Goal: Task Accomplishment & Management: Use online tool/utility

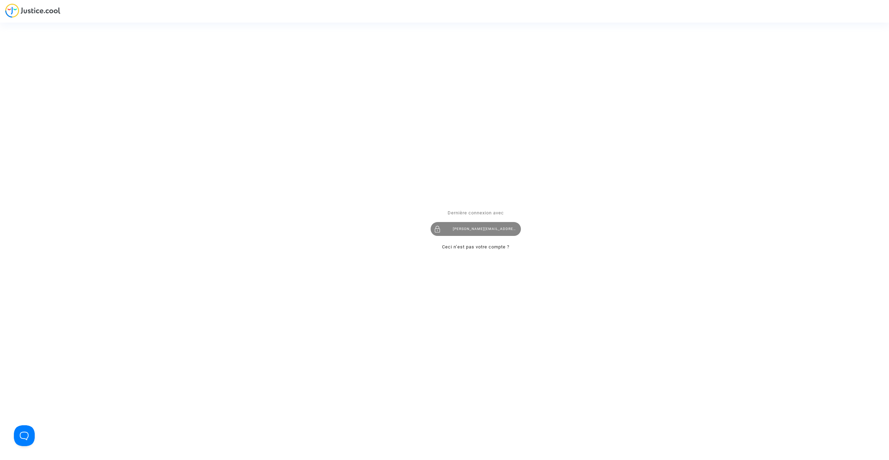
click at [463, 227] on div "tom@pitcher-avocat.fr" at bounding box center [476, 229] width 90 height 14
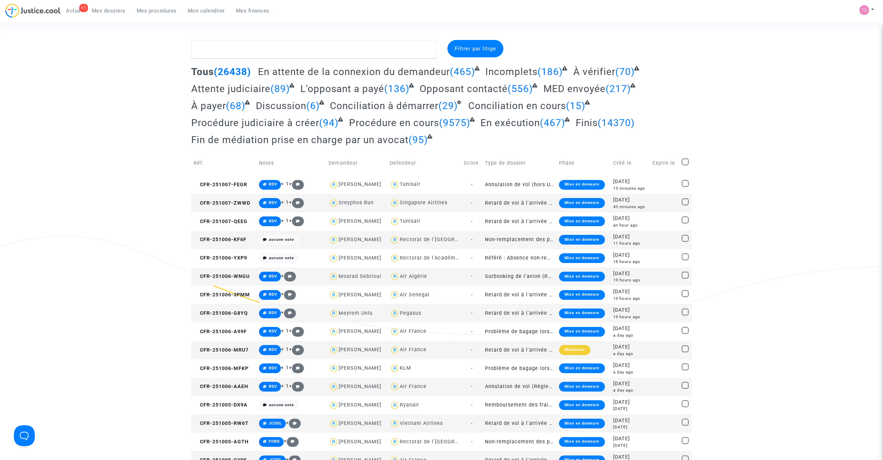
click at [203, 12] on span "Mon calendrier" at bounding box center [206, 11] width 37 height 6
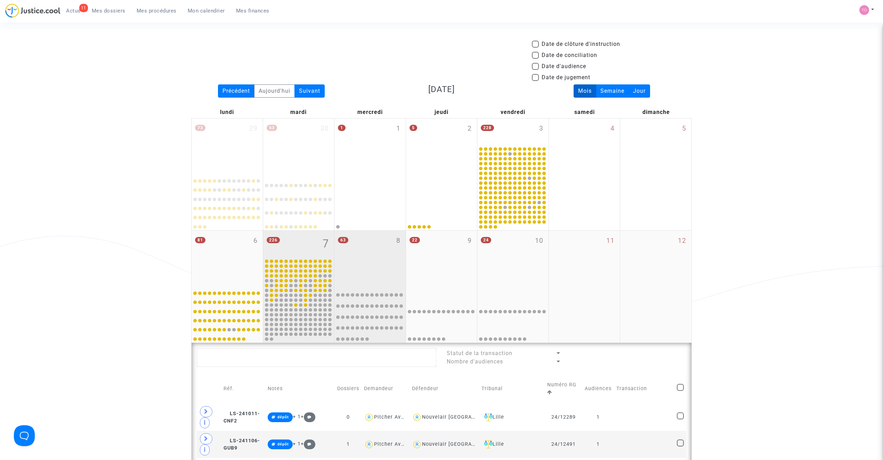
click at [395, 245] on div "63 8" at bounding box center [369, 258] width 71 height 55
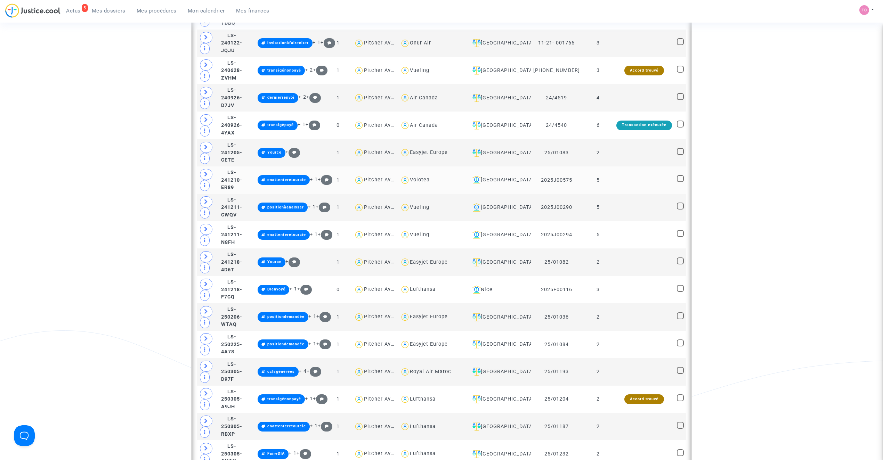
scroll to position [402, 0]
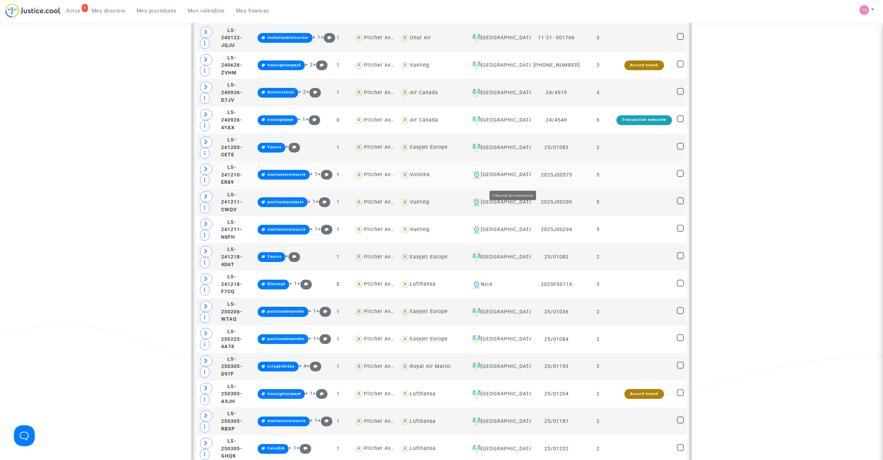
click at [503, 179] on div "Lyon" at bounding box center [498, 175] width 59 height 8
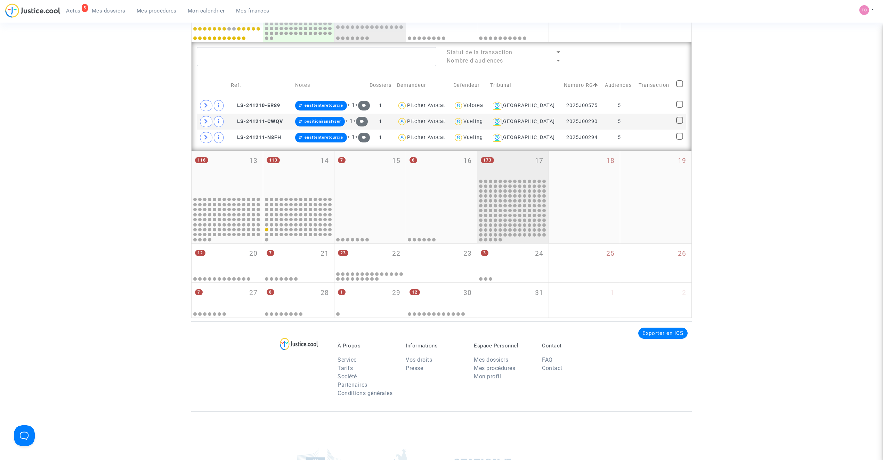
scroll to position [293, 0]
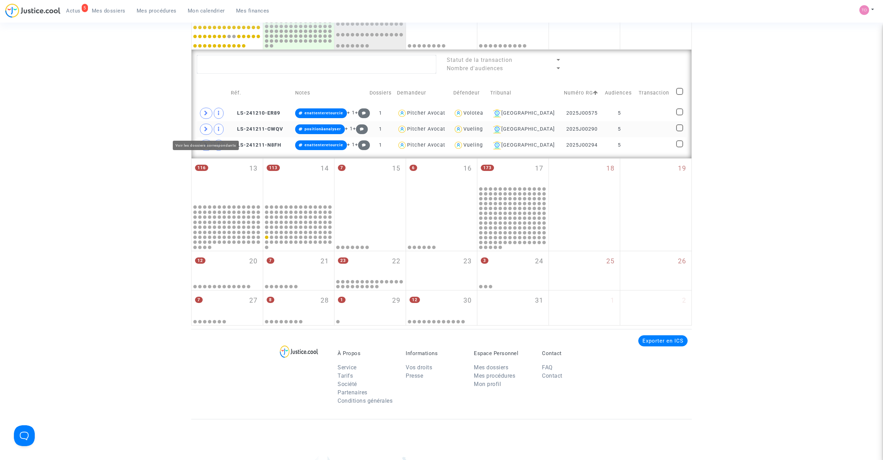
click at [207, 131] on icon at bounding box center [206, 128] width 4 height 5
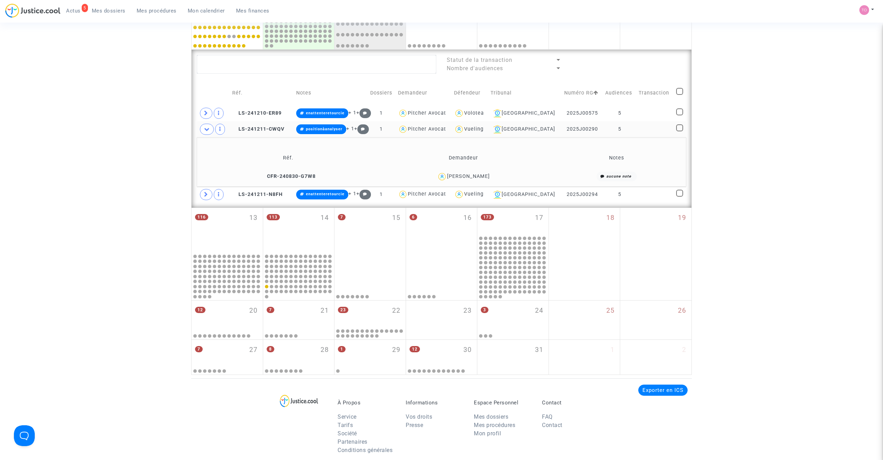
click at [479, 179] on div "Mykolas Vadisis" at bounding box center [468, 176] width 43 height 6
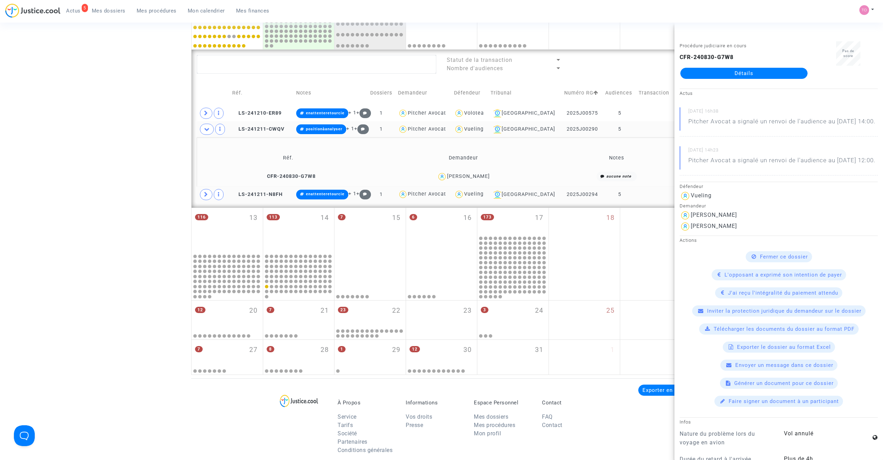
copy div "Vadisis"
click at [484, 177] on div "Mykolas Vadisis" at bounding box center [468, 176] width 43 height 6
click at [123, 130] on div "Date de clôture d'instruction Date de conciliation Date d'audience Date de juge…" at bounding box center [441, 61] width 883 height 628
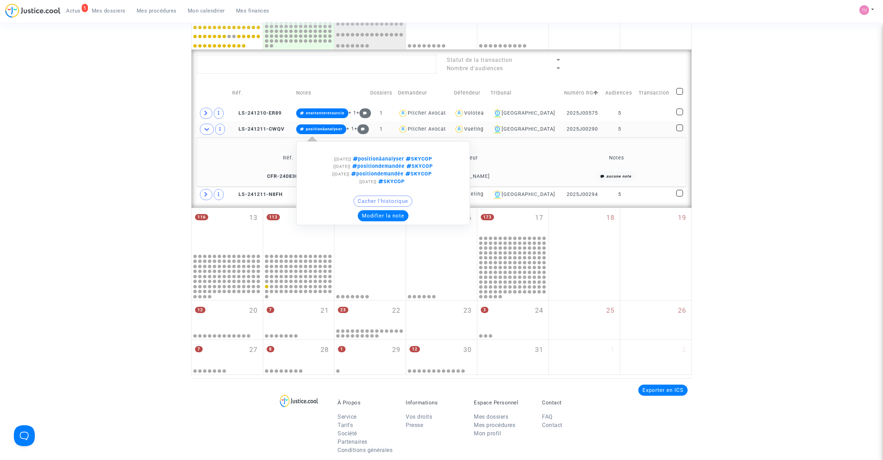
click at [385, 212] on button "Modifier la note" at bounding box center [383, 215] width 51 height 11
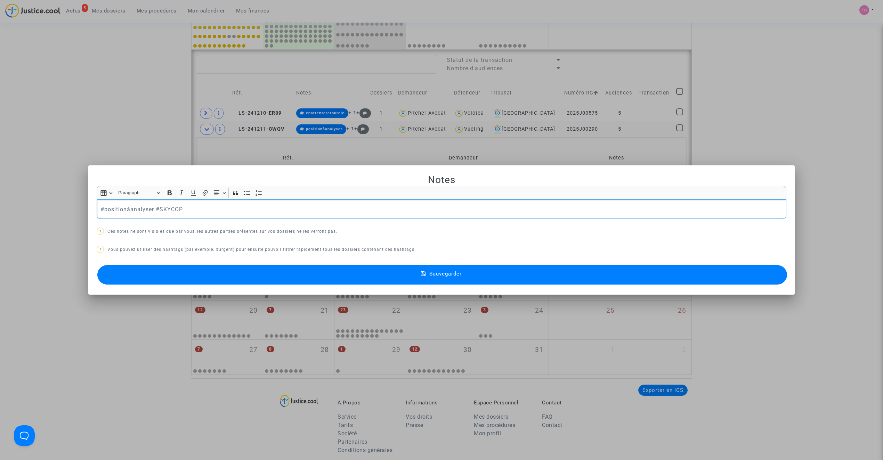
drag, startPoint x: 148, startPoint y: 207, endPoint x: 106, endPoint y: 209, distance: 41.4
click at [106, 209] on p "#positionàanalyser #SKYCOP" at bounding box center [441, 209] width 682 height 9
click at [320, 277] on button "Sauvegarder" at bounding box center [441, 274] width 689 height 19
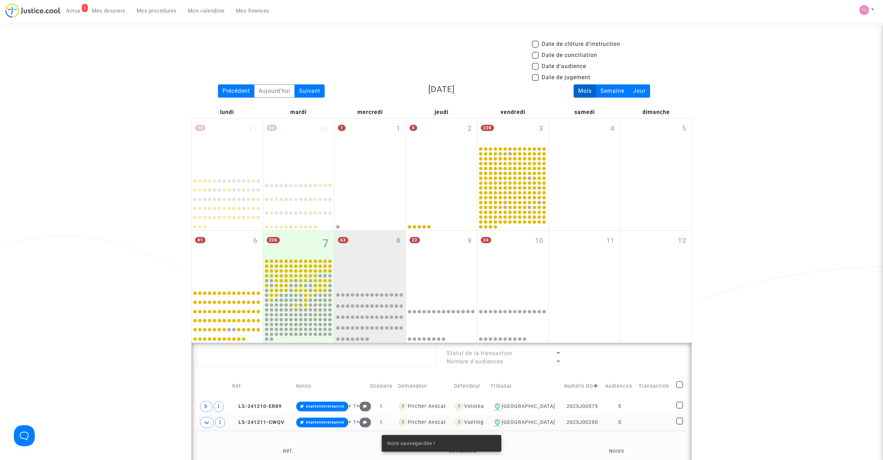
scroll to position [293, 0]
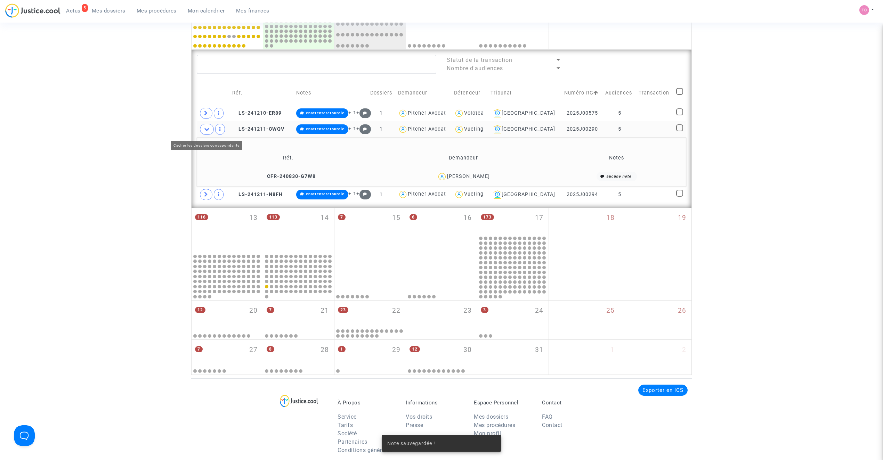
click at [206, 132] on icon at bounding box center [207, 128] width 6 height 5
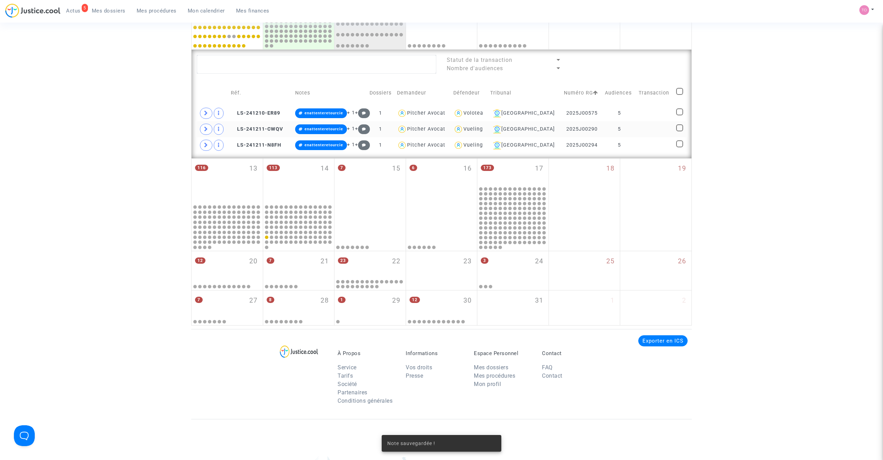
click at [483, 128] on div "Vueling" at bounding box center [472, 129] width 19 height 6
type textarea "@Vueling"
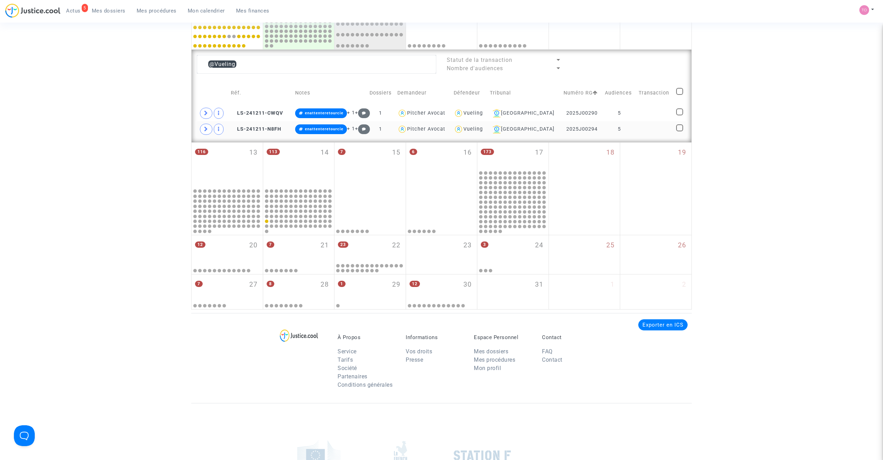
click at [483, 129] on div "Vueling" at bounding box center [472, 129] width 19 height 6
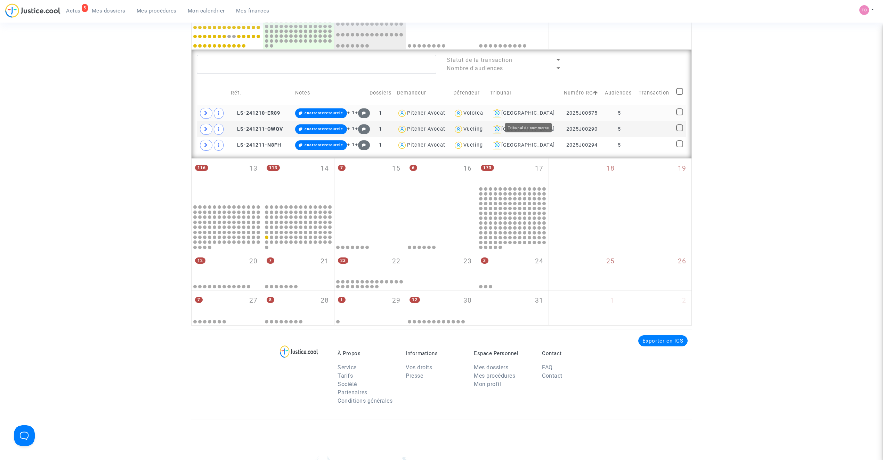
click at [540, 115] on div "Lyon" at bounding box center [524, 113] width 69 height 8
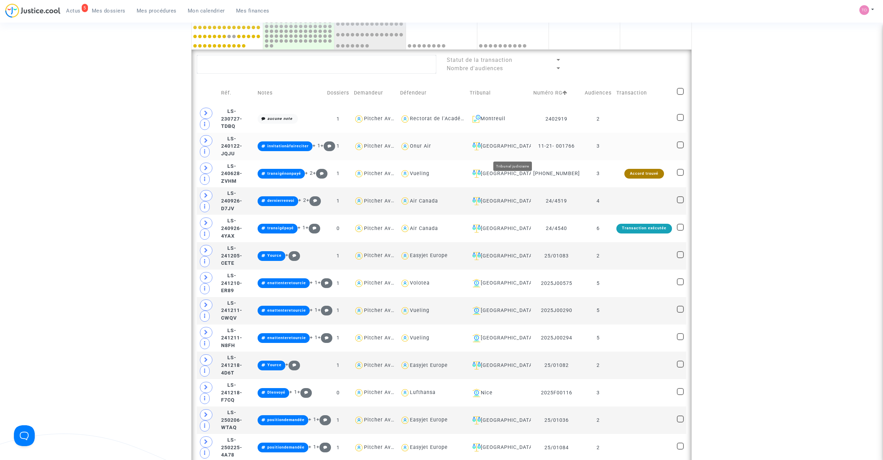
click at [504, 150] on div "Aulnay-sous-Bois" at bounding box center [498, 146] width 59 height 8
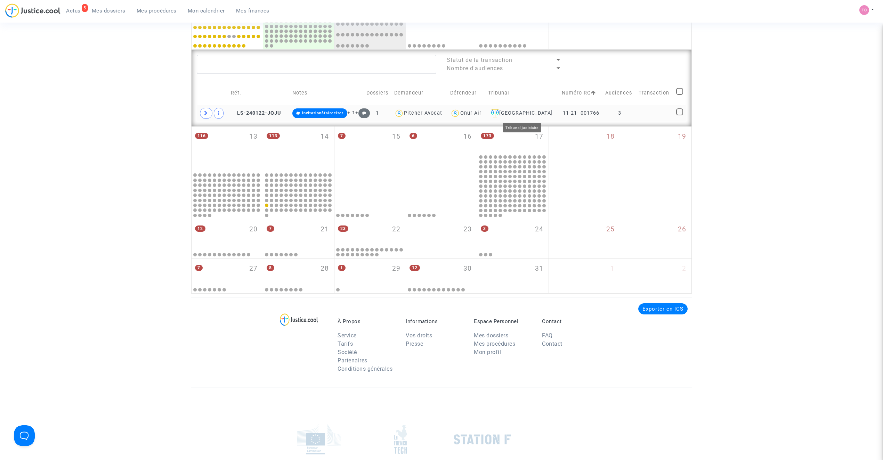
click at [515, 110] on div "Aulnay-sous-Bois" at bounding box center [522, 113] width 68 height 8
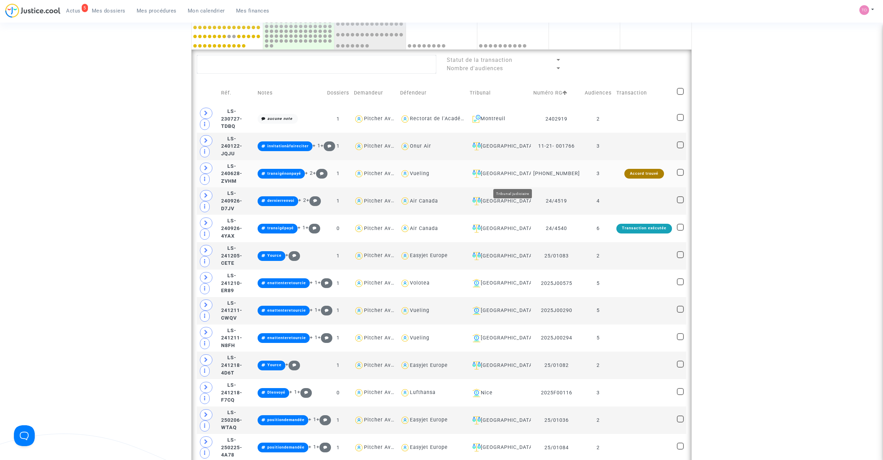
click at [516, 178] on div "Ivry-sur-Seine" at bounding box center [498, 174] width 59 height 8
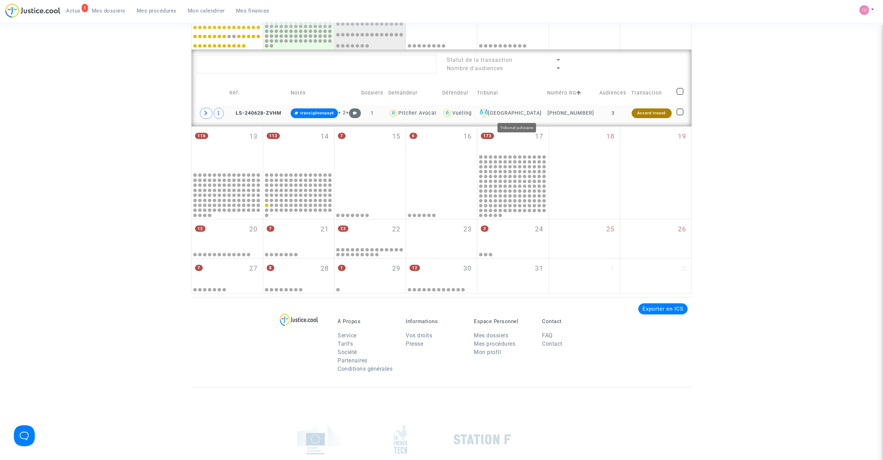
click at [530, 107] on td "Ivry-sur-Seine" at bounding box center [509, 113] width 71 height 16
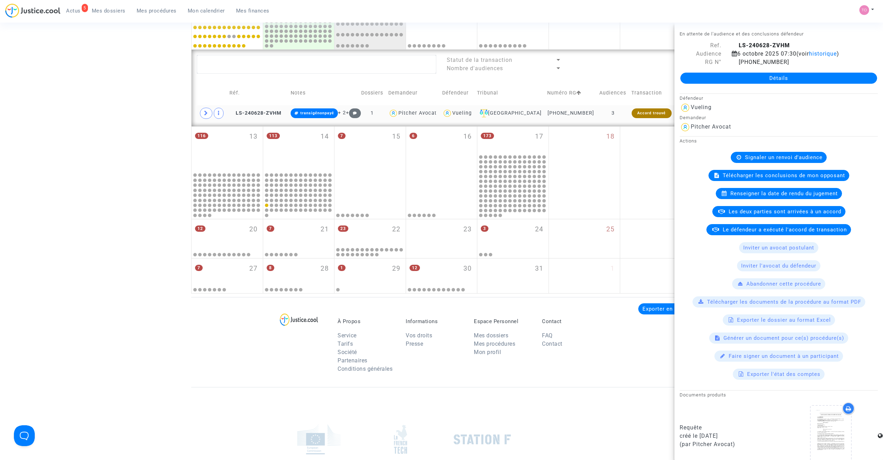
click at [530, 109] on td "Ivry-sur-Seine" at bounding box center [509, 113] width 71 height 16
click at [530, 110] on div "Ivry-sur-Seine" at bounding box center [510, 113] width 66 height 8
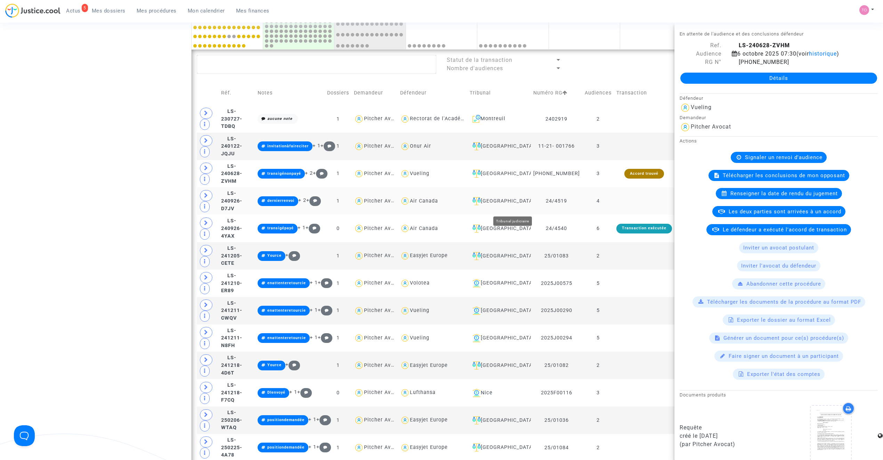
click at [513, 205] on div "Toulouse" at bounding box center [498, 201] width 59 height 8
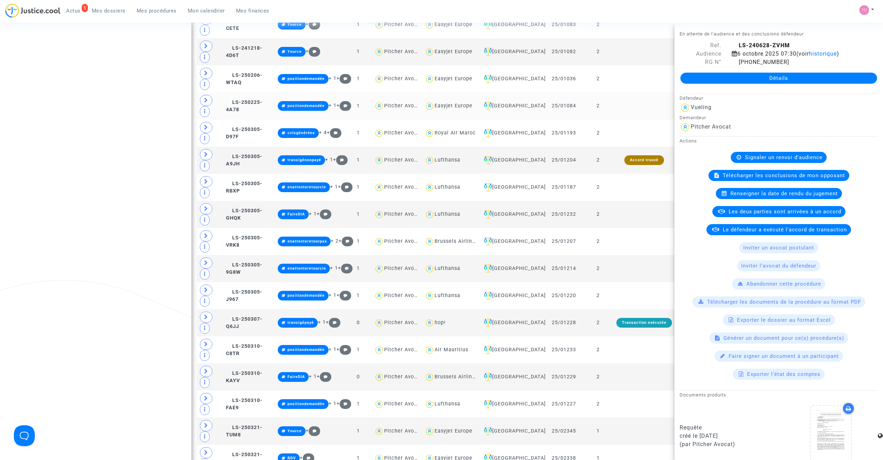
scroll to position [494, 0]
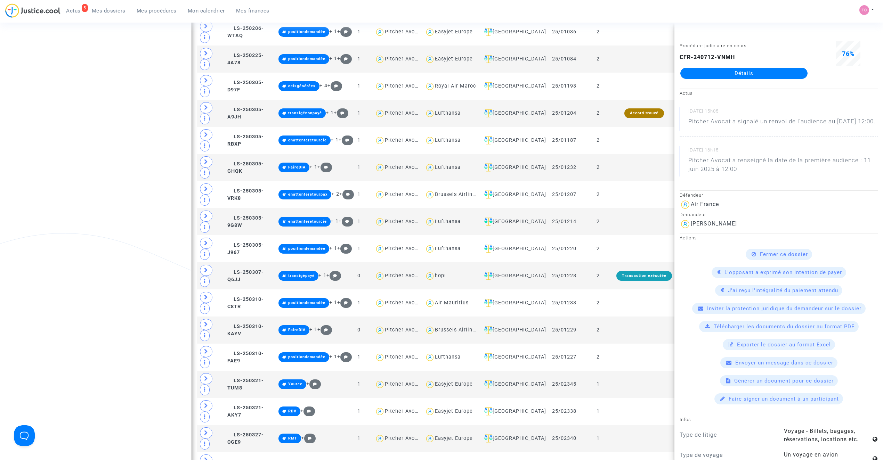
copy div "Agier"
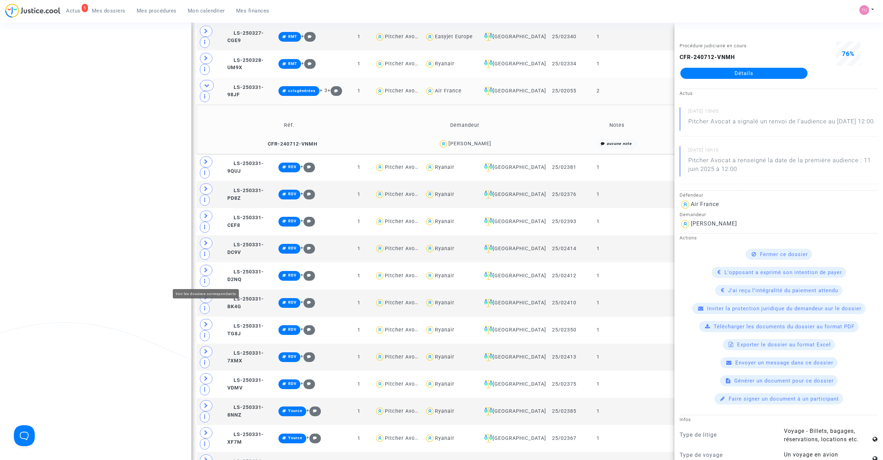
scroll to position [911, 0]
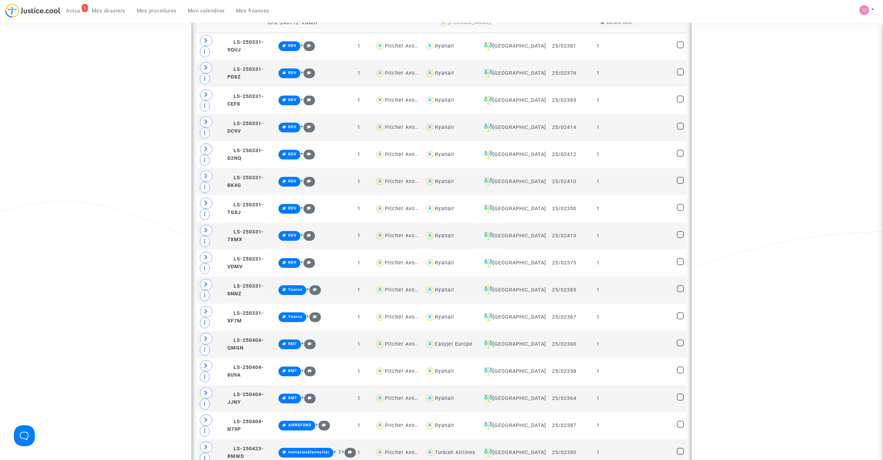
scroll to position [1019, 0]
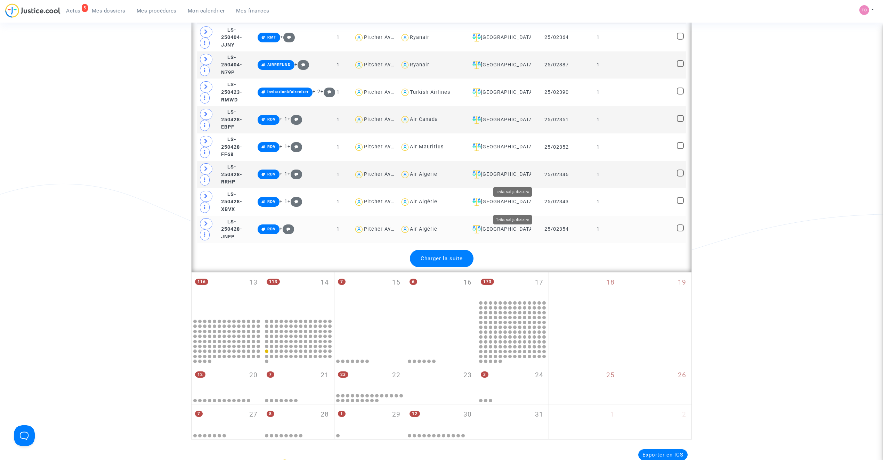
scroll to position [1590, 0]
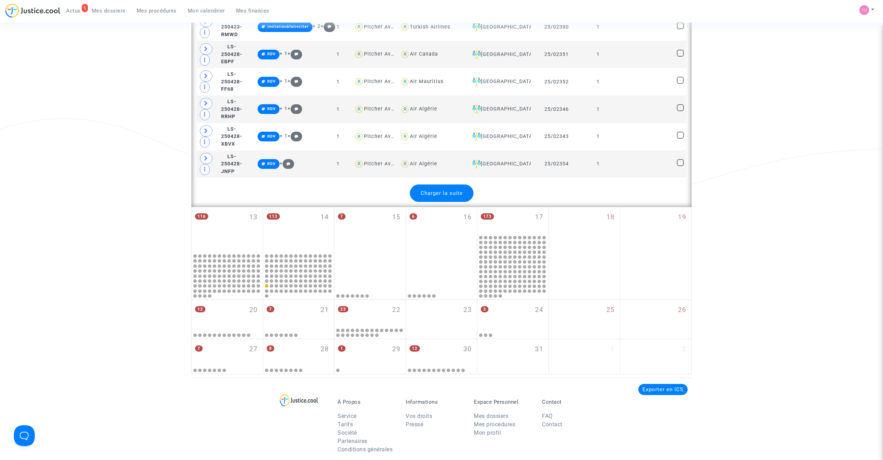
click at [463, 199] on div "Charger la suite" at bounding box center [442, 193] width 64 height 17
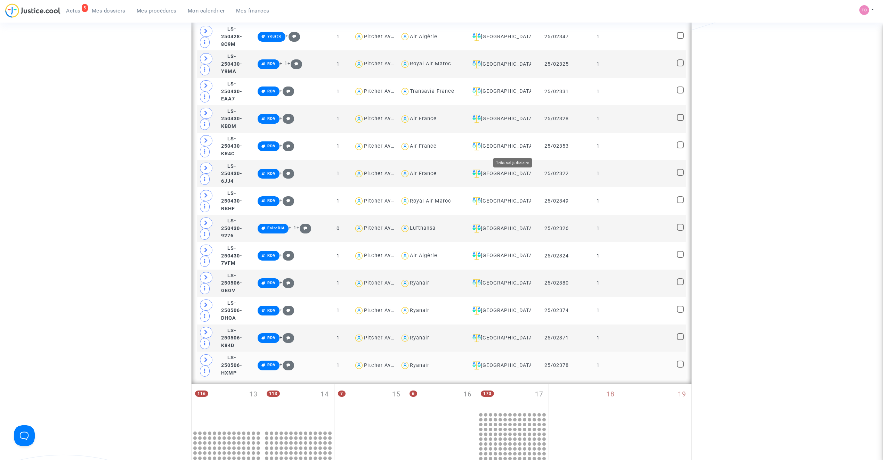
scroll to position [1853, 0]
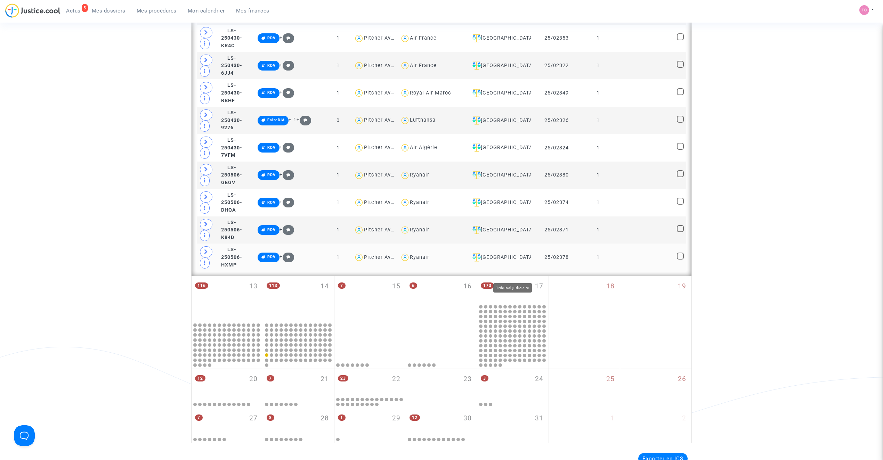
click at [510, 262] on div "[GEOGRAPHIC_DATA]" at bounding box center [498, 257] width 59 height 8
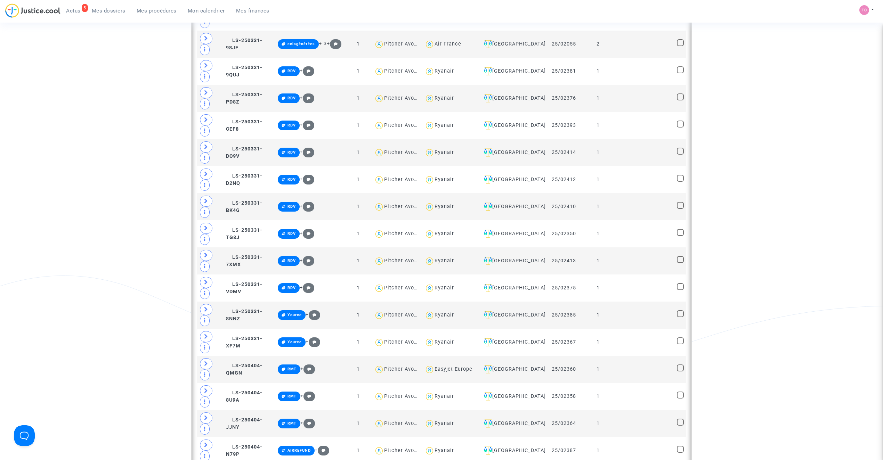
scroll to position [915, 0]
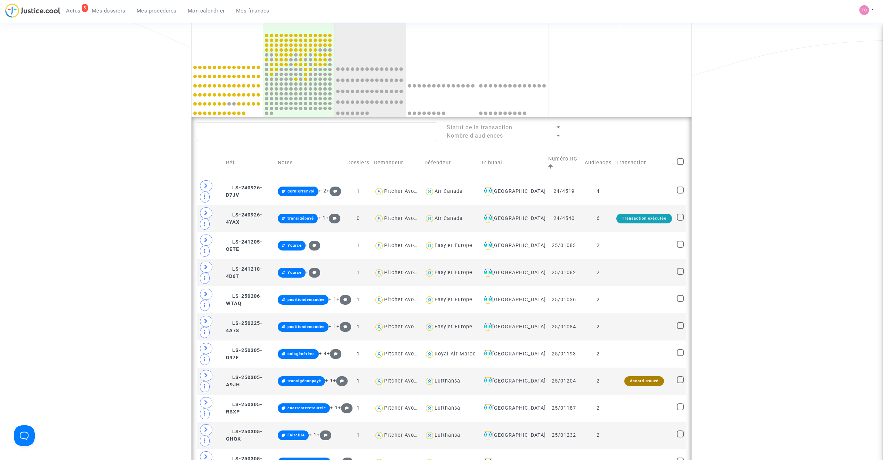
scroll to position [220, 0]
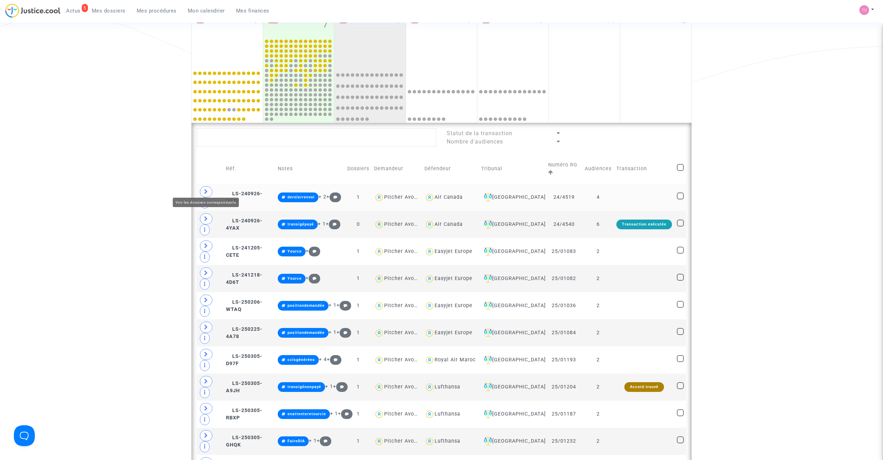
click at [210, 186] on span at bounding box center [206, 191] width 13 height 11
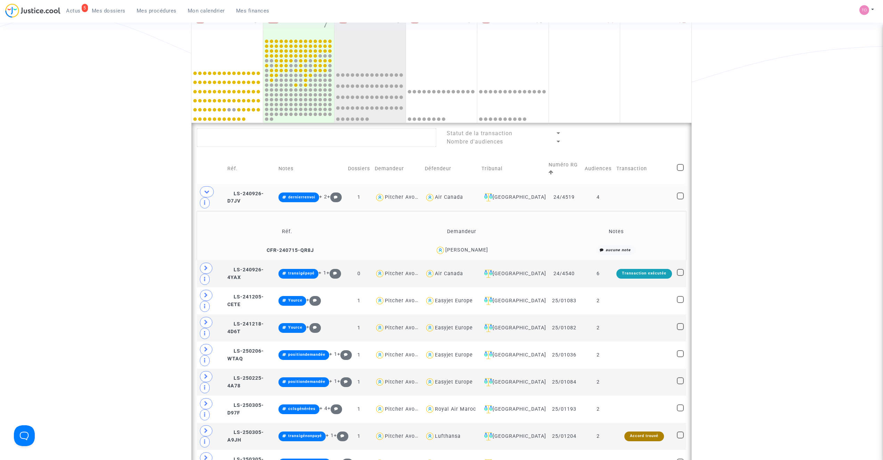
click at [484, 252] on div "Lionel Poibleaud" at bounding box center [466, 250] width 43 height 6
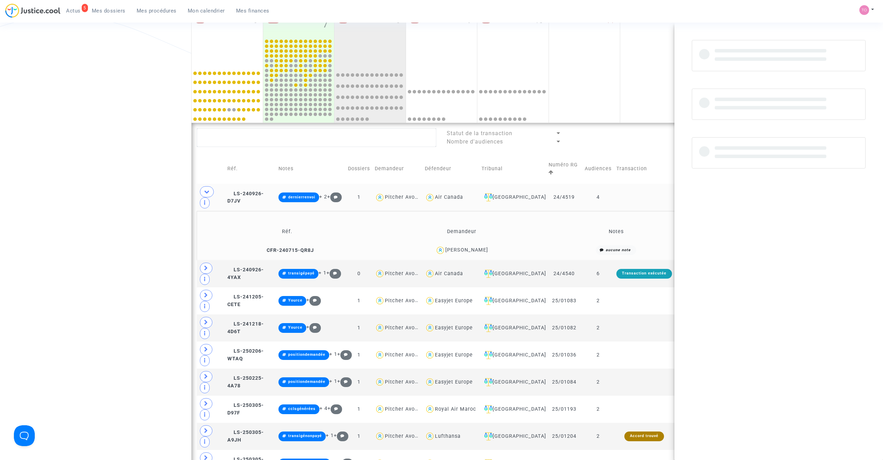
click at [484, 252] on div "Lionel Poibleaud" at bounding box center [466, 250] width 43 height 6
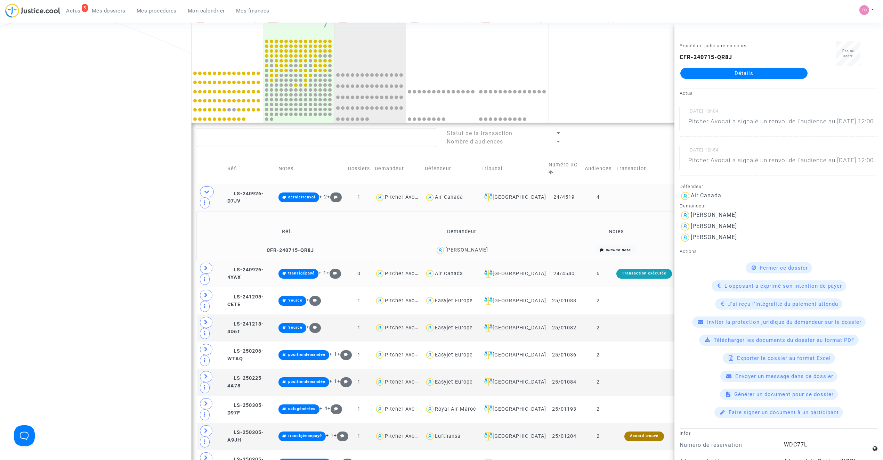
drag, startPoint x: 483, startPoint y: 253, endPoint x: 473, endPoint y: 274, distance: 23.0
copy div "Lionel Poibleaud"
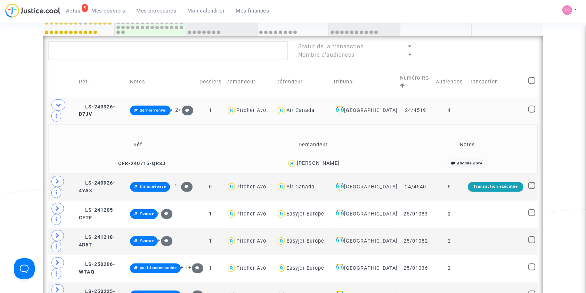
scroll to position [328, 0]
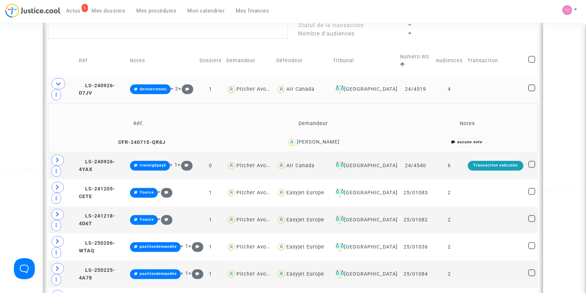
click at [110, 83] on span "LS-240926-D7JV" at bounding box center [97, 90] width 36 height 14
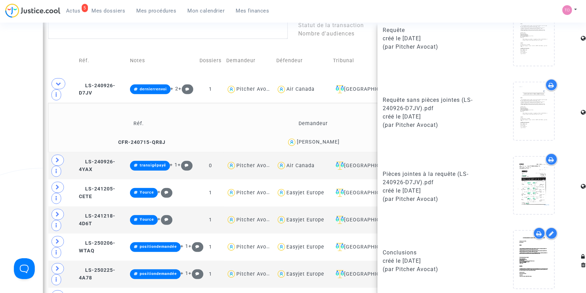
scroll to position [401, 0]
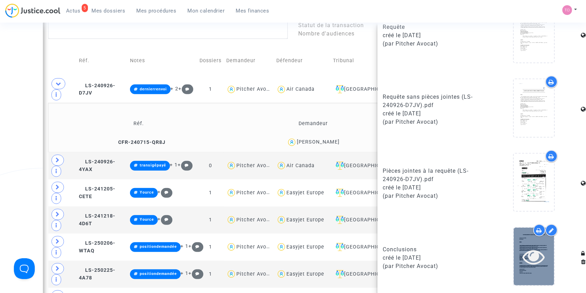
click at [527, 245] on icon at bounding box center [534, 256] width 23 height 22
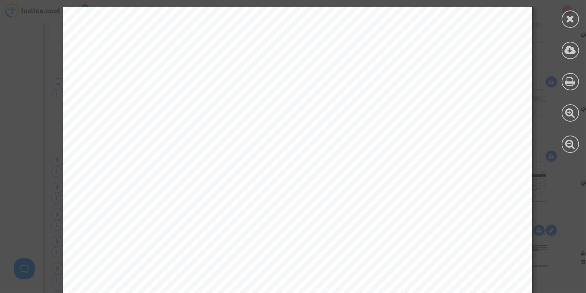
scroll to position [1420, 0]
click at [572, 29] on div at bounding box center [570, 80] width 31 height 160
click at [573, 21] on icon at bounding box center [570, 19] width 9 height 10
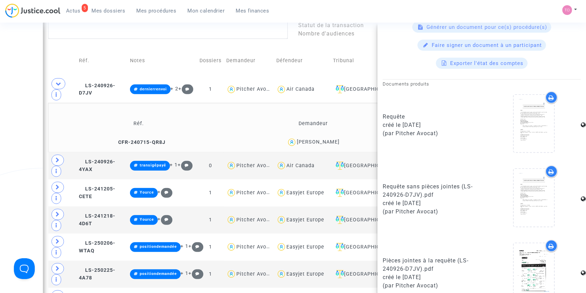
scroll to position [246, 0]
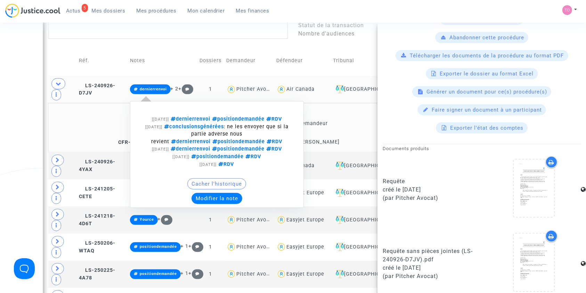
click at [233, 193] on button "Modifier la note" at bounding box center [216, 198] width 51 height 11
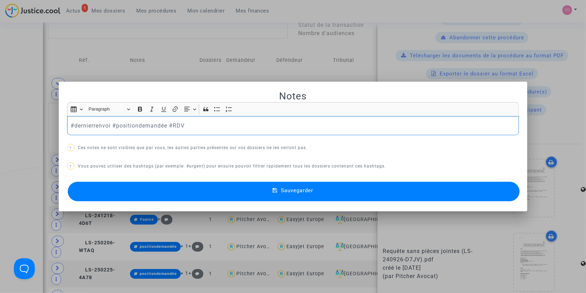
scroll to position [0, 0]
drag, startPoint x: 14, startPoint y: 89, endPoint x: 27, endPoint y: 88, distance: 12.6
click at [14, 90] on div at bounding box center [293, 146] width 586 height 293
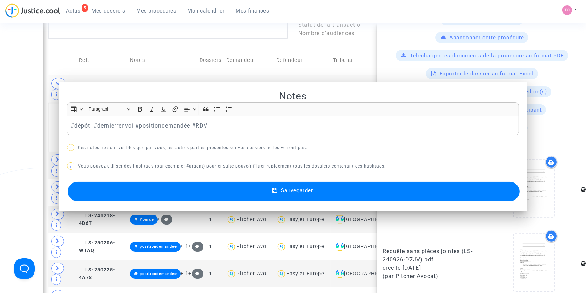
scroll to position [328, 0]
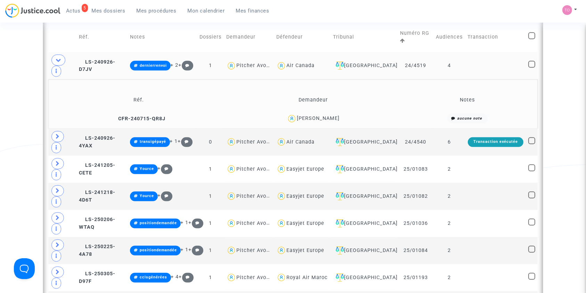
scroll to position [359, 0]
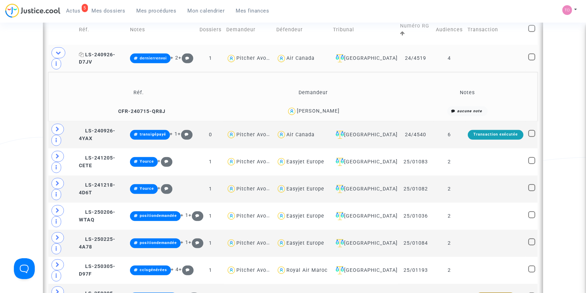
click at [110, 52] on span "LS-240926-D7JV" at bounding box center [97, 59] width 36 height 14
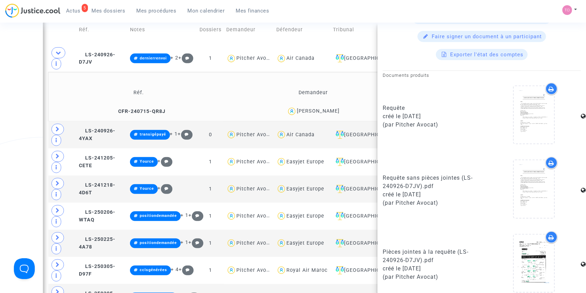
scroll to position [308, 0]
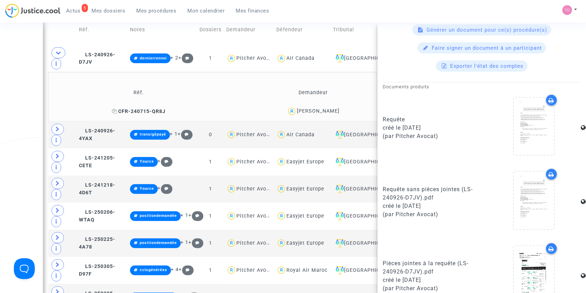
click at [150, 108] on span "CFR-240715-QR8J" at bounding box center [139, 111] width 54 height 6
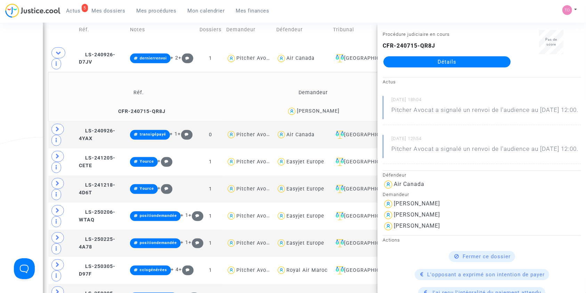
scroll to position [0, 0]
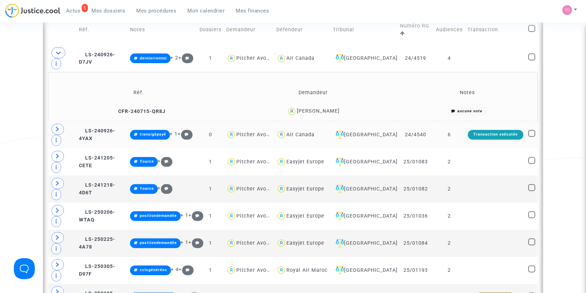
click at [57, 124] on span at bounding box center [57, 129] width 13 height 11
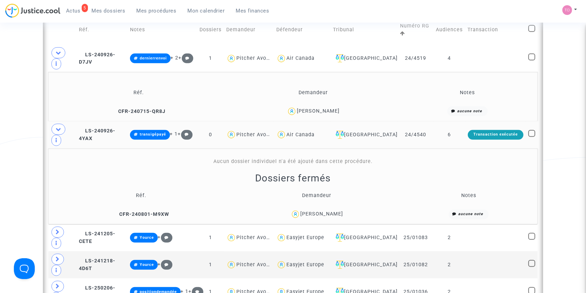
click at [336, 211] on div "Lionel Poibleaud" at bounding box center [321, 214] width 43 height 6
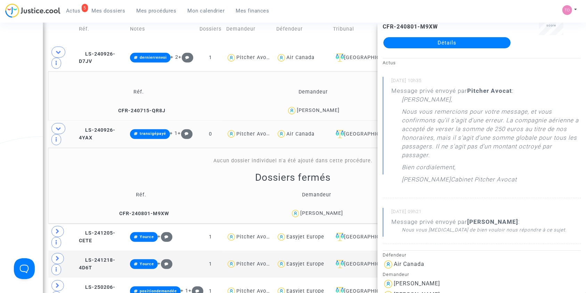
scroll to position [359, 0]
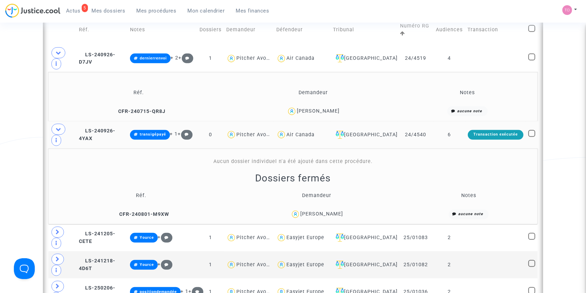
scroll to position [0, 0]
click at [328, 211] on div "Lionel Poibleaud" at bounding box center [321, 214] width 43 height 6
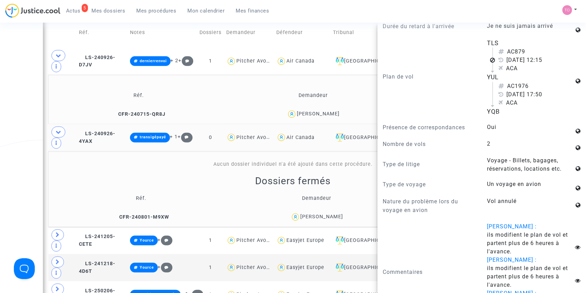
scroll to position [359, 0]
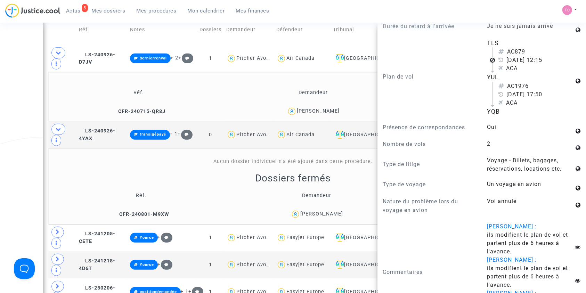
click at [331, 108] on div "Lionel Poibleaud" at bounding box center [318, 111] width 43 height 6
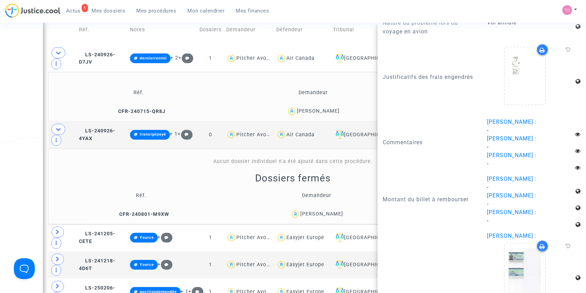
scroll to position [811, 0]
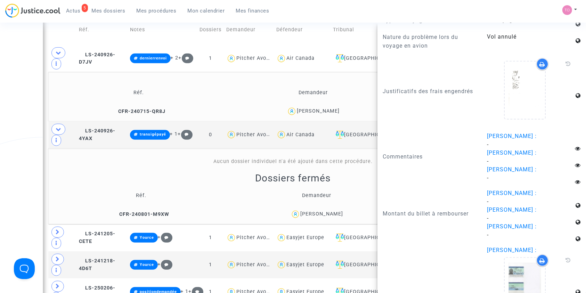
click at [327, 108] on div "Lionel Poibleaud" at bounding box center [318, 111] width 43 height 6
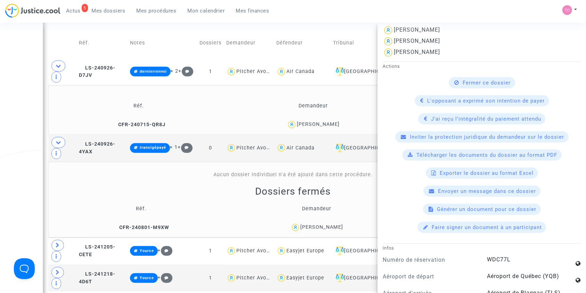
scroll to position [344, 0]
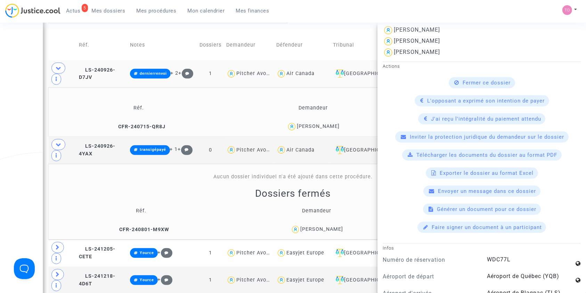
click at [110, 65] on td "LS-240926-D7JV" at bounding box center [101, 73] width 51 height 27
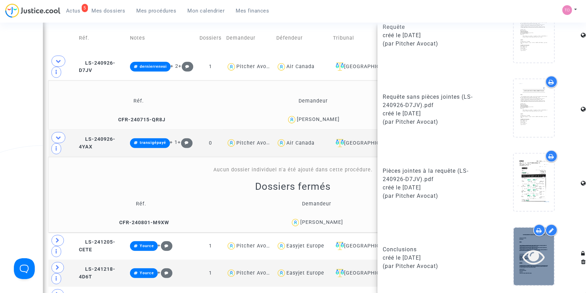
scroll to position [359, 0]
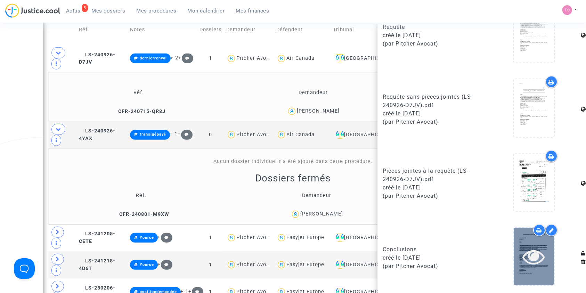
click at [535, 261] on icon at bounding box center [534, 256] width 23 height 22
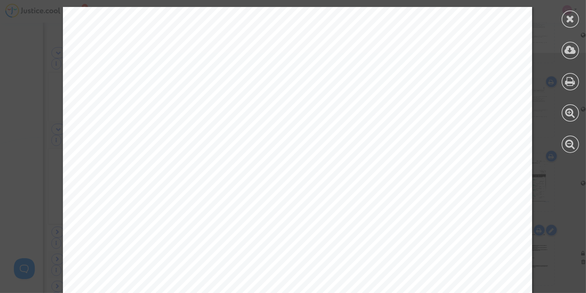
scroll to position [1714, 0]
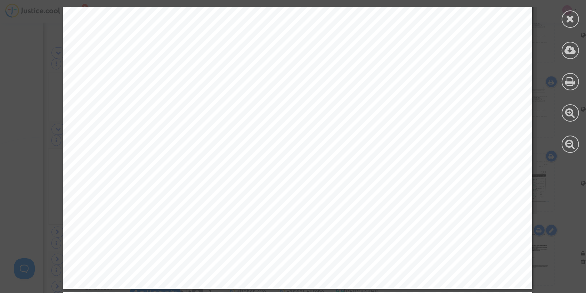
click at [571, 22] on icon at bounding box center [570, 19] width 9 height 10
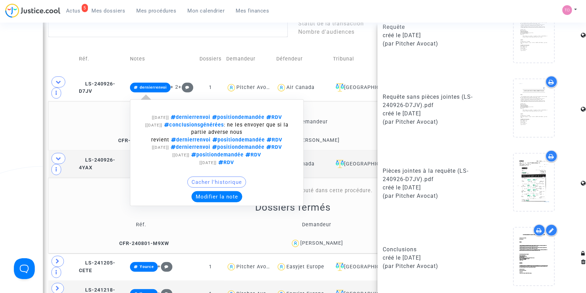
scroll to position [313, 0]
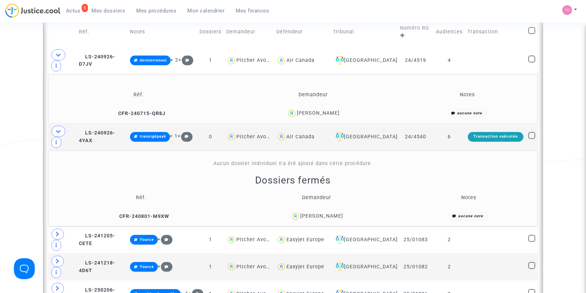
scroll to position [359, 0]
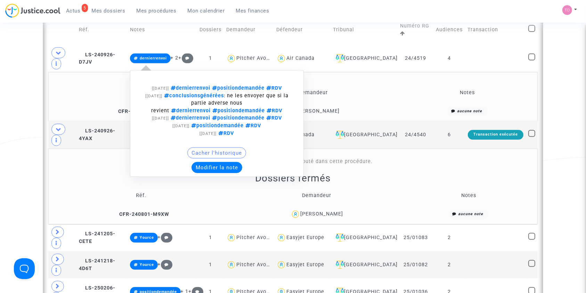
click at [234, 162] on button "Modifier la note" at bounding box center [216, 167] width 51 height 11
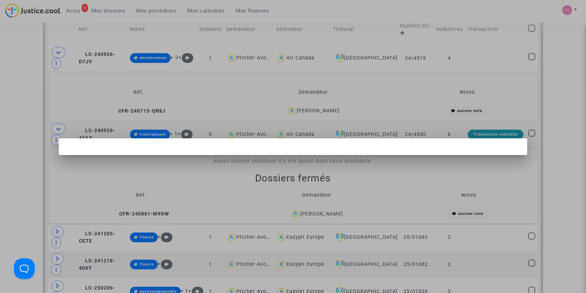
scroll to position [0, 0]
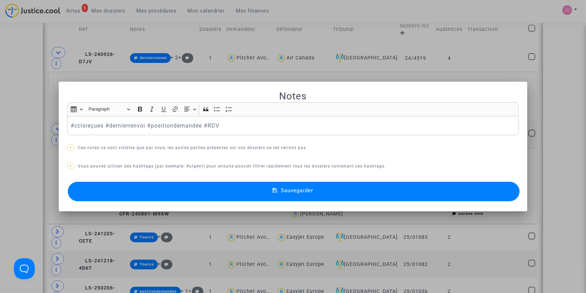
click at [193, 190] on button "Sauvegarder" at bounding box center [294, 191] width 452 height 19
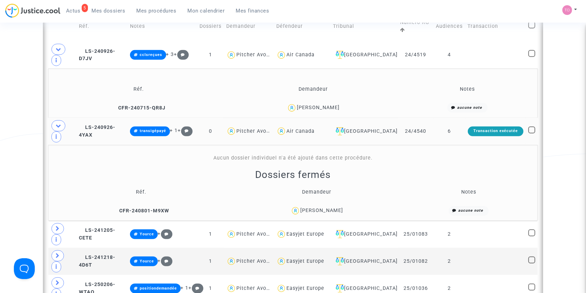
scroll to position [359, 0]
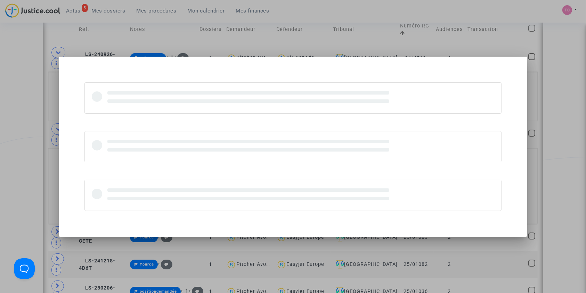
scroll to position [0, 0]
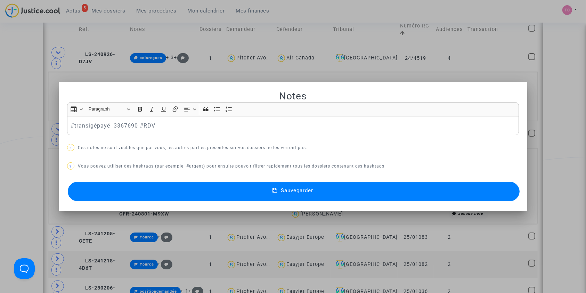
click at [0, 114] on div at bounding box center [293, 146] width 586 height 293
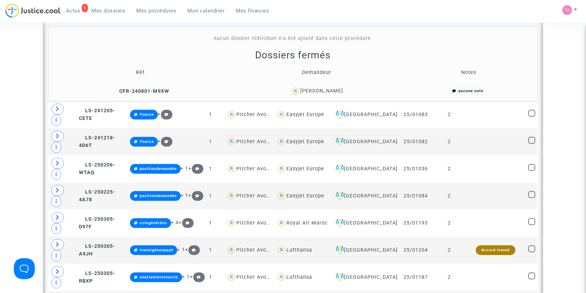
scroll to position [483, 0]
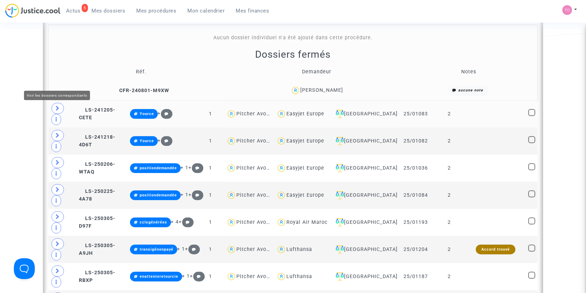
click at [58, 106] on icon at bounding box center [58, 108] width 4 height 5
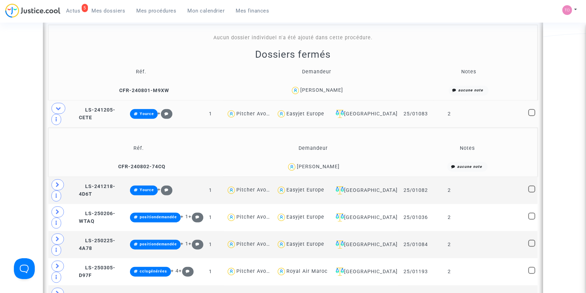
click at [328, 164] on div "Claire Monfefoul" at bounding box center [318, 167] width 43 height 6
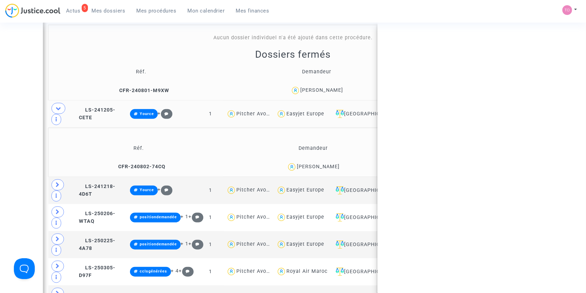
copy div "Monfefoul"
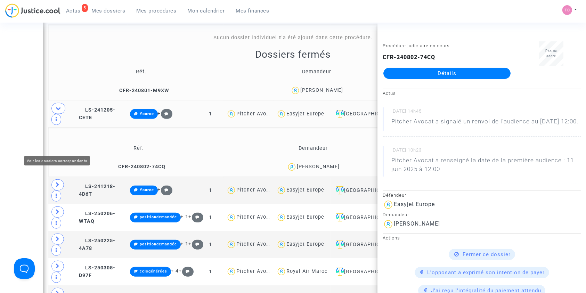
drag, startPoint x: 59, startPoint y: 144, endPoint x: 47, endPoint y: 140, distance: 12.7
click at [59, 182] on icon at bounding box center [58, 184] width 4 height 5
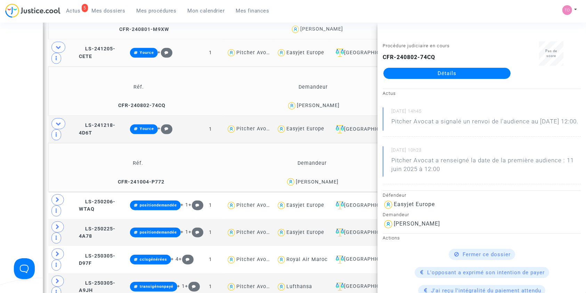
scroll to position [544, 0]
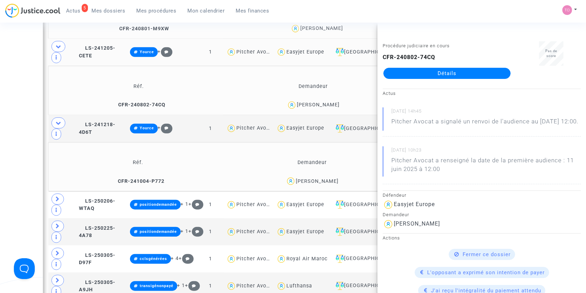
click at [331, 178] on div "Leila Minic" at bounding box center [317, 181] width 43 height 6
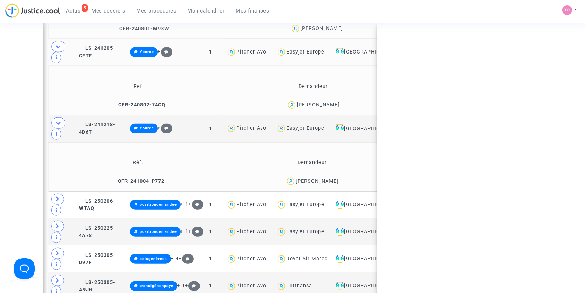
click at [331, 178] on div "Leila Minic" at bounding box center [317, 181] width 43 height 6
copy div "Minic"
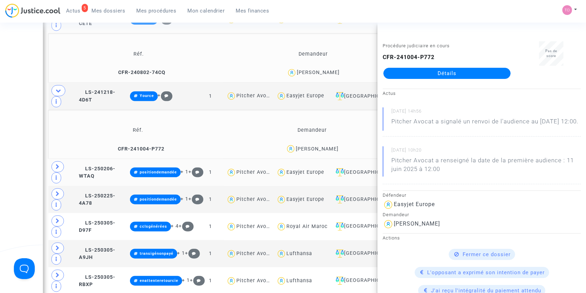
scroll to position [591, 0]
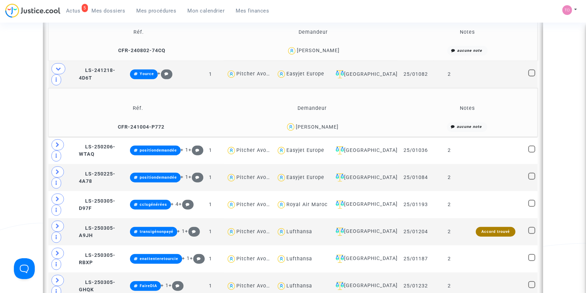
scroll to position [606, 0]
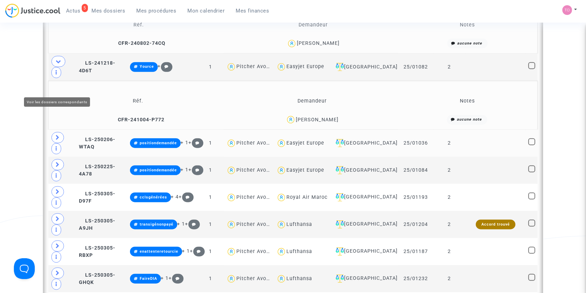
click at [55, 132] on span at bounding box center [57, 137] width 13 height 11
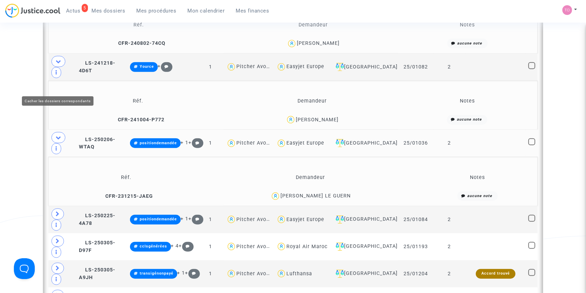
scroll to position [622, 0]
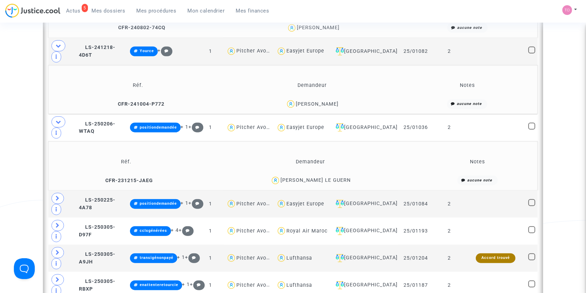
click at [330, 177] on div "Cédric LE GUERN" at bounding box center [315, 180] width 70 height 6
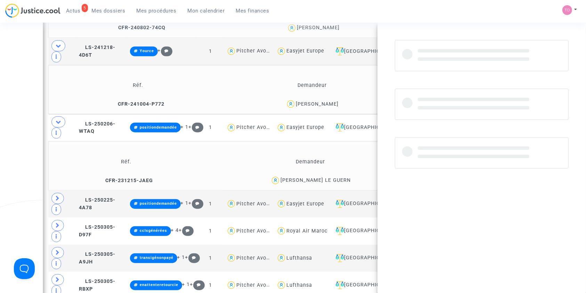
click at [330, 177] on div "Cédric LE GUERN" at bounding box center [315, 180] width 70 height 6
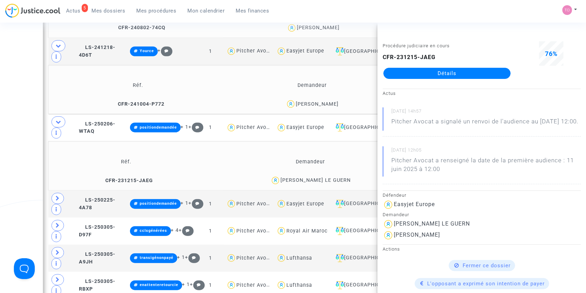
drag, startPoint x: 1, startPoint y: 94, endPoint x: 108, endPoint y: 102, distance: 108.0
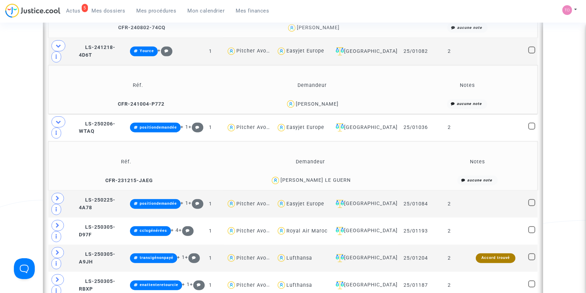
drag, startPoint x: 347, startPoint y: 118, endPoint x: 314, endPoint y: 120, distance: 33.4
click at [314, 175] on div "Cédric LE GUERN" at bounding box center [310, 180] width 213 height 10
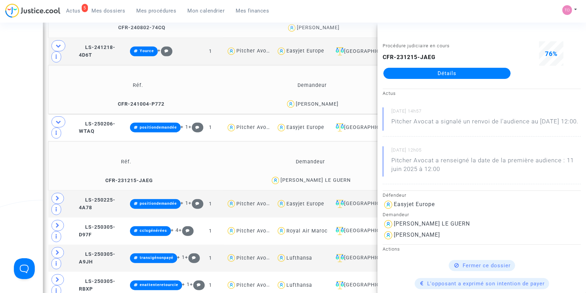
copy div "LE GUERN"
click at [53, 190] on td at bounding box center [62, 203] width 28 height 27
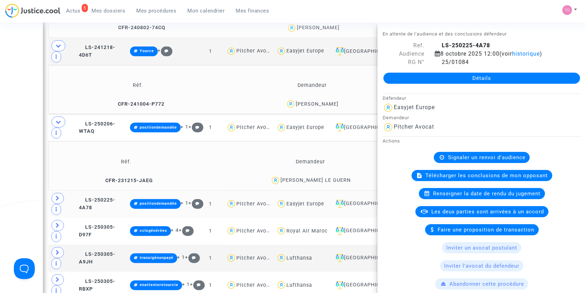
click at [55, 193] on span at bounding box center [57, 198] width 13 height 11
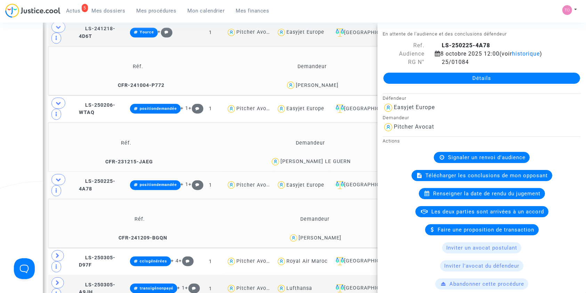
scroll to position [637, 0]
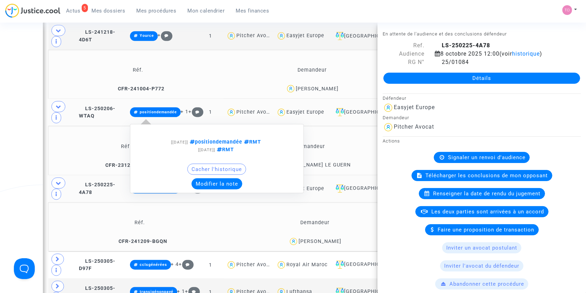
click at [216, 178] on button "Modifier la note" at bounding box center [216, 183] width 51 height 11
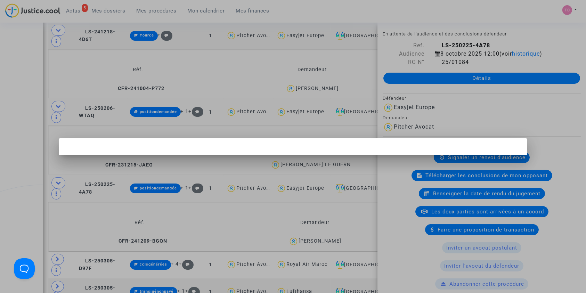
scroll to position [0, 0]
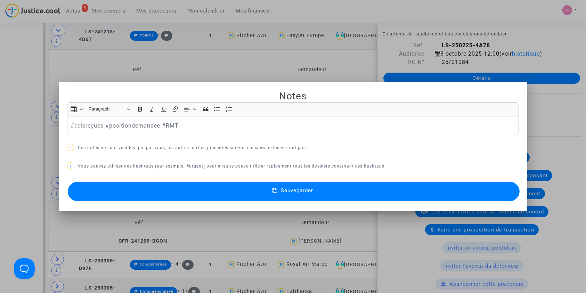
drag, startPoint x: 188, startPoint y: 192, endPoint x: 193, endPoint y: 154, distance: 38.2
click at [193, 154] on div "Notes Rich Text Editor Insert table Insert table Heading Paragraph Paragraph He…" at bounding box center [293, 146] width 452 height 113
click at [146, 124] on p "#cclsreçues #positiondemandée #RMT" at bounding box center [293, 125] width 445 height 9
click at [210, 189] on button "Sauvegarder" at bounding box center [294, 191] width 452 height 19
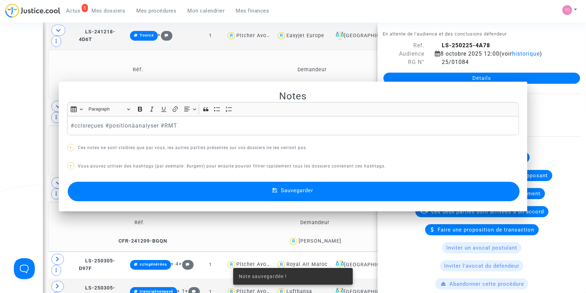
scroll to position [637, 0]
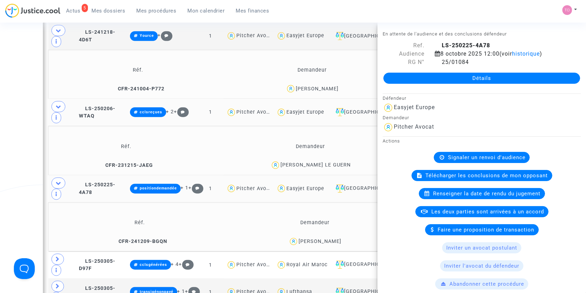
click at [328, 238] on div "Maria Gavarret" at bounding box center [319, 241] width 43 height 6
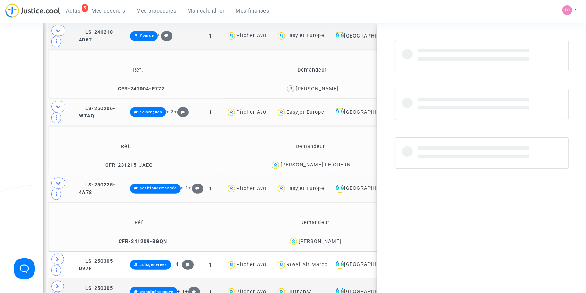
click at [328, 238] on div "Maria Gavarret" at bounding box center [319, 241] width 43 height 6
copy div "Gavarret"
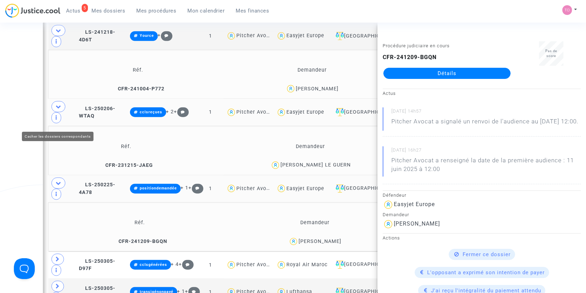
click at [61, 180] on icon at bounding box center [59, 182] width 6 height 5
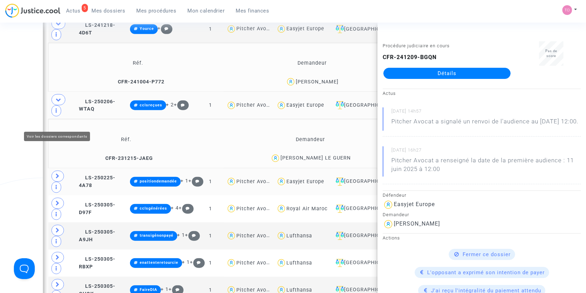
scroll to position [653, 0]
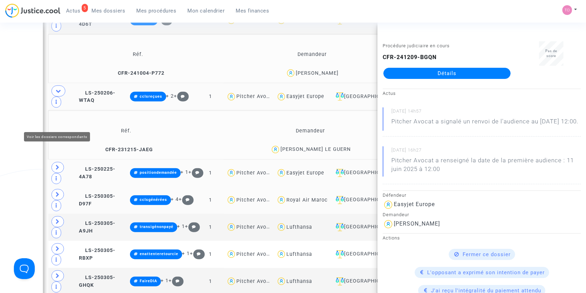
click at [57, 192] on icon at bounding box center [58, 194] width 4 height 5
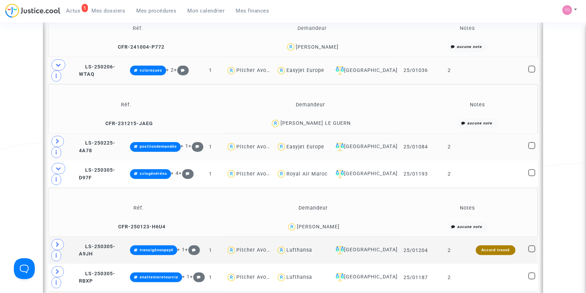
scroll to position [683, 0]
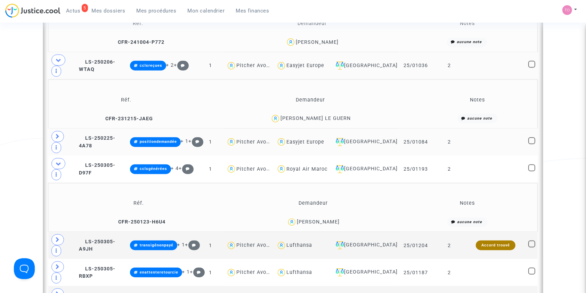
click at [337, 219] on div "[PERSON_NAME]" at bounding box center [318, 222] width 43 height 6
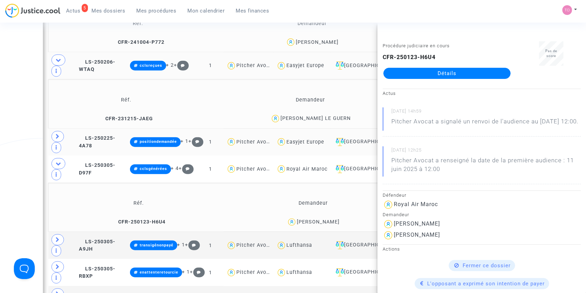
copy div "Khaili"
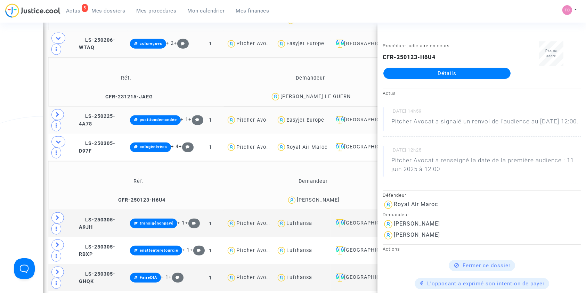
scroll to position [714, 0]
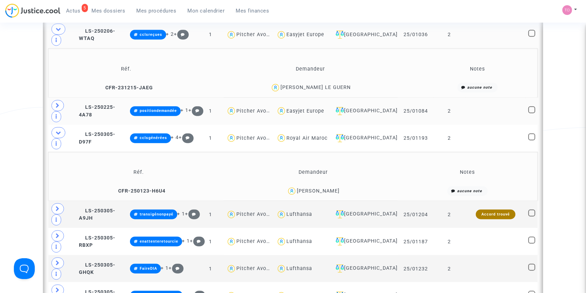
click at [317, 188] on div "[PERSON_NAME]" at bounding box center [318, 191] width 43 height 6
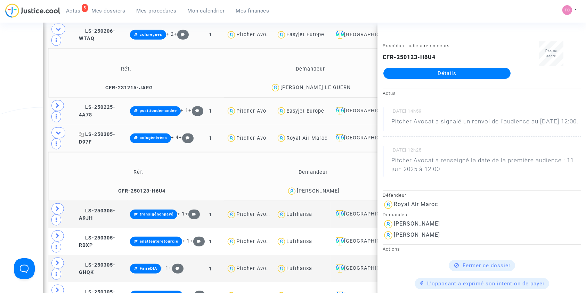
drag, startPoint x: 417, startPoint y: 73, endPoint x: 103, endPoint y: 59, distance: 314.4
click at [103, 131] on span "LS-250305-D97F" at bounding box center [97, 138] width 36 height 14
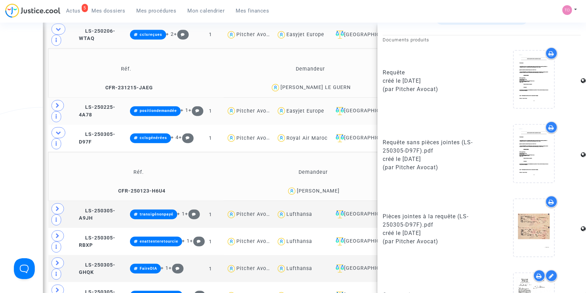
scroll to position [475, 0]
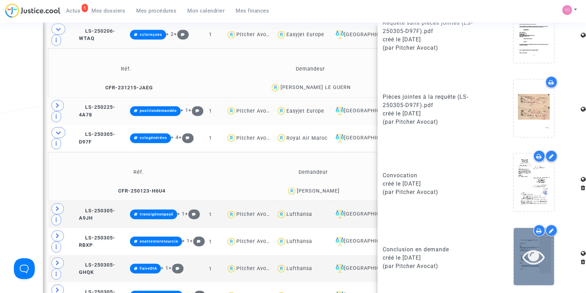
click at [528, 263] on icon at bounding box center [534, 256] width 23 height 22
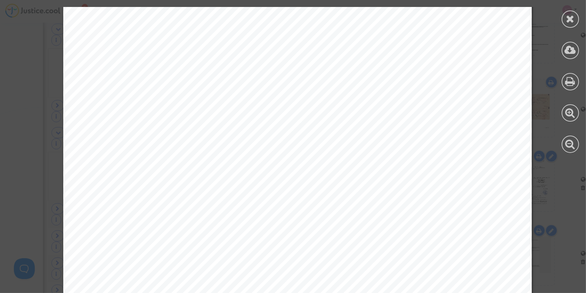
scroll to position [1683, 0]
click at [574, 16] on icon at bounding box center [570, 19] width 9 height 10
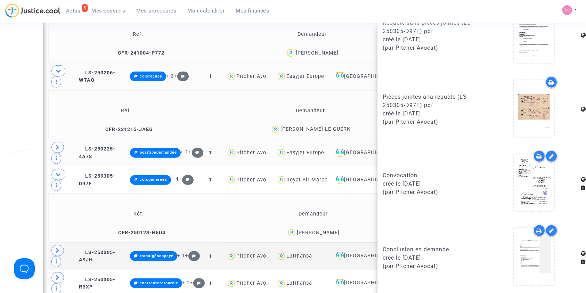
scroll to position [668, 0]
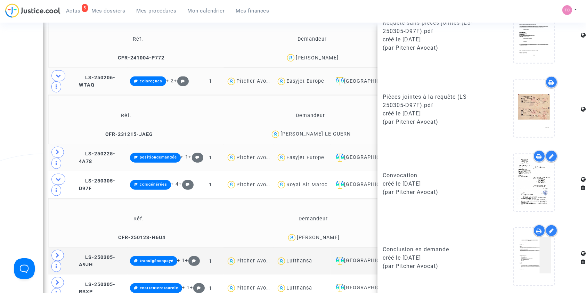
drag, startPoint x: 4, startPoint y: 101, endPoint x: 90, endPoint y: 110, distance: 86.6
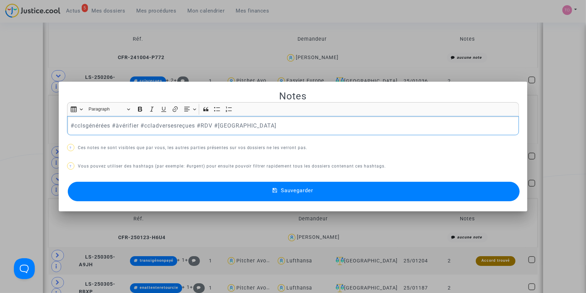
click at [100, 127] on p "#cclsgénérées #àvérifier #ccladversesreçues #RDV #Montreal" at bounding box center [293, 125] width 445 height 9
click at [127, 125] on p "#cclsreçues #àvérifier #ccladversesreçues #RDV #Montreal" at bounding box center [293, 125] width 445 height 9
click at [192, 127] on p "#cclsreçues #positionàanalyser #ccladversesreçues #RDV #Montreal" at bounding box center [293, 125] width 445 height 9
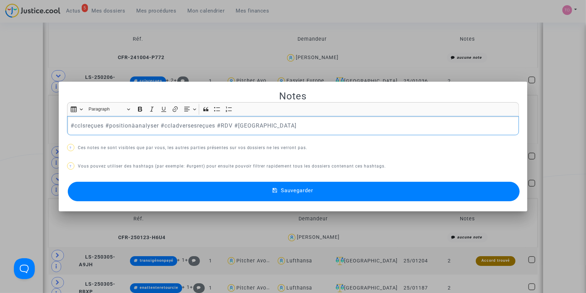
click at [192, 127] on p "#cclsreçues #positionàanalyser #ccladversesreçues #RDV #Montreal" at bounding box center [293, 125] width 445 height 9
click at [188, 186] on button "Sauvegarder" at bounding box center [294, 191] width 452 height 19
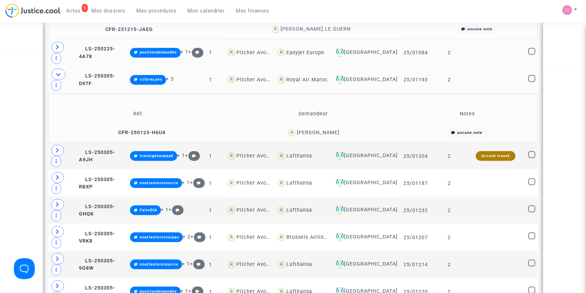
scroll to position [807, 0]
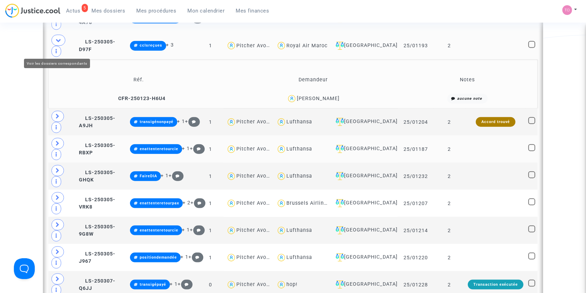
click at [59, 141] on icon at bounding box center [58, 143] width 4 height 5
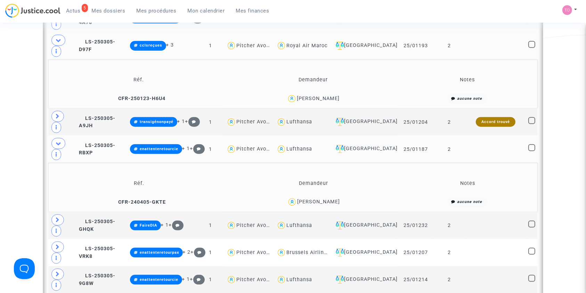
click at [321, 199] on div "John KEOPHAKDY" at bounding box center [318, 202] width 43 height 6
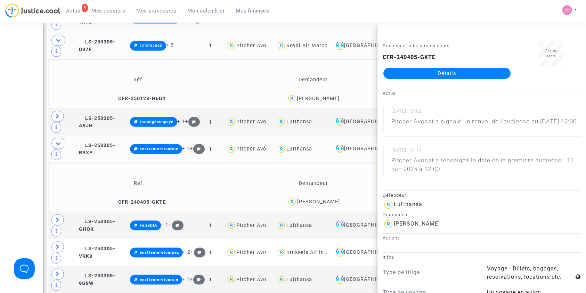
copy div "KEOPHAKDY"
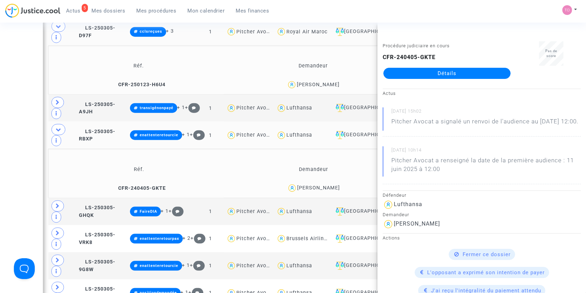
scroll to position [838, 0]
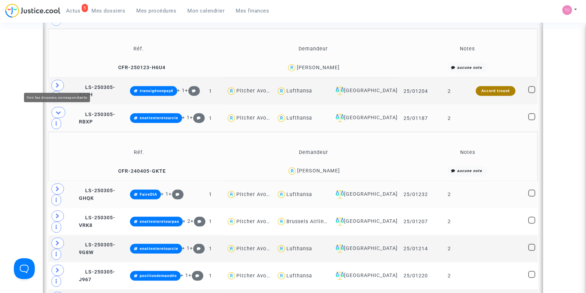
click at [53, 183] on span at bounding box center [57, 188] width 13 height 11
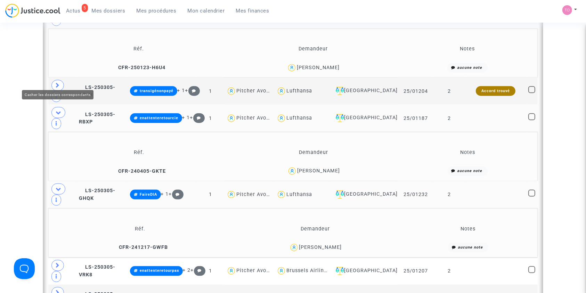
scroll to position [853, 0]
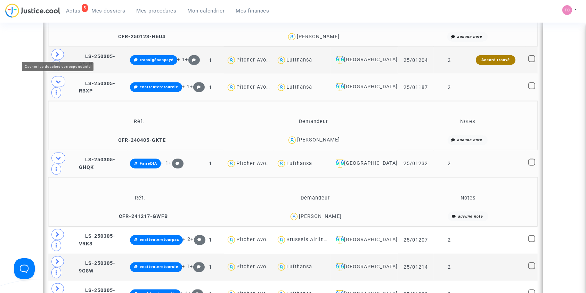
click at [55, 153] on span at bounding box center [58, 158] width 14 height 11
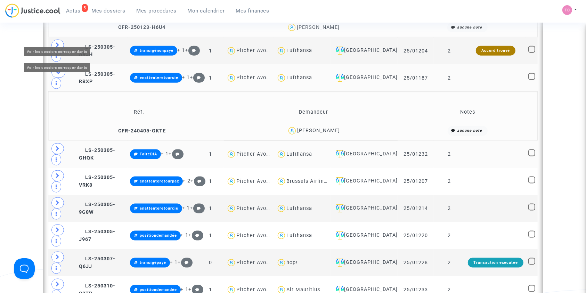
scroll to position [884, 0]
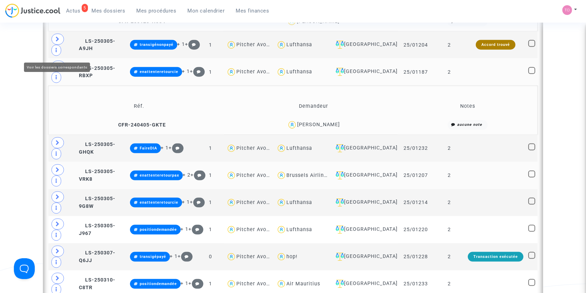
click at [55, 164] on span at bounding box center [57, 169] width 13 height 11
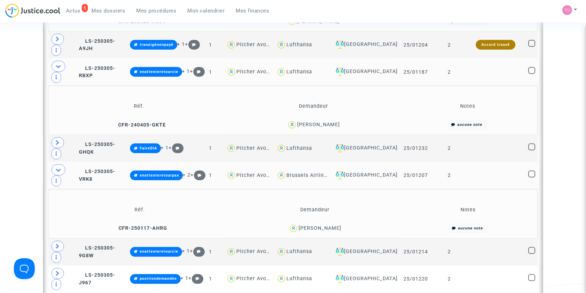
click at [311, 223] on div "Mohamed Aymen Dekhil" at bounding box center [314, 228] width 167 height 10
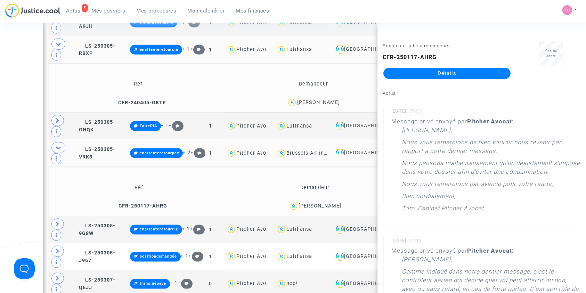
scroll to position [915, 0]
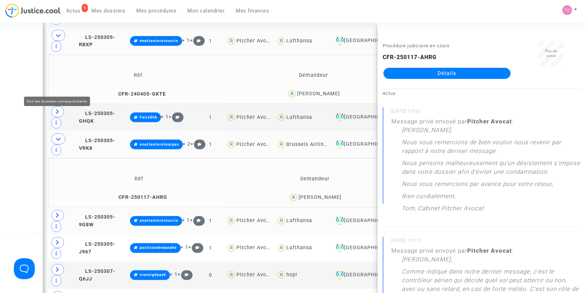
click at [53, 210] on span at bounding box center [57, 215] width 13 height 11
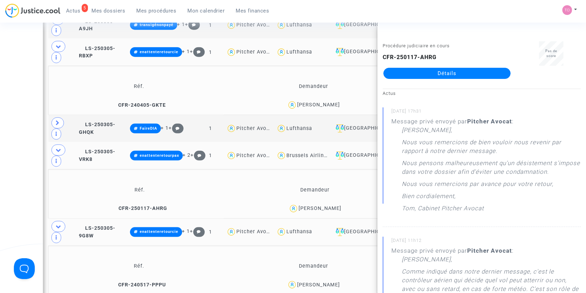
scroll to position [900, 0]
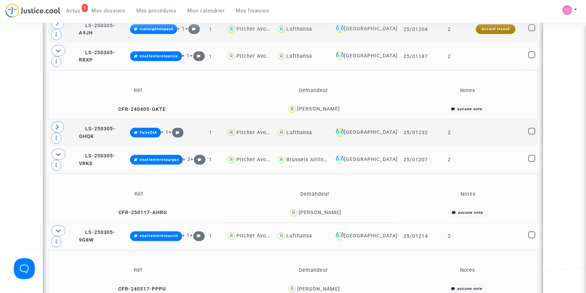
click at [55, 149] on span at bounding box center [58, 154] width 14 height 11
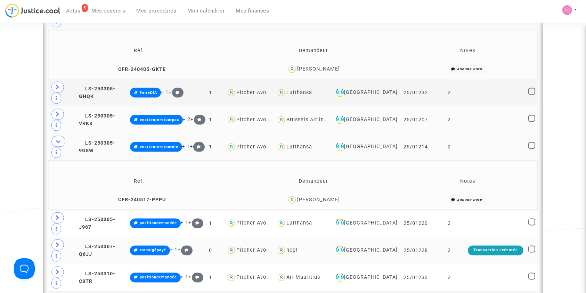
scroll to position [946, 0]
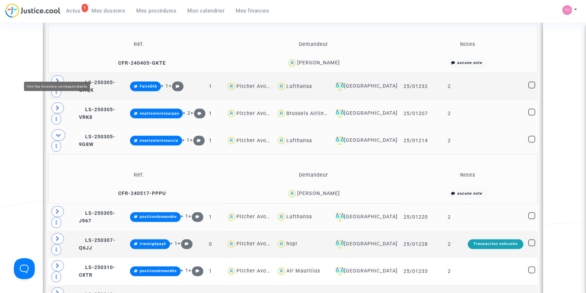
click at [57, 209] on icon at bounding box center [58, 211] width 4 height 5
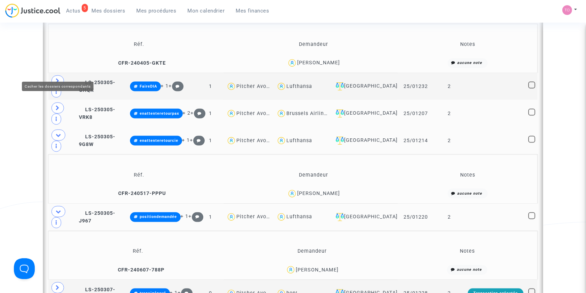
click at [57, 209] on icon at bounding box center [59, 211] width 6 height 5
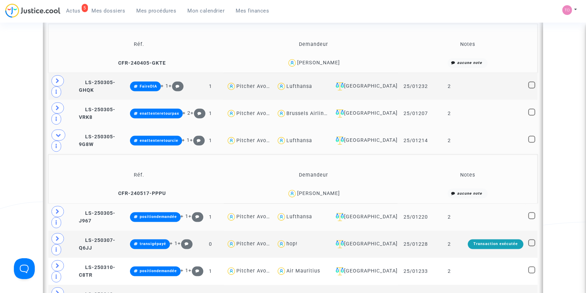
click at [331, 190] on div "julien galy" at bounding box center [318, 193] width 43 height 6
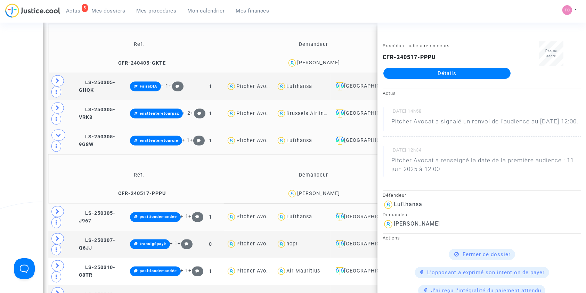
copy div "galy"
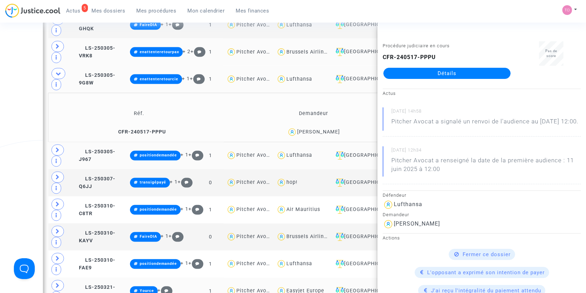
scroll to position [1008, 0]
click at [11, 86] on div "Date de clôture d'instruction Date de conciliation Date d'audience Date de juge…" at bounding box center [293, 269] width 586 height 2474
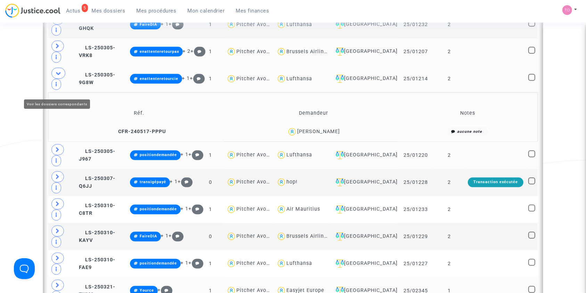
click at [57, 282] on icon at bounding box center [58, 284] width 4 height 5
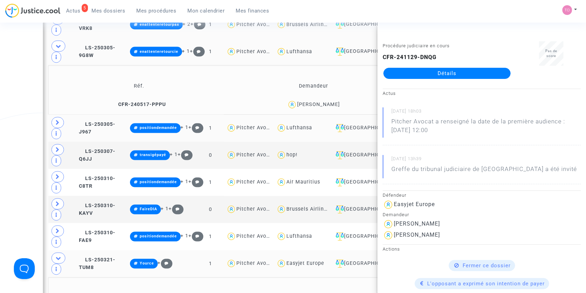
scroll to position [1039, 0]
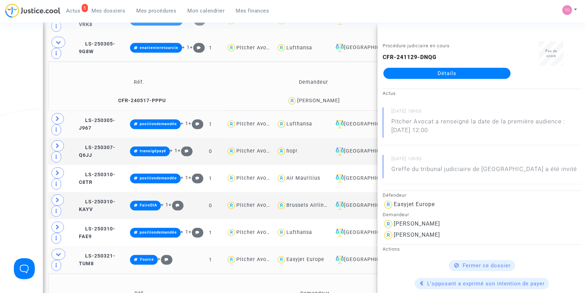
click at [14, 129] on div "Date de clôture d'instruction Date de conciliation Date d'audience Date de juge…" at bounding box center [293, 287] width 586 height 2573
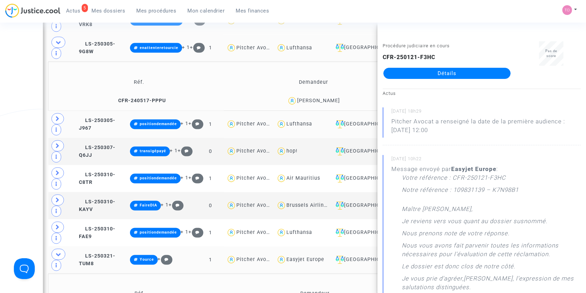
click at [11, 105] on div "Date de clôture d'instruction Date de conciliation Date d'audience Date de juge…" at bounding box center [293, 287] width 586 height 2573
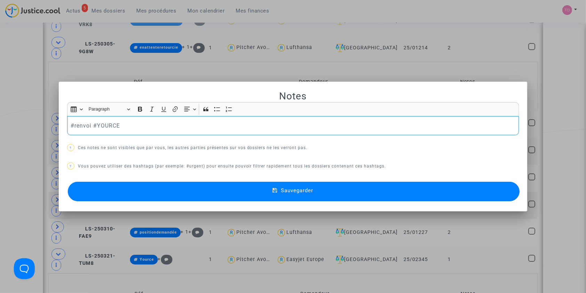
drag, startPoint x: 90, startPoint y: 124, endPoint x: 28, endPoint y: 124, distance: 62.2
click at [28, 124] on div "Notes Rich Text Editor Insert table Insert table Heading Paragraph Paragraph He…" at bounding box center [293, 146] width 586 height 293
click at [12, 150] on div at bounding box center [293, 146] width 586 height 293
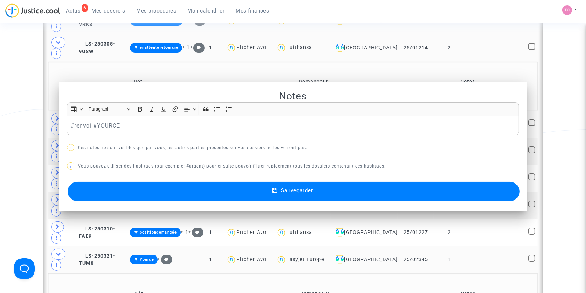
scroll to position [1039, 0]
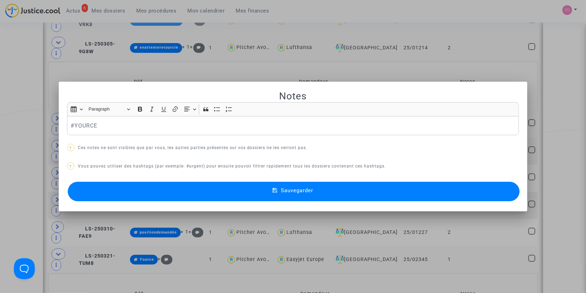
scroll to position [0, 0]
click at [183, 186] on button "Sauvegarder" at bounding box center [294, 191] width 452 height 19
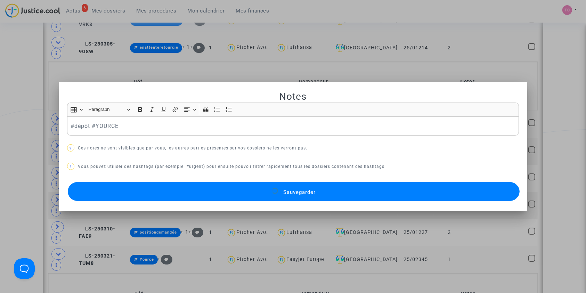
scroll to position [1039, 0]
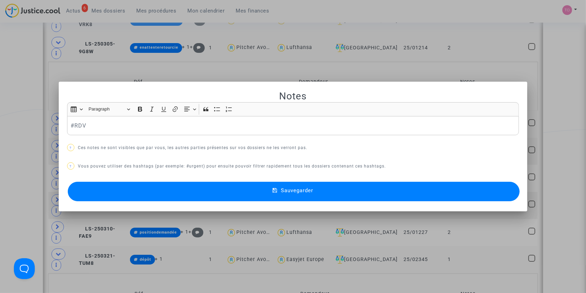
click at [0, 89] on div at bounding box center [293, 146] width 586 height 293
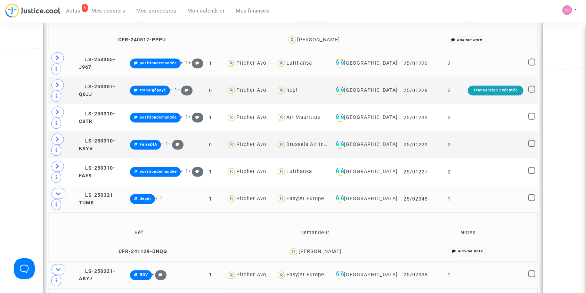
scroll to position [1131, 0]
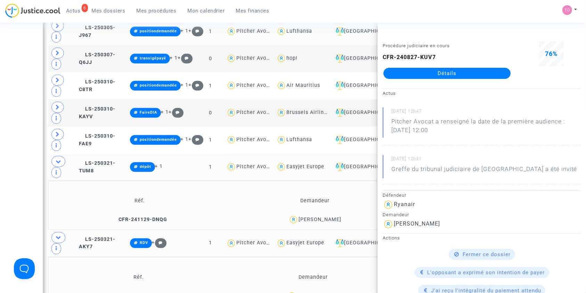
click at [9, 149] on div "Date de clôture d'instruction Date de conciliation Date d'audience Date de juge…" at bounding box center [293, 220] width 586 height 2622
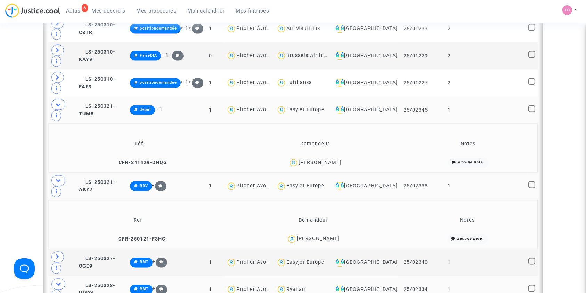
scroll to position [1193, 0]
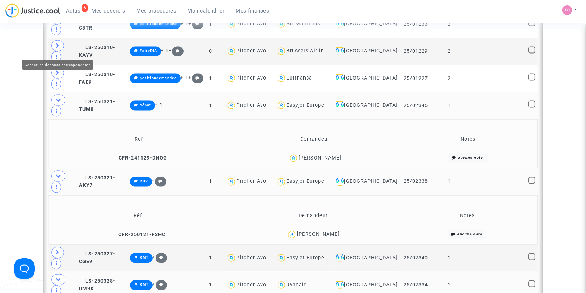
click at [58, 277] on icon at bounding box center [59, 279] width 6 height 5
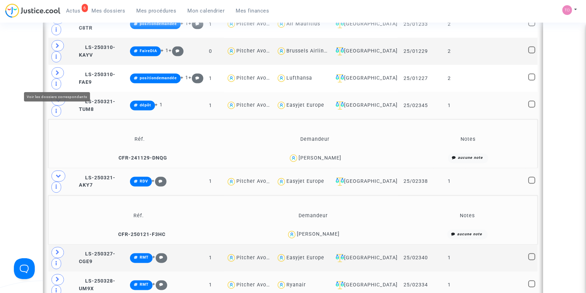
click at [52, 274] on span at bounding box center [57, 279] width 13 height 11
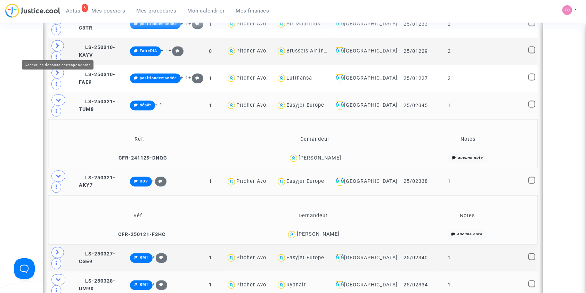
click at [52, 274] on span at bounding box center [58, 279] width 14 height 11
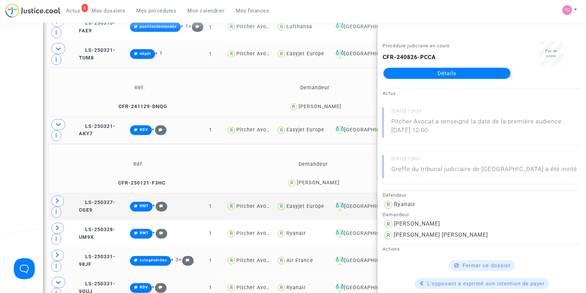
scroll to position [1255, 0]
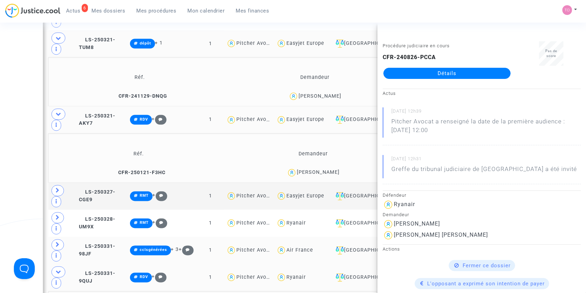
click at [11, 117] on div "Date de clôture d'instruction Date de conciliation Date d'audience Date de juge…" at bounding box center [293, 120] width 586 height 2671
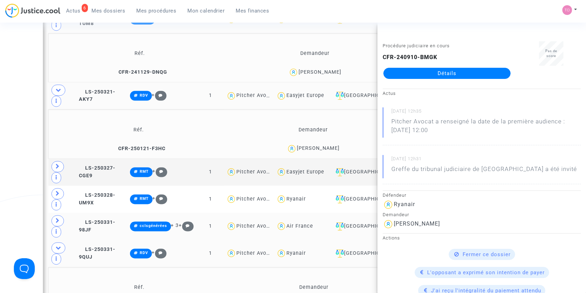
scroll to position [1286, 0]
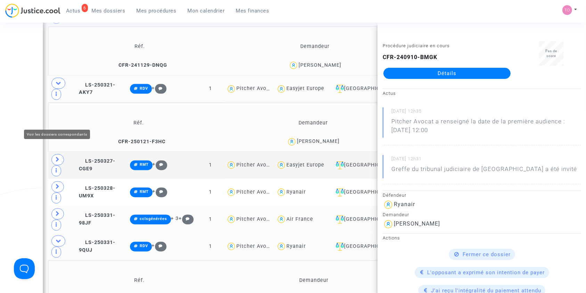
click at [2, 110] on div "Date de clôture d'instruction Date de conciliation Date d'audience Date de juge…" at bounding box center [293, 89] width 586 height 2671
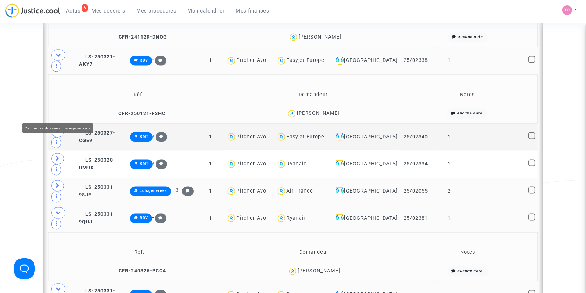
scroll to position [1317, 0]
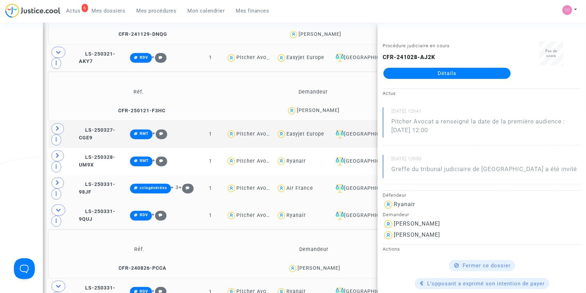
click at [60, 284] on icon at bounding box center [59, 286] width 6 height 5
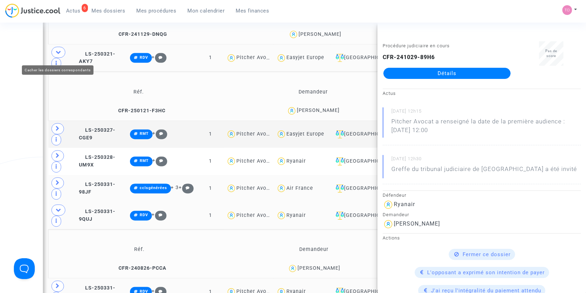
drag, startPoint x: 59, startPoint y: 57, endPoint x: 52, endPoint y: 62, distance: 8.4
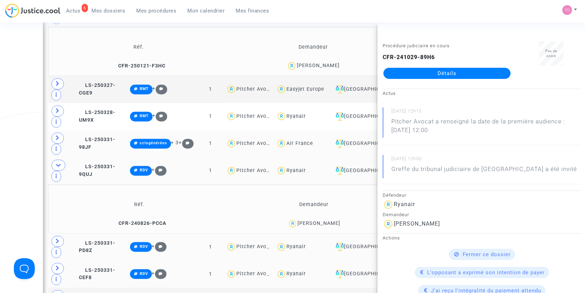
scroll to position [1394, 0]
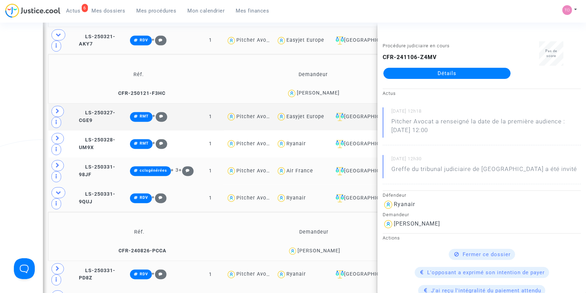
scroll to position [1332, 0]
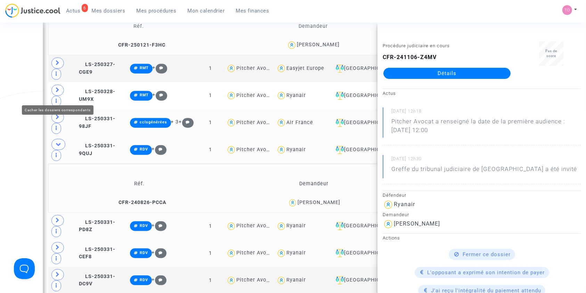
scroll to position [1378, 0]
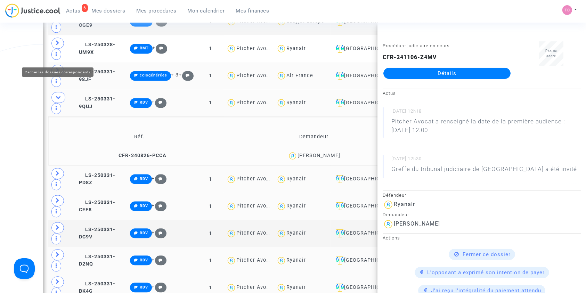
scroll to position [1456, 0]
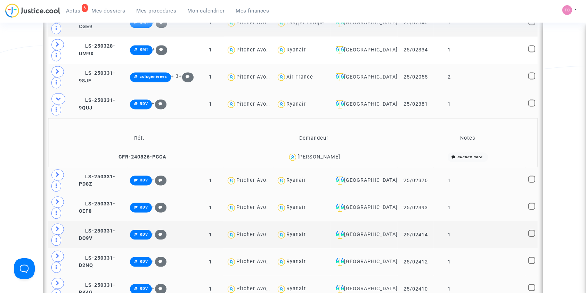
scroll to position [1409, 0]
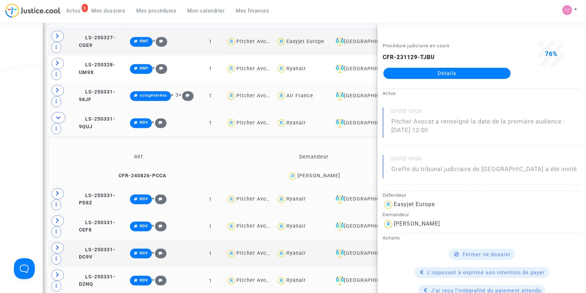
drag, startPoint x: 6, startPoint y: 99, endPoint x: 26, endPoint y: 88, distance: 23.6
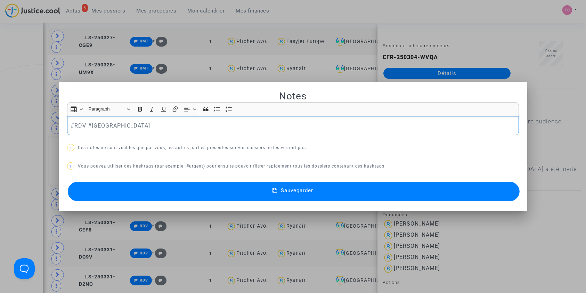
scroll to position [0, 0]
click at [347, 199] on button "Sauvegarder" at bounding box center [294, 191] width 452 height 19
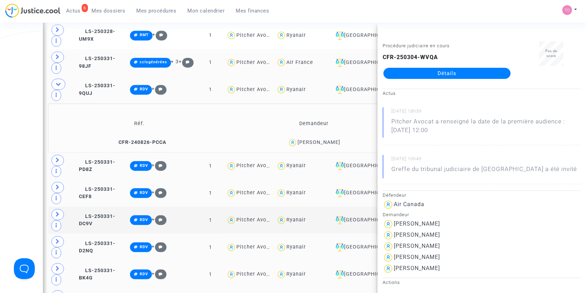
scroll to position [1471, 0]
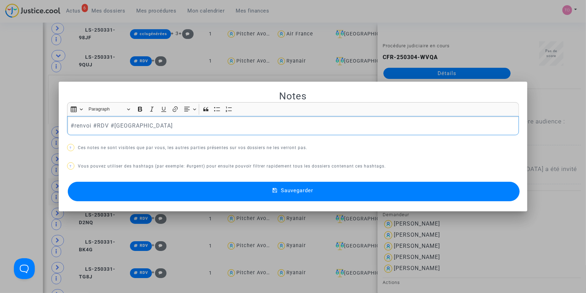
scroll to position [0, 0]
click at [139, 124] on p "#enattenteretourcie #renvoi #RDV #MONTREAL" at bounding box center [293, 125] width 445 height 9
click at [176, 204] on mat-dialog-container "Notes Rich Text Editor Insert table Insert table Heading Paragraph Paragraph He…" at bounding box center [293, 147] width 469 height 130
click at [182, 194] on button "Sauvegarder" at bounding box center [294, 191] width 452 height 19
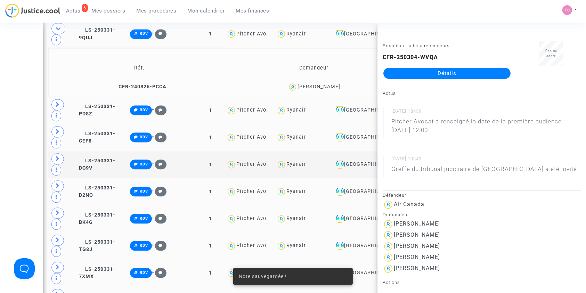
scroll to position [1502, 0]
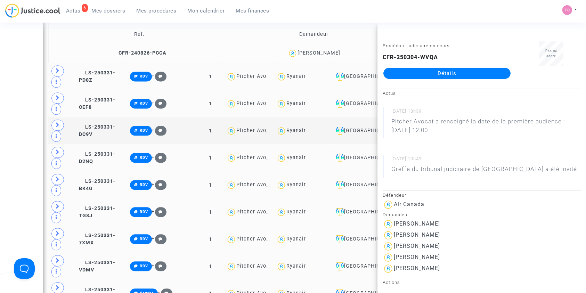
scroll to position [1533, 0]
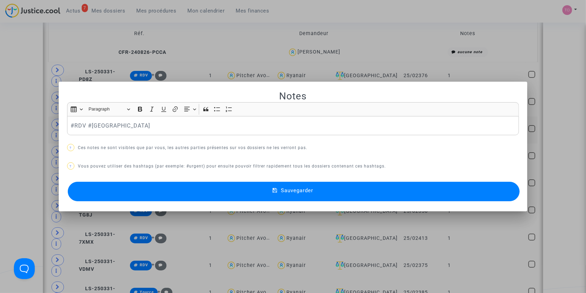
scroll to position [0, 0]
click at [216, 191] on button "Sauvegarder" at bounding box center [294, 191] width 452 height 19
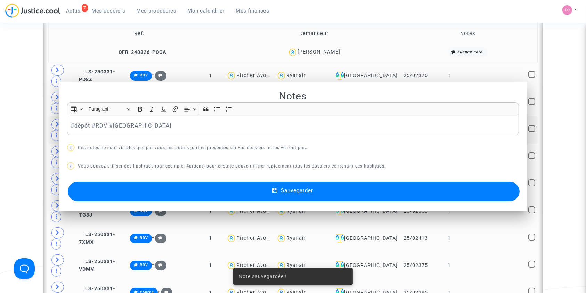
scroll to position [1533, 0]
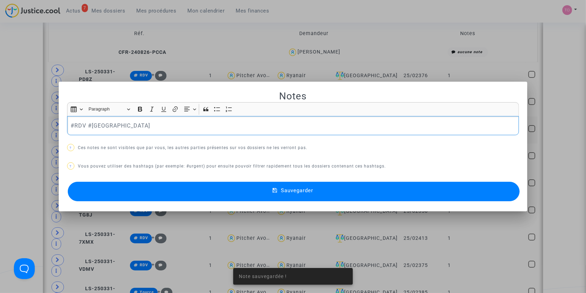
scroll to position [0, 0]
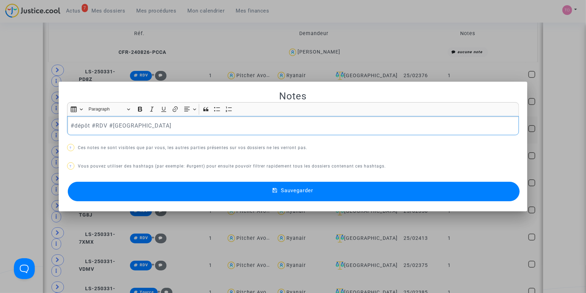
click at [236, 192] on button "Sauvegarder" at bounding box center [294, 191] width 452 height 19
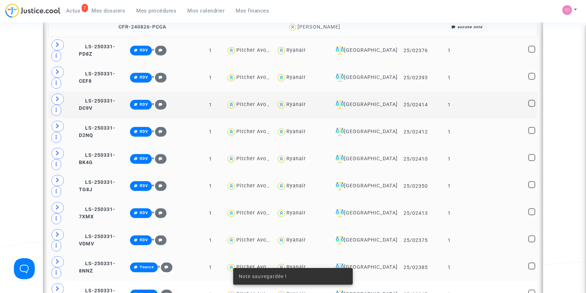
scroll to position [1564, 0]
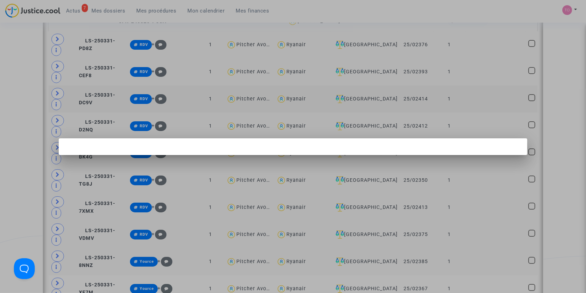
scroll to position [0, 0]
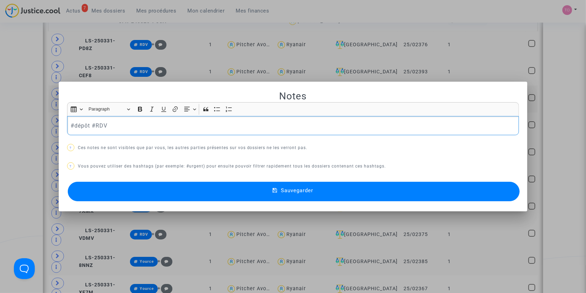
click at [230, 190] on button "Sauvegarder" at bounding box center [294, 191] width 452 height 19
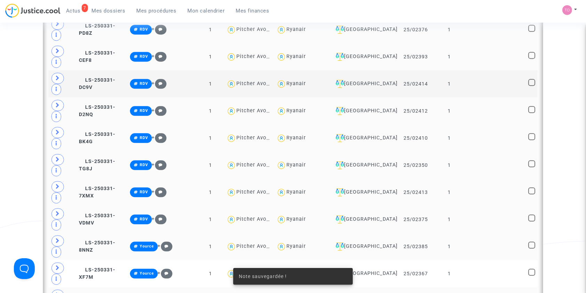
scroll to position [1579, 0]
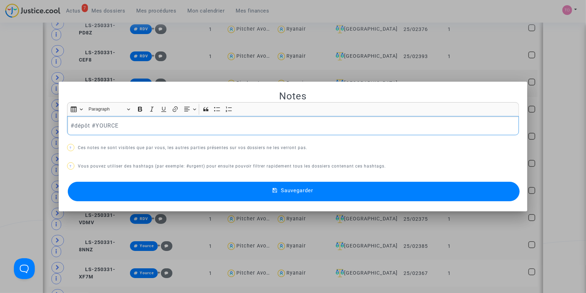
click at [238, 188] on button "Sauvegarder" at bounding box center [294, 191] width 452 height 19
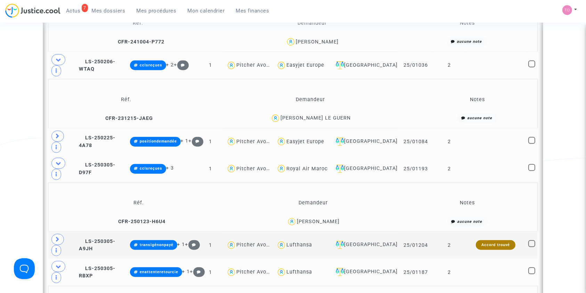
scroll to position [668, 0]
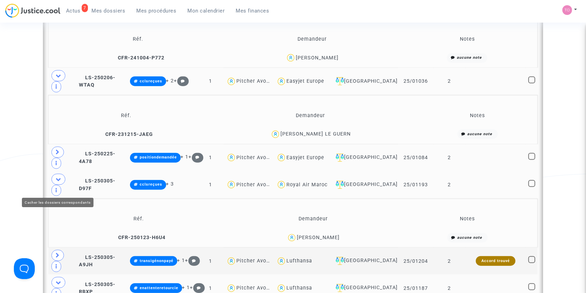
click at [58, 280] on icon at bounding box center [59, 282] width 6 height 5
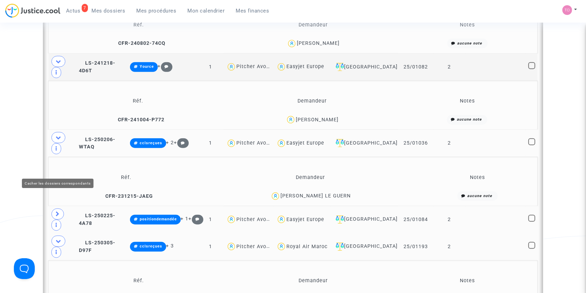
click at [61, 236] on span at bounding box center [58, 241] width 14 height 11
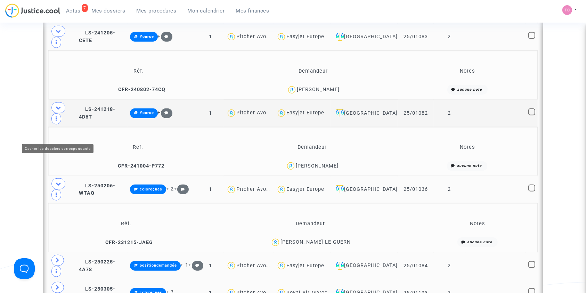
click at [63, 178] on span at bounding box center [58, 183] width 14 height 11
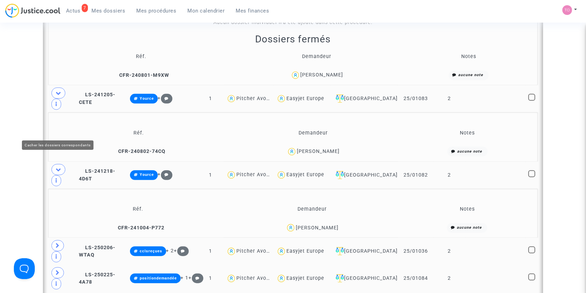
click at [59, 167] on icon at bounding box center [59, 169] width 6 height 5
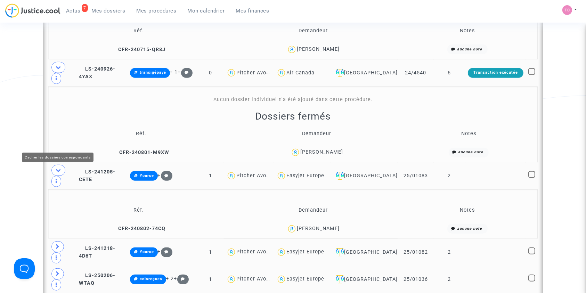
click at [57, 165] on span at bounding box center [58, 170] width 14 height 11
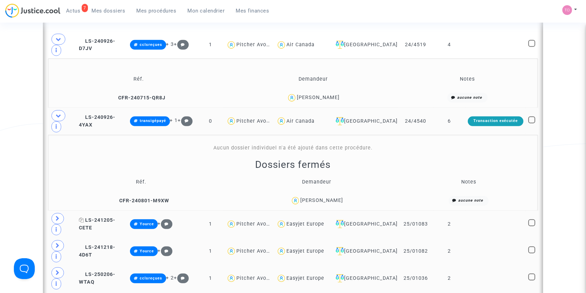
scroll to position [344, 0]
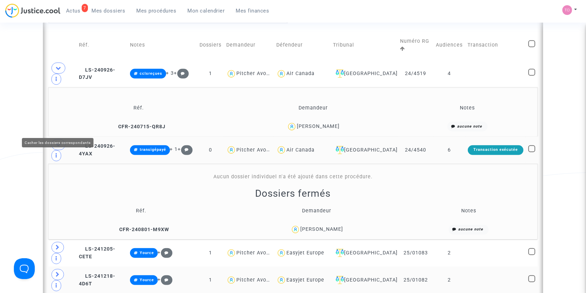
click at [61, 139] on span at bounding box center [58, 144] width 14 height 11
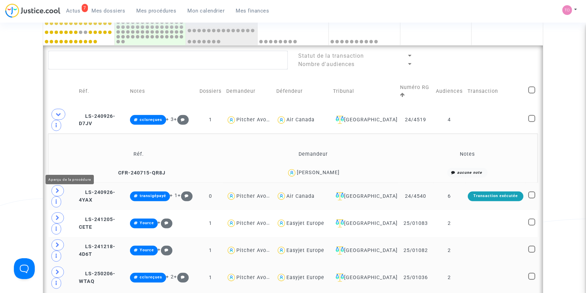
scroll to position [282, 0]
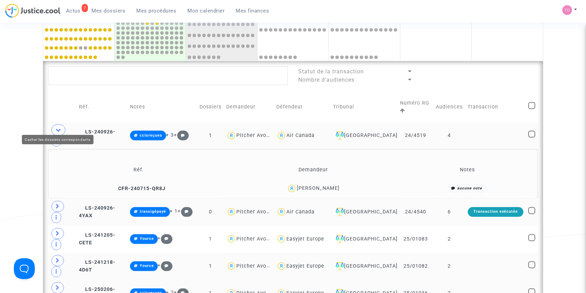
click at [54, 124] on span at bounding box center [58, 129] width 14 height 11
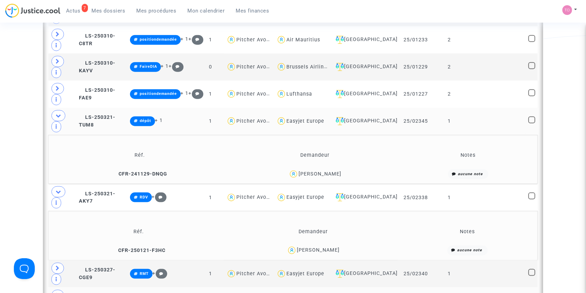
scroll to position [807, 0]
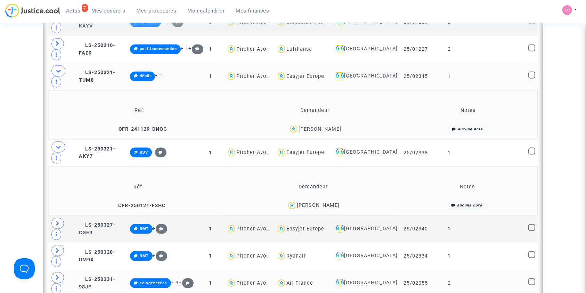
scroll to position [853, 0]
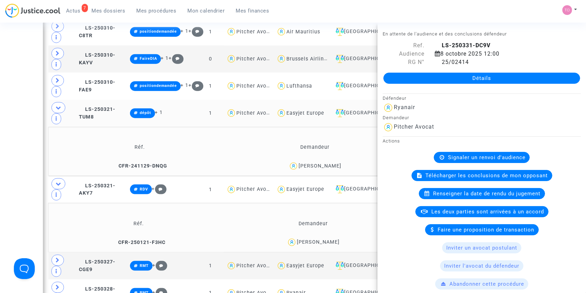
scroll to position [807, 0]
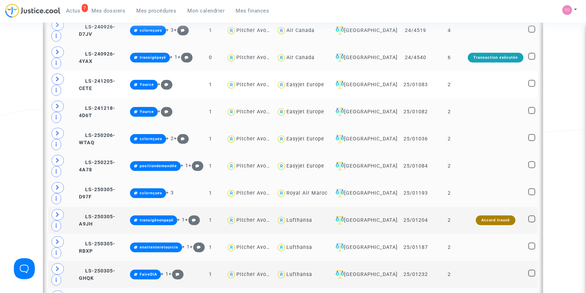
scroll to position [390, 0]
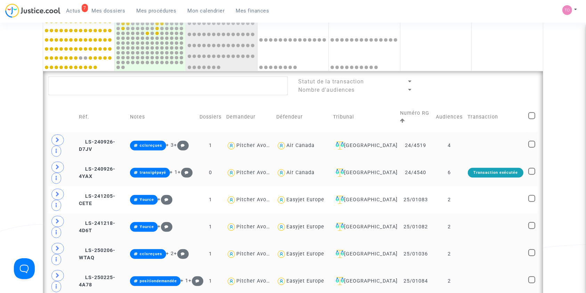
scroll to position [267, 0]
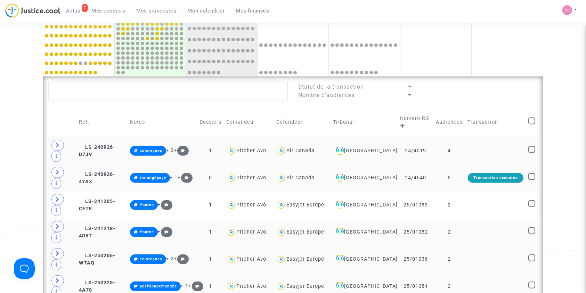
click at [52, 142] on span at bounding box center [57, 145] width 13 height 11
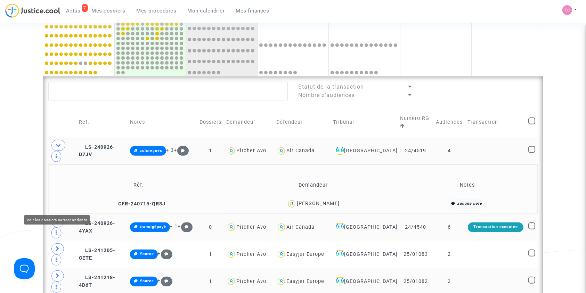
click at [52, 216] on span at bounding box center [57, 221] width 13 height 11
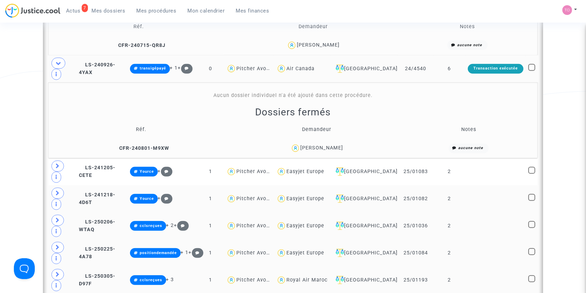
scroll to position [328, 0]
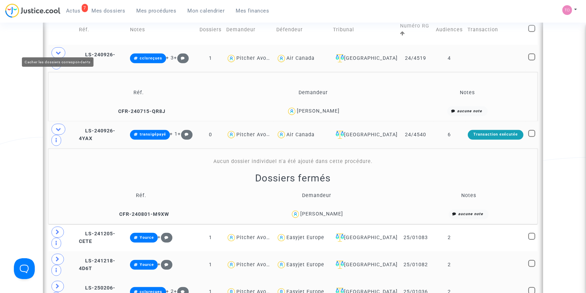
click at [60, 50] on span at bounding box center [58, 52] width 14 height 11
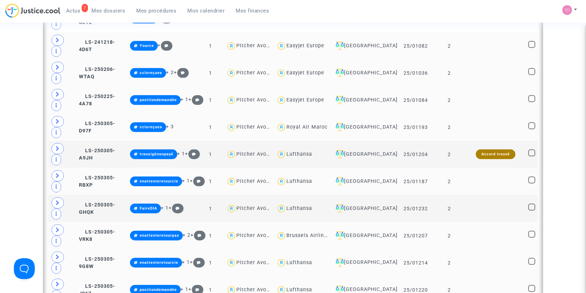
scroll to position [529, 0]
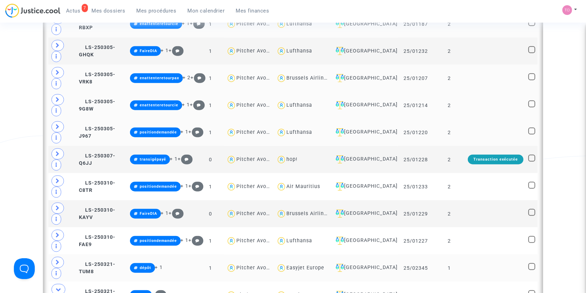
scroll to position [699, 0]
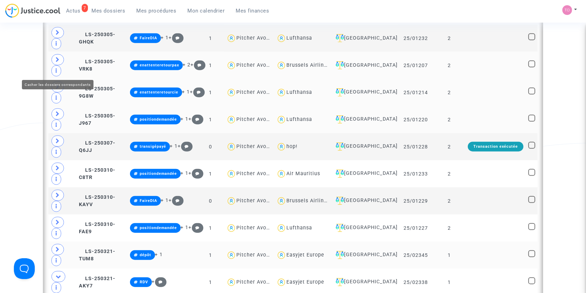
click at [60, 271] on span at bounding box center [58, 276] width 14 height 11
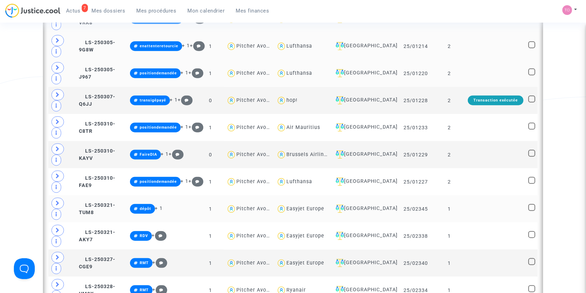
scroll to position [745, 0]
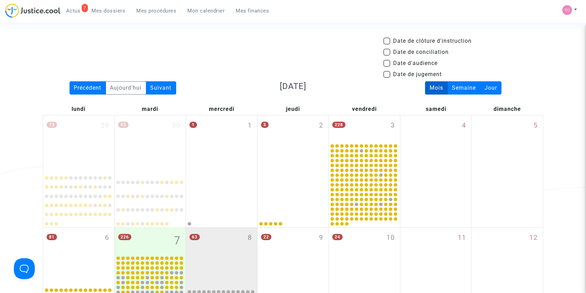
scroll to position [0, 0]
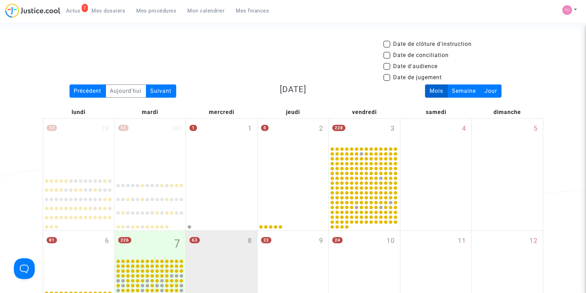
click at [385, 66] on span at bounding box center [386, 66] width 7 height 7
click at [386, 70] on input "Date d'audience" at bounding box center [386, 70] width 0 height 0
checkbox input "true"
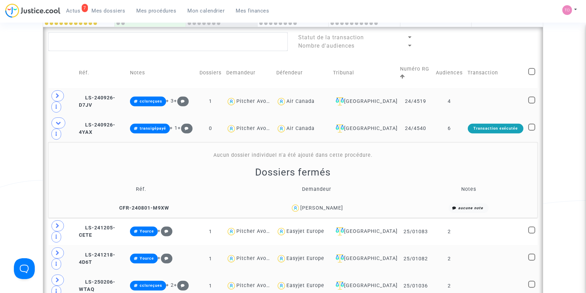
scroll to position [309, 0]
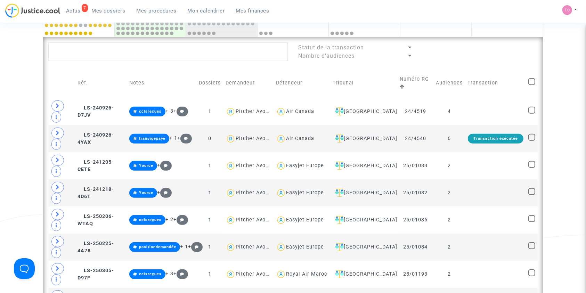
scroll to position [278, 0]
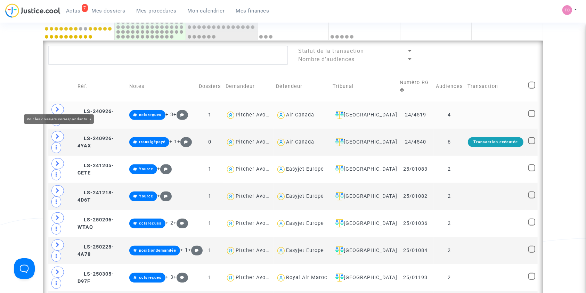
click at [56, 107] on icon at bounding box center [58, 109] width 4 height 5
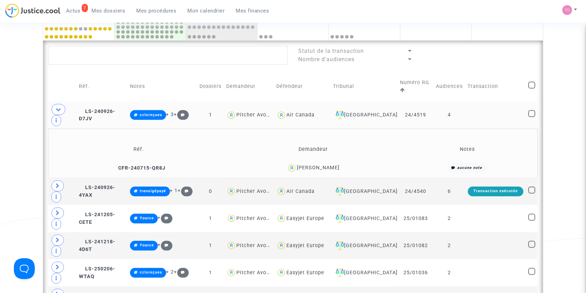
click at [320, 165] on div "Lionel Poibleaud" at bounding box center [318, 168] width 43 height 6
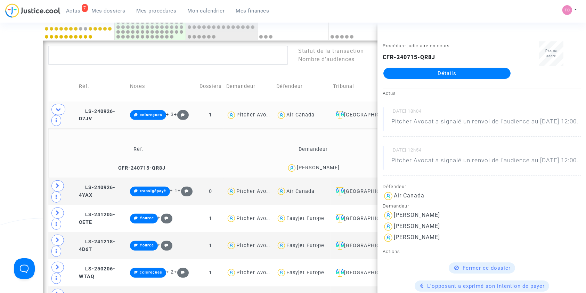
click at [314, 161] on td "Lionel Poibleaud" at bounding box center [312, 168] width 173 height 15
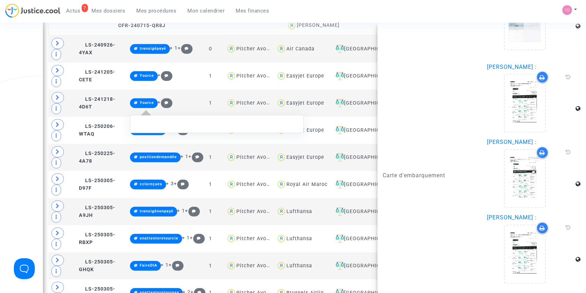
scroll to position [324, 0]
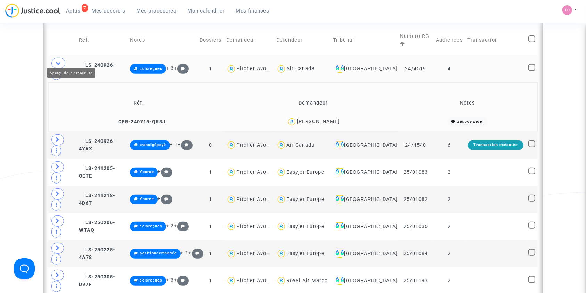
scroll to position [0, 0]
click at [325, 118] on div "Lionel Poibleaud" at bounding box center [318, 121] width 43 height 6
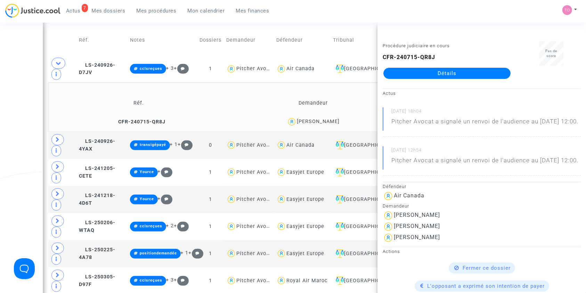
drag, startPoint x: 17, startPoint y: 76, endPoint x: 30, endPoint y: 73, distance: 13.7
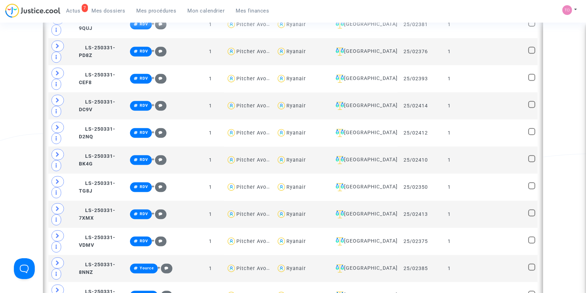
scroll to position [1019, 0]
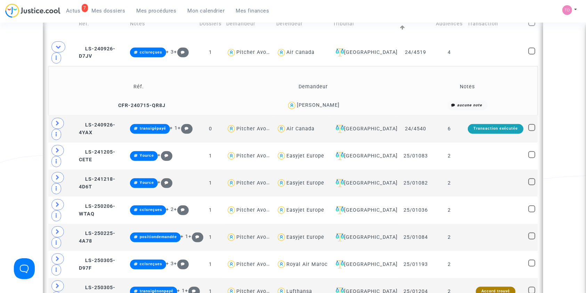
scroll to position [339, 0]
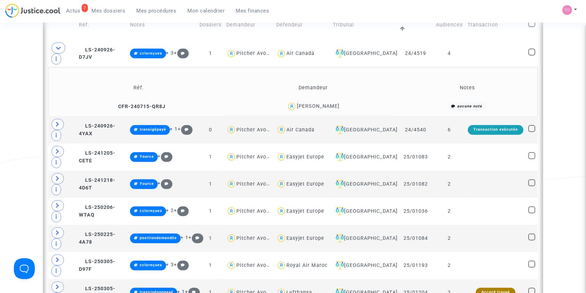
click at [331, 103] on div "Lionel Poibleaud" at bounding box center [318, 106] width 43 height 6
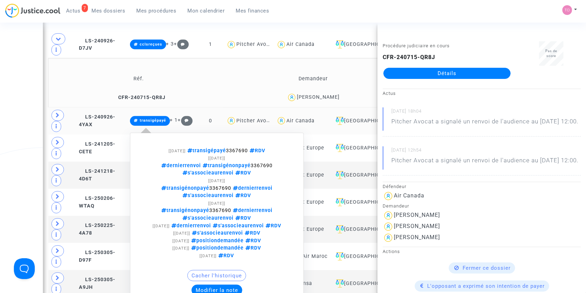
scroll to position [355, 0]
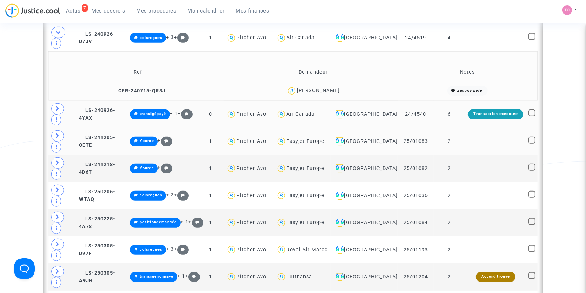
click at [322, 138] on div "Easyjet Europe" at bounding box center [305, 141] width 38 height 6
type textarea "@"Easyjet Europe""
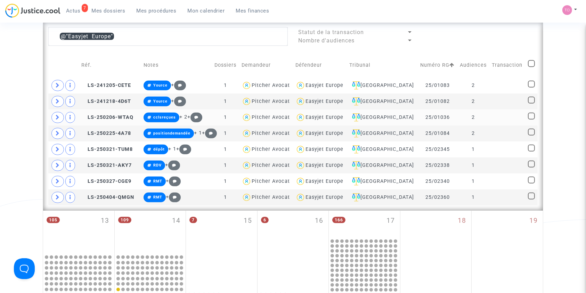
scroll to position [293, 0]
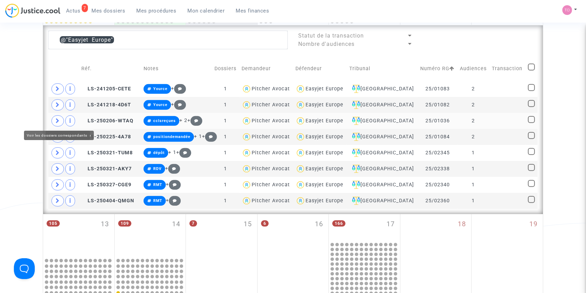
click at [60, 119] on span at bounding box center [57, 120] width 13 height 11
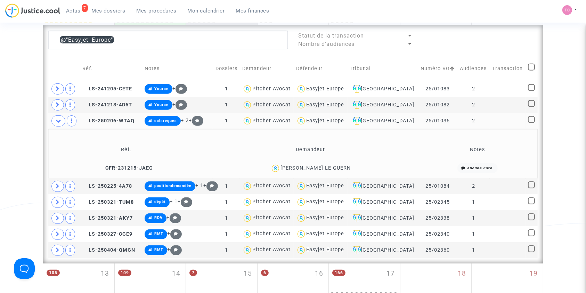
drag, startPoint x: 345, startPoint y: 167, endPoint x: 313, endPoint y: 168, distance: 32.0
click at [313, 168] on div "Cédric LE GUERN" at bounding box center [310, 168] width 213 height 10
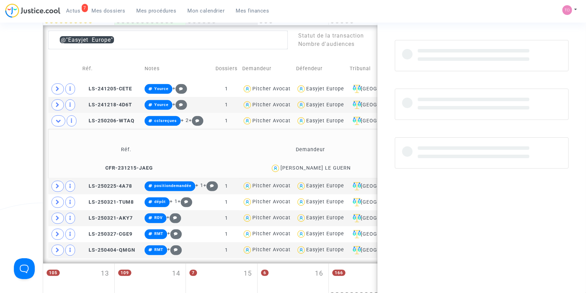
click at [313, 168] on div "Cédric LE GUERN" at bounding box center [315, 168] width 70 height 6
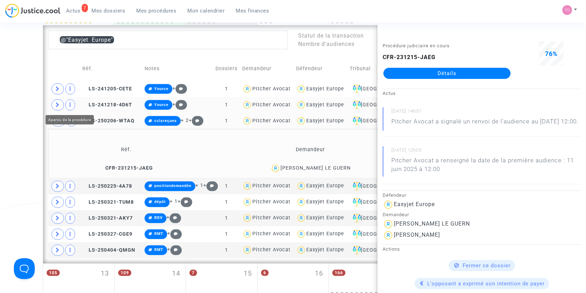
click at [61, 105] on span at bounding box center [57, 104] width 13 height 11
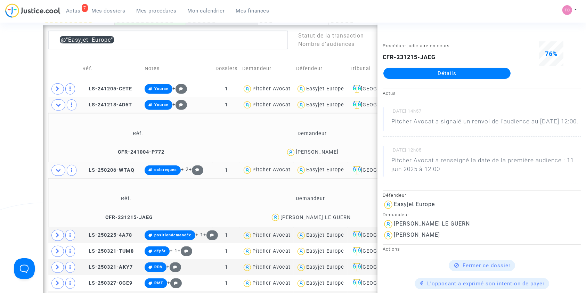
click at [7, 81] on div "Date de clôture d'instruction Date de conciliation Date d'audience Date de juge…" at bounding box center [293, 111] width 586 height 728
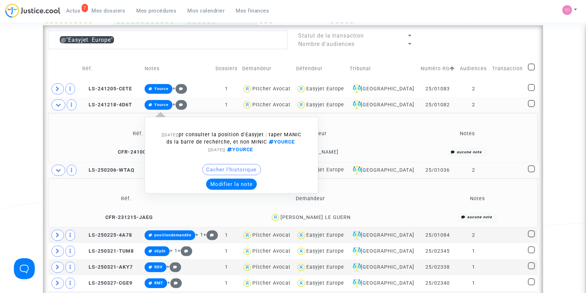
click at [243, 190] on button "Modifier la note" at bounding box center [231, 184] width 51 height 11
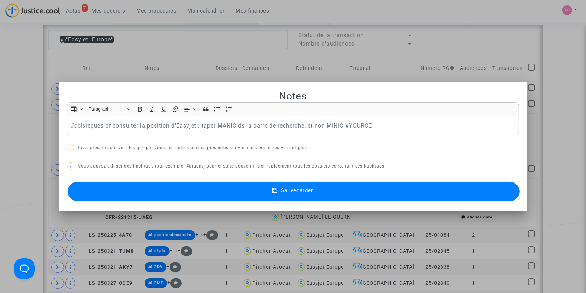
drag, startPoint x: 249, startPoint y: 177, endPoint x: 259, endPoint y: 182, distance: 10.7
click at [257, 180] on div "Notes Rich Text Editor Insert table Insert table Heading Paragraph Paragraph He…" at bounding box center [293, 146] width 452 height 113
click at [411, 146] on p "? Ces notes ne sont visibles que par vous, les autres parties présentes sur vos…" at bounding box center [293, 148] width 452 height 9
click at [352, 196] on button "Sauvegarder" at bounding box center [294, 191] width 452 height 19
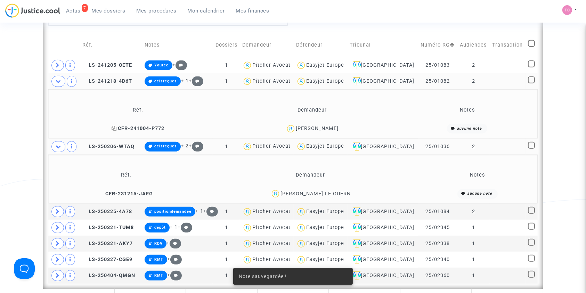
scroll to position [324, 0]
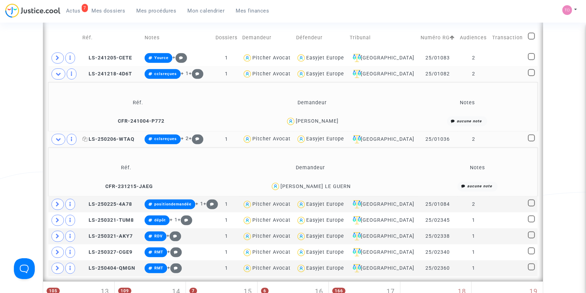
click at [107, 137] on span "LS-250206-WTAQ" at bounding box center [108, 139] width 52 height 6
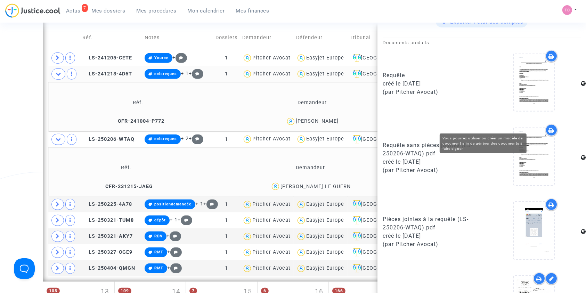
scroll to position [355, 0]
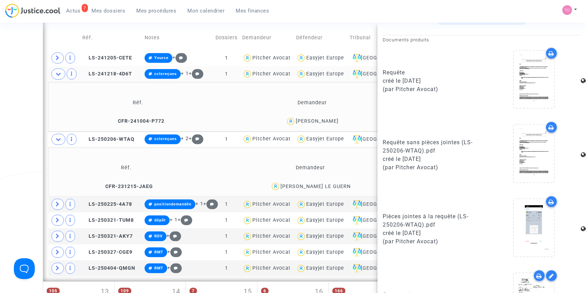
drag, startPoint x: 0, startPoint y: 93, endPoint x: 11, endPoint y: 93, distance: 10.8
click at [0, 93] on div "Date de clôture d'instruction Date de conciliation Date d'audience Date de juge…" at bounding box center [293, 80] width 586 height 728
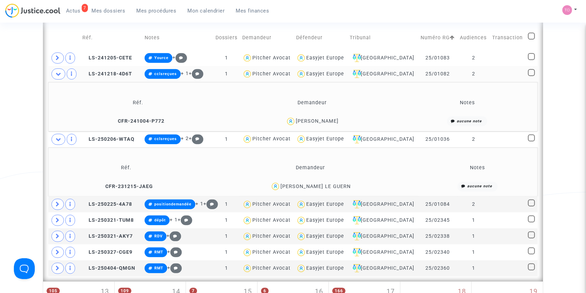
scroll to position [0, 0]
click at [107, 74] on span "LS-241218-4D6T" at bounding box center [107, 74] width 50 height 6
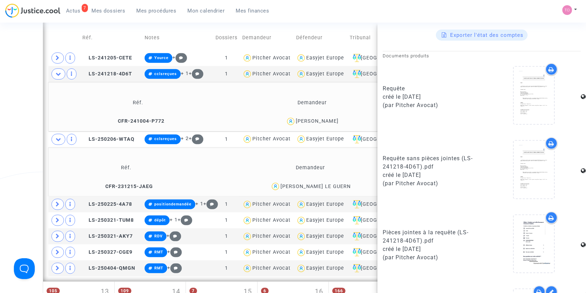
scroll to position [401, 0]
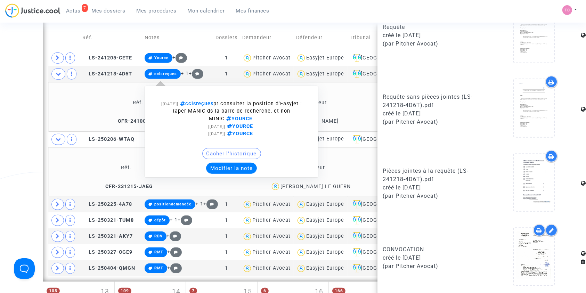
click at [230, 168] on button "Modifier la note" at bounding box center [231, 168] width 51 height 11
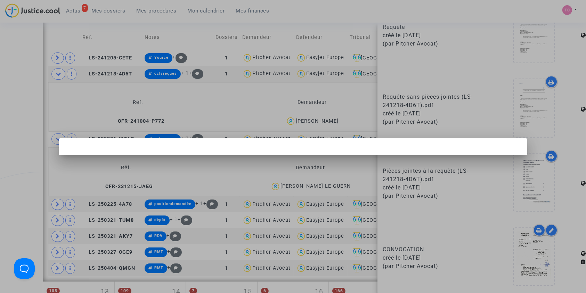
scroll to position [0, 0]
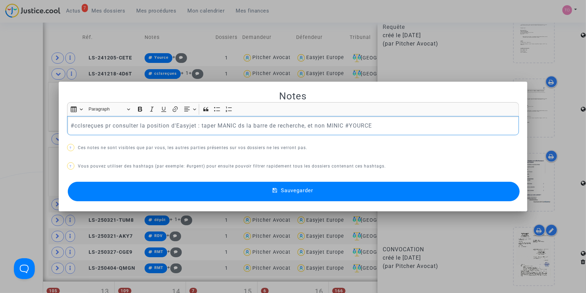
drag, startPoint x: 101, startPoint y: 126, endPoint x: 122, endPoint y: 128, distance: 20.6
click at [103, 126] on p "#cclsreçues pr consulter la position d'Easyjet : taper MANIC ds la barre de rec…" at bounding box center [293, 125] width 445 height 9
click at [133, 124] on p "#cclsreçues #positionanalyserpr consulter la position d'Easyjet : taper MANIC d…" at bounding box center [293, 125] width 445 height 9
click at [153, 126] on p "#cclsreçues #positionànalyserpr consulter la position d'Easyjet : taper MANIC d…" at bounding box center [293, 125] width 445 height 9
click at [211, 186] on button "Sauvegarder" at bounding box center [294, 191] width 452 height 19
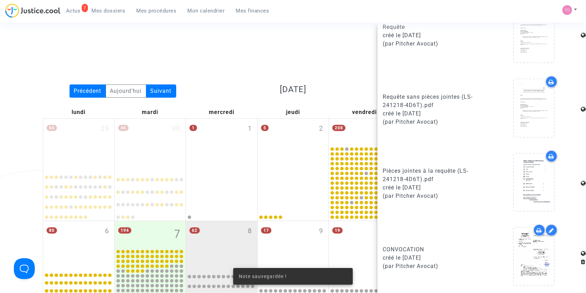
scroll to position [324, 0]
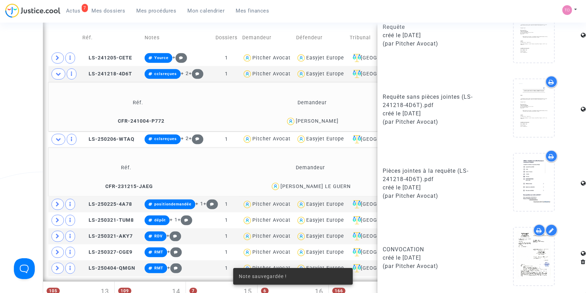
click at [14, 116] on div "Date de clôture d'instruction Date de conciliation Date d'audience Date de juge…" at bounding box center [293, 80] width 586 height 728
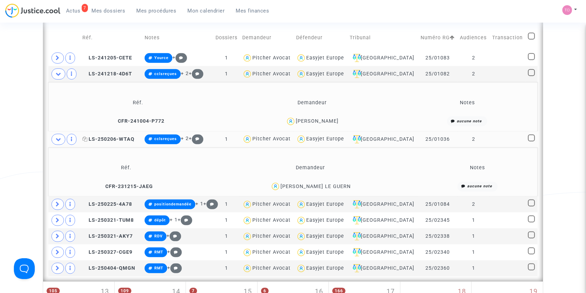
click at [103, 139] on span "LS-250206-WTAQ" at bounding box center [108, 139] width 52 height 6
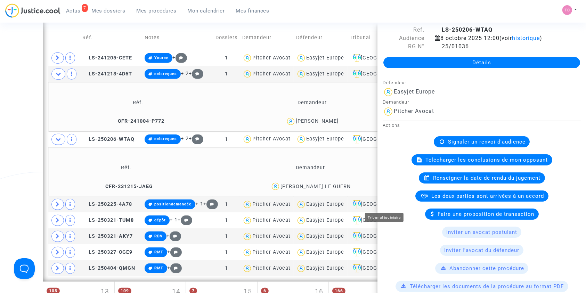
scroll to position [15, 0]
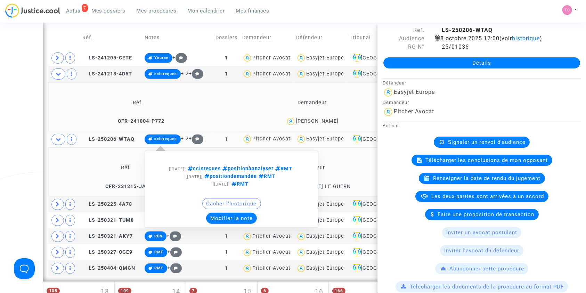
click at [241, 213] on button "Modifier la note" at bounding box center [231, 218] width 51 height 11
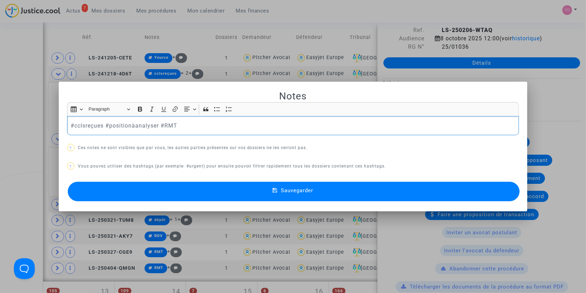
scroll to position [0, 0]
click at [119, 124] on p "#positionàanalyser #cclsreçues #positionàanalyser #RMT" at bounding box center [293, 125] width 445 height 9
drag, startPoint x: 121, startPoint y: 124, endPoint x: 14, endPoint y: 123, distance: 107.7
click at [13, 123] on div "Notes Rich Text Editor Insert table Insert table Heading Paragraph Paragraph He…" at bounding box center [293, 146] width 586 height 293
click at [158, 125] on p "#positionàanalyser #cclsreçues #positionàanalyser #RMT" at bounding box center [293, 125] width 445 height 9
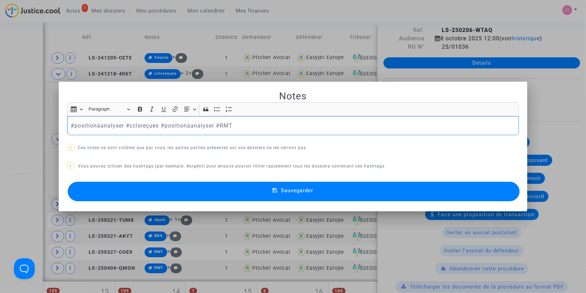
click at [208, 125] on p "#positionàanalyser #cclsreçues #positionàanalyser #RMT" at bounding box center [293, 125] width 445 height 9
click at [0, 121] on div at bounding box center [293, 146] width 586 height 293
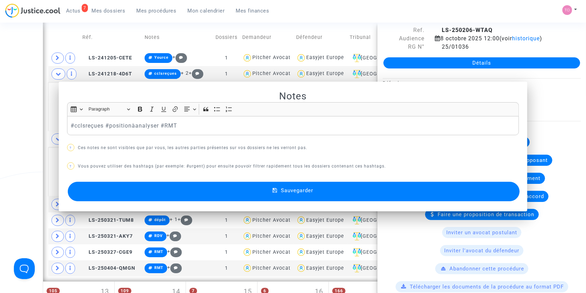
scroll to position [324, 0]
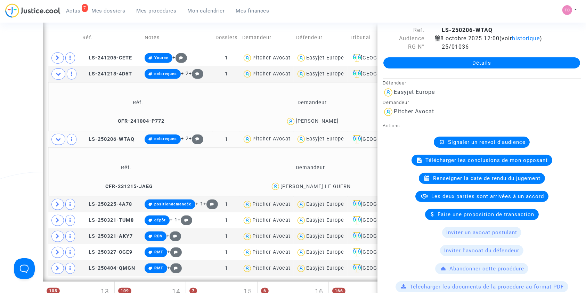
click at [0, 144] on div "Date de clôture d'instruction Date de conciliation Date d'audience Date de juge…" at bounding box center [293, 80] width 586 height 728
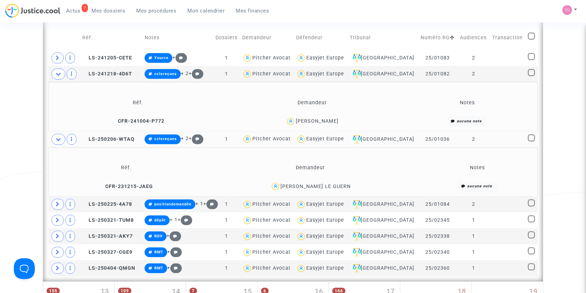
scroll to position [0, 0]
click at [115, 76] on span "LS-241218-4D6T" at bounding box center [107, 74] width 50 height 6
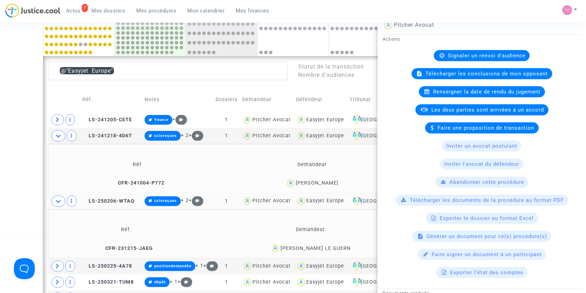
scroll to position [92, 0]
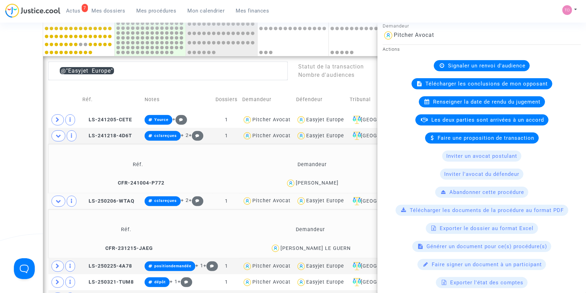
click at [0, 93] on div "Date de clôture d'instruction Date de conciliation Date d'audience Date de juge…" at bounding box center [293, 142] width 586 height 728
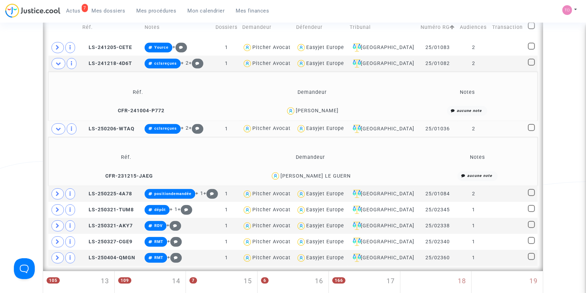
scroll to position [324, 0]
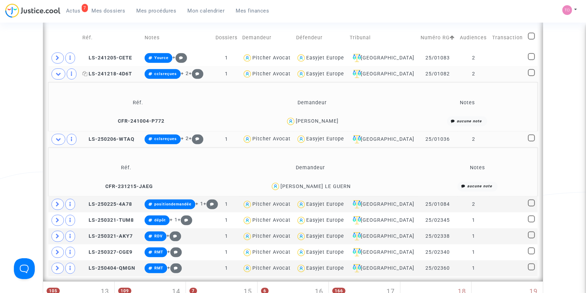
click at [117, 74] on span "LS-241218-4D6T" at bounding box center [107, 74] width 50 height 6
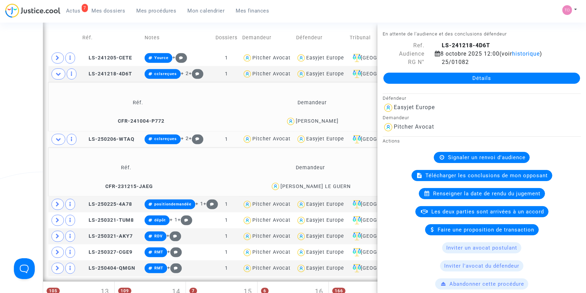
click at [0, 69] on div "Date de clôture d'instruction Date de conciliation Date d'audience Date de juge…" at bounding box center [293, 80] width 586 height 728
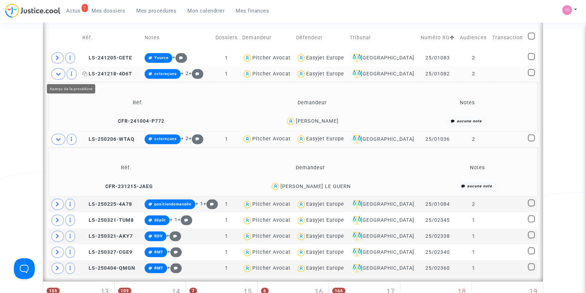
click at [107, 74] on span "LS-241218-4D6T" at bounding box center [107, 74] width 50 height 6
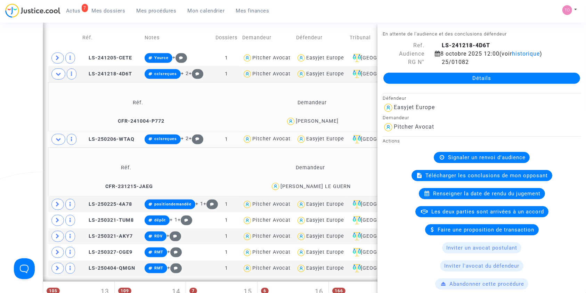
click at [436, 174] on span "Télécharger les conclusions de mon opposant" at bounding box center [487, 175] width 122 height 6
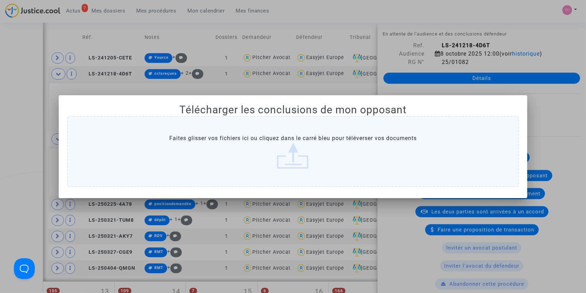
click at [237, 135] on label "Faites glisser vos fichiers ici ou cliquez dans le carré bleu pour téléverser v…" at bounding box center [293, 151] width 452 height 71
click at [0, 0] on input "Faites glisser vos fichiers ici ou cliquez dans le carré bleu pour téléverser v…" at bounding box center [0, 0] width 0 height 0
click at [0, 81] on div at bounding box center [293, 146] width 586 height 293
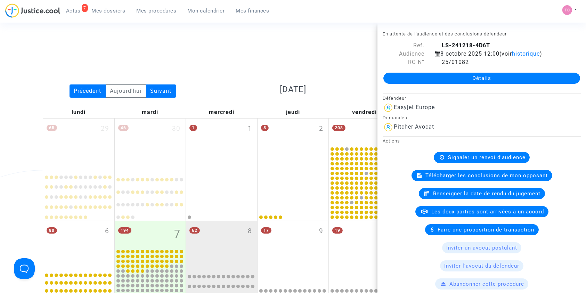
scroll to position [324, 0]
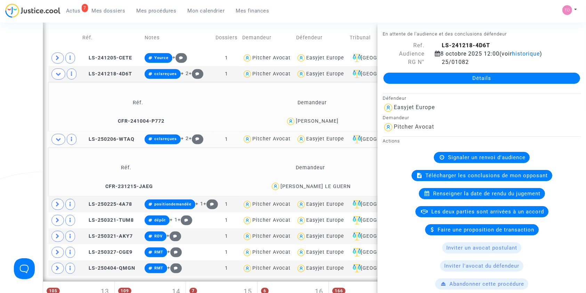
click at [451, 174] on span "Télécharger les conclusions de mon opposant" at bounding box center [487, 175] width 122 height 6
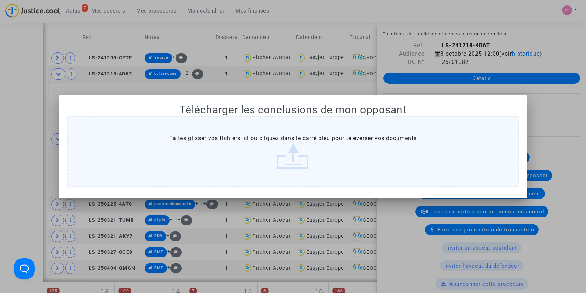
scroll to position [0, 0]
click at [0, 57] on div at bounding box center [293, 146] width 586 height 293
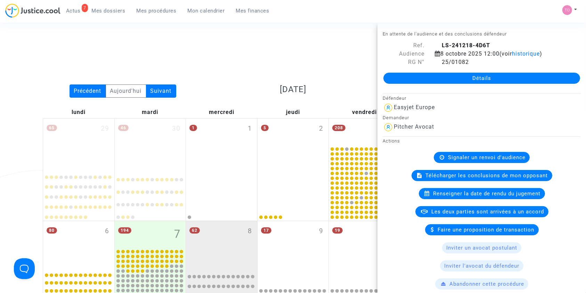
scroll to position [324, 0]
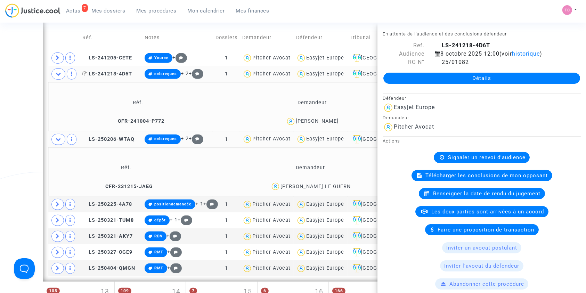
click at [114, 70] on td "LS-241218-4D6T" at bounding box center [111, 74] width 62 height 16
click at [433, 174] on span "Télécharger les conclusions de mon opposant" at bounding box center [487, 175] width 122 height 6
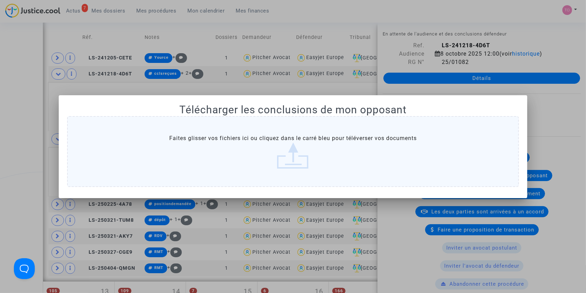
click at [314, 155] on label "Faites glisser vos fichiers ici ou cliquez dans le carré bleu pour téléverser v…" at bounding box center [293, 151] width 452 height 71
click at [0, 0] on input "Faites glisser vos fichiers ici ou cliquez dans le carré bleu pour téléverser v…" at bounding box center [0, 0] width 0 height 0
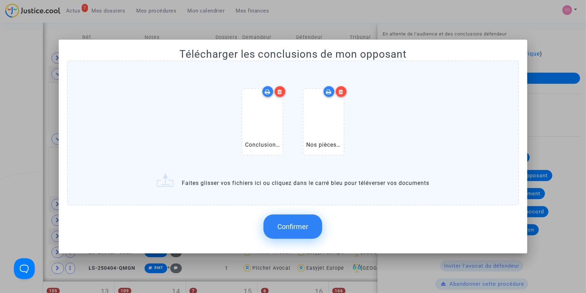
click at [340, 90] on icon at bounding box center [340, 92] width 5 height 6
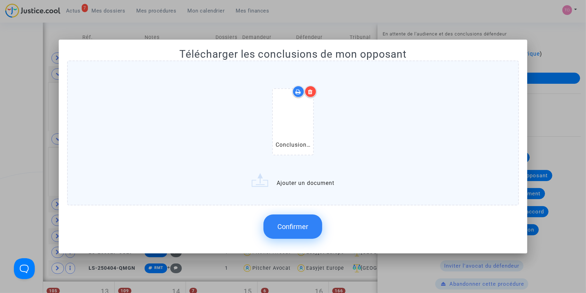
click at [336, 128] on div "Conclusions (MANIC).pdf" at bounding box center [293, 123] width 423 height 89
click at [0, 0] on input "Conclusions (MANIC).pdf Ajouter un document" at bounding box center [0, 0] width 0 height 0
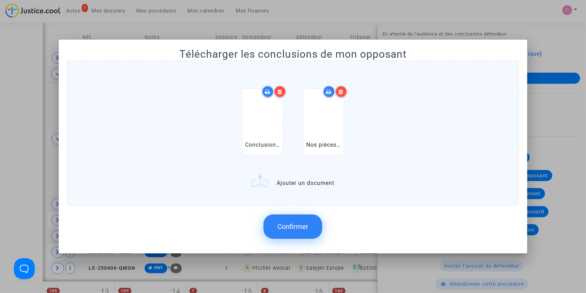
click at [294, 227] on span "Confirmer" at bounding box center [292, 226] width 31 height 8
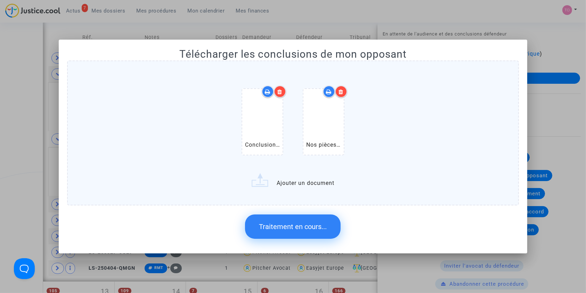
click at [294, 227] on span "Traitement en cours..." at bounding box center [293, 226] width 68 height 8
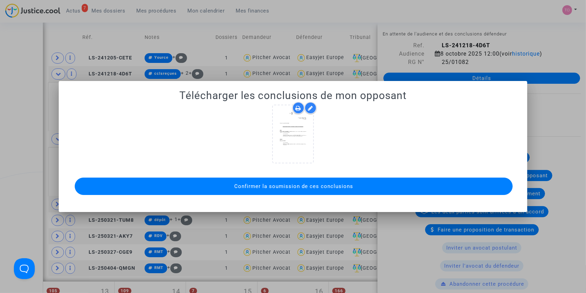
click at [293, 183] on span "Confirmer la soumission de ces conclusions" at bounding box center [293, 186] width 119 height 6
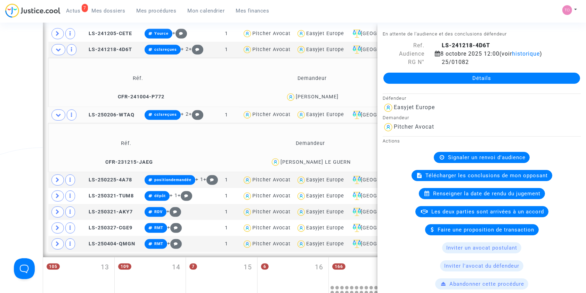
scroll to position [355, 0]
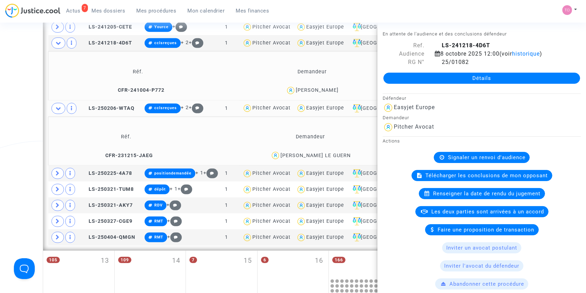
click at [125, 104] on td "LS-250206-WTAQ" at bounding box center [111, 108] width 62 height 16
click at [468, 174] on span "Télécharger les conclusions de mon opposant" at bounding box center [487, 175] width 122 height 6
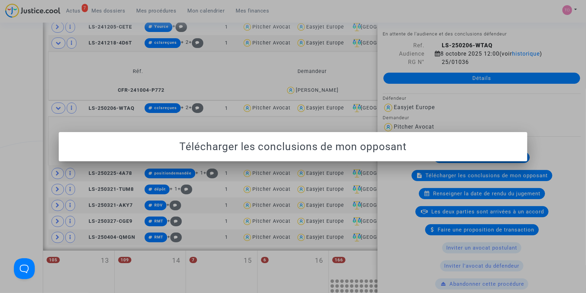
scroll to position [0, 0]
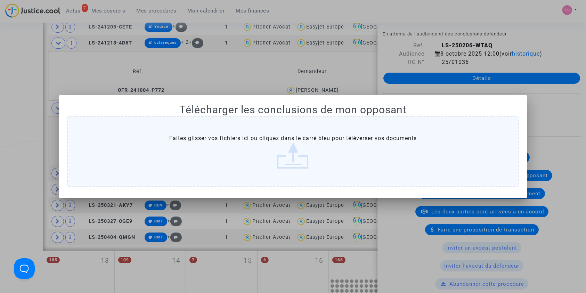
click at [309, 144] on label "Faites glisser vos fichiers ici ou cliquez dans le carré bleu pour téléverser v…" at bounding box center [293, 151] width 452 height 71
click at [0, 0] on input "Faites glisser vos fichiers ici ou cliquez dans le carré bleu pour téléverser v…" at bounding box center [0, 0] width 0 height 0
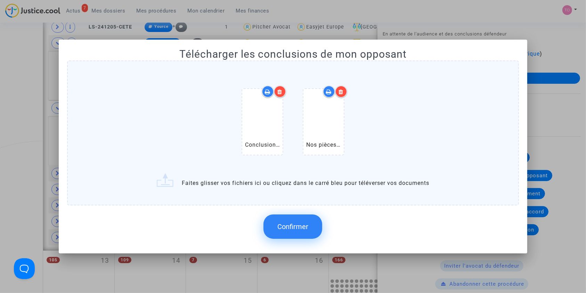
click at [306, 217] on button "Confirmer" at bounding box center [292, 226] width 59 height 24
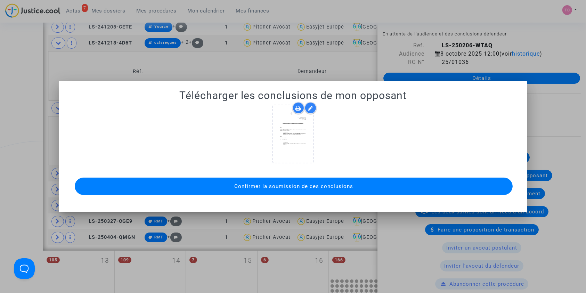
click at [299, 185] on span "Confirmer la soumission de ces conclusions" at bounding box center [293, 186] width 119 height 6
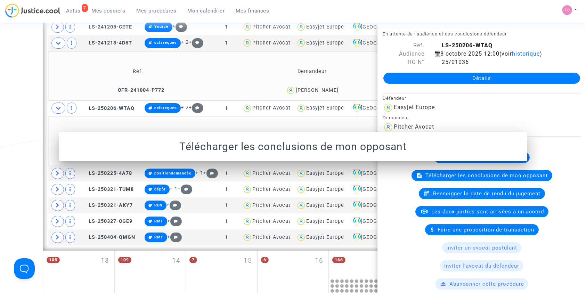
scroll to position [355, 0]
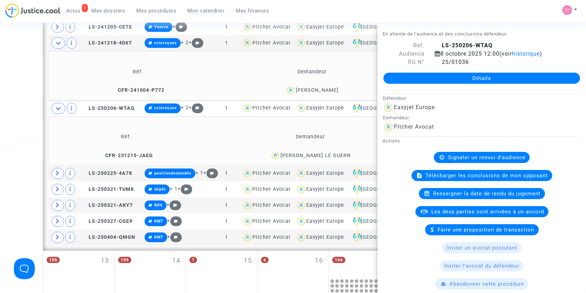
click at [0, 139] on div "Date de clôture d'instruction Date de conciliation Date d'audience Date de juge…" at bounding box center [293, 49] width 586 height 728
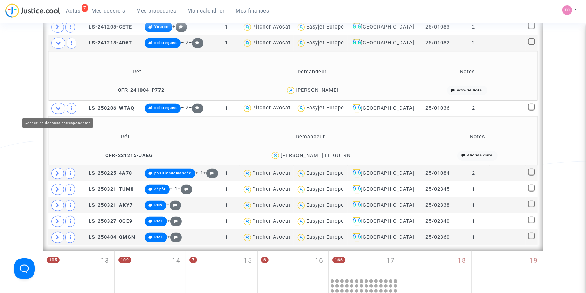
click at [60, 112] on span at bounding box center [58, 108] width 14 height 11
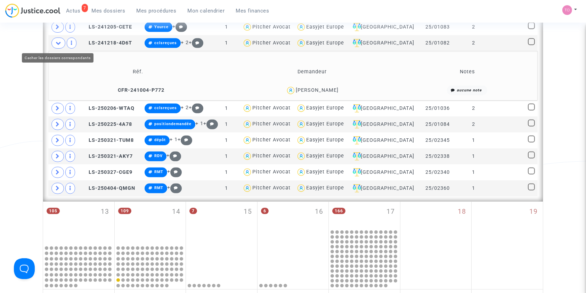
click at [61, 43] on span at bounding box center [58, 43] width 14 height 11
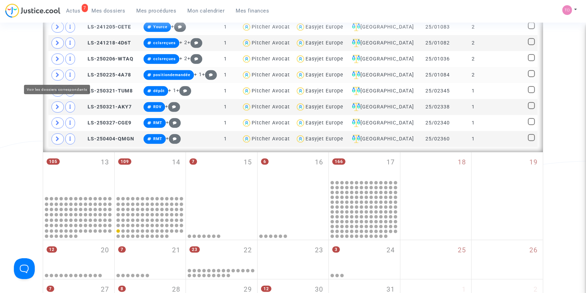
click at [58, 76] on icon at bounding box center [58, 74] width 4 height 5
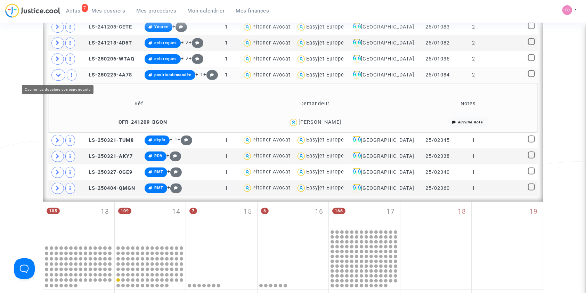
click at [58, 76] on icon at bounding box center [59, 74] width 6 height 5
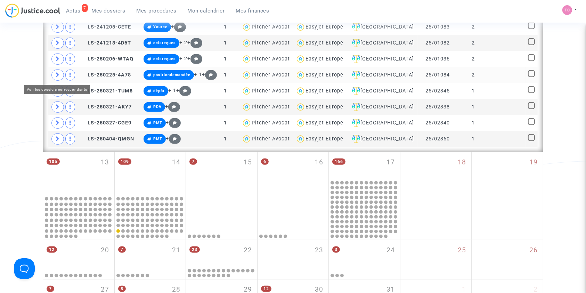
click at [58, 76] on icon at bounding box center [58, 74] width 4 height 5
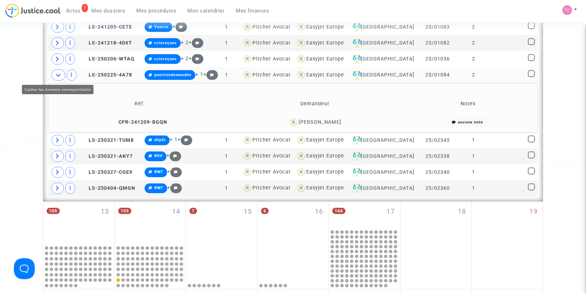
click at [58, 76] on icon at bounding box center [59, 74] width 6 height 5
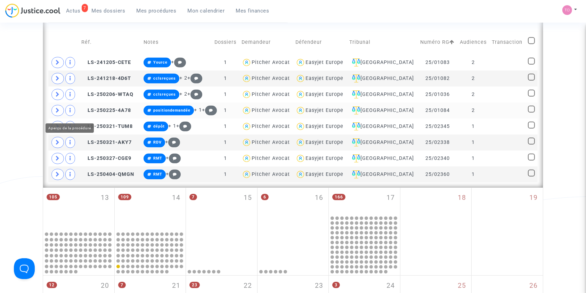
scroll to position [309, 0]
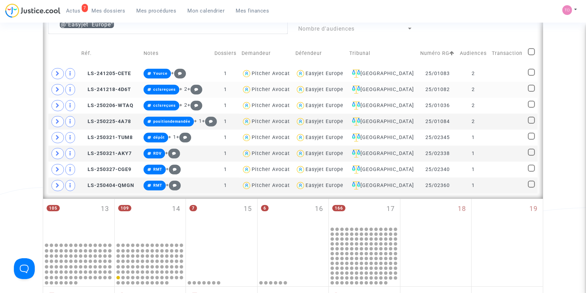
click at [338, 87] on div "Easyjet Europe" at bounding box center [324, 90] width 38 height 6
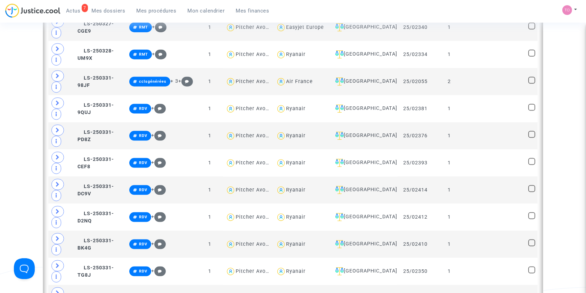
scroll to position [880, 0]
type textarea "@"Royal Air Maroc""
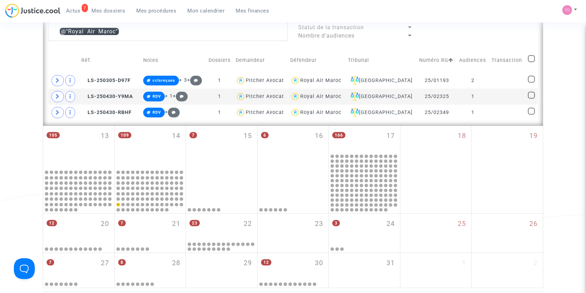
scroll to position [279, 0]
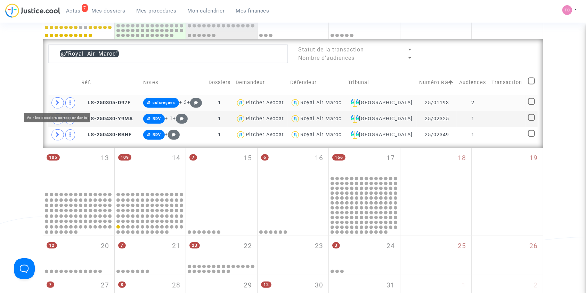
click at [55, 99] on span at bounding box center [57, 102] width 13 height 11
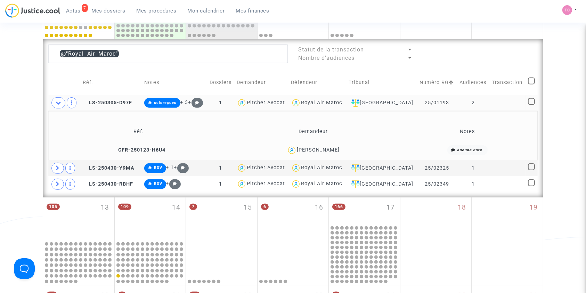
click at [336, 150] on div "[PERSON_NAME]" at bounding box center [318, 150] width 43 height 6
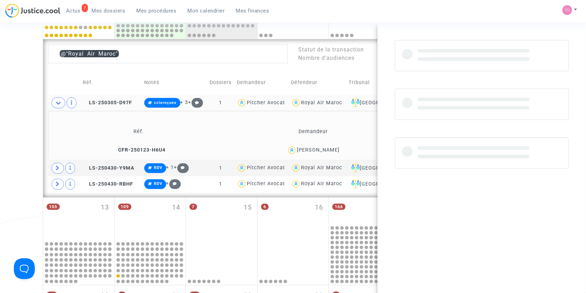
click at [336, 150] on div "[PERSON_NAME]" at bounding box center [318, 150] width 43 height 6
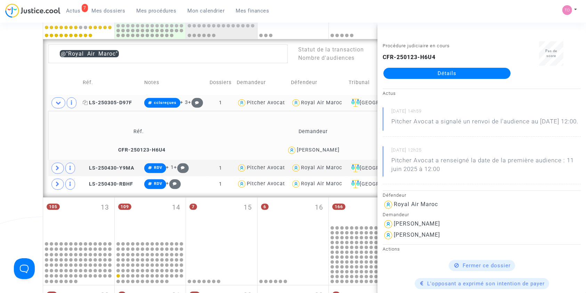
click at [115, 104] on span "LS-250305-D97F" at bounding box center [107, 103] width 49 height 6
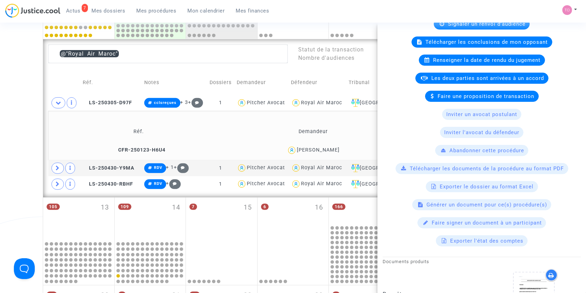
scroll to position [120, 0]
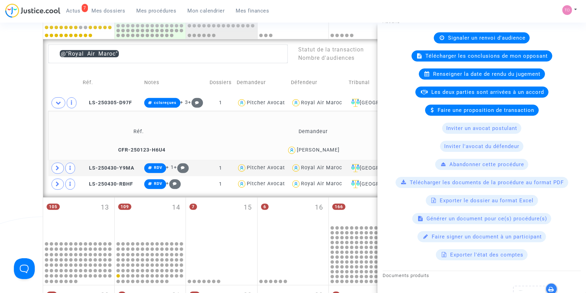
click at [447, 56] on span "Télécharger les conclusions de mon opposant" at bounding box center [487, 56] width 122 height 6
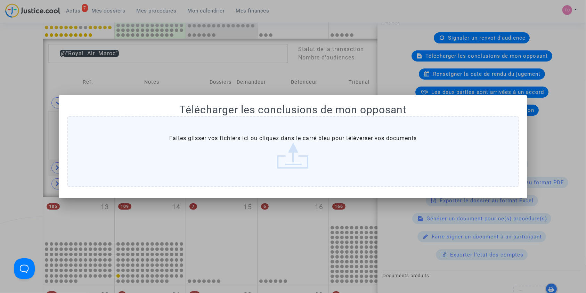
scroll to position [0, 0]
click at [288, 144] on label "Faites glisser vos fichiers ici ou cliquez dans le carré bleu pour téléverser v…" at bounding box center [293, 151] width 452 height 71
click at [0, 0] on input "Faites glisser vos fichiers ici ou cliquez dans le carré bleu pour téléverser v…" at bounding box center [0, 0] width 0 height 0
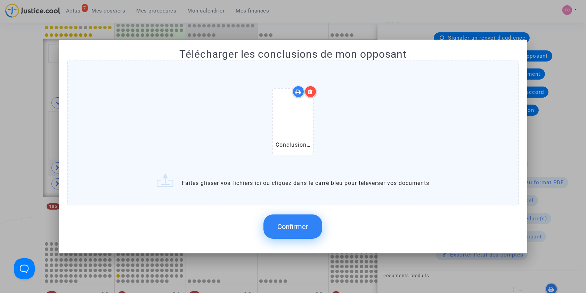
click at [295, 222] on span "Confirmer" at bounding box center [292, 226] width 31 height 8
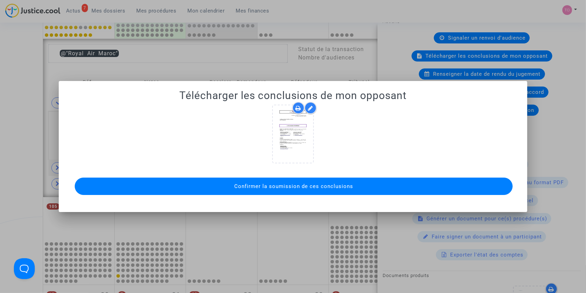
click at [256, 185] on span "Confirmer la soumission de ces conclusions" at bounding box center [293, 186] width 119 height 6
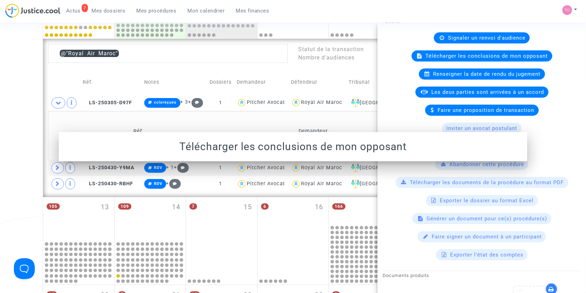
scroll to position [279, 0]
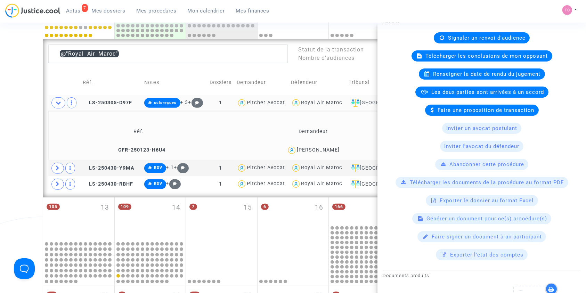
click at [342, 101] on div "Royal Air Maroc" at bounding box center [321, 103] width 41 height 6
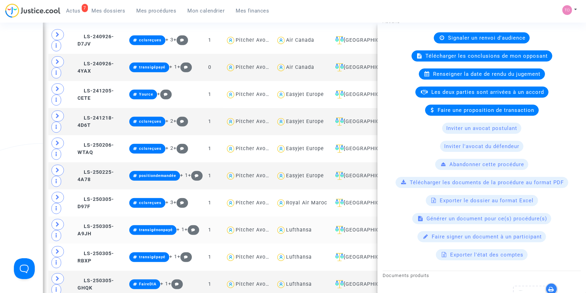
scroll to position [372, 0]
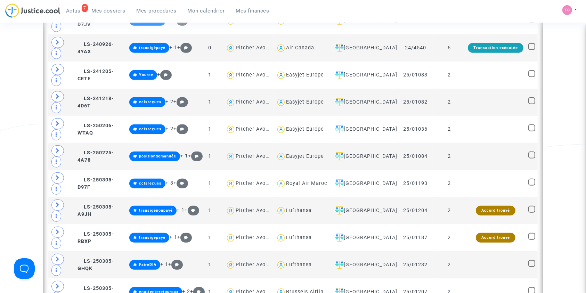
scroll to position [0, 0]
click at [56, 202] on icon at bounding box center [58, 204] width 4 height 5
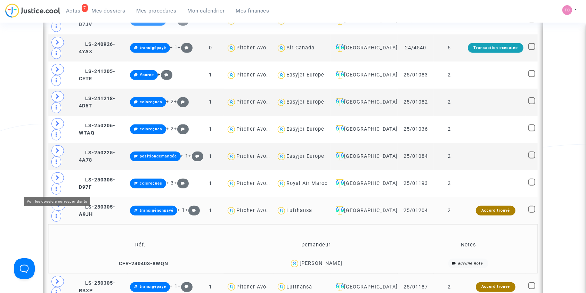
click at [56, 279] on icon at bounding box center [58, 281] width 4 height 5
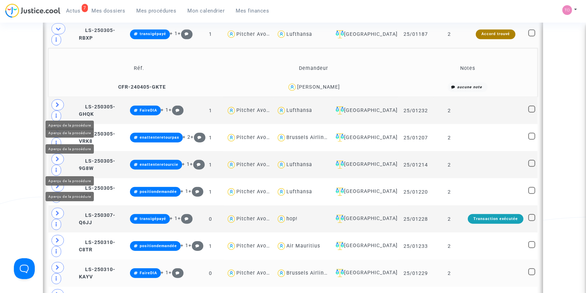
scroll to position [634, 0]
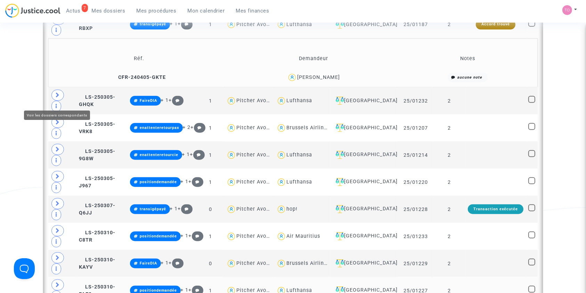
click at [57, 282] on icon at bounding box center [58, 284] width 4 height 5
click at [312, 287] on div "Lufthansa" at bounding box center [299, 290] width 26 height 6
type textarea "@Lufthansa"
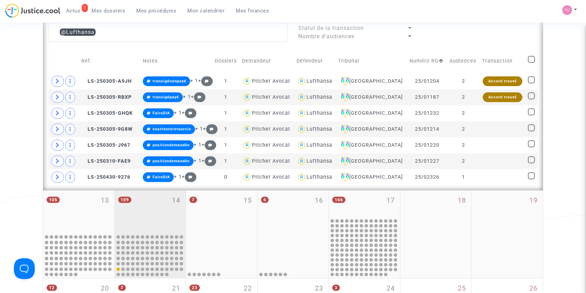
scroll to position [297, 0]
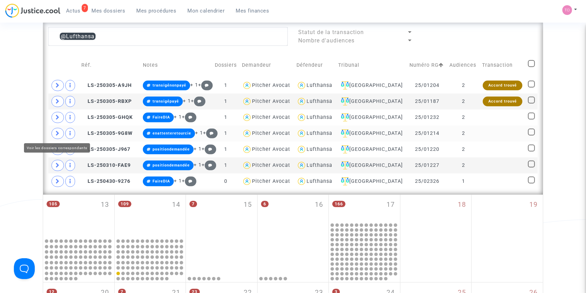
click at [56, 131] on icon at bounding box center [58, 133] width 4 height 5
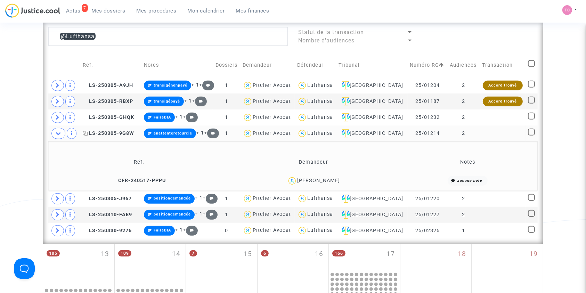
click at [97, 131] on span "LS-250305-9G8W" at bounding box center [108, 133] width 51 height 6
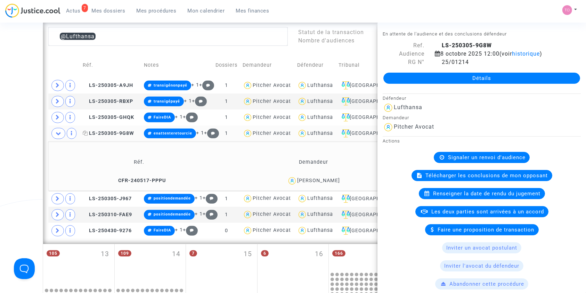
click at [95, 132] on span "LS-250305-9G8W" at bounding box center [108, 133] width 51 height 6
click at [368, 132] on div "[GEOGRAPHIC_DATA]" at bounding box center [372, 133] width 66 height 8
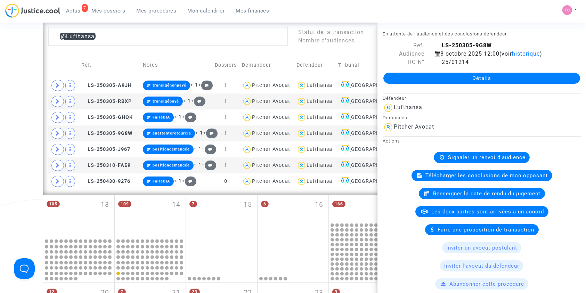
click at [0, 113] on div "Date de clôture d'instruction Date de conciliation Date d'audience Date de juge…" at bounding box center [293, 50] width 586 height 614
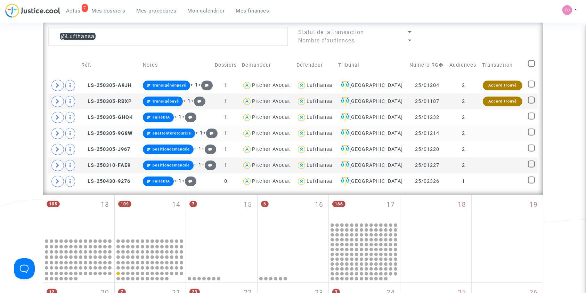
click at [332, 131] on div "Lufthansa" at bounding box center [319, 133] width 26 height 6
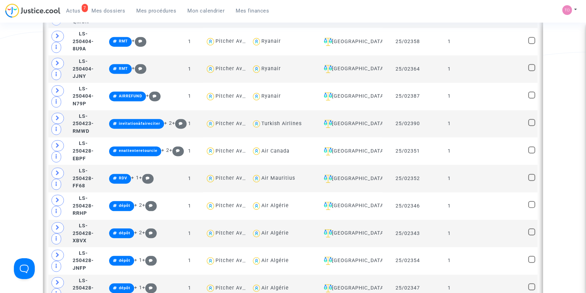
scroll to position [1455, 0]
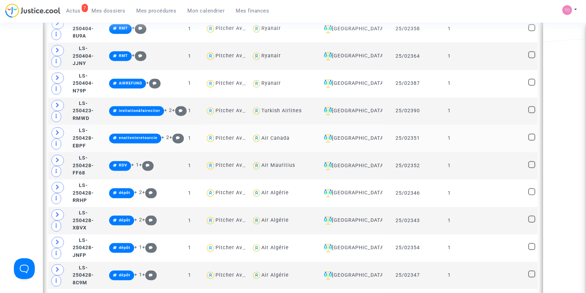
drag, startPoint x: 407, startPoint y: 57, endPoint x: 311, endPoint y: 121, distance: 115.1
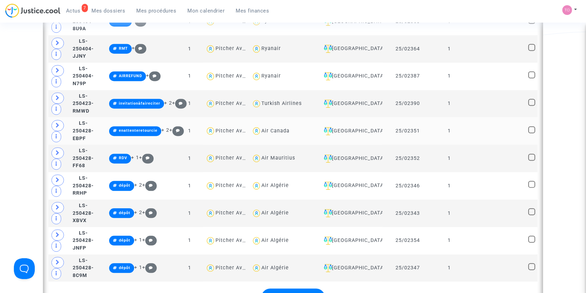
scroll to position [1486, 0]
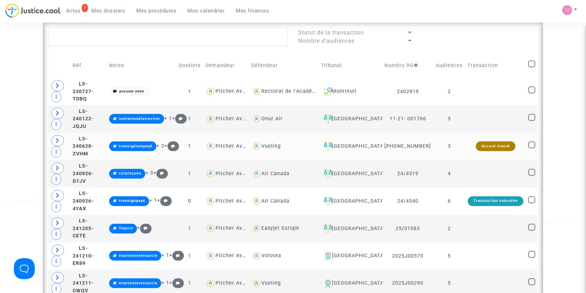
scroll to position [297, 0]
drag, startPoint x: 300, startPoint y: 123, endPoint x: 277, endPoint y: 127, distance: 23.2
click at [277, 124] on div "Onur Air" at bounding box center [284, 119] width 65 height 10
type textarea "@"Onur Air""
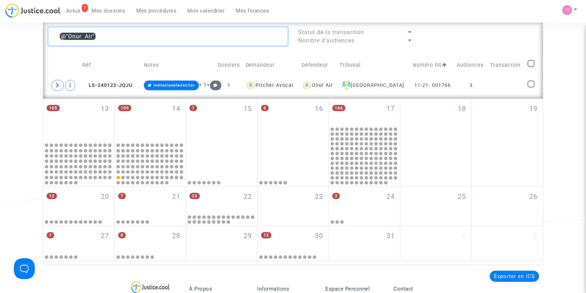
drag, startPoint x: 112, startPoint y: 37, endPoint x: 0, endPoint y: 32, distance: 111.7
click at [0, 32] on div "Date de clôture d'instruction Date de conciliation Date d'audience Date de juge…" at bounding box center [293, 2] width 586 height 518
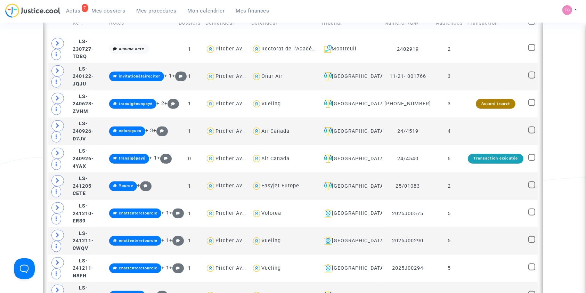
scroll to position [343, 0]
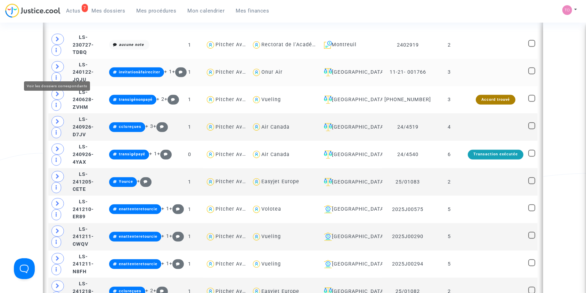
click at [57, 69] on icon at bounding box center [58, 66] width 4 height 5
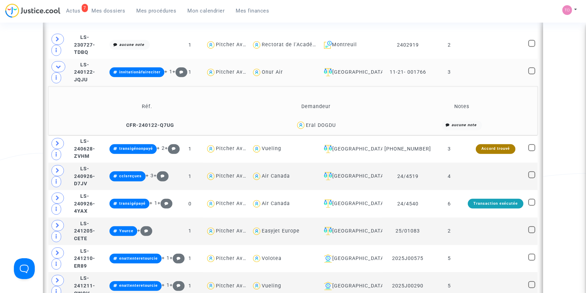
click at [322, 124] on span "Eral DOGDU" at bounding box center [321, 105] width 30 height 46
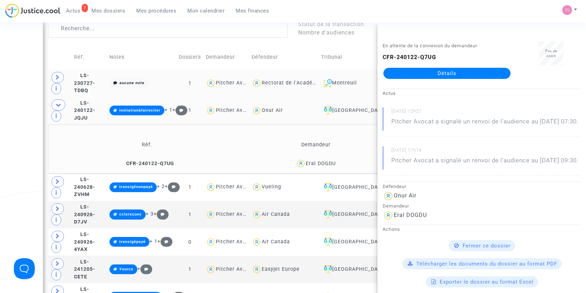
scroll to position [281, 0]
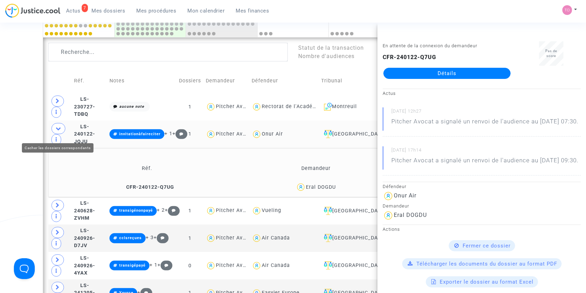
drag, startPoint x: 56, startPoint y: 132, endPoint x: 48, endPoint y: 130, distance: 7.8
click at [56, 131] on icon at bounding box center [59, 128] width 6 height 5
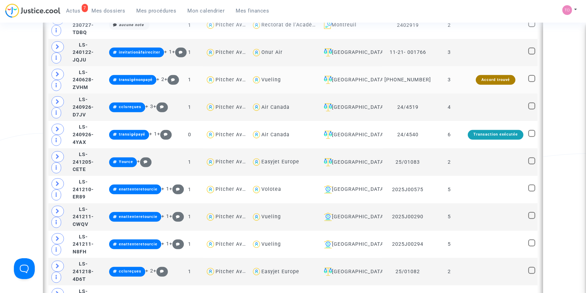
scroll to position [328, 0]
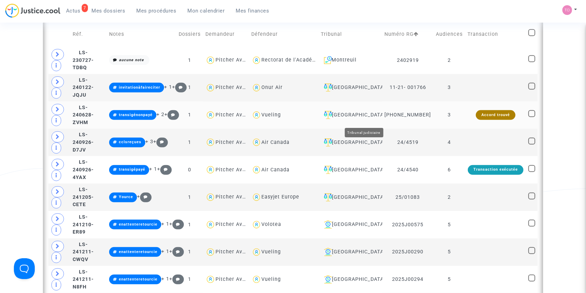
click at [367, 117] on div "Ivry-sur-Seine" at bounding box center [350, 115] width 59 height 8
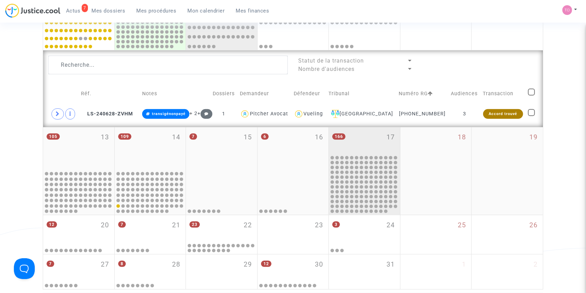
scroll to position [266, 0]
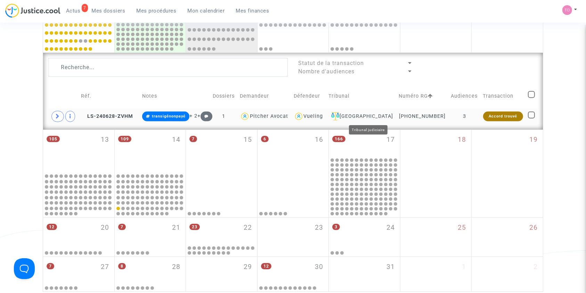
click at [371, 111] on td "Ivry-sur-Seine" at bounding box center [361, 116] width 71 height 16
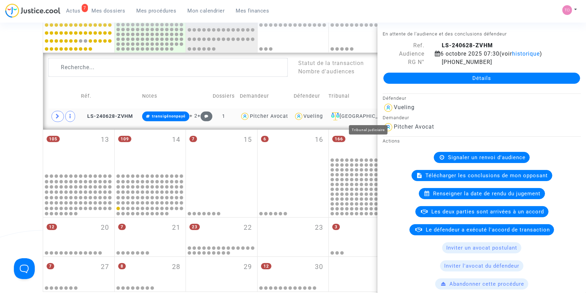
click at [365, 118] on div "Ivry-sur-Seine" at bounding box center [361, 116] width 66 height 8
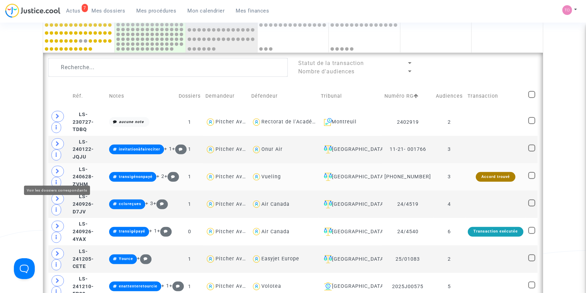
click at [58, 174] on icon at bounding box center [58, 171] width 4 height 5
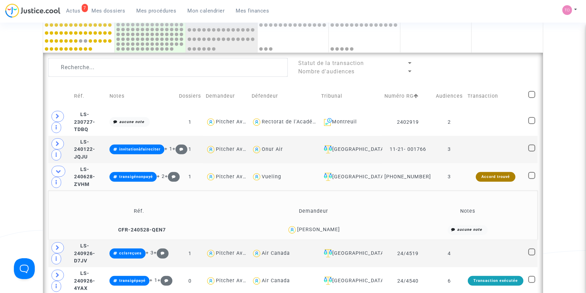
drag, startPoint x: 339, startPoint y: 231, endPoint x: 317, endPoint y: 234, distance: 22.4
click at [317, 232] on div "Nicole Boucquey" at bounding box center [318, 230] width 43 height 6
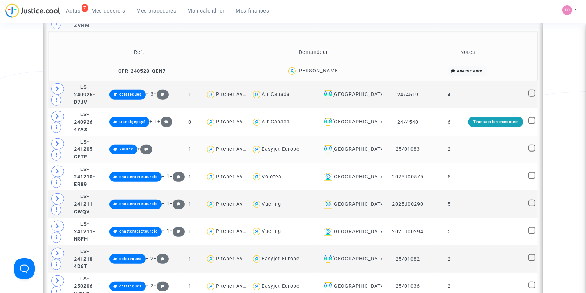
scroll to position [498, 0]
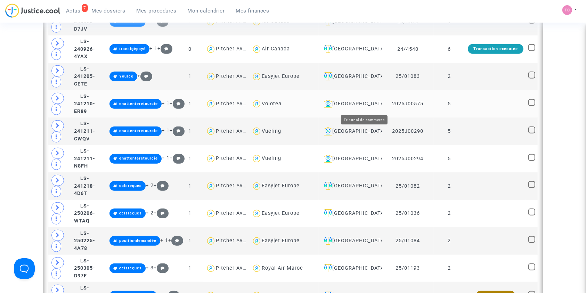
click at [356, 106] on div "Lyon" at bounding box center [350, 104] width 59 height 8
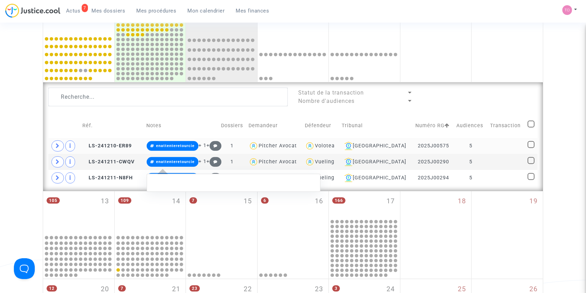
scroll to position [235, 0]
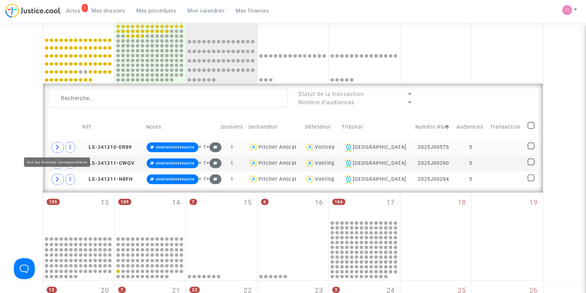
click at [56, 146] on icon at bounding box center [58, 147] width 4 height 5
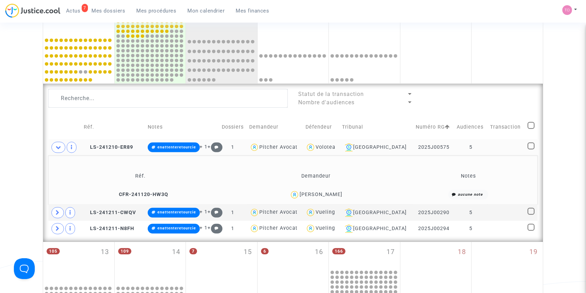
click at [342, 193] on div "Luis Pedro Lomba Laranjeira" at bounding box center [321, 194] width 43 height 6
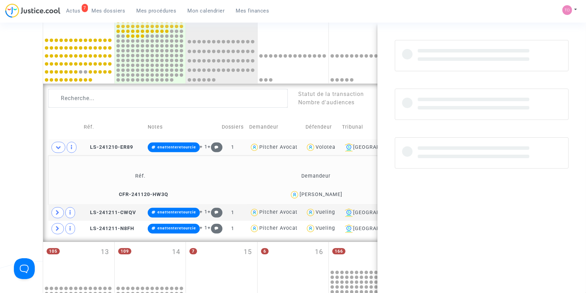
click at [342, 193] on div "Luis Pedro Lomba Laranjeira" at bounding box center [321, 194] width 43 height 6
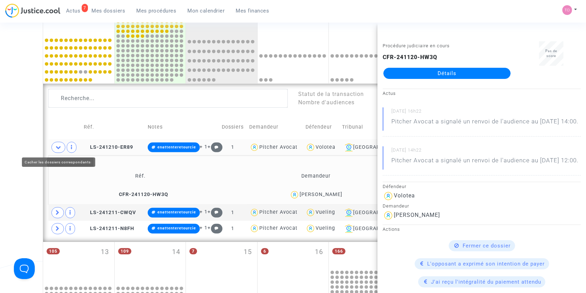
click at [42, 144] on div "Date de clôture d'instruction Date de conciliation Date d'audience Date de juge…" at bounding box center [293, 104] width 586 height 599
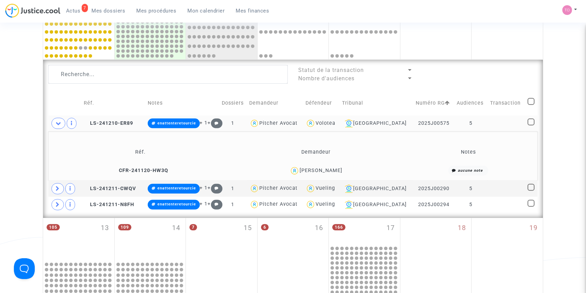
scroll to position [266, 0]
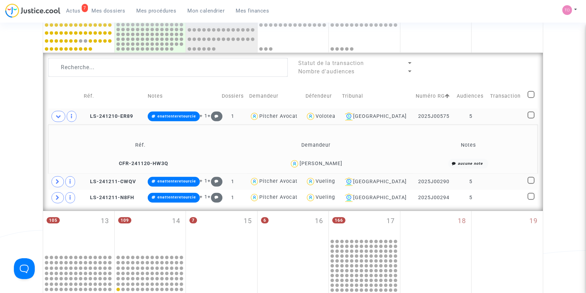
click at [51, 182] on td at bounding box center [64, 182] width 33 height 16
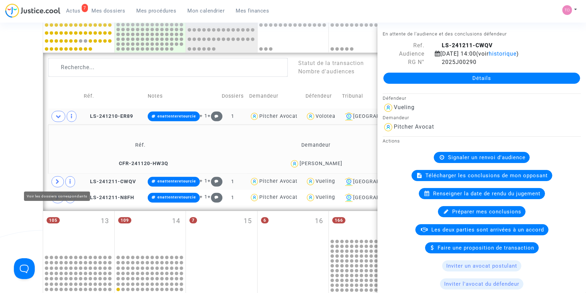
click at [57, 182] on icon at bounding box center [58, 181] width 4 height 5
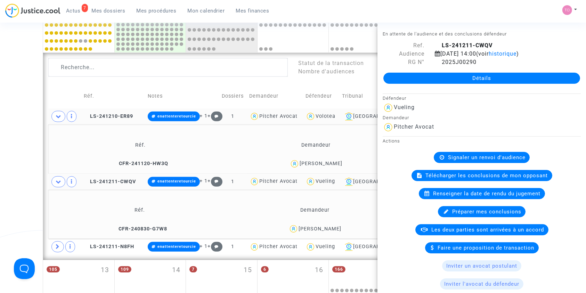
click at [21, 164] on div "Date de clôture d'instruction Date de conciliation Date d'audience Date de juge…" at bounding box center [293, 98] width 586 height 648
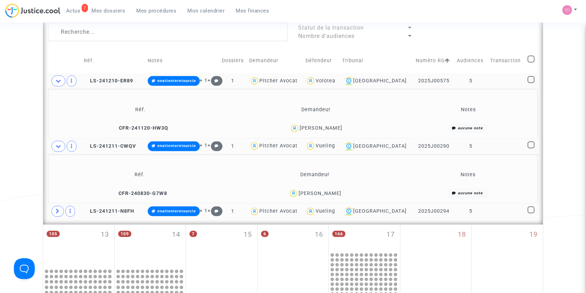
scroll to position [328, 0]
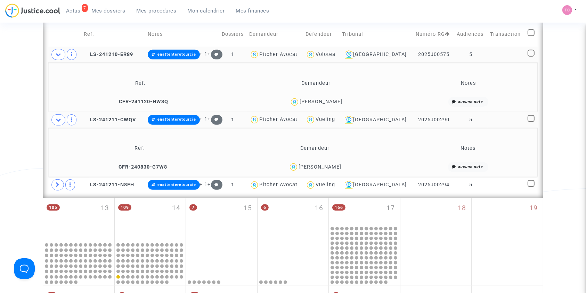
click at [335, 162] on span "Mykolas Vadisis" at bounding box center [319, 147] width 43 height 46
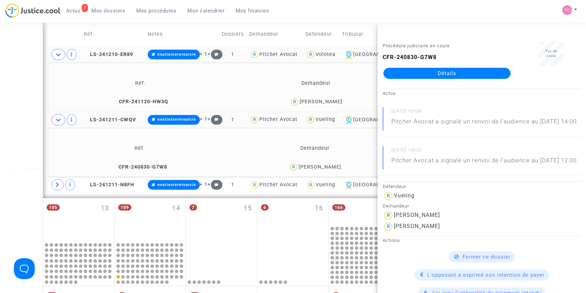
click at [6, 115] on div "Date de clôture d'instruction Date de conciliation Date d'audience Date de juge…" at bounding box center [293, 36] width 586 height 648
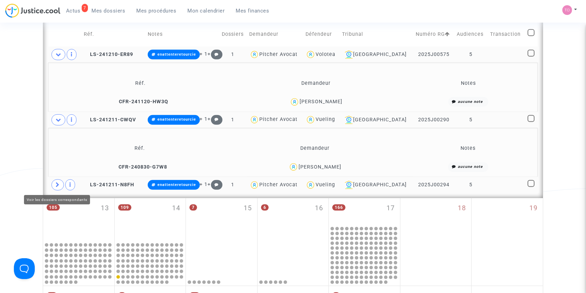
click at [58, 184] on icon at bounding box center [58, 184] width 4 height 5
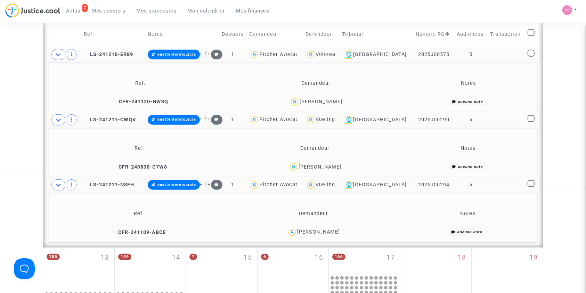
click at [333, 229] on div "Sonia Farran Barragan" at bounding box center [318, 232] width 43 height 6
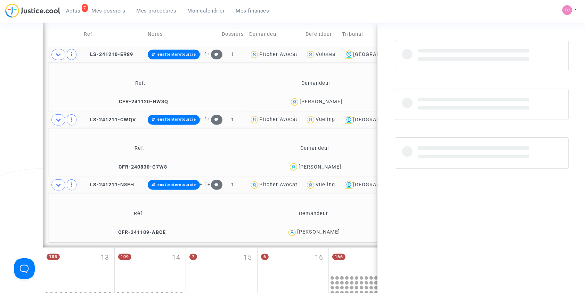
click at [333, 229] on div "Sonia Farran Barragan" at bounding box center [318, 232] width 43 height 6
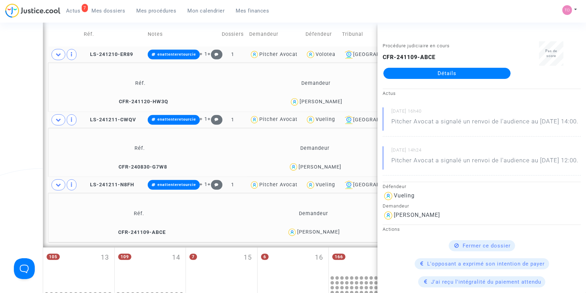
click at [5, 194] on div "Date de clôture d'instruction Date de conciliation Date d'audience Date de juge…" at bounding box center [293, 60] width 586 height 697
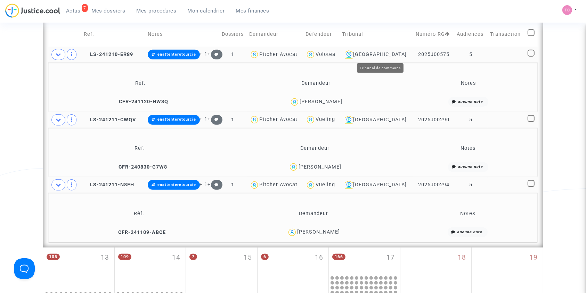
click at [384, 55] on div "Lyon" at bounding box center [376, 54] width 68 height 8
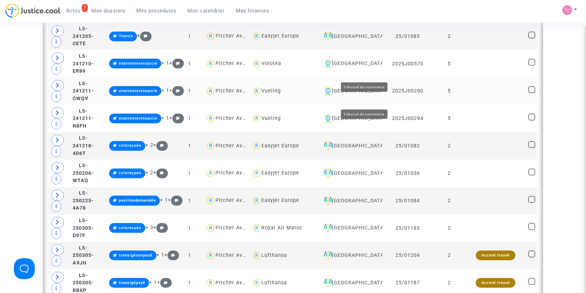
scroll to position [528, 0]
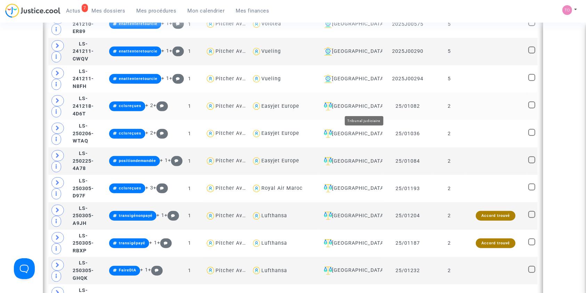
click at [361, 106] on div "[GEOGRAPHIC_DATA]" at bounding box center [350, 106] width 59 height 8
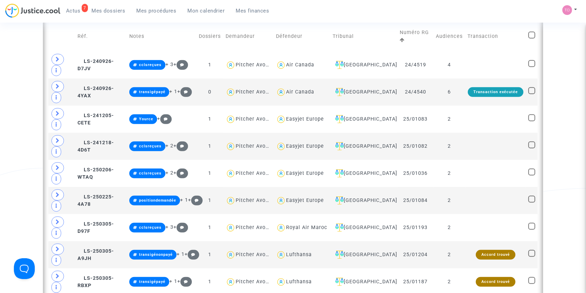
scroll to position [297, 0]
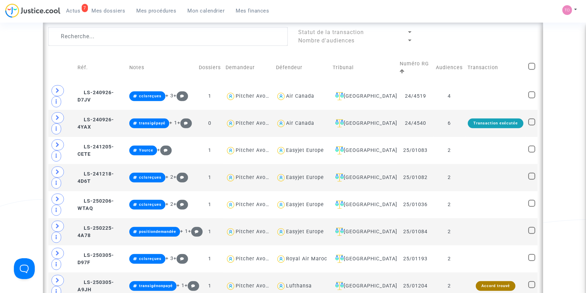
click at [532, 63] on span at bounding box center [531, 66] width 7 height 7
click at [532, 70] on input "checkbox" at bounding box center [531, 70] width 0 height 0
checkbox input "true"
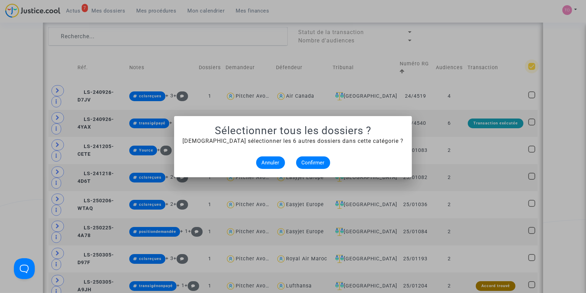
scroll to position [0, 0]
click at [262, 159] on span "Annuler" at bounding box center [271, 162] width 18 height 6
checkbox input "true"
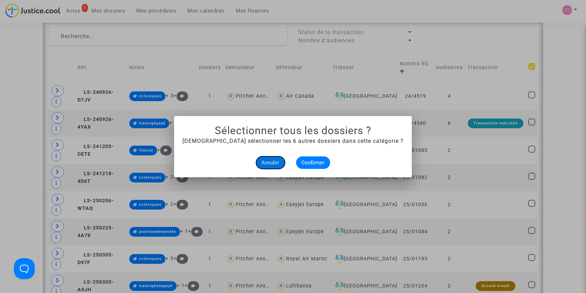
checkbox input "true"
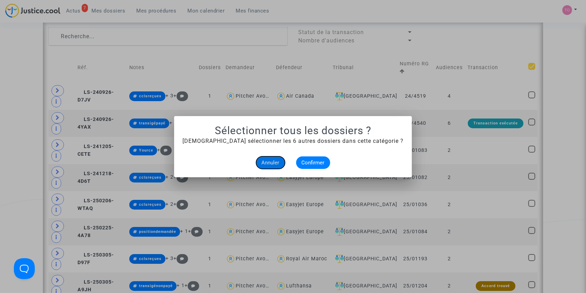
checkbox input "true"
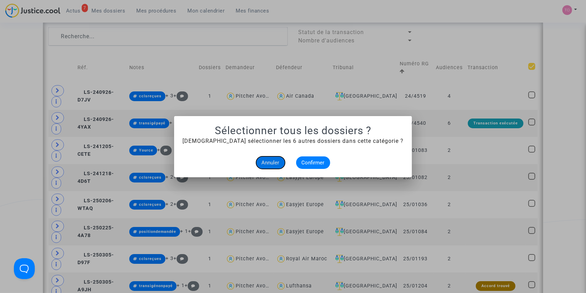
checkbox input "true"
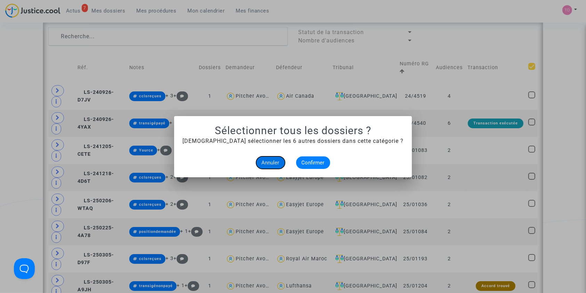
checkbox input "true"
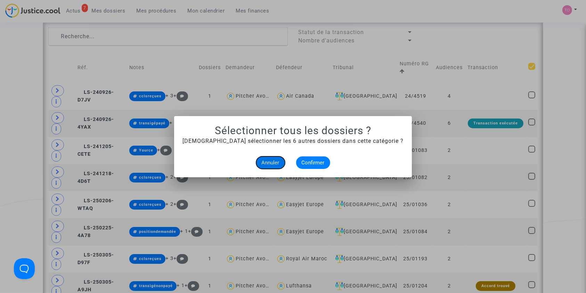
checkbox input "true"
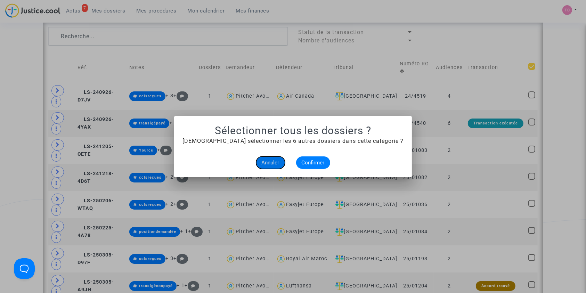
checkbox input "true"
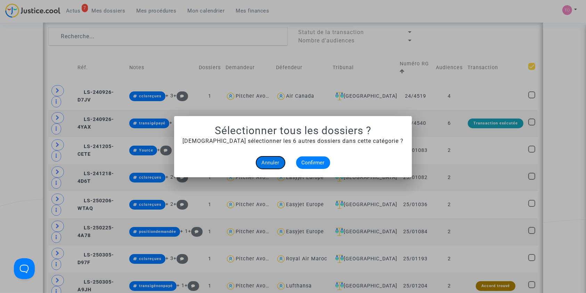
checkbox input "true"
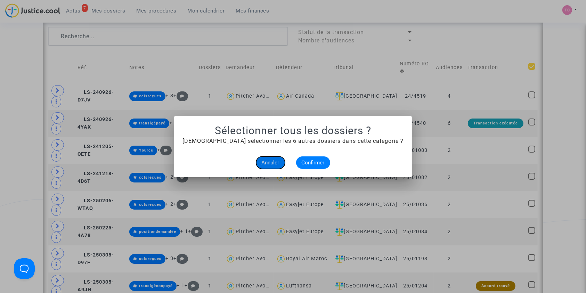
checkbox input "true"
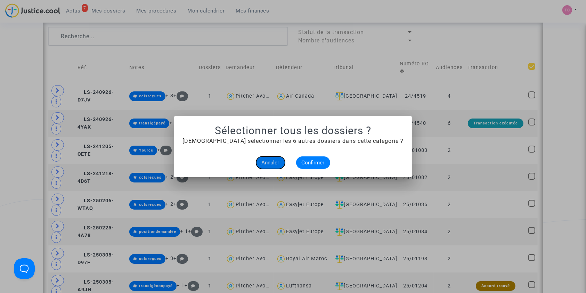
checkbox input "true"
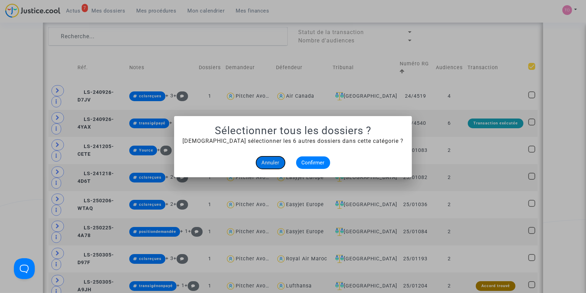
checkbox input "true"
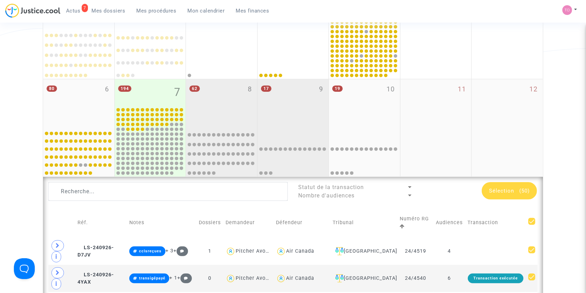
scroll to position [127, 0]
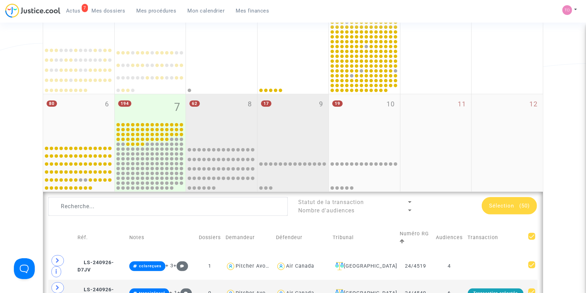
click at [289, 120] on div "17 9" at bounding box center [292, 118] width 71 height 48
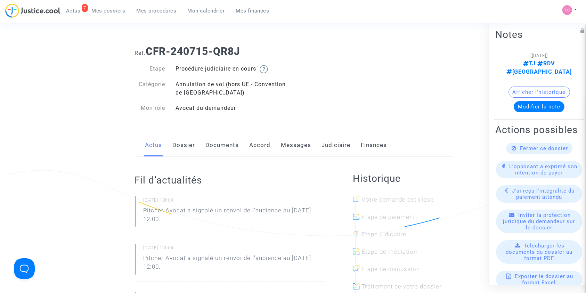
click at [226, 145] on link "Documents" at bounding box center [222, 145] width 33 height 23
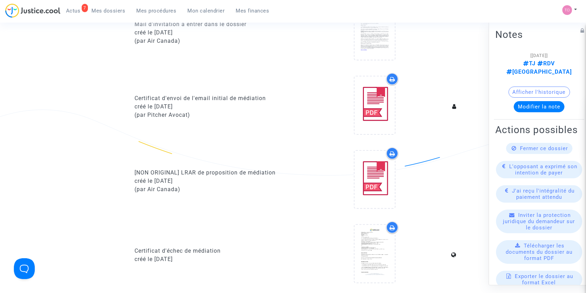
scroll to position [386, 0]
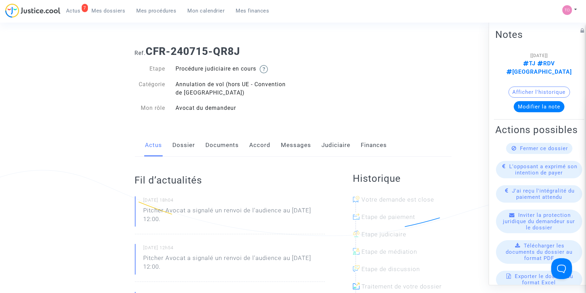
click at [189, 139] on link "Dossier" at bounding box center [184, 145] width 23 height 23
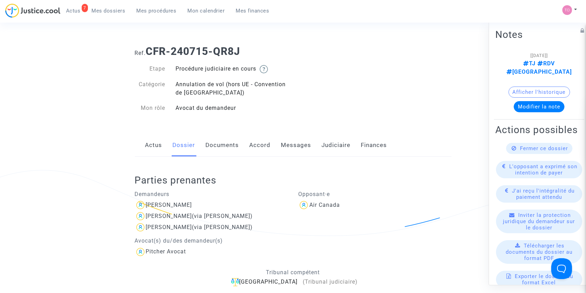
click at [210, 148] on link "Documents" at bounding box center [222, 145] width 33 height 23
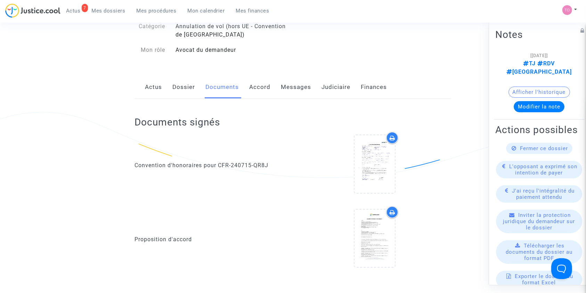
scroll to position [62, 0]
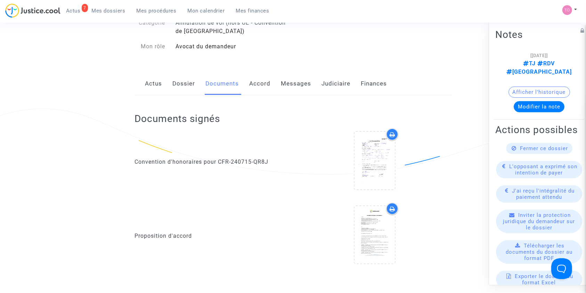
click at [292, 88] on link "Messages" at bounding box center [296, 83] width 30 height 23
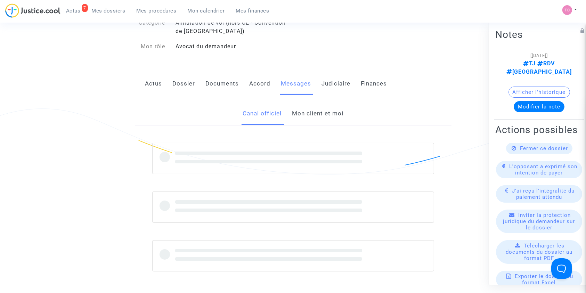
click at [269, 85] on link "Accord" at bounding box center [259, 83] width 21 height 23
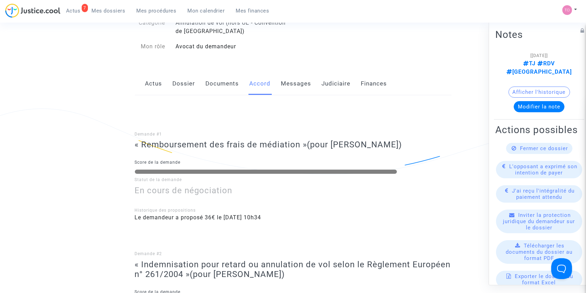
click at [343, 90] on link "Judiciaire" at bounding box center [336, 83] width 29 height 23
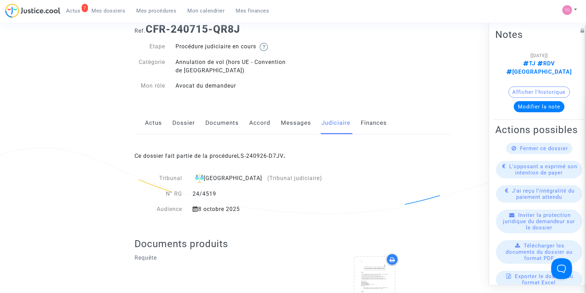
click at [186, 122] on link "Dossier" at bounding box center [184, 123] width 23 height 23
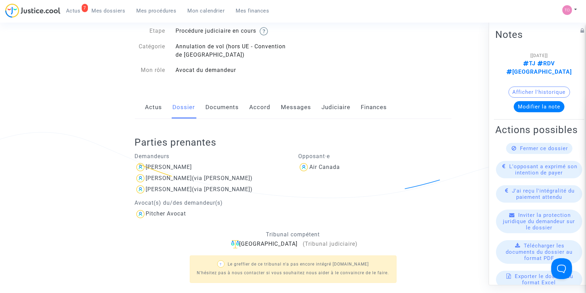
click at [222, 113] on link "Documents" at bounding box center [222, 107] width 33 height 23
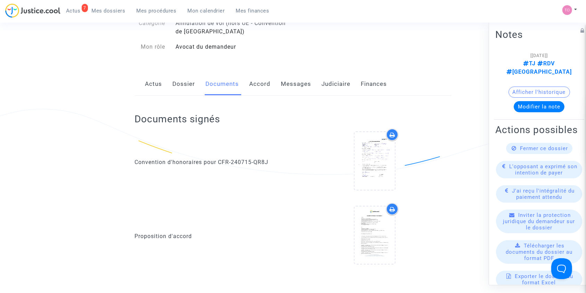
scroll to position [38, 0]
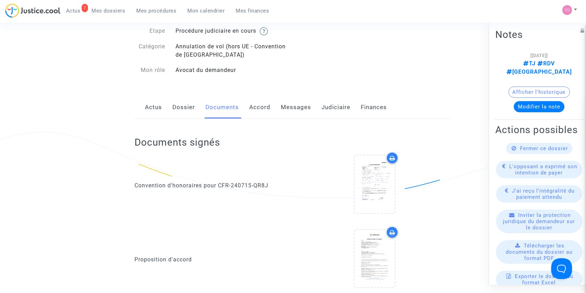
click at [158, 105] on link "Actus" at bounding box center [153, 107] width 17 height 23
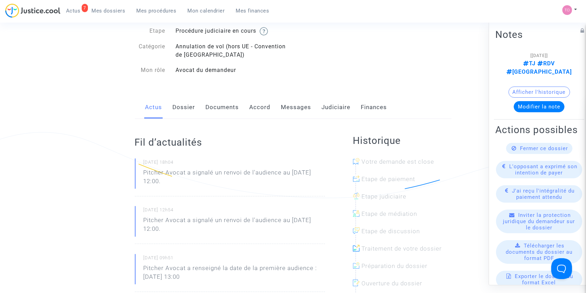
click at [254, 105] on link "Accord" at bounding box center [259, 107] width 21 height 23
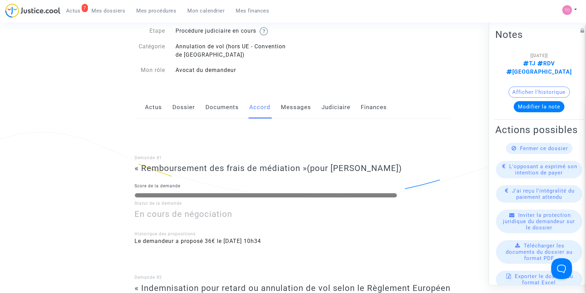
click at [295, 109] on link "Messages" at bounding box center [296, 107] width 30 height 23
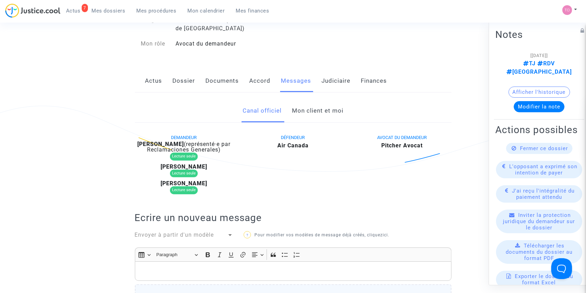
scroll to position [69, 0]
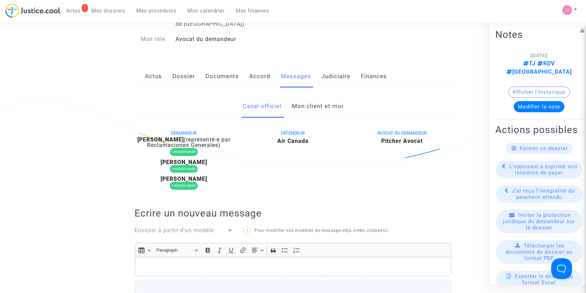
click at [351, 84] on div "Actus Dossier Documents Accord Messages Judiciaire Finances" at bounding box center [293, 76] width 317 height 23
click at [331, 77] on link "Judiciaire" at bounding box center [336, 76] width 29 height 23
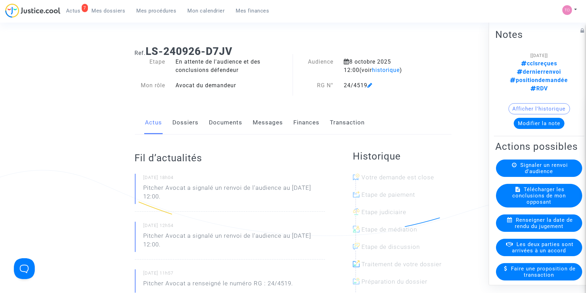
click at [211, 122] on link "Documents" at bounding box center [225, 122] width 33 height 23
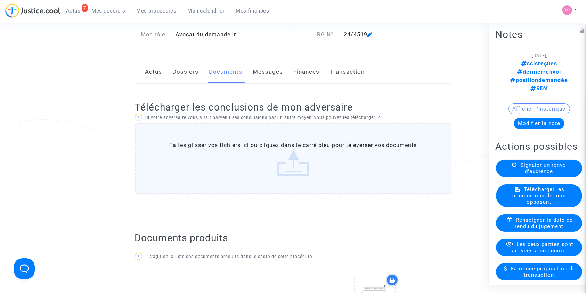
scroll to position [92, 0]
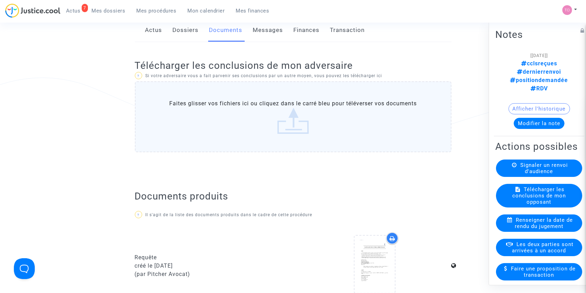
click at [270, 109] on label "Faites glisser vos fichiers ici ou cliquez dans le carré bleu pour téléverser v…" at bounding box center [293, 116] width 317 height 71
click at [0, 0] on input "Faites glisser vos fichiers ici ou cliquez dans le carré bleu pour téléverser v…" at bounding box center [0, 0] width 0 height 0
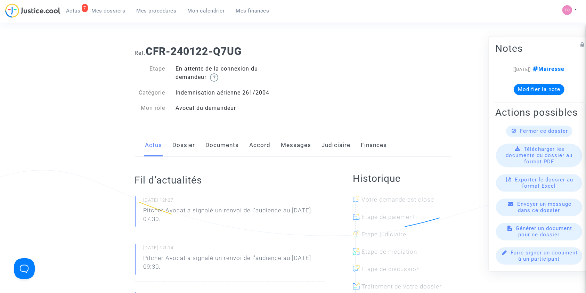
click at [302, 146] on link "Messages" at bounding box center [296, 145] width 30 height 23
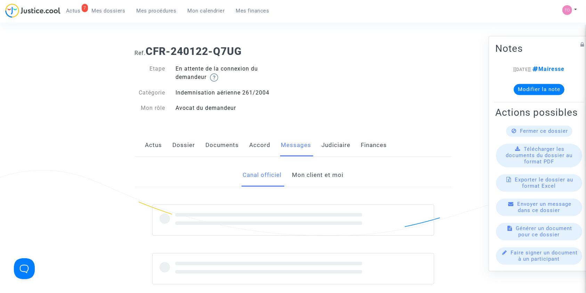
click at [271, 147] on div "Actus Dossier Documents Accord Messages Judiciaire Finances" at bounding box center [293, 145] width 317 height 23
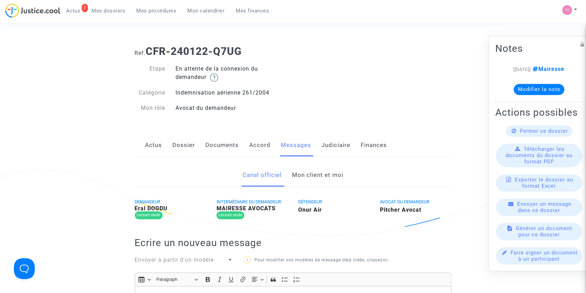
click at [263, 140] on link "Accord" at bounding box center [259, 145] width 21 height 23
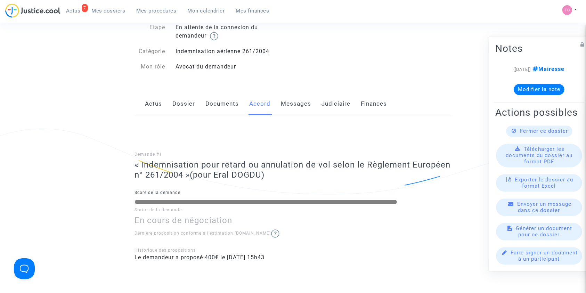
scroll to position [46, 0]
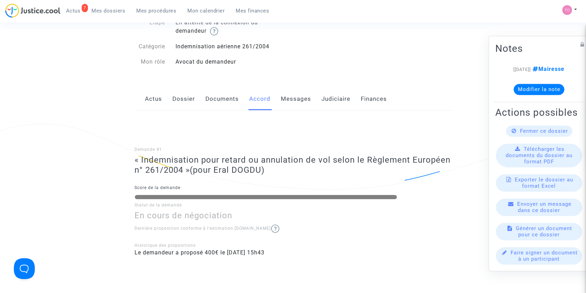
click at [187, 110] on div "Demande #1 « Indemnisation pour retard ou annulation de vol selon le Règlement …" at bounding box center [293, 192] width 317 height 164
click at [183, 103] on link "Dossier" at bounding box center [184, 99] width 23 height 23
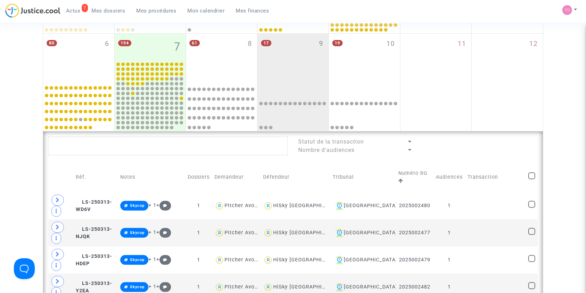
scroll to position [185, 0]
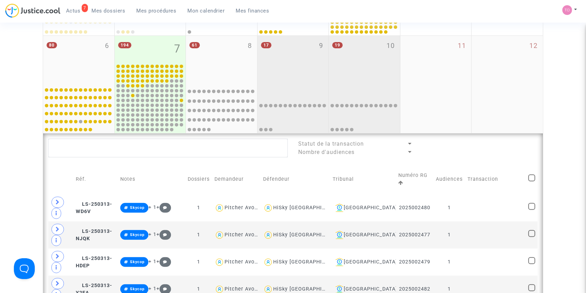
click at [379, 73] on div "19 10" at bounding box center [364, 60] width 71 height 48
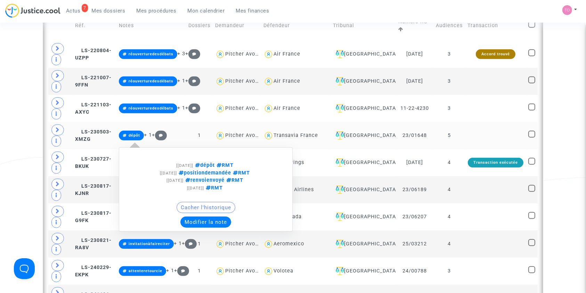
scroll to position [324, 0]
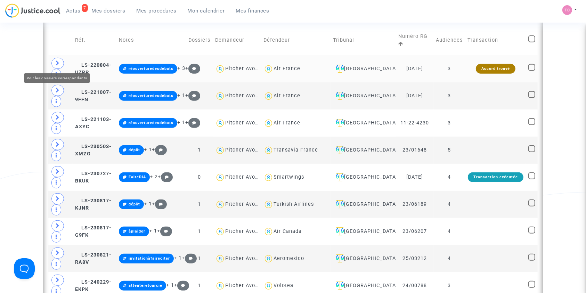
click at [57, 64] on icon at bounding box center [58, 62] width 4 height 5
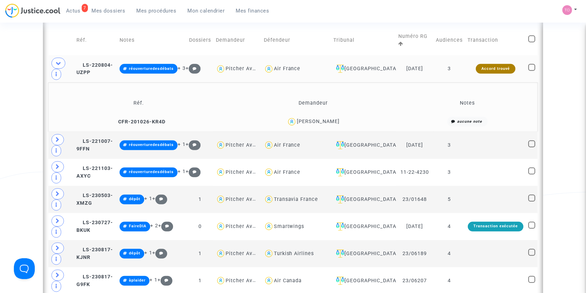
click at [339, 118] on div "[PERSON_NAME]" at bounding box center [318, 121] width 43 height 6
click at [339, 118] on div "MARIE ISABELLE TELEGONE" at bounding box center [318, 121] width 43 height 6
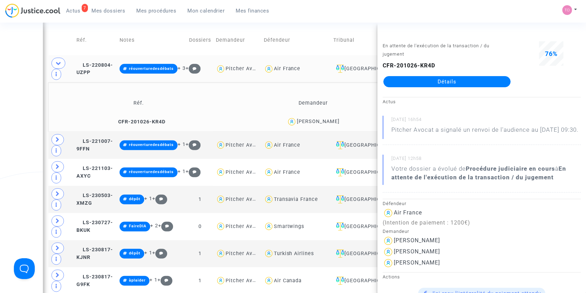
click at [94, 69] on td "LS-220804-UZPP" at bounding box center [95, 68] width 43 height 27
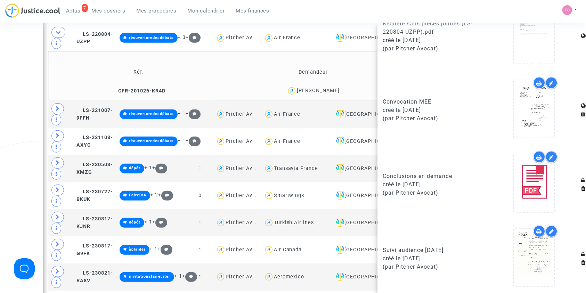
scroll to position [472, 0]
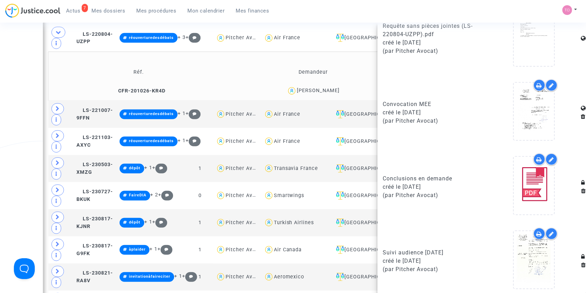
click at [32, 79] on div "Date de clôture d'instruction Date de conciliation Date d'audience Date de juge…" at bounding box center [293, 220] width 586 height 1071
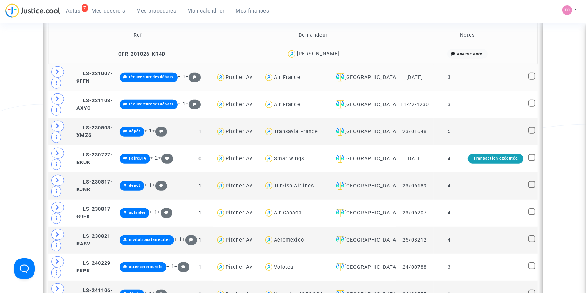
scroll to position [401, 0]
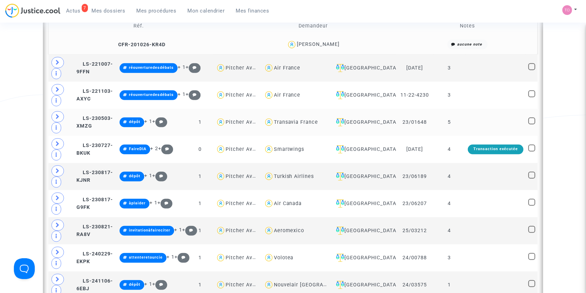
click at [362, 126] on td "Nantes" at bounding box center [363, 122] width 65 height 27
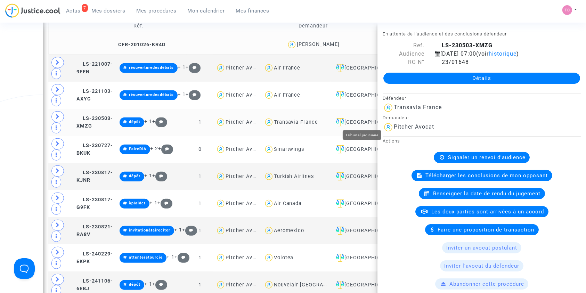
click at [361, 122] on div "Nantes" at bounding box center [363, 122] width 60 height 8
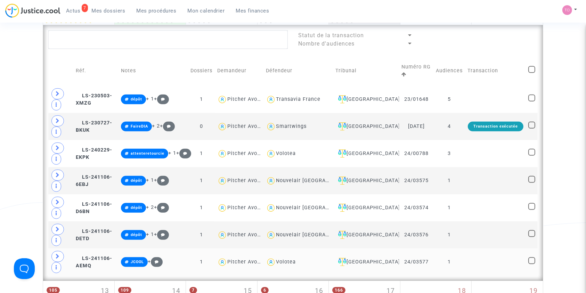
scroll to position [293, 0]
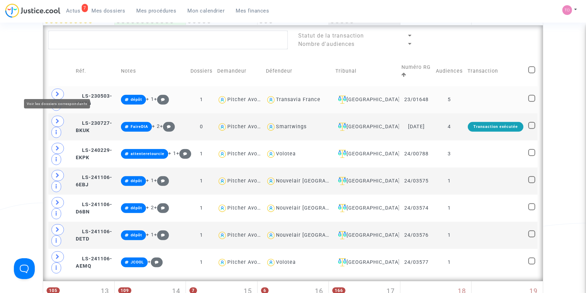
click at [60, 89] on span at bounding box center [57, 94] width 13 height 11
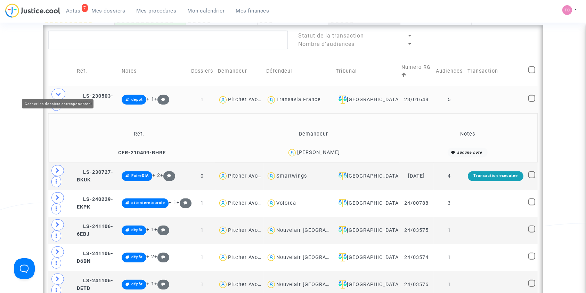
click at [60, 89] on span at bounding box center [58, 94] width 14 height 11
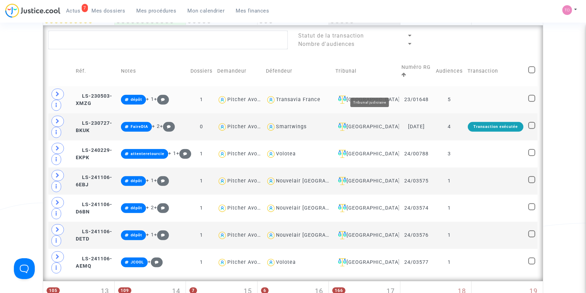
click at [374, 96] on div "Nantes" at bounding box center [365, 100] width 61 height 8
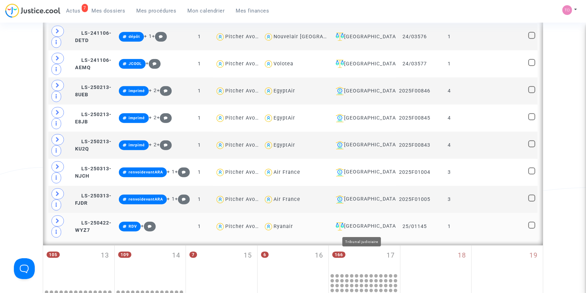
scroll to position [664, 0]
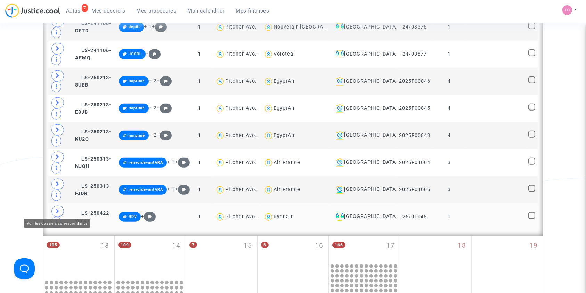
click at [59, 208] on icon at bounding box center [58, 210] width 4 height 5
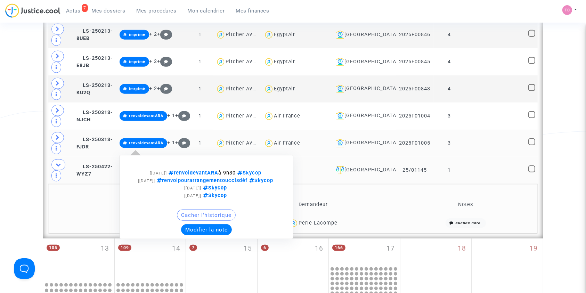
scroll to position [710, 0]
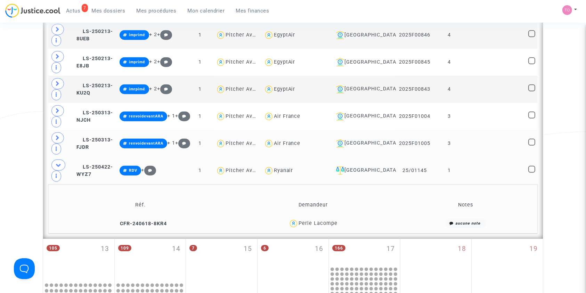
click at [318, 220] on div "Perle Lacompe" at bounding box center [317, 223] width 39 height 6
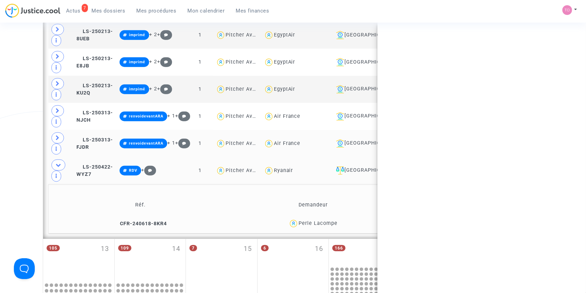
click at [319, 220] on div "Perle Lacompe" at bounding box center [317, 223] width 39 height 6
copy div "Lacompe"
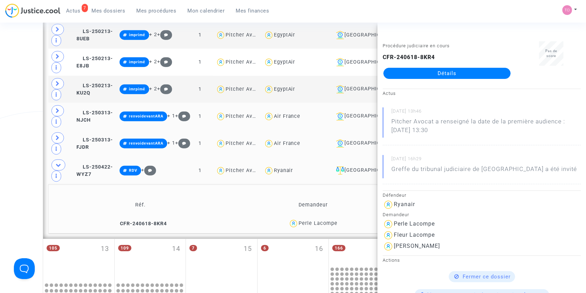
drag, startPoint x: 8, startPoint y: 107, endPoint x: 53, endPoint y: 116, distance: 45.3
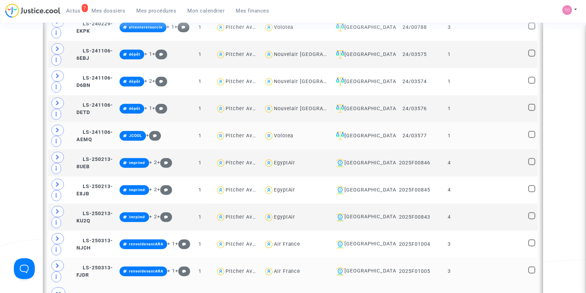
scroll to position [587, 0]
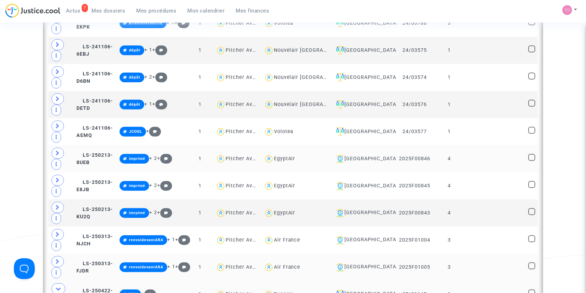
click at [295, 156] on div "EgyptAir" at bounding box center [285, 159] width 22 height 6
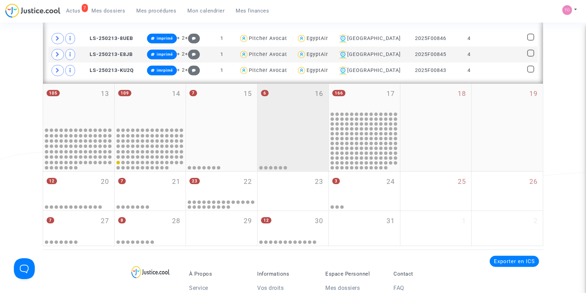
scroll to position [248, 0]
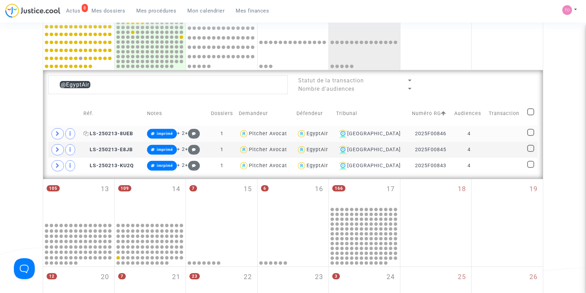
click at [106, 133] on span "LS-250213-8UEB" at bounding box center [108, 134] width 50 height 6
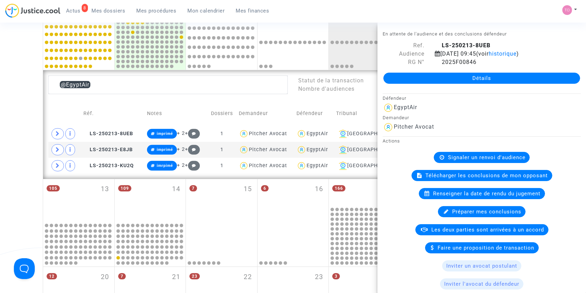
click at [0, 120] on div "Date de clôture d'instruction Date de conciliation Date d'audience Date de juge…" at bounding box center [293, 67] width 586 height 550
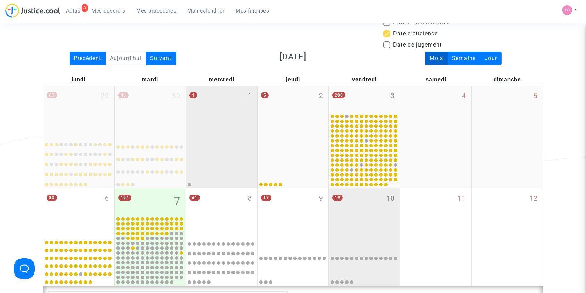
scroll to position [32, 0]
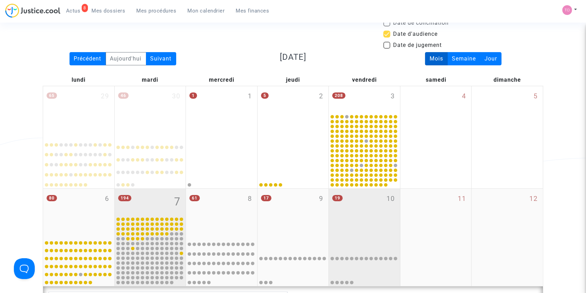
click at [172, 198] on div "194 7" at bounding box center [150, 202] width 71 height 27
type textarea "@EgyptAir"
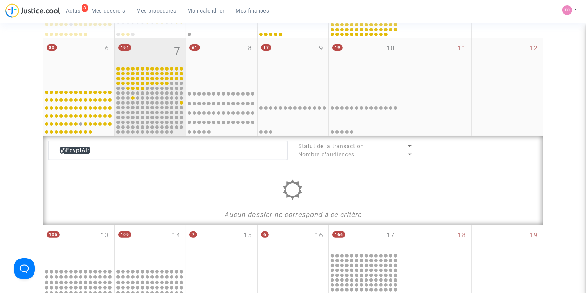
scroll to position [171, 0]
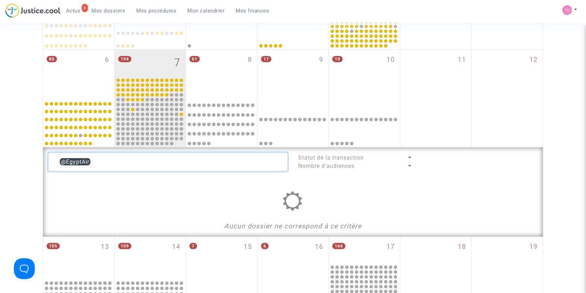
drag, startPoint x: 119, startPoint y: 162, endPoint x: 0, endPoint y: 162, distance: 119.2
click at [0, 162] on div "Date de clôture d'instruction Date de conciliation Date d'audience Date de juge…" at bounding box center [293, 134] width 586 height 530
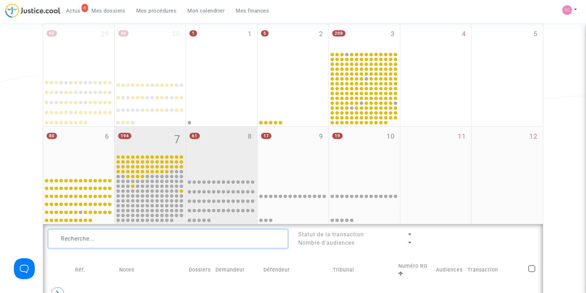
scroll to position [79, 0]
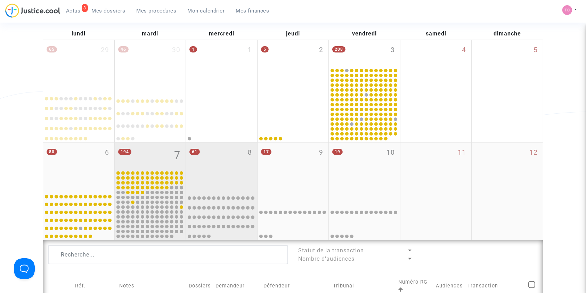
click at [210, 155] on div "61 8" at bounding box center [221, 166] width 71 height 48
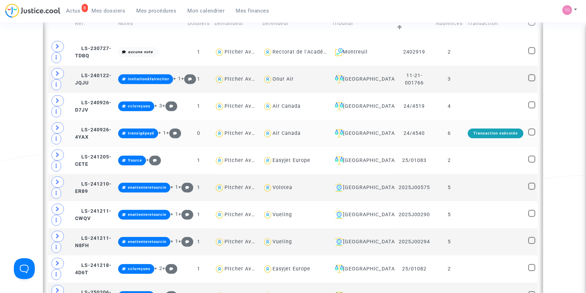
scroll to position [341, 0]
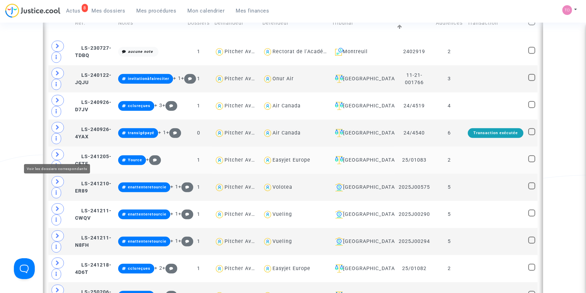
click at [52, 152] on span at bounding box center [57, 154] width 13 height 11
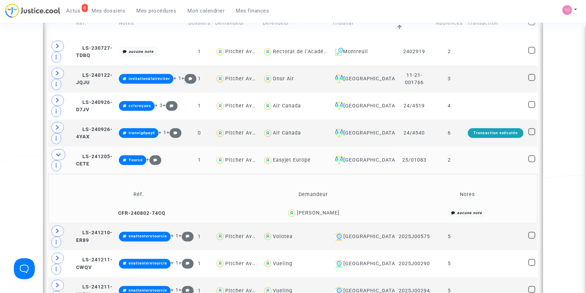
click at [326, 211] on div "Claire Monfefoul" at bounding box center [318, 213] width 43 height 6
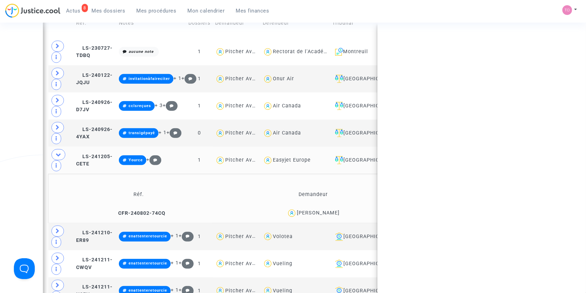
click at [326, 211] on div "Claire Monfefoul" at bounding box center [318, 213] width 43 height 6
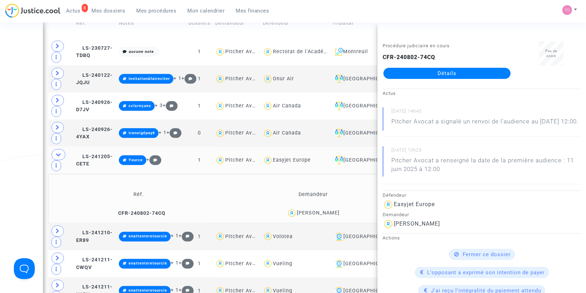
copy div "Monfefoul"
drag, startPoint x: 3, startPoint y: 141, endPoint x: 70, endPoint y: 156, distance: 68.8
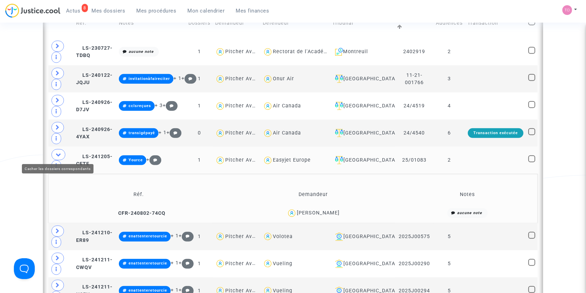
click at [62, 154] on span at bounding box center [58, 154] width 14 height 11
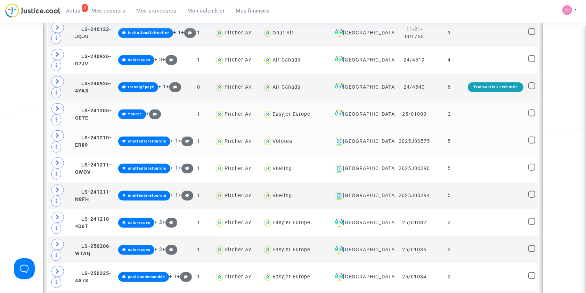
scroll to position [387, 0]
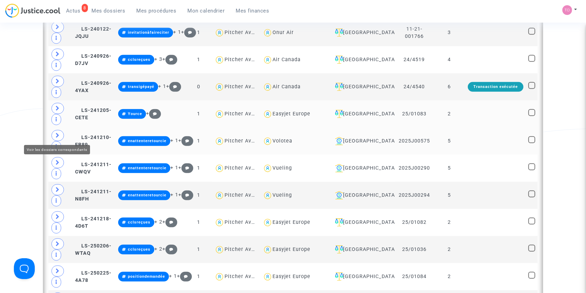
click at [59, 133] on icon at bounding box center [58, 135] width 4 height 5
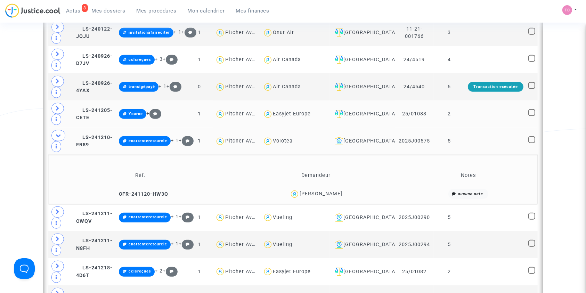
click at [342, 192] on div "Luis Pedro Lomba Laranjeira" at bounding box center [321, 194] width 43 height 6
copy div "Laranjeira"
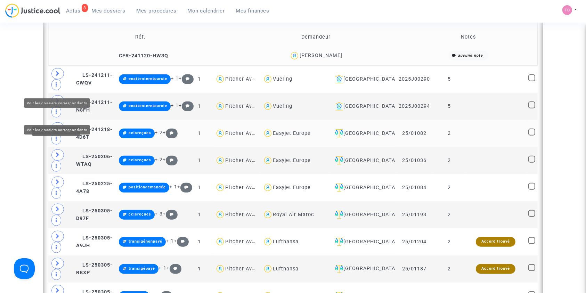
scroll to position [526, 0]
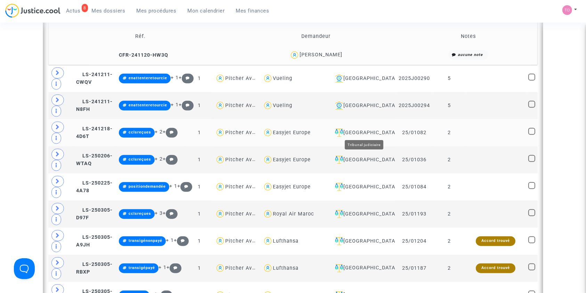
click at [366, 132] on div "Toulouse" at bounding box center [362, 133] width 60 height 8
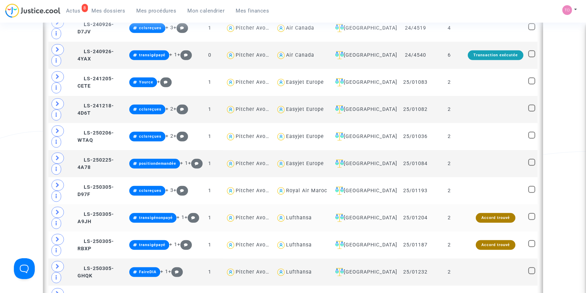
scroll to position [372, 0]
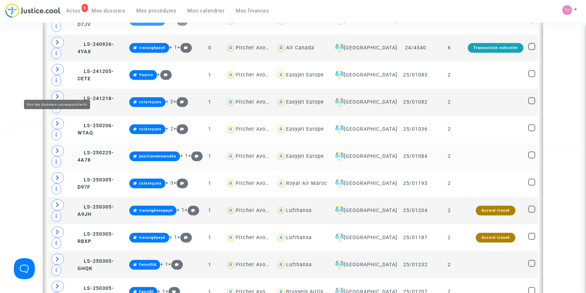
click at [56, 148] on icon at bounding box center [58, 150] width 4 height 5
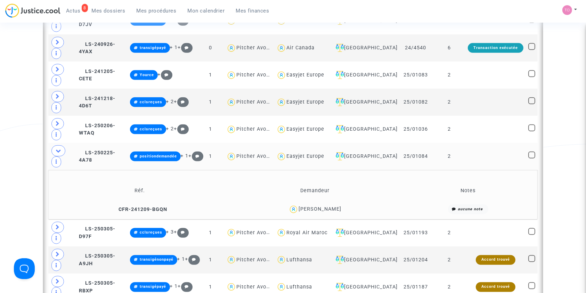
click at [332, 206] on div "Maria Gavarret" at bounding box center [319, 209] width 43 height 6
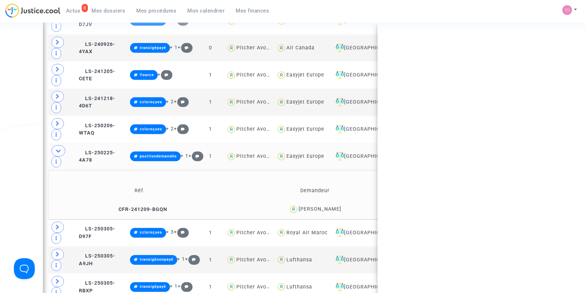
click at [332, 206] on div "Maria Gavarret" at bounding box center [319, 209] width 43 height 6
copy div "Gavarret"
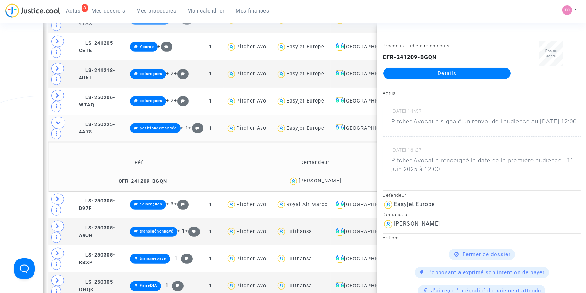
scroll to position [418, 0]
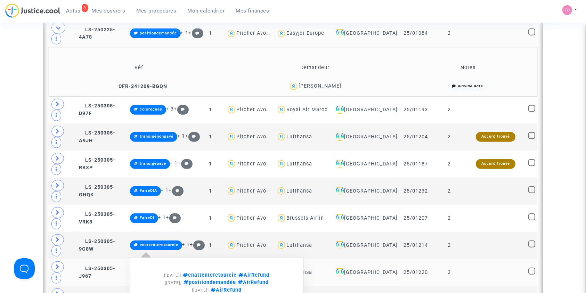
scroll to position [495, 0]
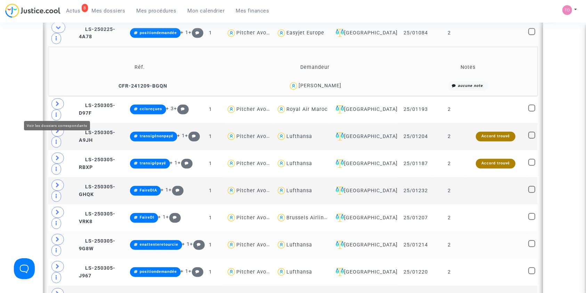
click at [61, 234] on span at bounding box center [57, 239] width 13 height 11
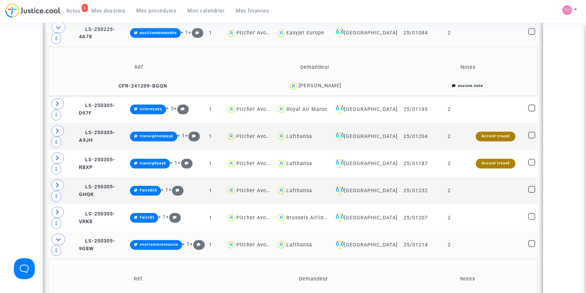
click at [331, 293] on div "julien galy" at bounding box center [318, 298] width 43 height 6
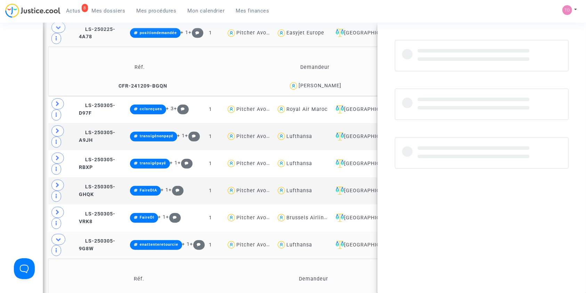
click at [331, 293] on div "julien galy" at bounding box center [318, 298] width 43 height 6
copy div "galy"
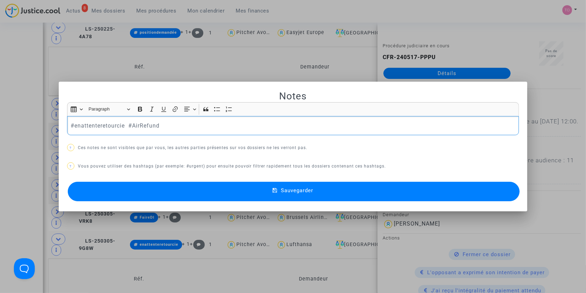
click at [90, 124] on p "#enattenteretourcie #AirRefund" at bounding box center [293, 125] width 445 height 9
click at [197, 183] on button "Sauvegarder" at bounding box center [294, 191] width 452 height 19
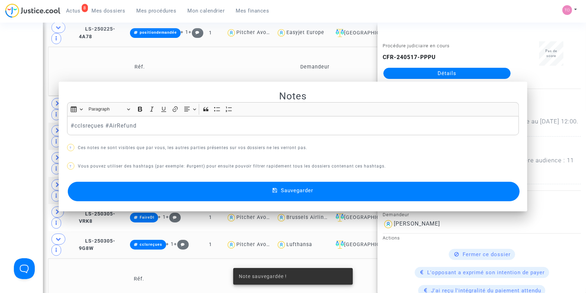
scroll to position [495, 0]
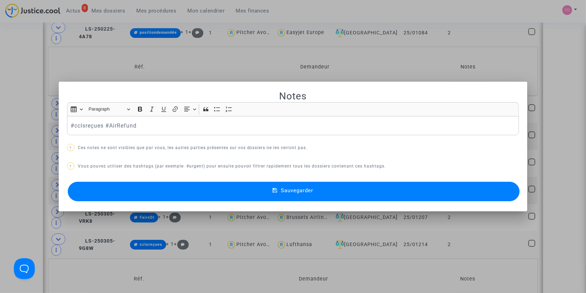
click at [38, 97] on div at bounding box center [293, 146] width 586 height 293
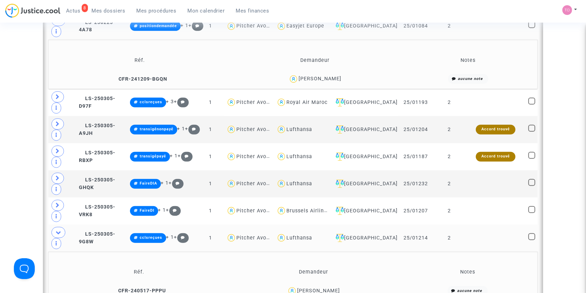
scroll to position [526, 0]
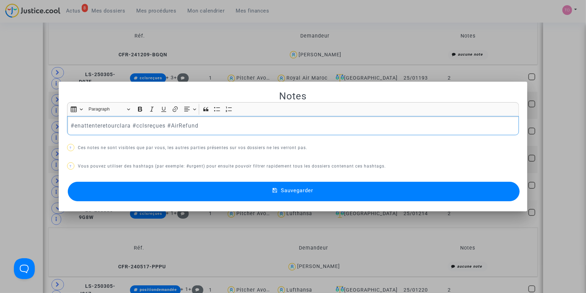
click at [155, 187] on button "Sauvegarder" at bounding box center [294, 191] width 452 height 19
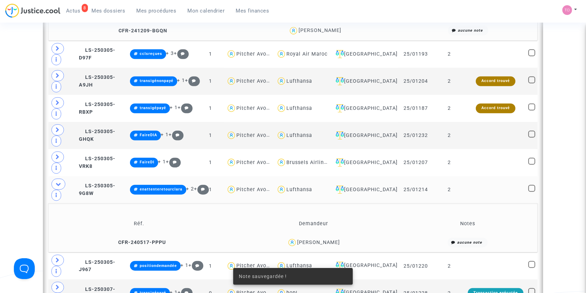
scroll to position [557, 0]
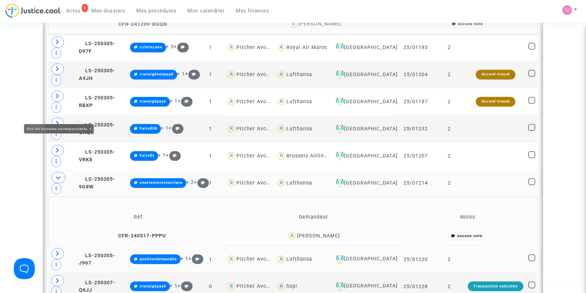
click at [60, 248] on span at bounding box center [57, 253] width 13 height 11
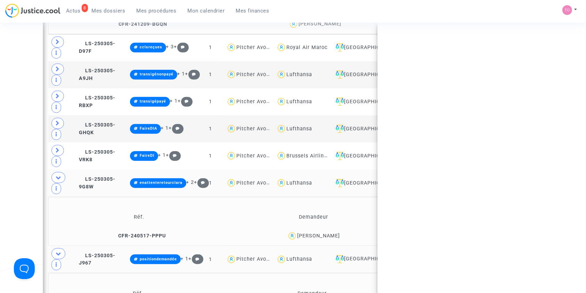
copy div "Mathieu"
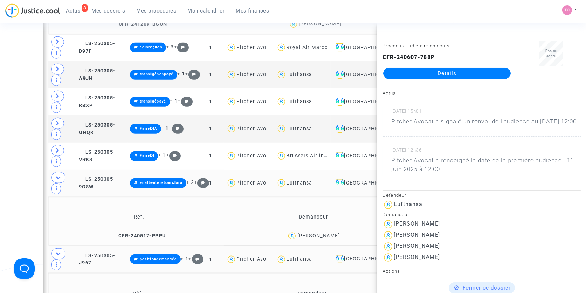
click at [330, 233] on div "julien galy" at bounding box center [318, 236] width 43 height 6
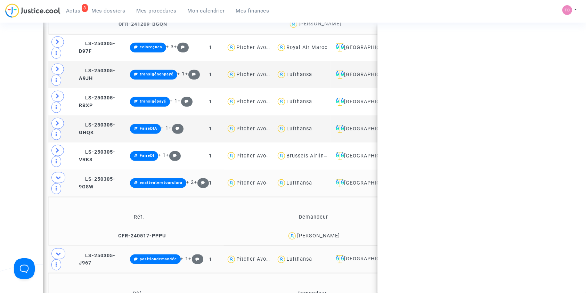
click at [330, 233] on div "julien galy" at bounding box center [318, 236] width 43 height 6
copy div "galy"
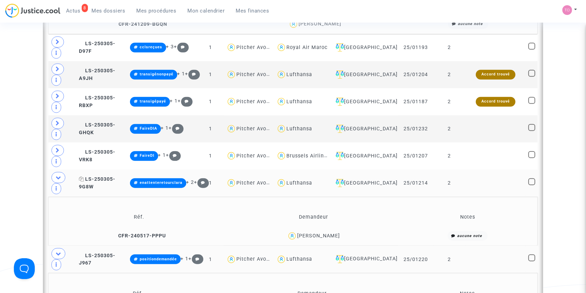
click at [108, 176] on span "LS-250305-9G8W" at bounding box center [97, 183] width 36 height 14
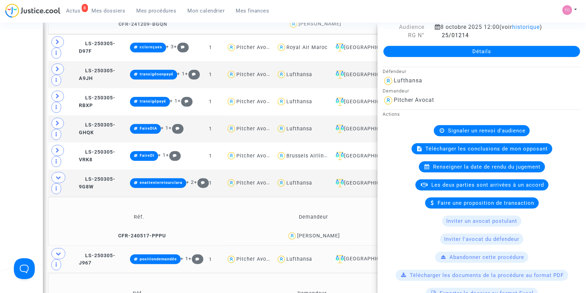
scroll to position [31, 0]
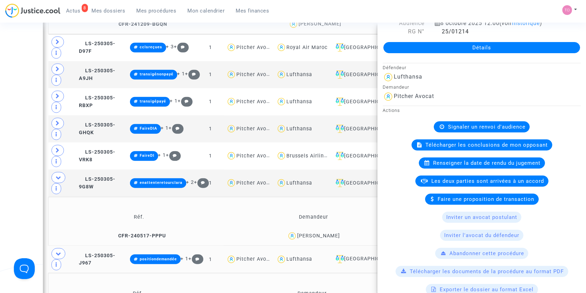
click at [450, 146] on span "Télécharger les conclusions de mon opposant" at bounding box center [487, 145] width 122 height 6
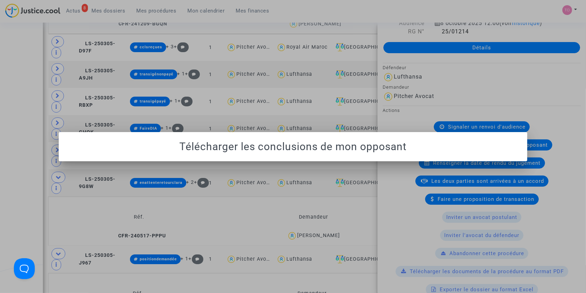
scroll to position [0, 0]
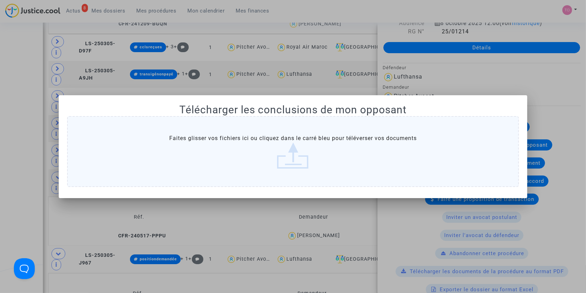
click at [297, 138] on label "Faites glisser vos fichiers ici ou cliquez dans le carré bleu pour téléverser v…" at bounding box center [293, 151] width 452 height 71
click at [0, 0] on input "Faites glisser vos fichiers ici ou cliquez dans le carré bleu pour téléverser v…" at bounding box center [0, 0] width 0 height 0
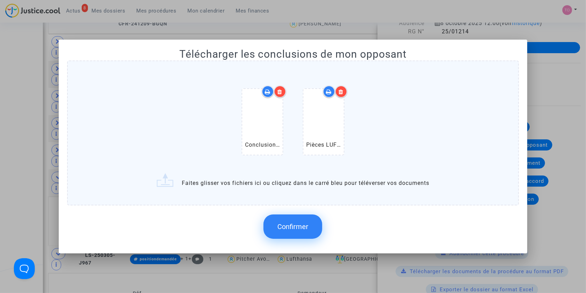
click at [340, 91] on icon at bounding box center [340, 92] width 5 height 6
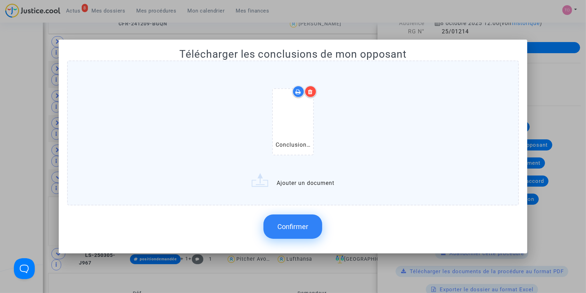
click at [378, 151] on div "Conclusions en défense.pdf" at bounding box center [293, 123] width 423 height 89
click at [0, 0] on input "Conclusions en défense.pdf Ajouter un document" at bounding box center [0, 0] width 0 height 0
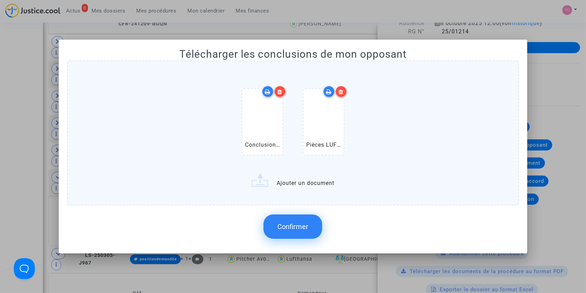
click at [299, 224] on span "Confirmer" at bounding box center [292, 226] width 31 height 8
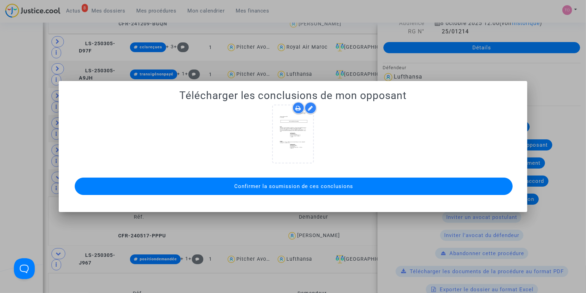
click at [265, 183] on span "Confirmer la soumission de ces conclusions" at bounding box center [293, 186] width 119 height 6
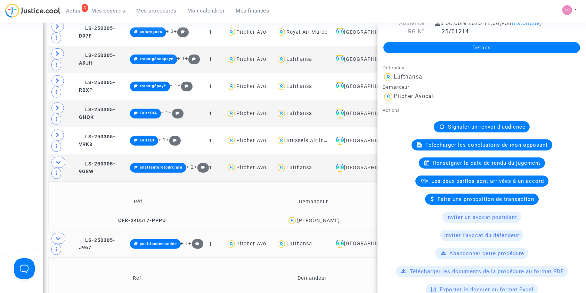
scroll to position [573, 0]
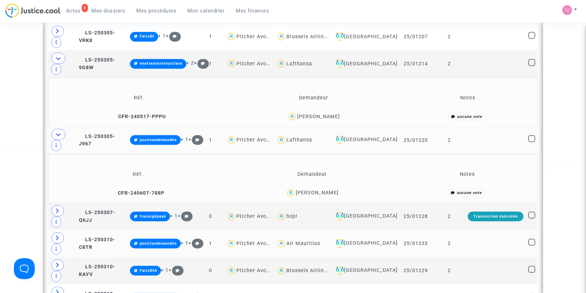
scroll to position [681, 0]
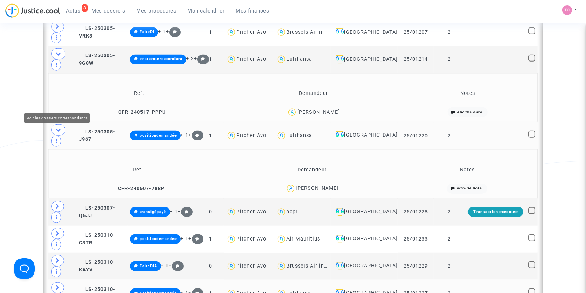
click at [62, 282] on span at bounding box center [57, 287] width 13 height 11
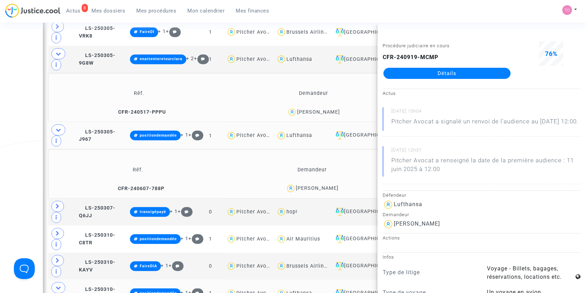
copy div "Krieger"
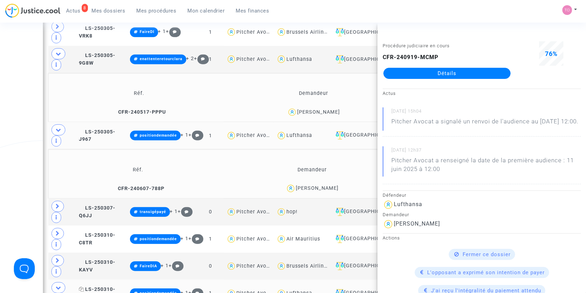
click at [110, 286] on span "LS-250310-FAE9" at bounding box center [97, 293] width 36 height 14
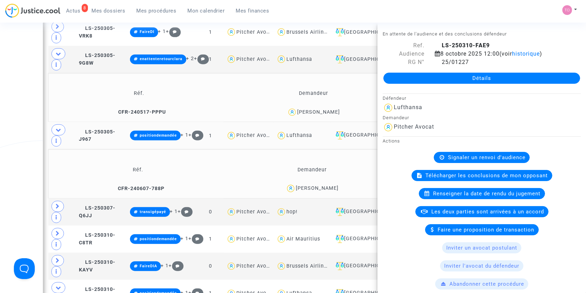
click at [433, 174] on span "Télécharger les conclusions de mon opposant" at bounding box center [487, 175] width 122 height 6
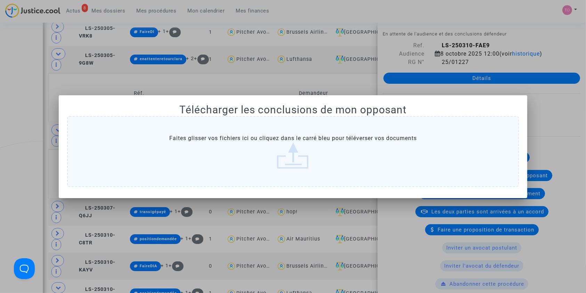
click at [293, 139] on label "Faites glisser vos fichiers ici ou cliquez dans le carré bleu pour téléverser v…" at bounding box center [293, 151] width 452 height 71
click at [255, 141] on label "Faites glisser vos fichiers ici ou cliquez dans le carré bleu pour téléverser v…" at bounding box center [293, 151] width 452 height 71
click at [0, 0] on input "Faites glisser vos fichiers ici ou cliquez dans le carré bleu pour téléverser v…" at bounding box center [0, 0] width 0 height 0
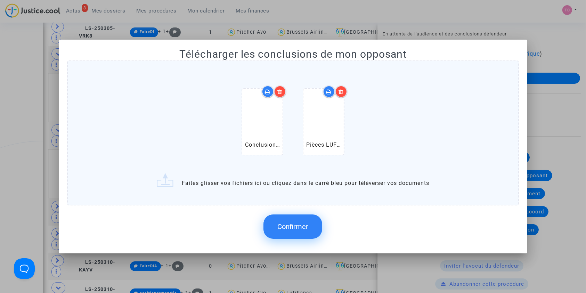
click at [292, 217] on button "Confirmer" at bounding box center [292, 226] width 59 height 24
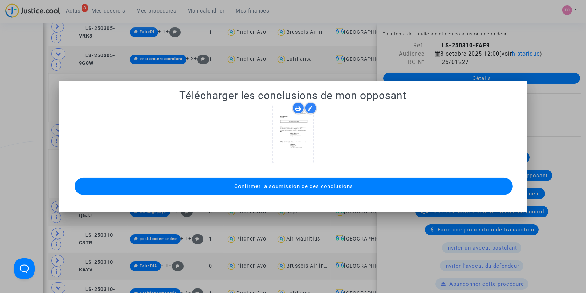
click at [284, 187] on span "Confirmer la soumission de ces conclusions" at bounding box center [293, 186] width 119 height 6
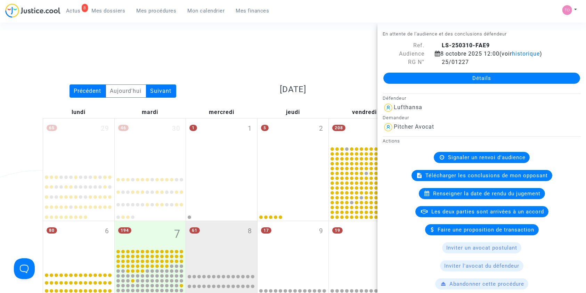
scroll to position [681, 0]
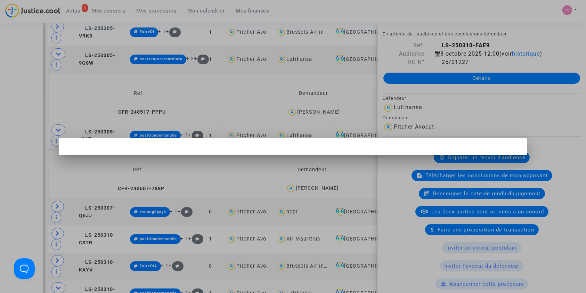
scroll to position [0, 0]
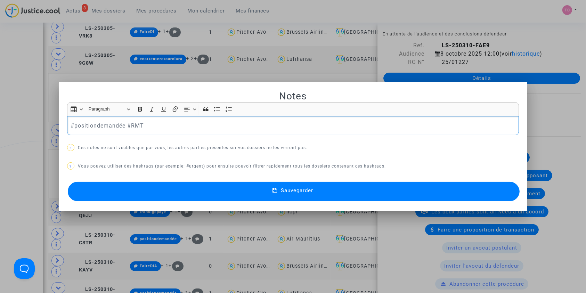
drag, startPoint x: 124, startPoint y: 125, endPoint x: 96, endPoint y: 126, distance: 28.2
click at [96, 126] on p "#positiondemandée #RMT" at bounding box center [293, 125] width 445 height 9
drag, startPoint x: 120, startPoint y: 124, endPoint x: 61, endPoint y: 123, distance: 58.7
click at [61, 123] on mat-dialog-container "Notes Rich Text Editor Insert table Insert table Heading Paragraph Paragraph He…" at bounding box center [293, 147] width 469 height 130
click at [213, 192] on button "Sauvegarder" at bounding box center [294, 191] width 452 height 19
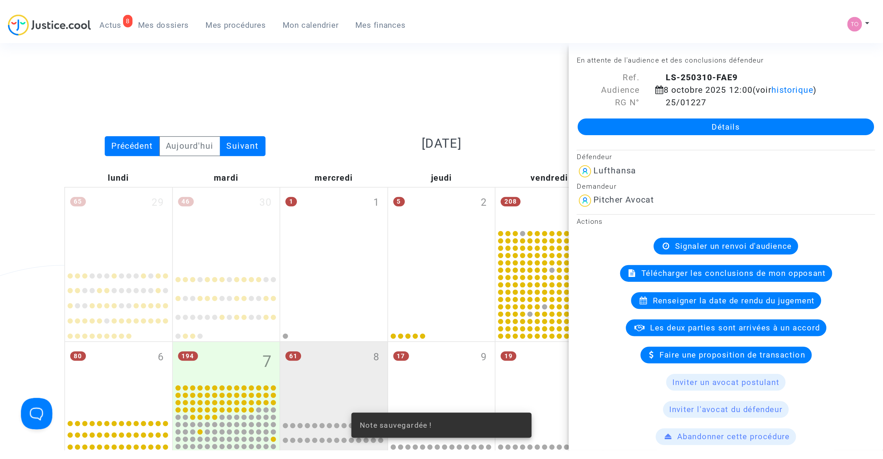
scroll to position [681, 0]
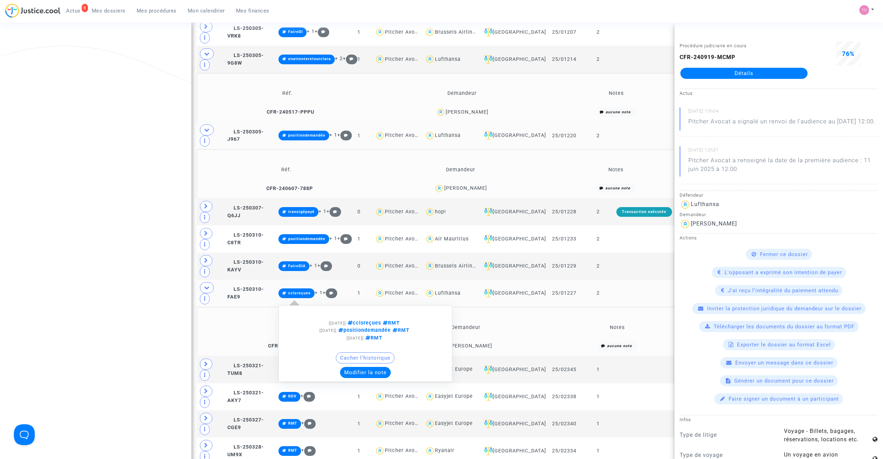
click at [381, 293] on button "Modifier la note" at bounding box center [365, 372] width 51 height 11
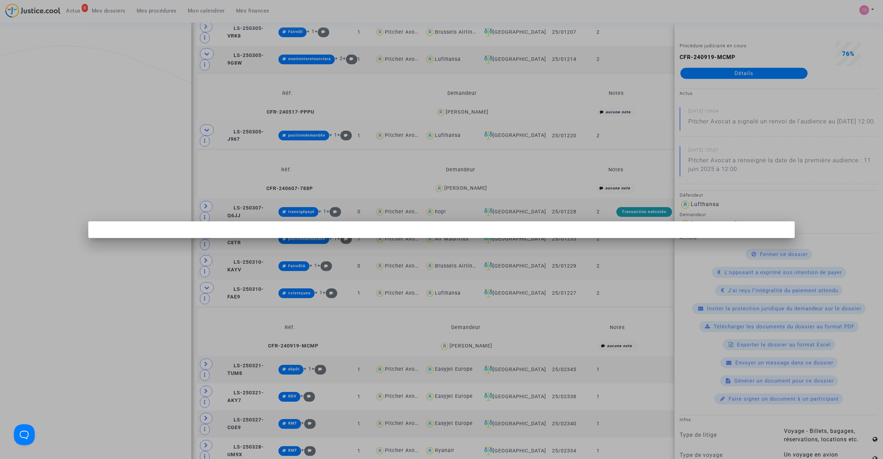
scroll to position [0, 0]
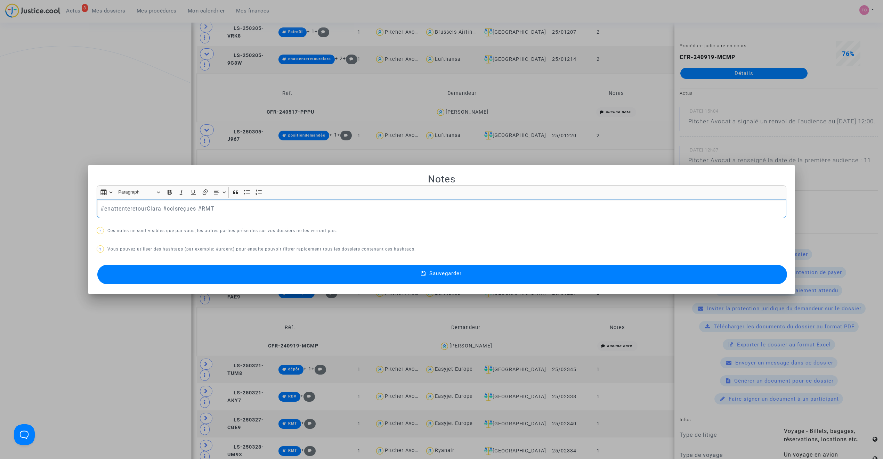
click at [246, 278] on button "Sauvegarder" at bounding box center [441, 274] width 689 height 19
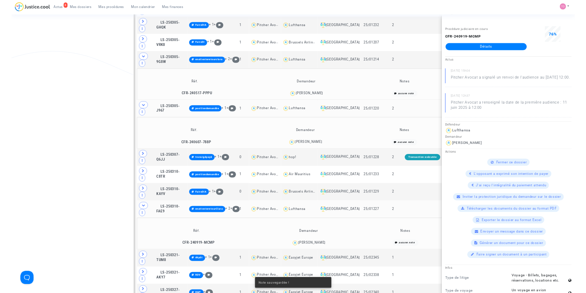
scroll to position [634, 0]
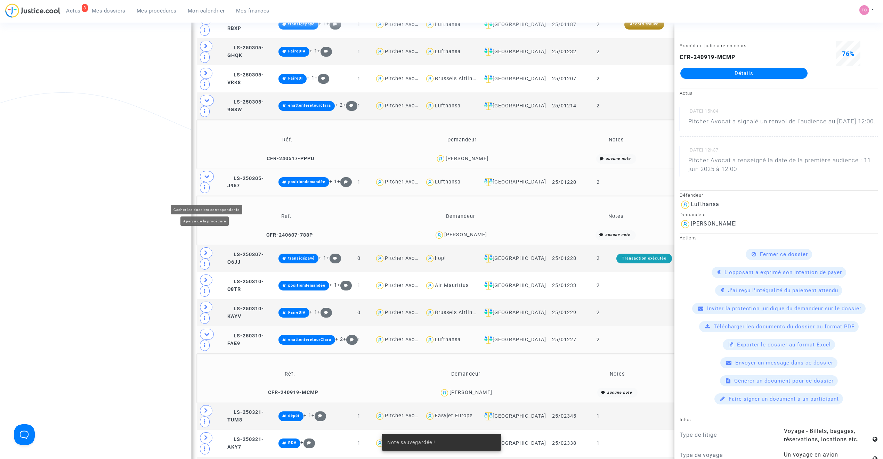
click at [206, 293] on icon at bounding box center [207, 333] width 6 height 5
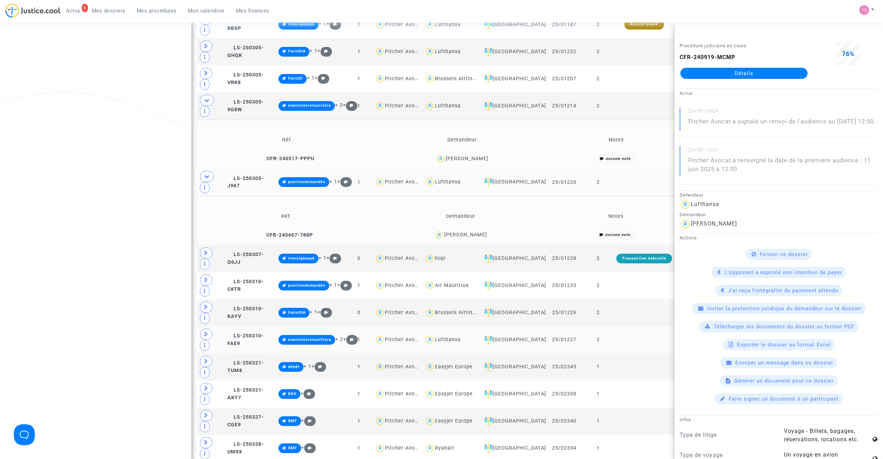
drag, startPoint x: 111, startPoint y: 198, endPoint x: 115, endPoint y: 196, distance: 4.5
click at [110, 198] on div "Date de clôture d'instruction Date de conciliation Date d'audience Date de juge…" at bounding box center [441, 422] width 883 height 2034
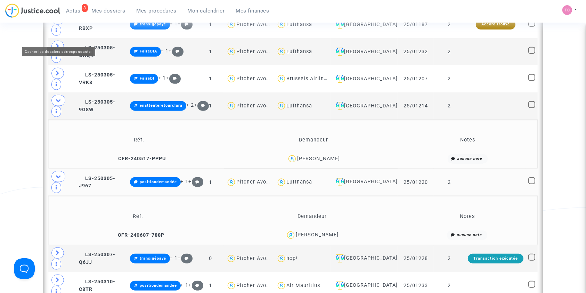
click at [59, 174] on icon at bounding box center [59, 176] width 6 height 5
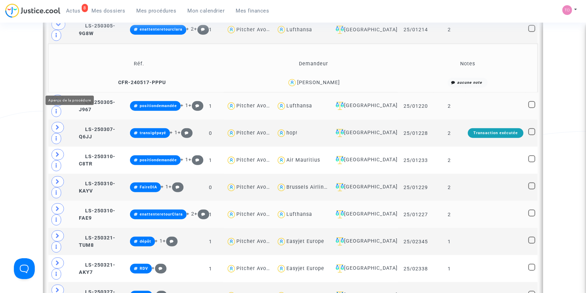
scroll to position [712, 0]
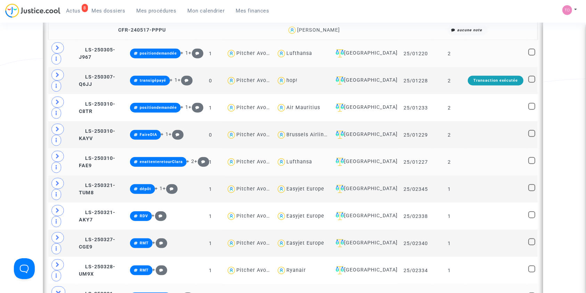
scroll to position [773, 0]
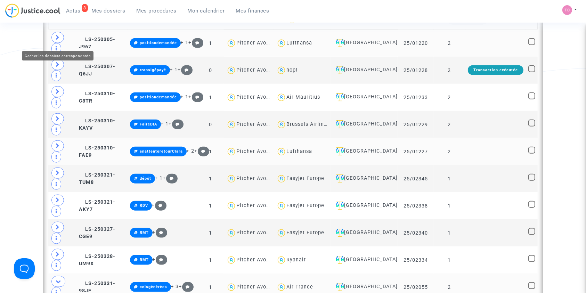
click at [57, 279] on icon at bounding box center [59, 281] width 6 height 5
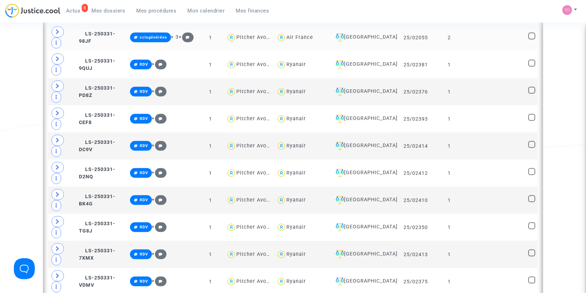
scroll to position [1036, 0]
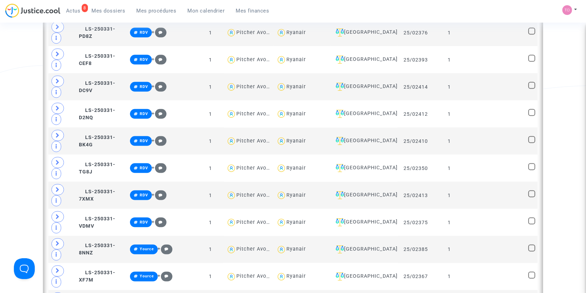
scroll to position [1082, 0]
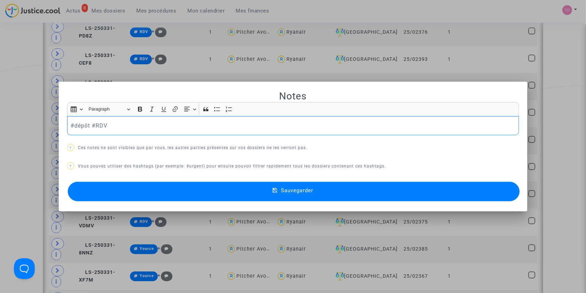
click at [269, 189] on button "Sauvegarder" at bounding box center [294, 191] width 452 height 19
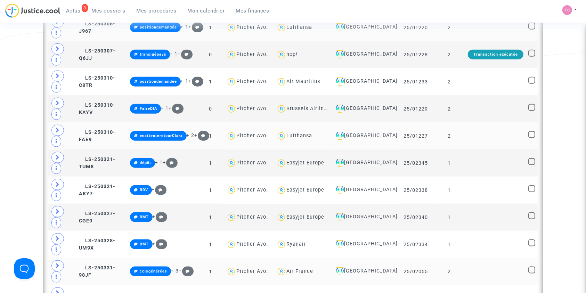
scroll to position [712, 0]
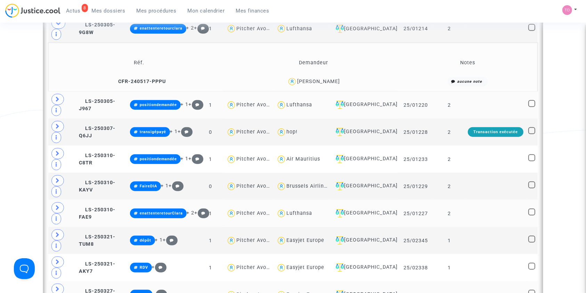
click at [317, 292] on div "Easyjet Europe" at bounding box center [305, 295] width 38 height 6
type textarea "@"Easyjet Europe""
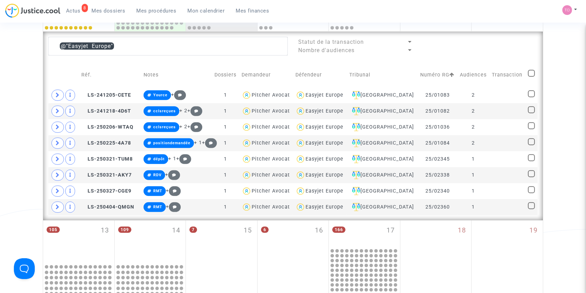
scroll to position [282, 0]
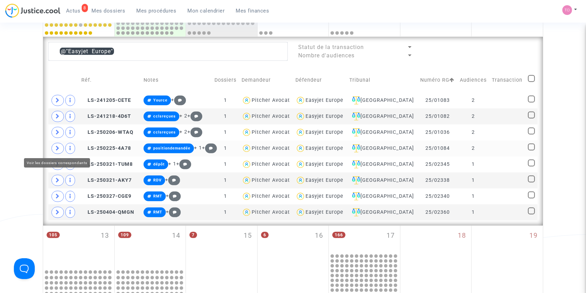
click at [58, 146] on icon at bounding box center [58, 148] width 4 height 5
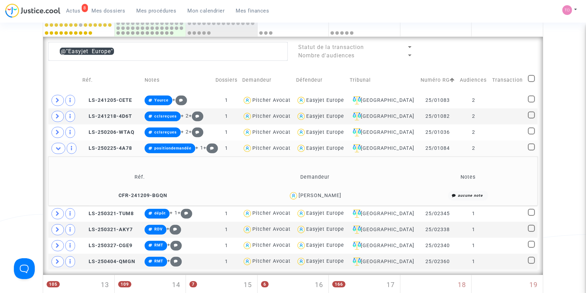
click at [333, 196] on div "Maria Gavarret" at bounding box center [319, 195] width 43 height 6
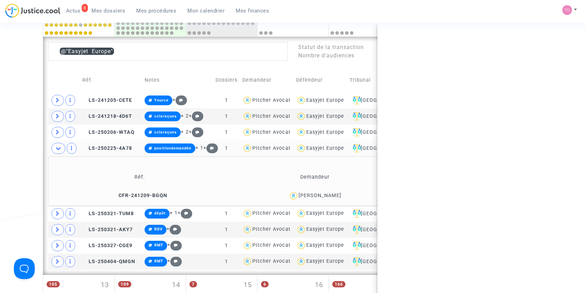
click at [333, 196] on div "Maria Gavarret" at bounding box center [319, 195] width 43 height 6
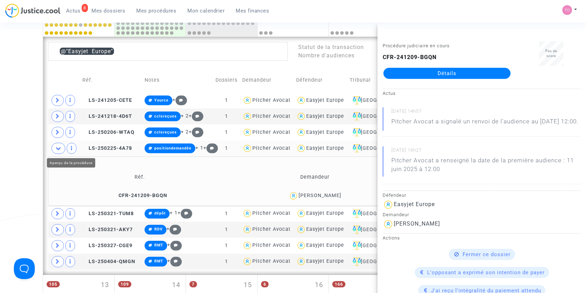
click at [19, 141] on div "Date de clôture d'instruction Date de conciliation Date d'audience Date de juge…" at bounding box center [293, 97] width 586 height 679
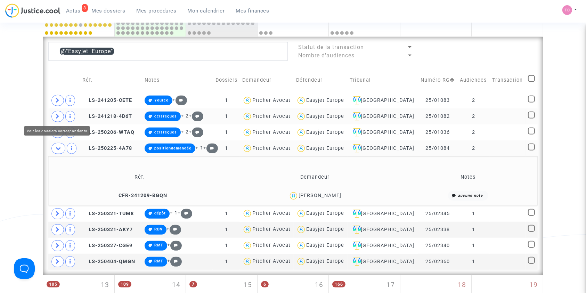
click at [56, 114] on icon at bounding box center [58, 116] width 4 height 5
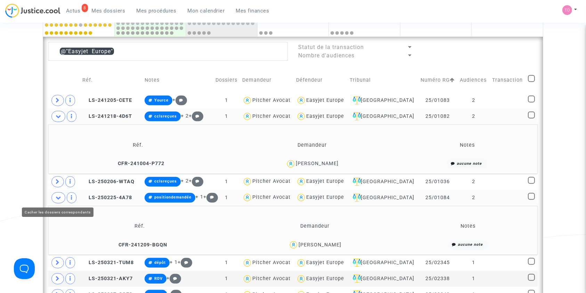
click at [59, 196] on icon at bounding box center [59, 197] width 6 height 5
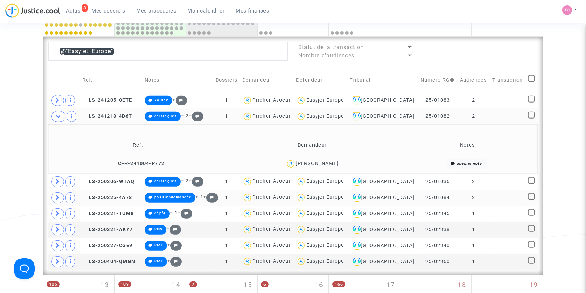
click at [327, 161] on div "Leila Minic" at bounding box center [317, 164] width 43 height 6
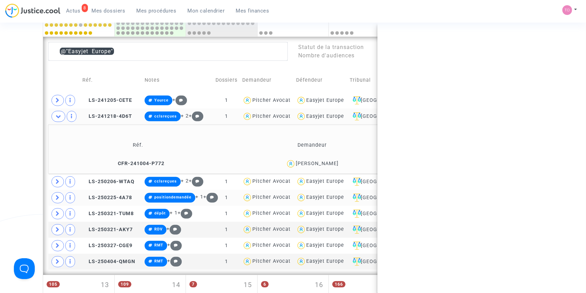
click at [327, 161] on div "Leila Minic" at bounding box center [317, 164] width 43 height 6
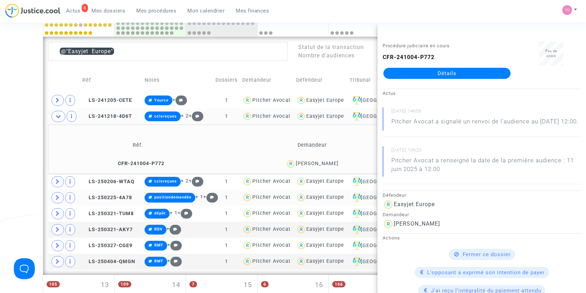
copy div "Minic"
click at [58, 179] on icon at bounding box center [58, 181] width 4 height 5
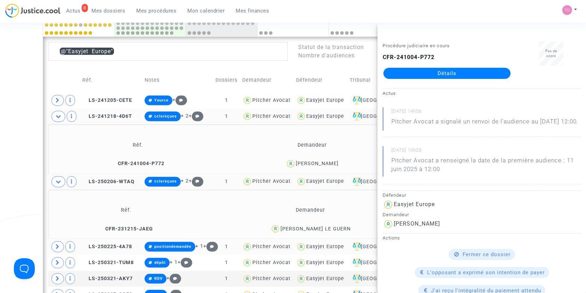
drag, startPoint x: 341, startPoint y: 228, endPoint x: 314, endPoint y: 229, distance: 26.4
click at [314, 229] on div "Cédric LE GUERN" at bounding box center [310, 229] width 213 height 10
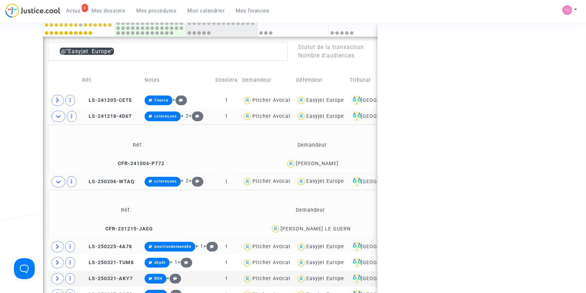
copy div "LE GUERN"
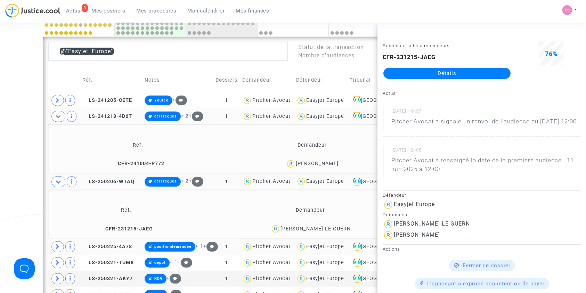
click at [4, 128] on div "Date de clôture d'instruction Date de conciliation Date d'audience Date de juge…" at bounding box center [293, 122] width 586 height 728
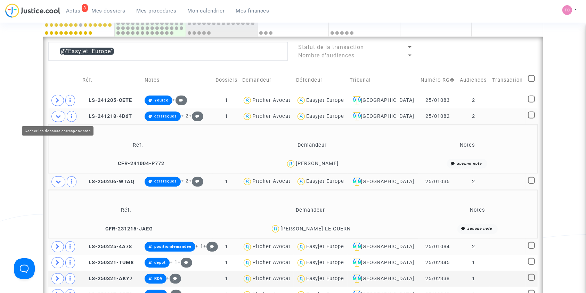
click at [56, 115] on icon at bounding box center [59, 116] width 6 height 5
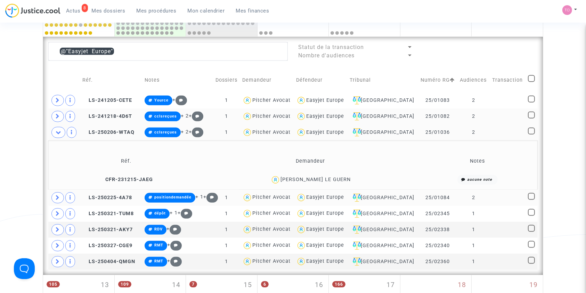
drag, startPoint x: 351, startPoint y: 178, endPoint x: 315, endPoint y: 179, distance: 35.8
click at [315, 179] on div "Cédric LE GUERN" at bounding box center [310, 180] width 213 height 10
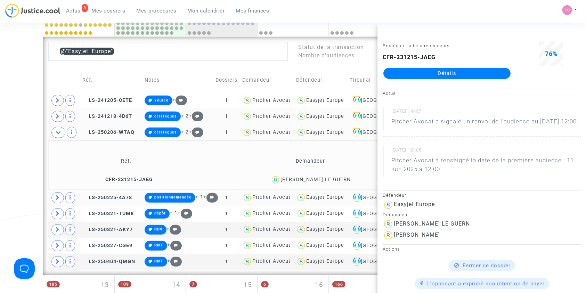
drag, startPoint x: 1, startPoint y: 163, endPoint x: 42, endPoint y: 163, distance: 41.3
click at [2, 163] on div "Date de clôture d'instruction Date de conciliation Date d'audience Date de juge…" at bounding box center [293, 97] width 586 height 679
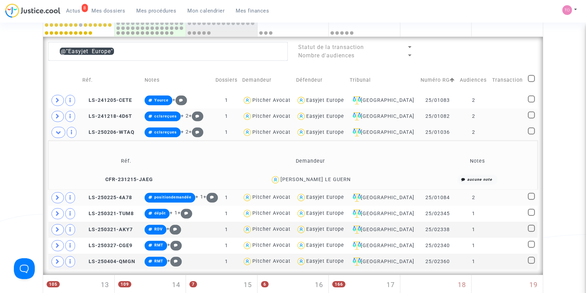
drag, startPoint x: 341, startPoint y: 181, endPoint x: 314, endPoint y: 180, distance: 26.4
click at [314, 180] on div "Cédric LE GUERN" at bounding box center [310, 180] width 213 height 10
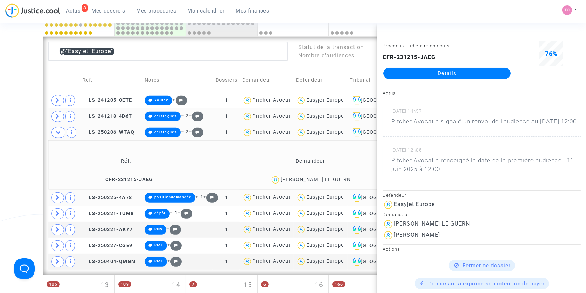
click at [306, 177] on div "Cédric LE GUERN" at bounding box center [315, 180] width 70 height 6
click at [25, 122] on div "Date de clôture d'instruction Date de conciliation Date d'audience Date de juge…" at bounding box center [293, 97] width 586 height 679
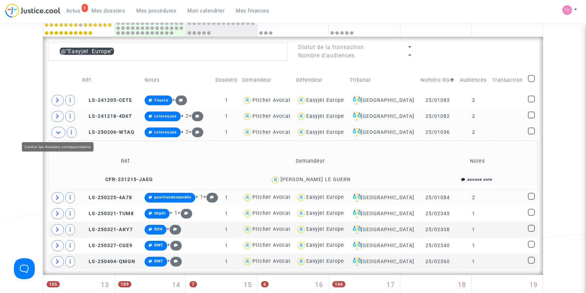
click at [52, 131] on span at bounding box center [58, 132] width 14 height 11
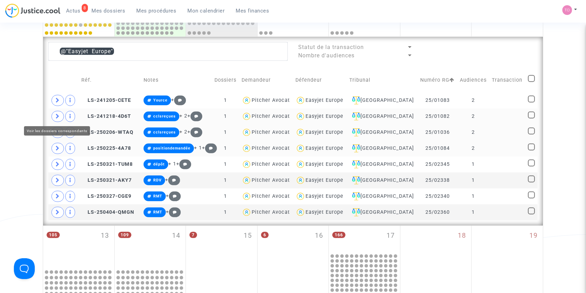
click at [56, 115] on icon at bounding box center [58, 116] width 4 height 5
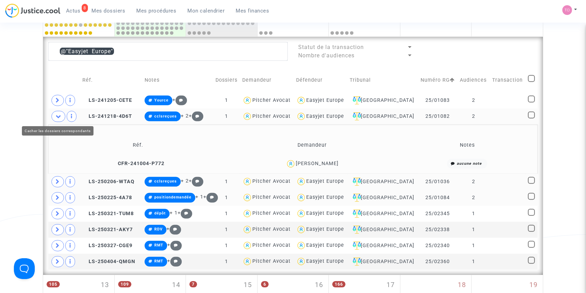
click at [56, 115] on icon at bounding box center [59, 116] width 6 height 5
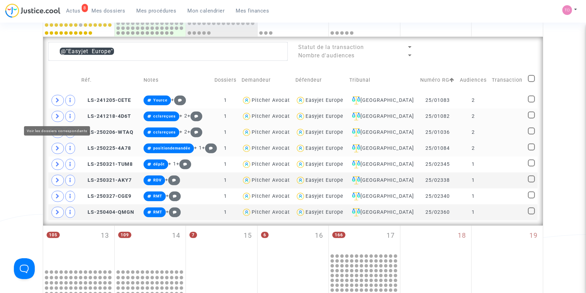
click at [56, 115] on icon at bounding box center [58, 116] width 4 height 5
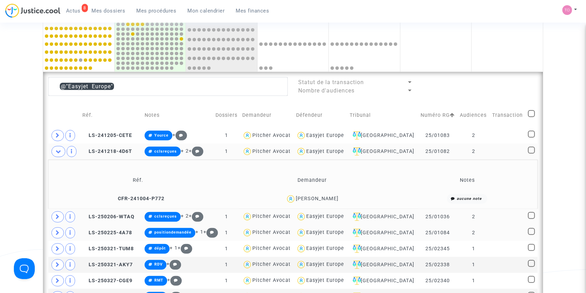
scroll to position [236, 0]
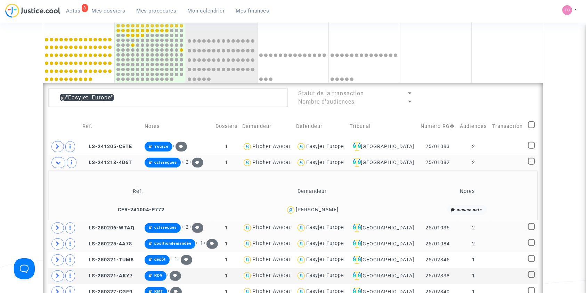
click at [343, 162] on div "Easyjet Europe" at bounding box center [325, 162] width 38 height 6
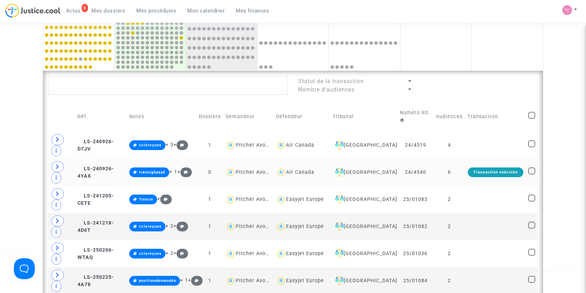
scroll to position [251, 0]
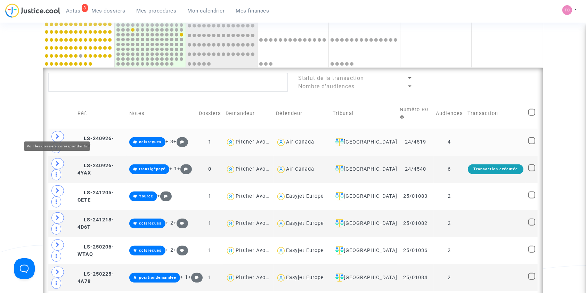
click at [58, 134] on icon at bounding box center [58, 136] width 4 height 5
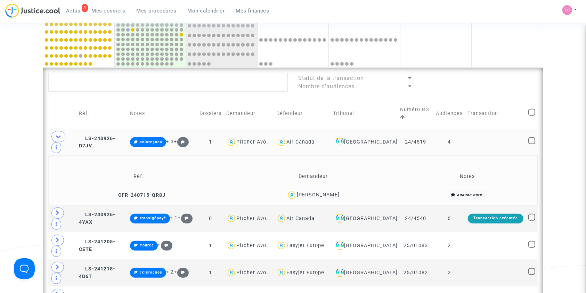
click at [328, 192] on div "Lionel Poibleaud" at bounding box center [318, 195] width 43 height 6
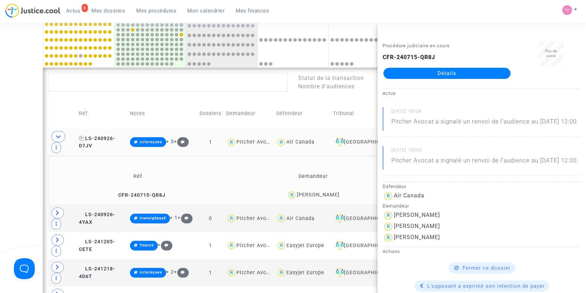
click at [108, 136] on span "LS-240926-D7JV" at bounding box center [97, 143] width 36 height 14
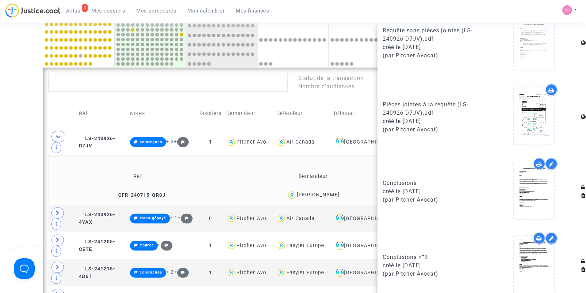
scroll to position [475, 0]
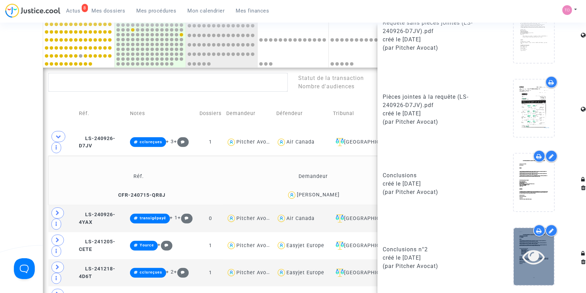
click at [523, 247] on icon at bounding box center [534, 256] width 23 height 22
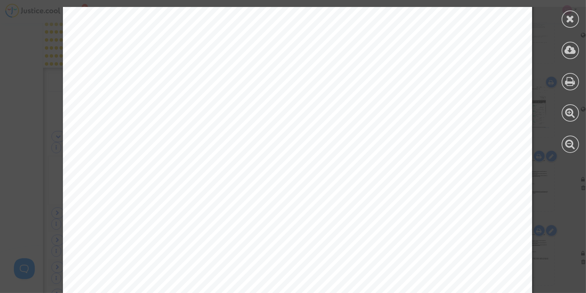
scroll to position [31, 0]
click at [568, 16] on icon at bounding box center [570, 19] width 9 height 10
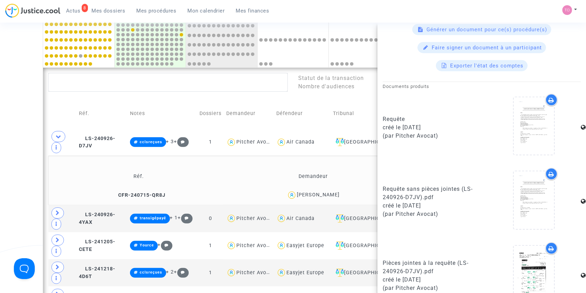
scroll to position [475, 0]
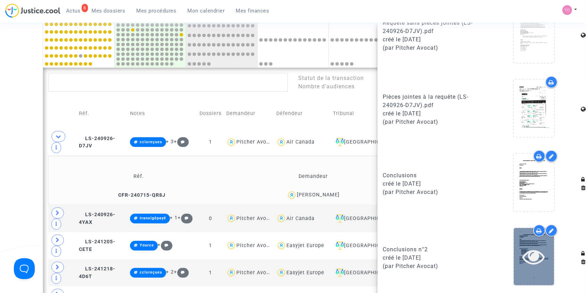
click at [527, 252] on icon at bounding box center [534, 256] width 23 height 22
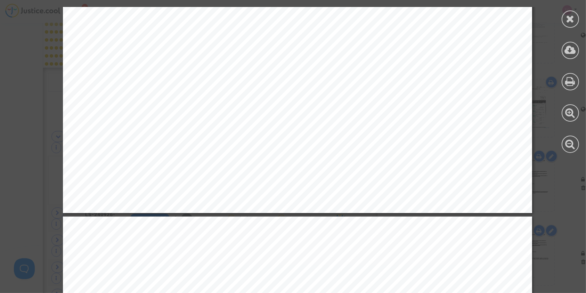
scroll to position [1127, 0]
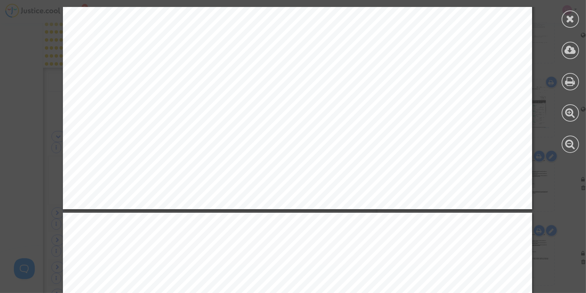
click at [578, 12] on div at bounding box center [570, 80] width 31 height 160
click at [573, 15] on icon at bounding box center [570, 19] width 9 height 10
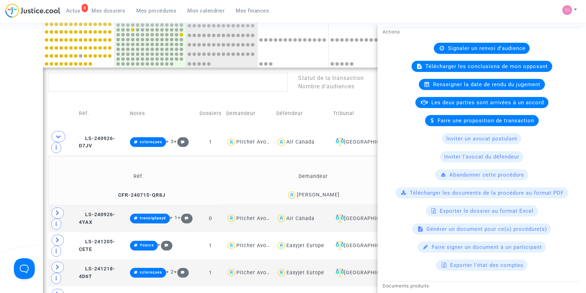
scroll to position [104, 0]
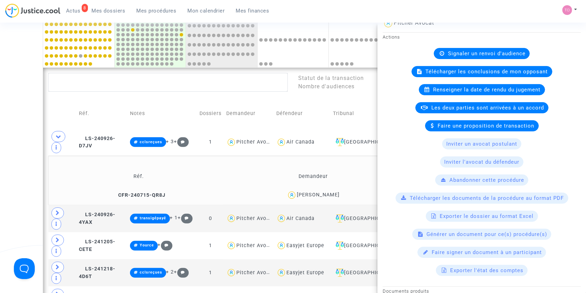
click at [460, 68] on span "Télécharger les conclusions de mon opposant" at bounding box center [487, 71] width 122 height 6
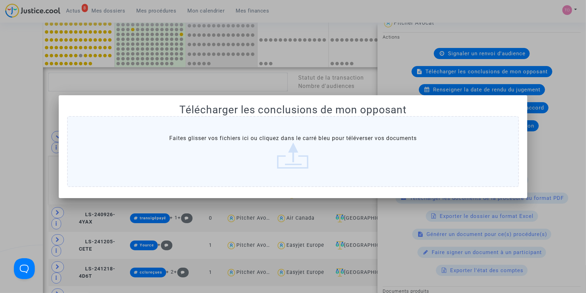
scroll to position [0, 0]
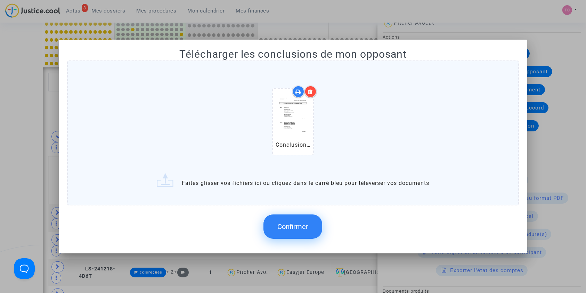
click at [357, 19] on div at bounding box center [293, 146] width 586 height 293
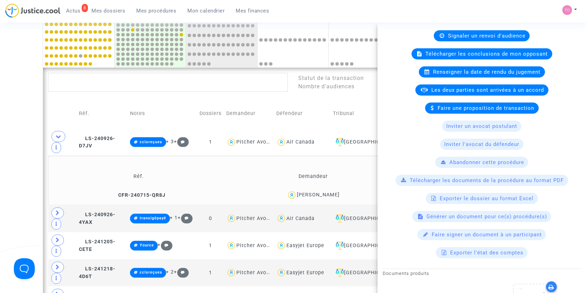
scroll to position [120, 0]
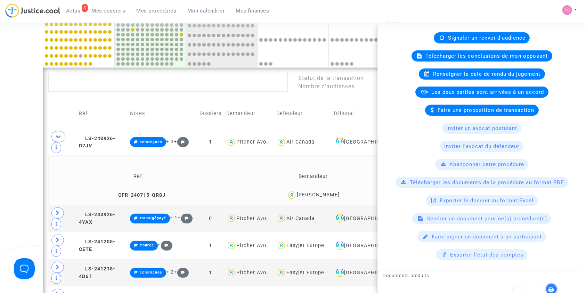
click at [448, 53] on span "Télécharger les conclusions de mon opposant" at bounding box center [487, 56] width 122 height 6
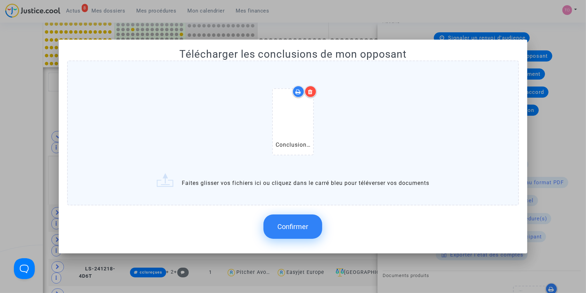
click at [308, 91] on icon at bounding box center [310, 92] width 5 height 6
click at [293, 224] on span "Confirmer" at bounding box center [292, 226] width 31 height 8
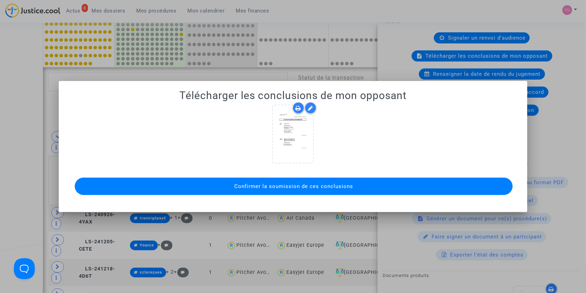
click at [300, 190] on button "Confirmer la soumission de ces conclusions" at bounding box center [294, 186] width 438 height 17
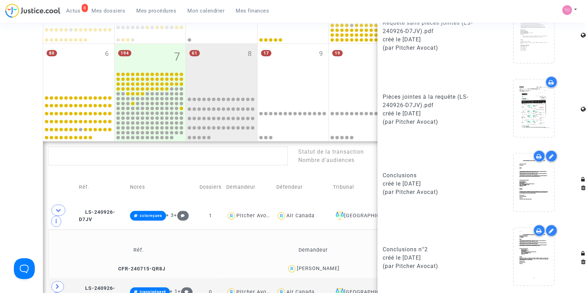
scroll to position [174, 0]
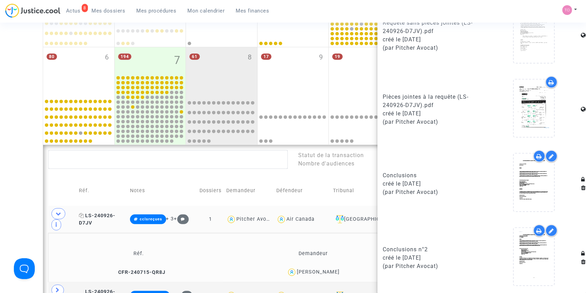
click at [111, 213] on span "LS-240926-D7JV" at bounding box center [97, 220] width 36 height 14
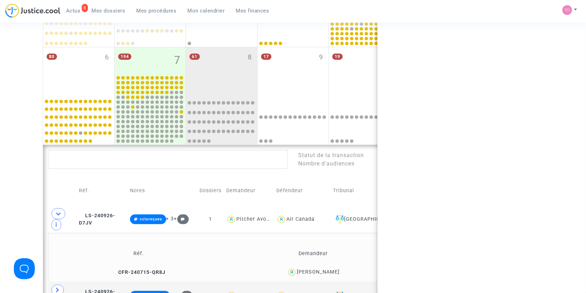
scroll to position [0, 0]
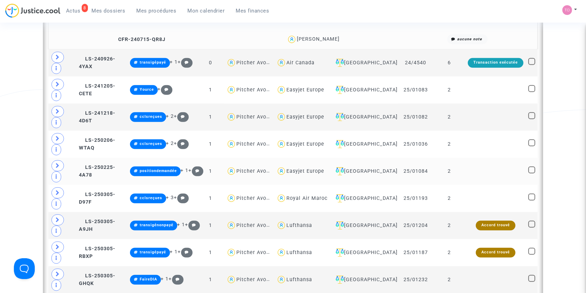
scroll to position [405, 0]
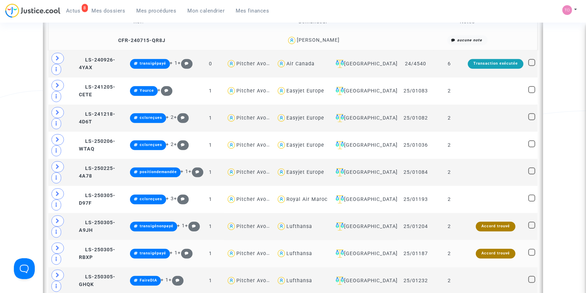
click at [312, 251] on div "Lufthansa" at bounding box center [299, 254] width 26 height 6
type textarea "@Lufthansa"
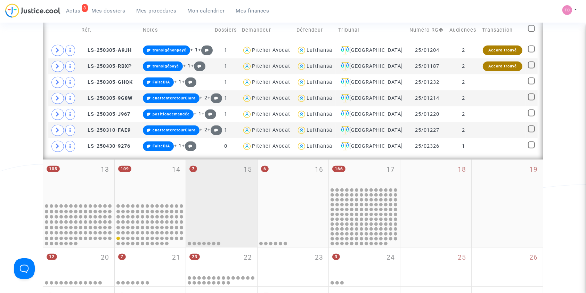
scroll to position [328, 0]
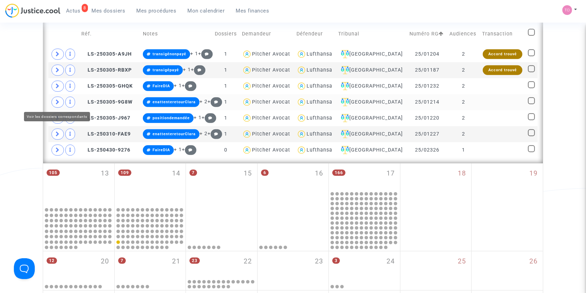
click at [58, 103] on icon at bounding box center [58, 101] width 4 height 5
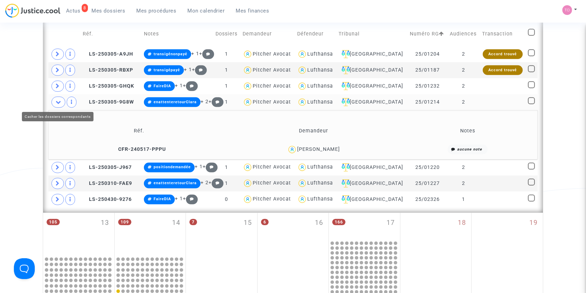
click at [58, 103] on icon at bounding box center [59, 101] width 6 height 5
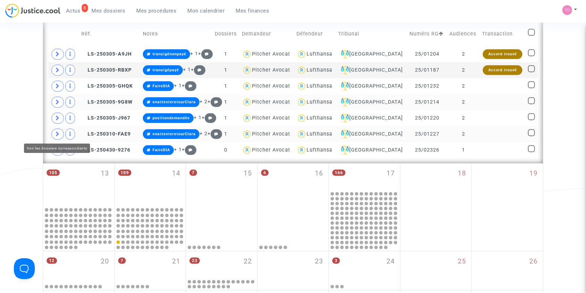
click at [56, 134] on icon at bounding box center [58, 133] width 4 height 5
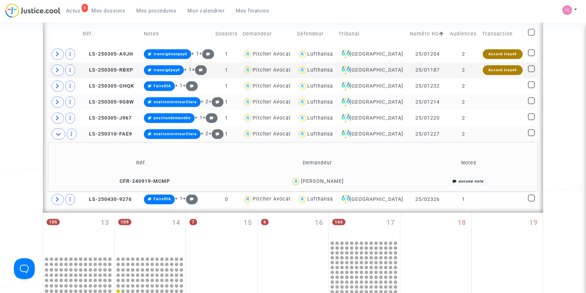
click at [329, 179] on div "Stephanie Krieger" at bounding box center [322, 181] width 43 height 6
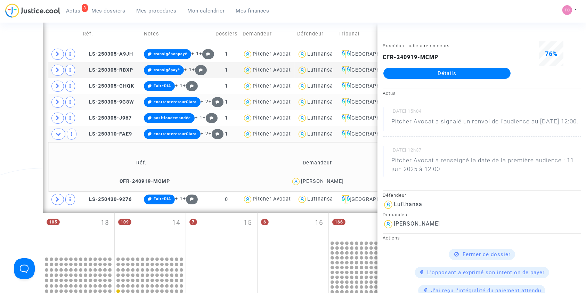
click at [2, 118] on div "Date de clôture d'instruction Date de conciliation Date d'audience Date de juge…" at bounding box center [293, 43] width 586 height 663
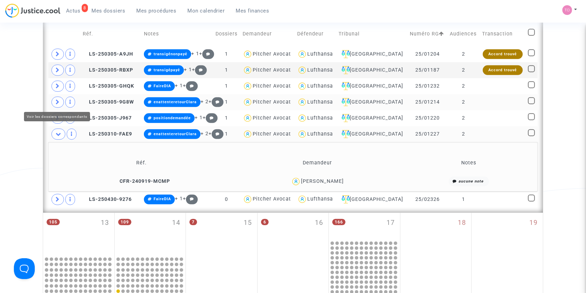
click at [62, 101] on span at bounding box center [57, 102] width 13 height 11
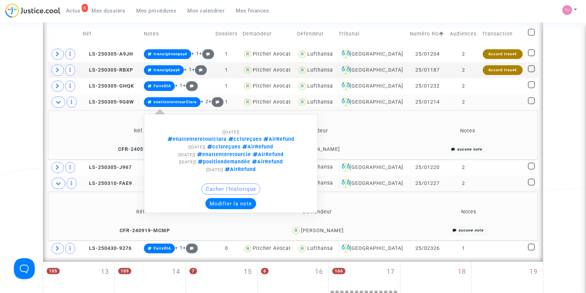
click at [236, 202] on button "Modifier la note" at bounding box center [230, 203] width 51 height 11
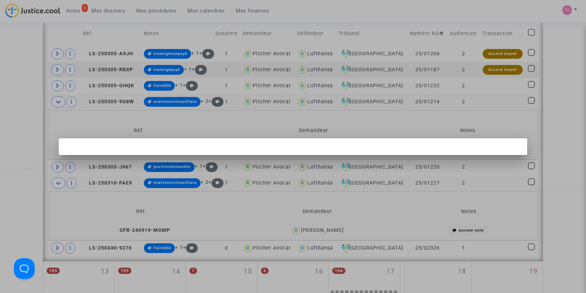
scroll to position [0, 0]
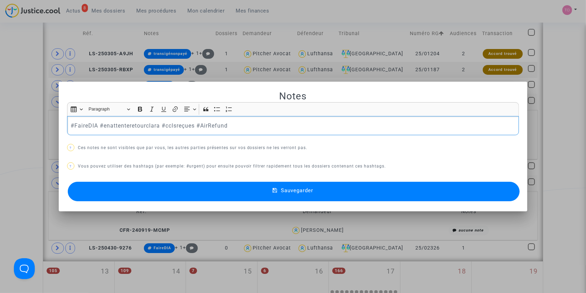
click at [129, 122] on p "#FaireDIA #enattenteretourclara #cclsreçues #AirRefund" at bounding box center [293, 125] width 445 height 9
click at [175, 188] on button "Sauvegarder" at bounding box center [294, 191] width 452 height 19
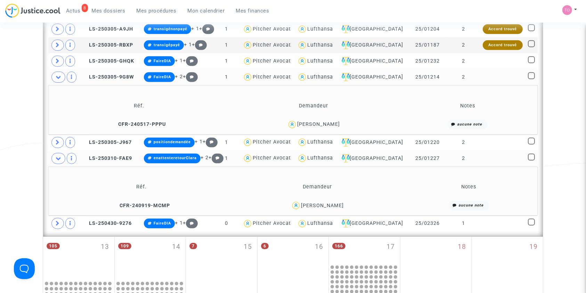
scroll to position [359, 0]
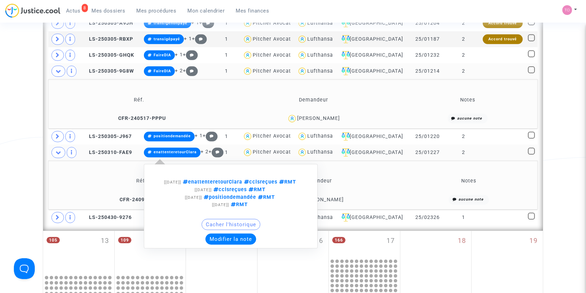
click at [228, 237] on button "Modifier la note" at bounding box center [230, 238] width 51 height 11
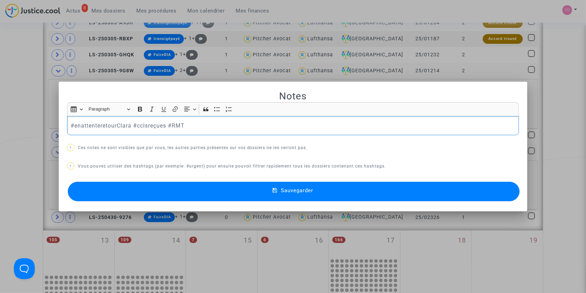
click at [97, 123] on p "#enattenteretourClara #cclsreçues #RMT" at bounding box center [293, 125] width 445 height 9
click at [172, 195] on button "Sauvegarder" at bounding box center [294, 191] width 452 height 19
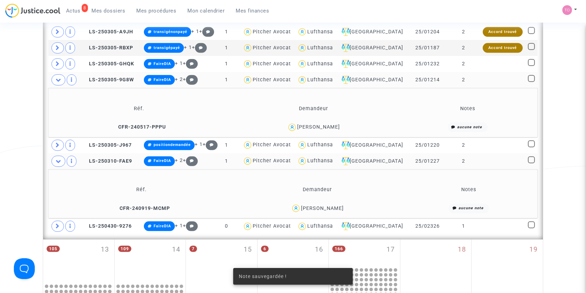
scroll to position [328, 0]
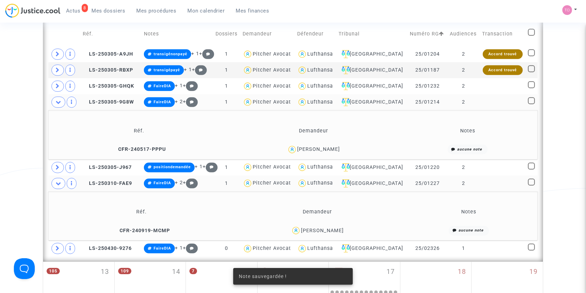
click at [325, 230] on div "Stephanie Krieger" at bounding box center [322, 231] width 43 height 6
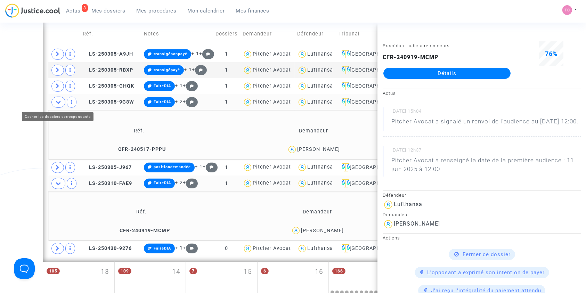
click at [54, 99] on span at bounding box center [58, 102] width 14 height 11
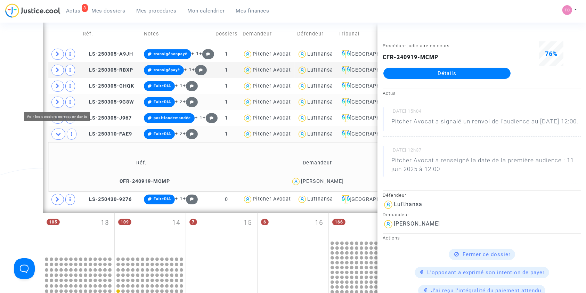
click at [55, 97] on span at bounding box center [57, 102] width 13 height 11
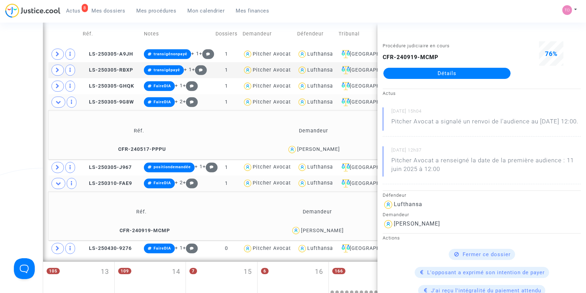
click at [314, 146] on div "julien galy" at bounding box center [318, 149] width 43 height 6
click at [322, 146] on div "julien galy" at bounding box center [318, 149] width 43 height 6
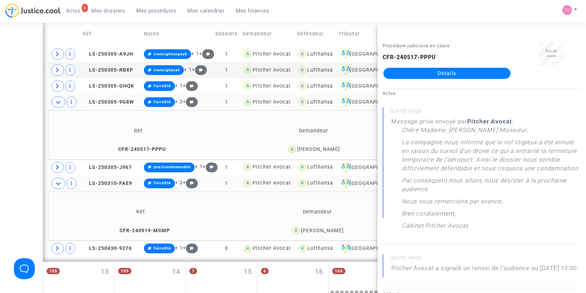
click at [312, 230] on div "Stephanie Krieger" at bounding box center [322, 231] width 43 height 6
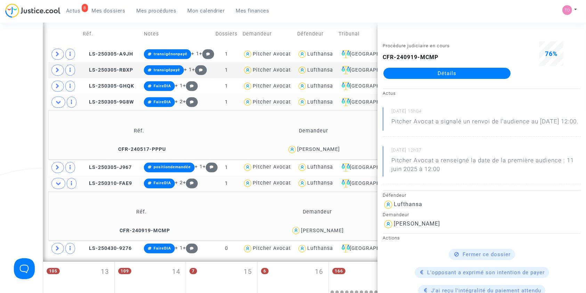
click at [323, 148] on div "julien galy" at bounding box center [318, 149] width 43 height 6
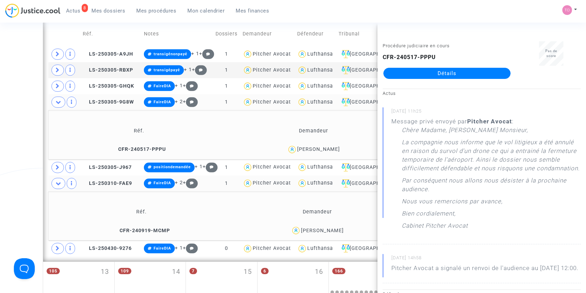
drag, startPoint x: 13, startPoint y: 107, endPoint x: 17, endPoint y: 107, distance: 3.5
click at [13, 107] on div "Date de clôture d'instruction Date de conciliation Date d'audience Date de juge…" at bounding box center [293, 68] width 586 height 712
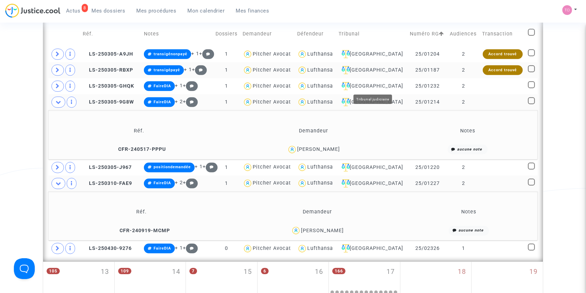
click at [375, 77] on td "[GEOGRAPHIC_DATA]" at bounding box center [371, 70] width 71 height 16
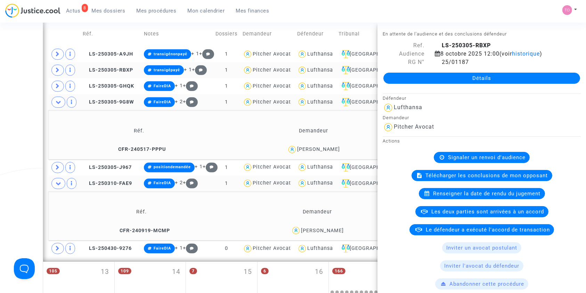
click at [331, 70] on div "Lufthansa" at bounding box center [320, 70] width 26 height 6
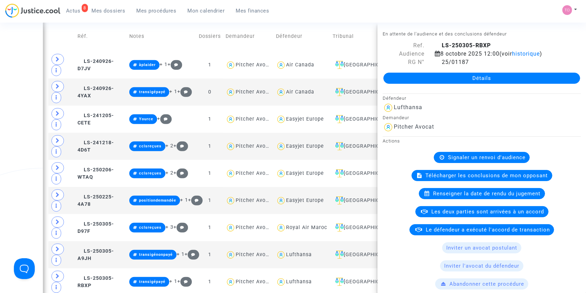
scroll to position [251, 0]
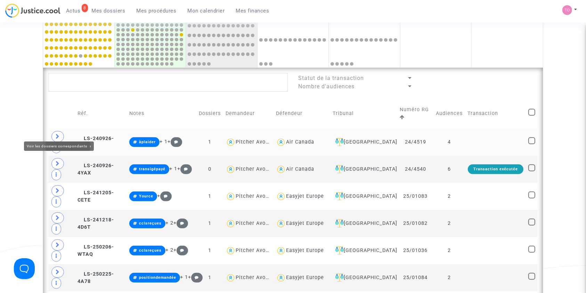
click at [54, 131] on span at bounding box center [57, 136] width 13 height 11
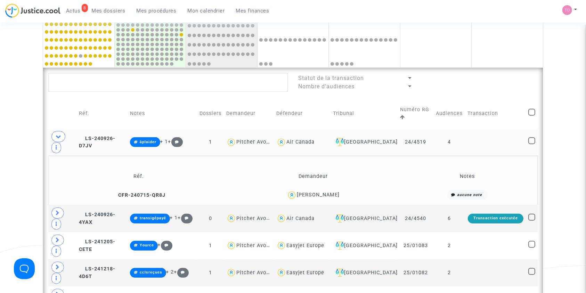
click at [327, 192] on div "Lionel Poibleaud" at bounding box center [318, 195] width 43 height 6
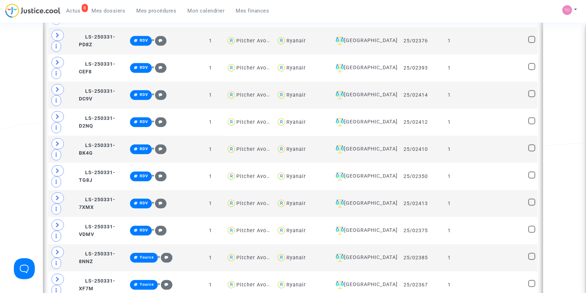
scroll to position [1008, 0]
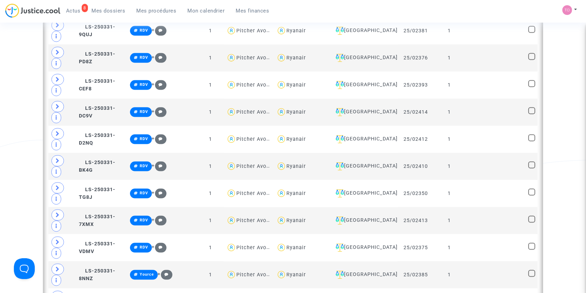
click at [313, 235] on div "Statut de la transaction Nombre d'audiences Réf. Notes Dossiers Demandeur Défen…" at bounding box center [293, 58] width 500 height 1495
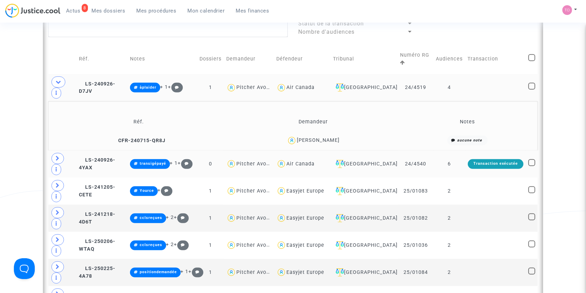
scroll to position [247, 0]
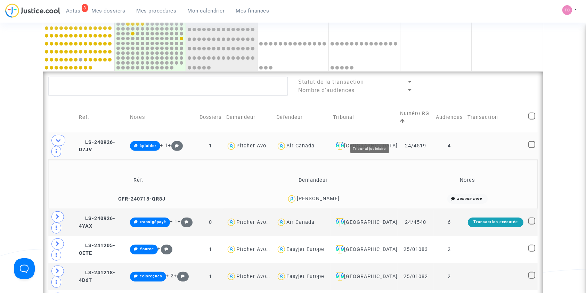
click at [380, 142] on div "[GEOGRAPHIC_DATA]" at bounding box center [364, 146] width 62 height 8
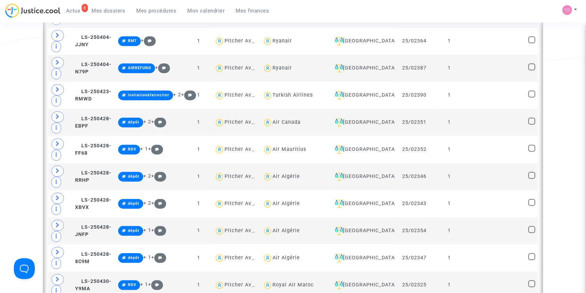
scroll to position [1482, 0]
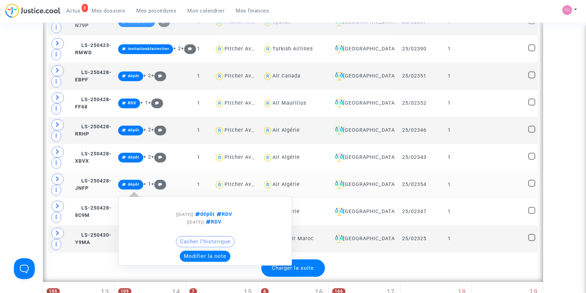
click at [289, 261] on div "[07/10/2025] dépôt RDV [28/04/2025] RDV Cacher l'historique Modifier la note" at bounding box center [205, 230] width 174 height 83
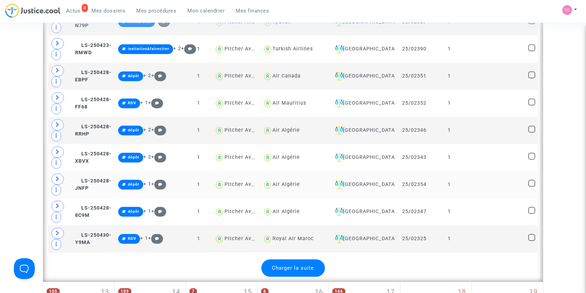
click at [299, 265] on span "Charger la suite" at bounding box center [293, 268] width 42 height 6
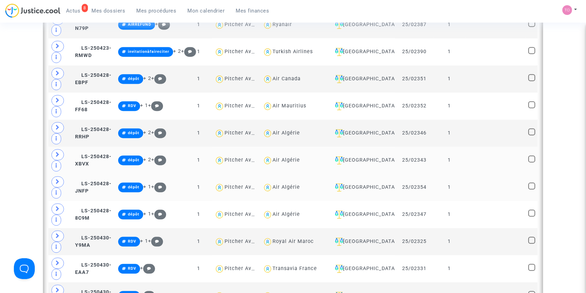
scroll to position [1467, 0]
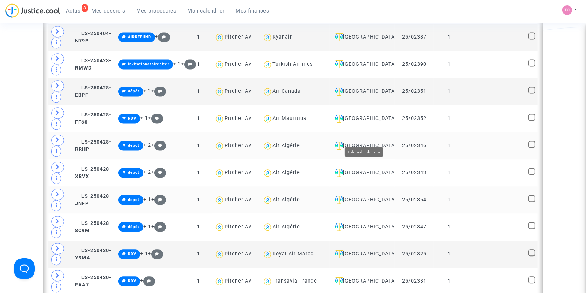
click at [367, 141] on div "[GEOGRAPHIC_DATA]" at bounding box center [362, 145] width 60 height 8
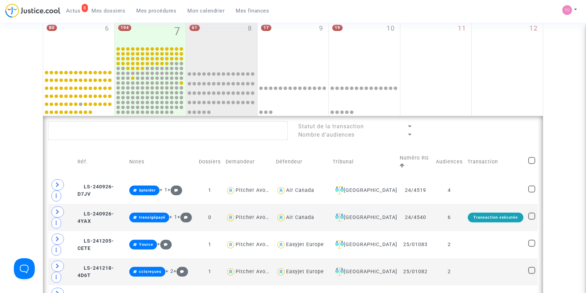
scroll to position [202, 0]
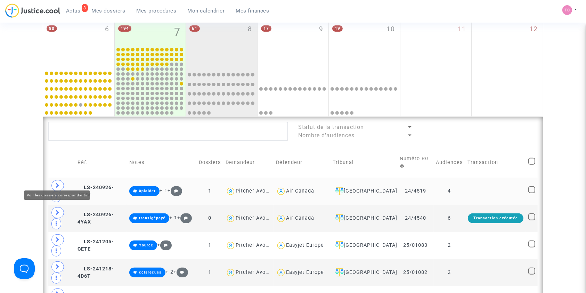
click at [57, 183] on icon at bounding box center [58, 185] width 4 height 5
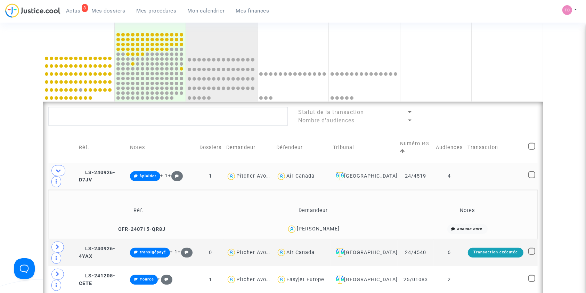
scroll to position [217, 0]
click at [329, 226] on div "Lionel Poibleaud" at bounding box center [318, 229] width 43 height 6
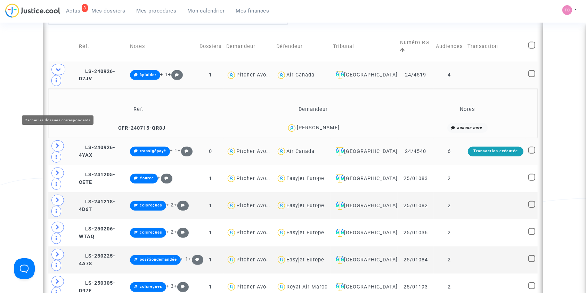
scroll to position [325, 0]
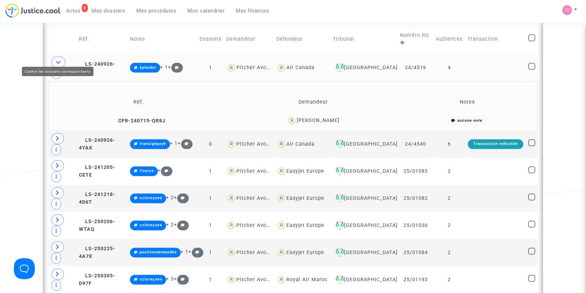
click at [62, 57] on span at bounding box center [58, 62] width 14 height 11
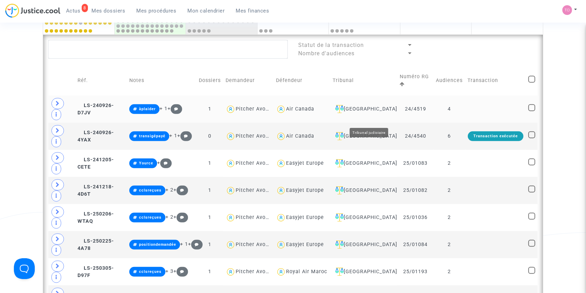
scroll to position [279, 0]
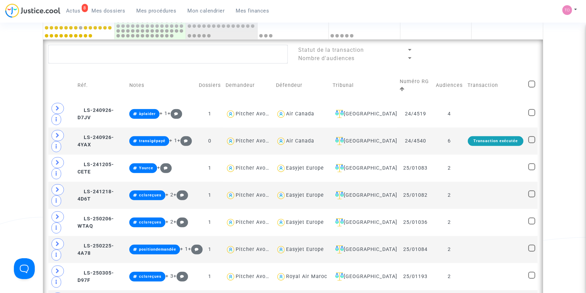
click at [535, 79] on td at bounding box center [532, 86] width 12 height 30
click at [532, 81] on span at bounding box center [531, 84] width 7 height 7
click at [532, 88] on input "checkbox" at bounding box center [531, 88] width 0 height 0
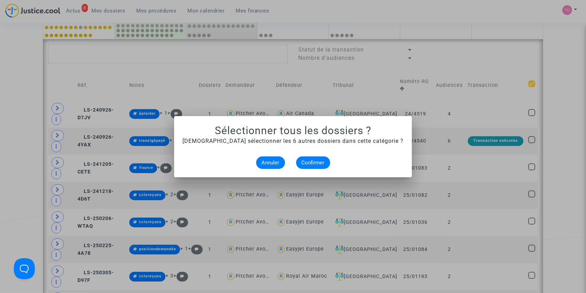
scroll to position [0, 0]
click at [26, 137] on div at bounding box center [293, 146] width 586 height 293
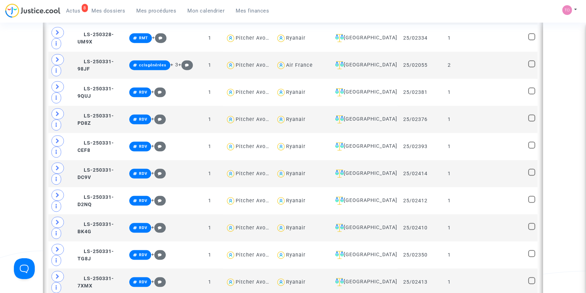
scroll to position [1067, 0]
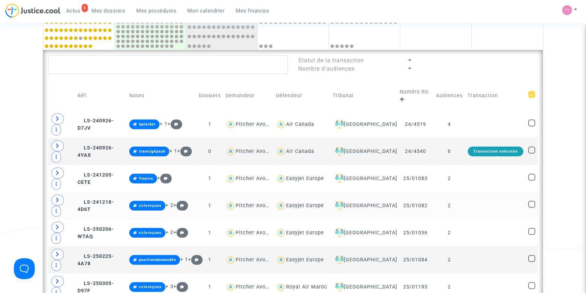
scroll to position [278, 0]
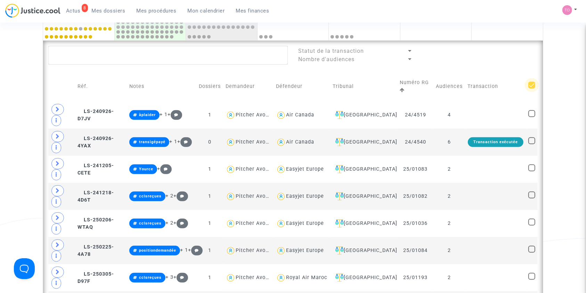
click at [533, 82] on span at bounding box center [531, 85] width 7 height 7
click at [532, 89] on input "checkbox" at bounding box center [531, 89] width 0 height 0
click at [533, 82] on span at bounding box center [531, 85] width 7 height 7
click at [532, 89] on input "checkbox" at bounding box center [531, 89] width 0 height 0
checkbox input "true"
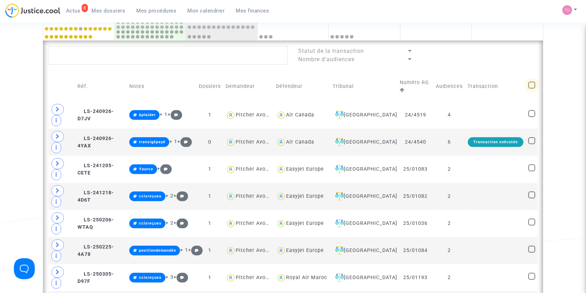
checkbox input "true"
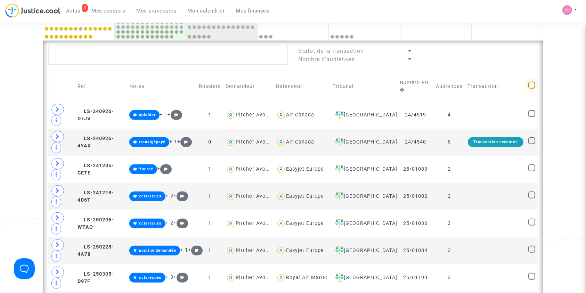
checkbox input "true"
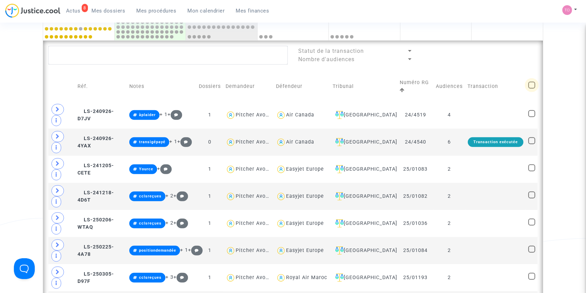
checkbox input "true"
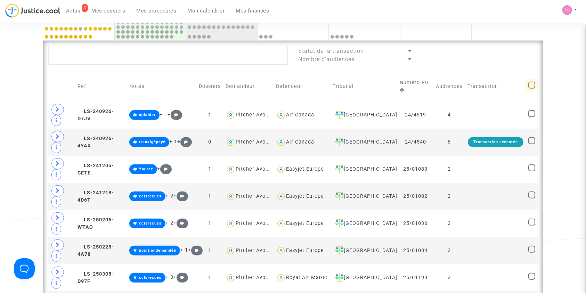
checkbox input "true"
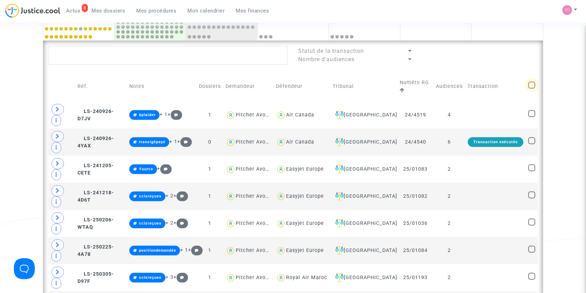
checkbox input "true"
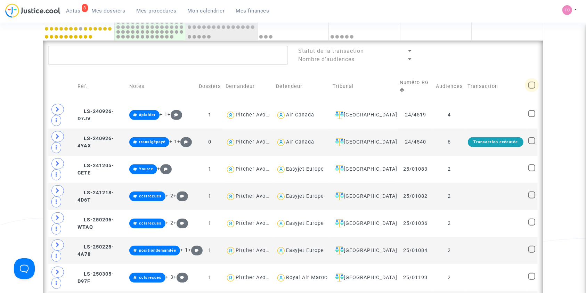
checkbox input "true"
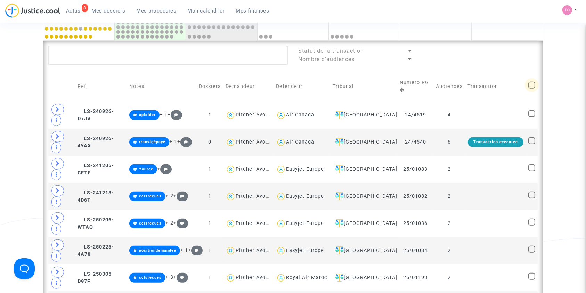
checkbox input "true"
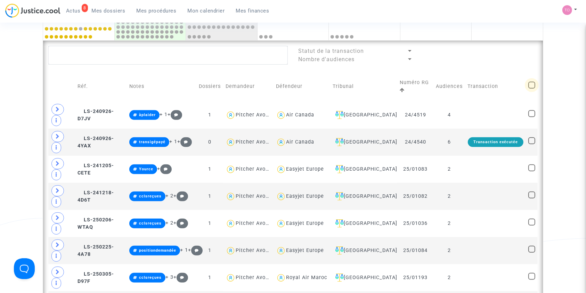
checkbox input "true"
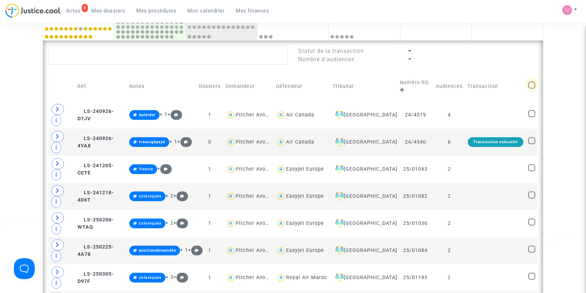
checkbox input "true"
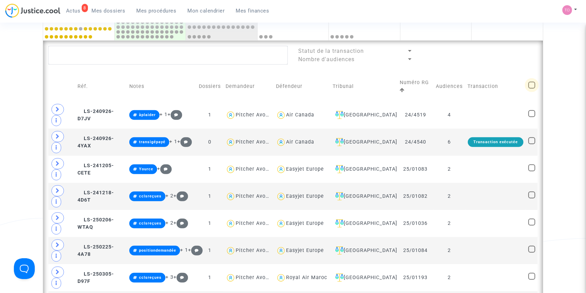
checkbox input "true"
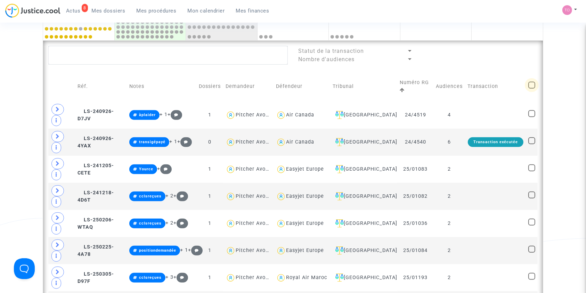
checkbox input "true"
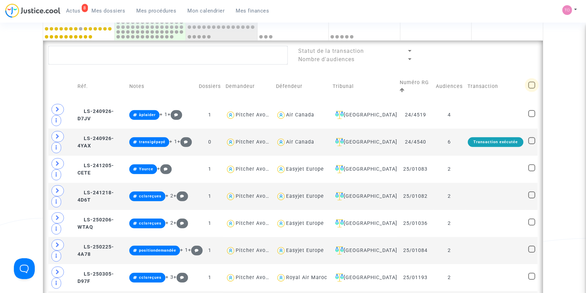
checkbox input "true"
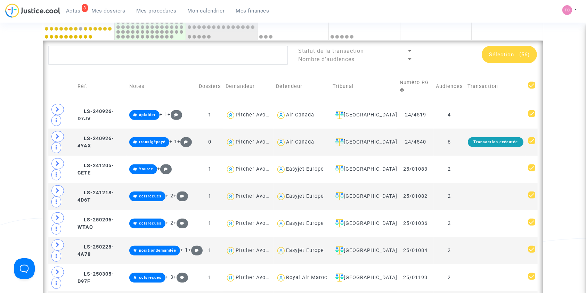
click at [514, 52] on span "Sélection" at bounding box center [501, 54] width 25 height 6
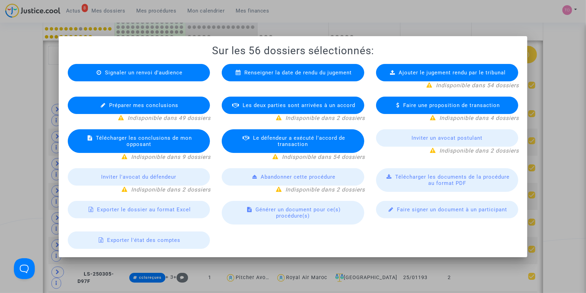
click at [160, 209] on span "Exporter le dossier au format Excel" at bounding box center [144, 209] width 94 height 6
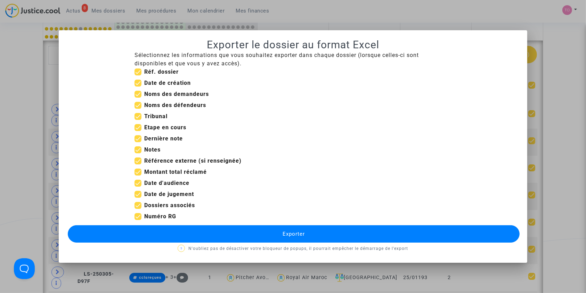
click at [136, 80] on span at bounding box center [137, 83] width 7 height 7
click at [138, 87] on input "Date de création" at bounding box center [138, 87] width 0 height 0
checkbox input "false"
click at [137, 161] on span at bounding box center [137, 160] width 7 height 7
click at [138, 164] on input "Référence externe (si renseignée)" at bounding box center [138, 164] width 0 height 0
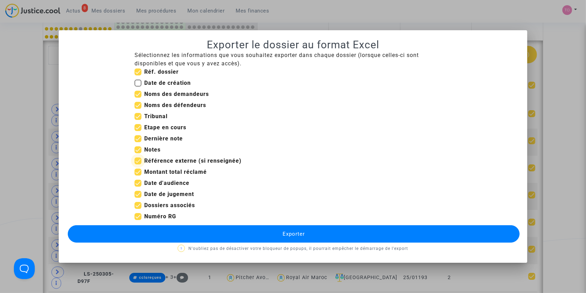
checkbox input "false"
click at [136, 171] on span at bounding box center [137, 172] width 7 height 7
click at [138, 175] on input "Montant total réclamé" at bounding box center [138, 175] width 0 height 0
checkbox input "false"
click at [138, 192] on span at bounding box center [137, 194] width 7 height 7
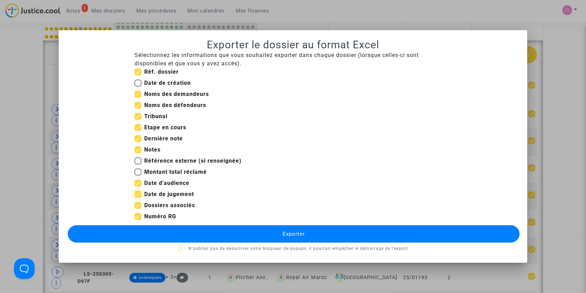
click at [138, 198] on input "Date de jugement" at bounding box center [138, 198] width 0 height 0
checkbox input "false"
click at [139, 206] on span at bounding box center [137, 205] width 7 height 7
click at [138, 209] on input "Dossiers associés" at bounding box center [138, 209] width 0 height 0
checkbox input "false"
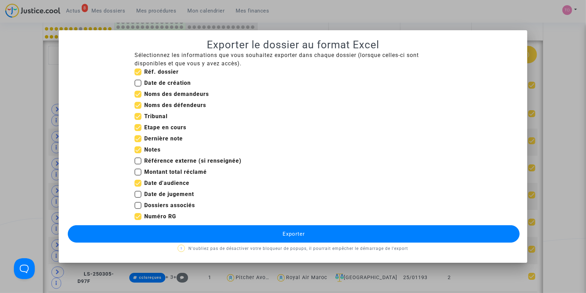
click at [207, 236] on button "Exporter" at bounding box center [294, 233] width 452 height 17
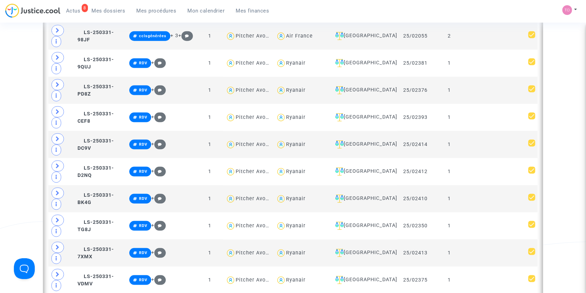
scroll to position [926, 0]
type textarea "@"Air France""
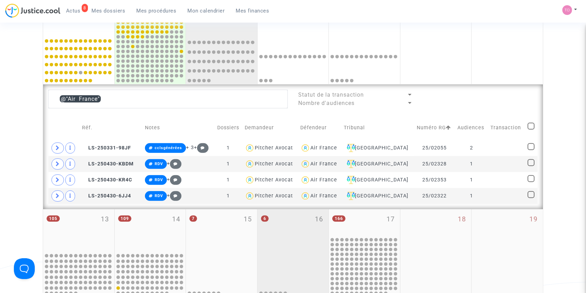
scroll to position [233, 0]
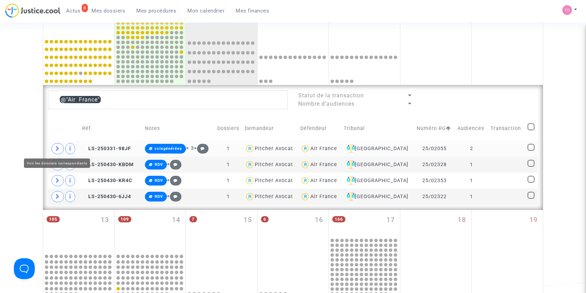
click at [59, 149] on icon at bounding box center [58, 148] width 4 height 5
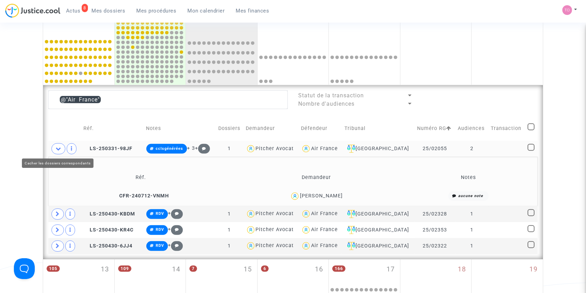
click at [59, 149] on icon at bounding box center [59, 148] width 6 height 5
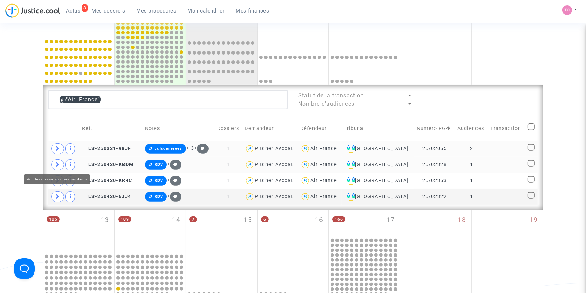
click at [58, 165] on icon at bounding box center [58, 164] width 4 height 5
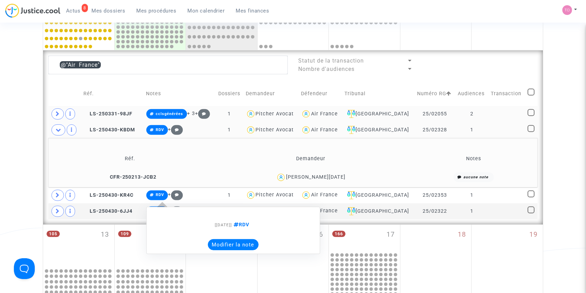
scroll to position [280, 0]
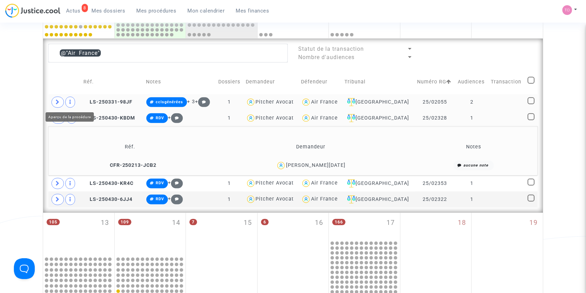
click at [57, 101] on icon at bounding box center [58, 101] width 4 height 5
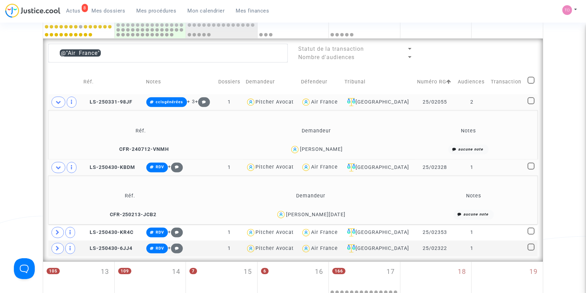
click at [316, 146] on div "Tanguy Agier" at bounding box center [321, 149] width 43 height 6
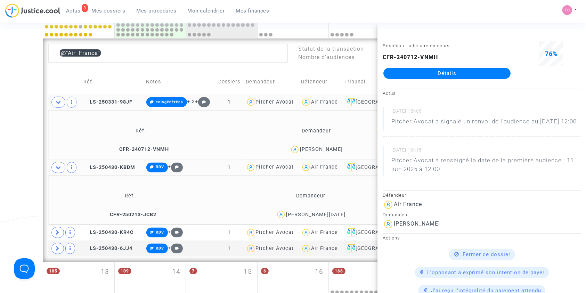
click at [25, 143] on div "Date de clôture d'instruction Date de conciliation Date d'audience Date de juge…" at bounding box center [293, 92] width 586 height 664
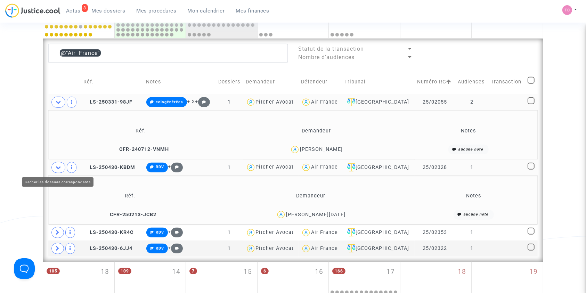
click at [61, 165] on icon at bounding box center [59, 167] width 6 height 5
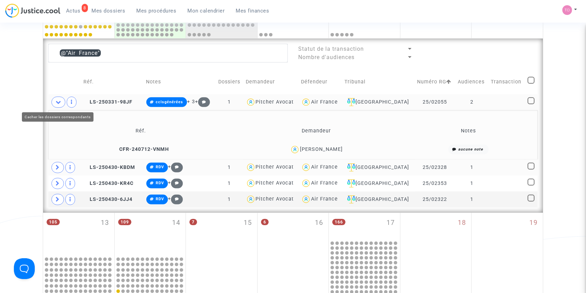
click at [53, 101] on span at bounding box center [58, 102] width 14 height 11
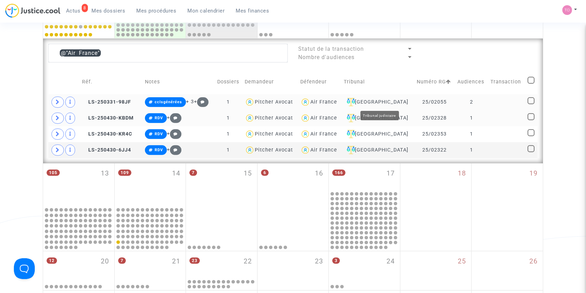
click at [383, 98] on div "[GEOGRAPHIC_DATA]" at bounding box center [378, 102] width 68 height 8
click at [337, 99] on div "Air France" at bounding box center [323, 102] width 27 height 6
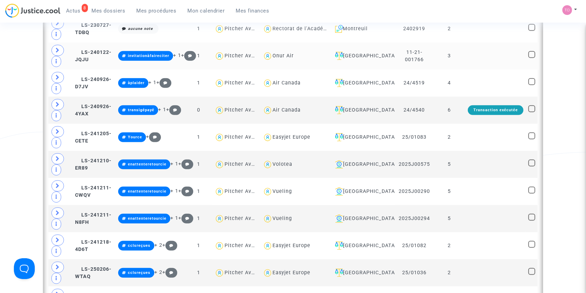
scroll to position [372, 0]
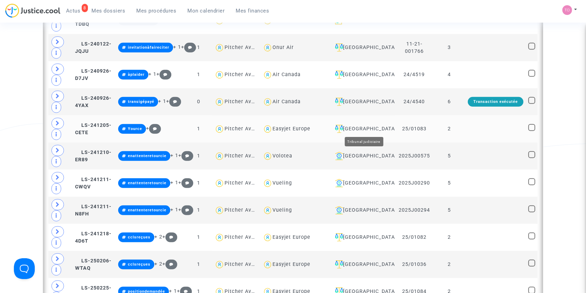
click at [359, 128] on div "[GEOGRAPHIC_DATA]" at bounding box center [362, 129] width 60 height 8
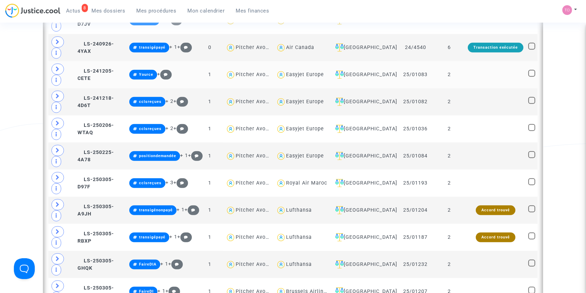
scroll to position [264, 0]
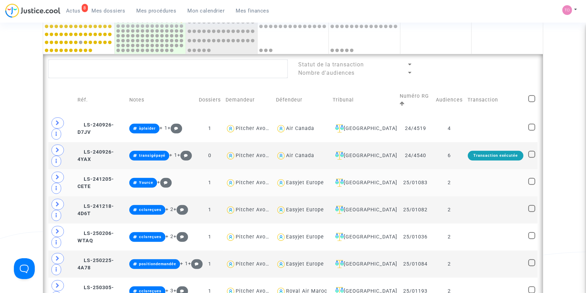
click at [319, 180] on div "Easyjet Europe" at bounding box center [305, 183] width 38 height 6
type textarea "@"Easyjet Europe""
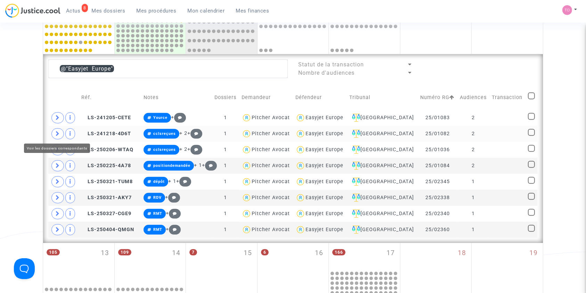
click at [56, 132] on icon at bounding box center [58, 133] width 4 height 5
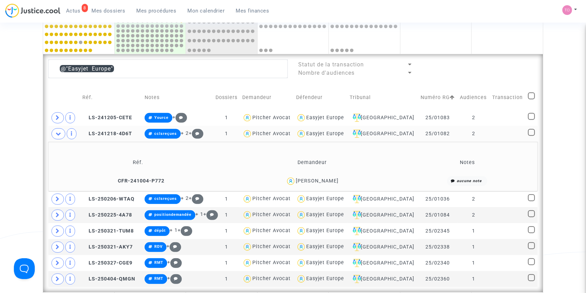
click at [317, 180] on div "Leila Minic" at bounding box center [317, 181] width 43 height 6
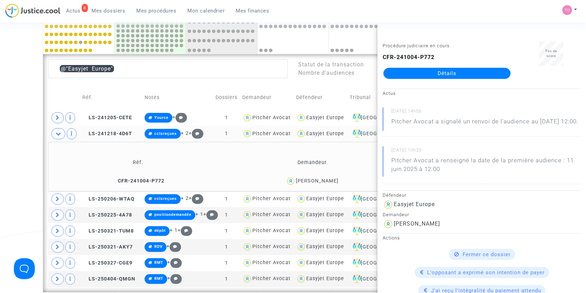
click at [0, 157] on div "Date de clôture d'instruction Date de conciliation Date d'audience Date de juge…" at bounding box center [293, 115] width 586 height 679
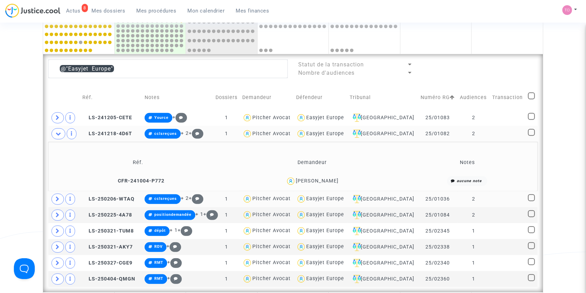
click at [58, 197] on icon at bounding box center [58, 198] width 4 height 5
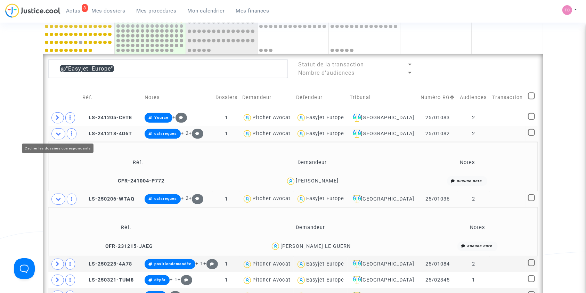
click at [56, 132] on icon at bounding box center [59, 133] width 6 height 5
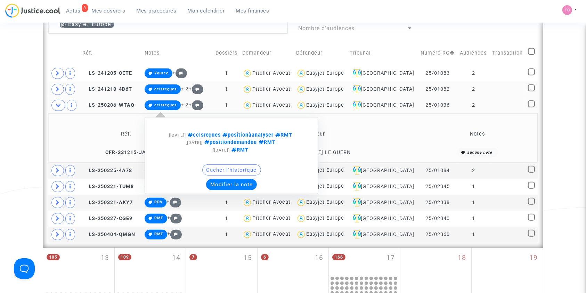
scroll to position [311, 0]
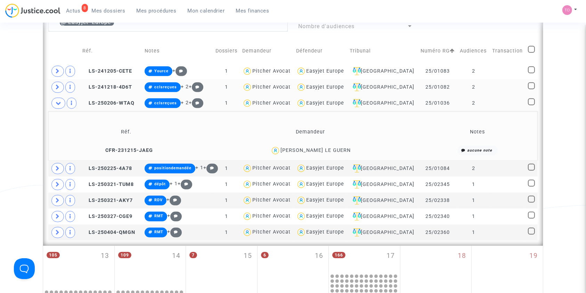
click at [320, 148] on div "Cédric LE GUERN" at bounding box center [315, 150] width 70 height 6
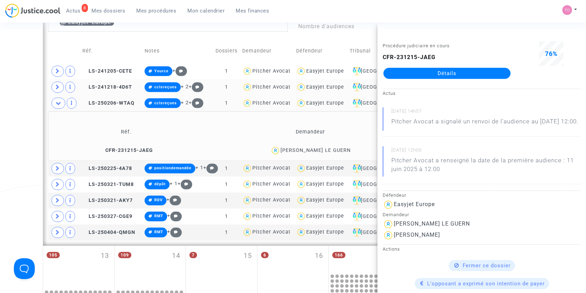
click at [318, 149] on div "Cédric LE GUERN" at bounding box center [315, 150] width 70 height 6
click at [107, 100] on span "LS-250206-WTAQ" at bounding box center [108, 103] width 52 height 6
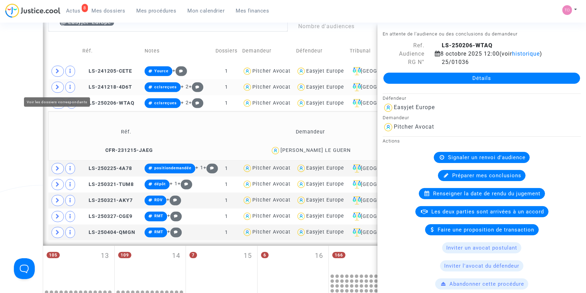
click at [59, 88] on icon at bounding box center [58, 86] width 4 height 5
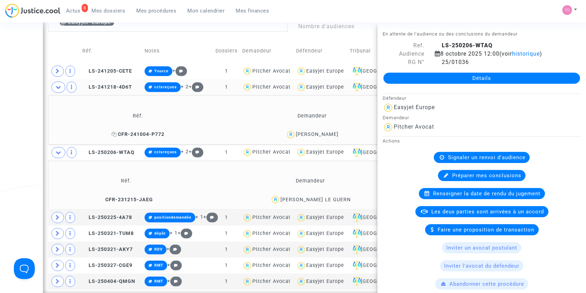
click at [156, 132] on span "CFR-241004-P772" at bounding box center [138, 134] width 53 height 6
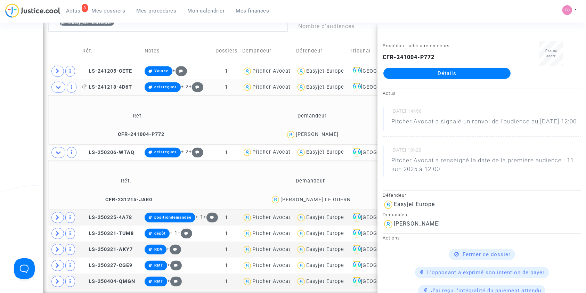
click at [115, 87] on span "LS-241218-4D6T" at bounding box center [107, 87] width 50 height 6
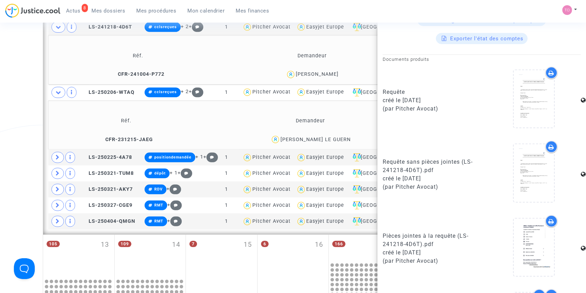
scroll to position [326, 0]
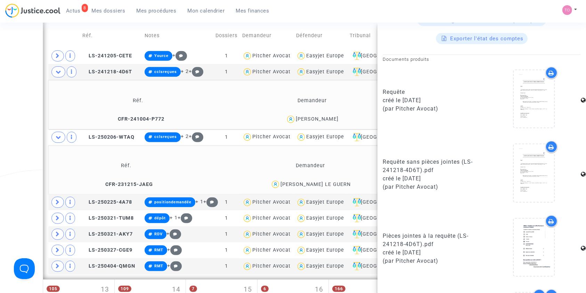
click at [0, 116] on div "Date de clôture d'instruction Date de conciliation Date d'audience Date de juge…" at bounding box center [293, 78] width 586 height 728
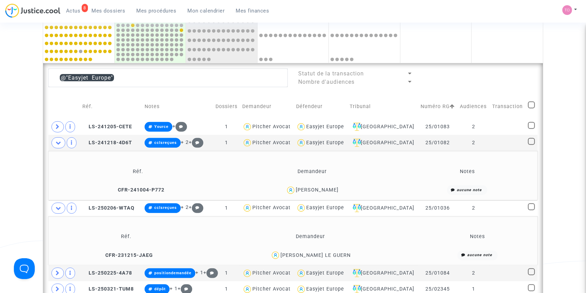
scroll to position [218, 0]
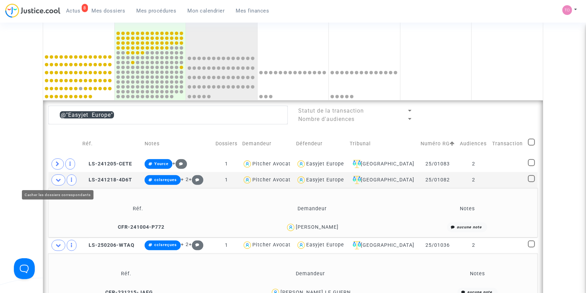
click at [59, 177] on span at bounding box center [58, 179] width 14 height 11
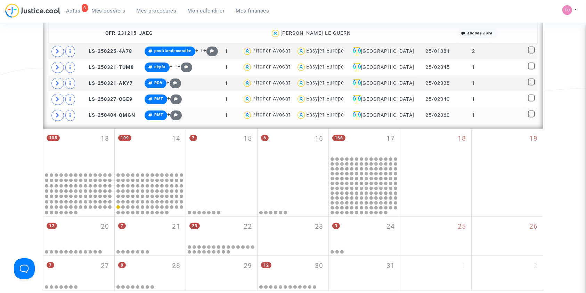
scroll to position [434, 0]
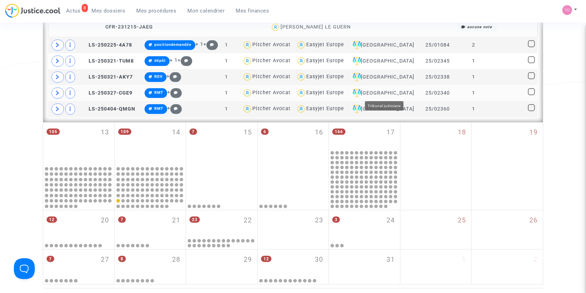
click at [386, 89] on div "[GEOGRAPHIC_DATA]" at bounding box center [383, 93] width 66 height 8
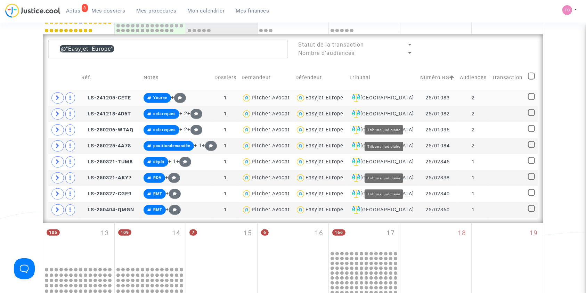
scroll to position [264, 0]
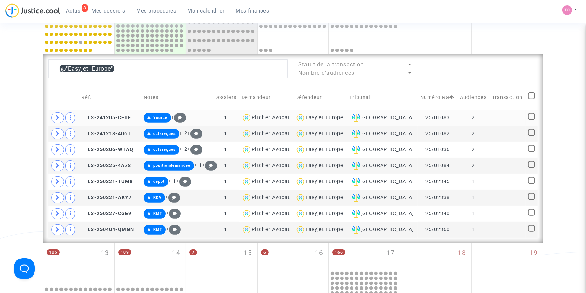
click at [330, 115] on div "Easyjet Europe" at bounding box center [324, 118] width 38 height 6
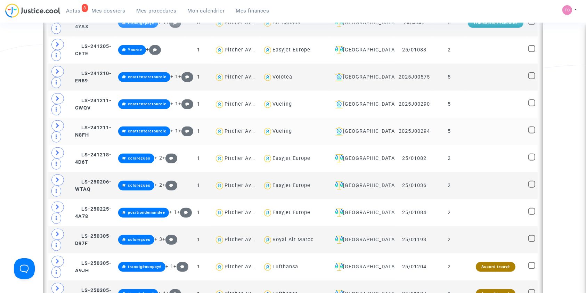
scroll to position [465, 0]
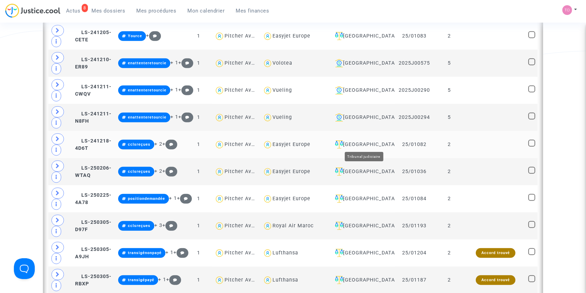
click at [355, 144] on div "[GEOGRAPHIC_DATA]" at bounding box center [362, 144] width 60 height 8
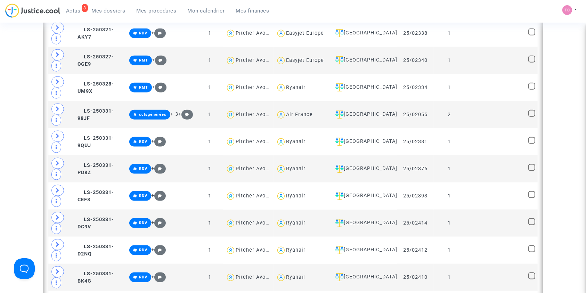
scroll to position [898, 0]
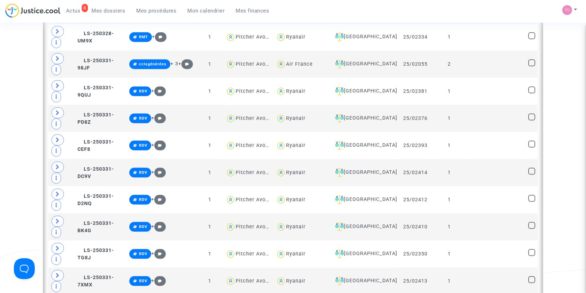
type textarea "@"Royal Air Maroc""
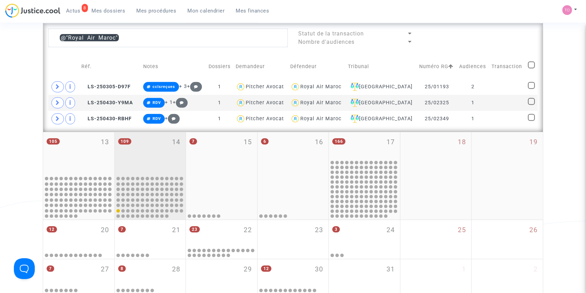
scroll to position [295, 0]
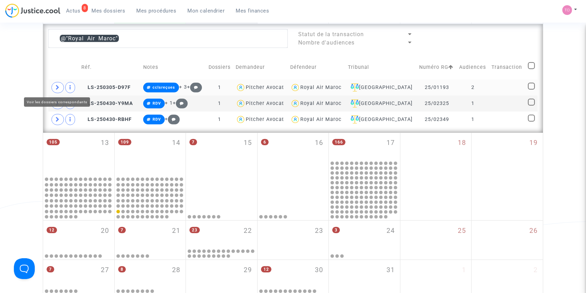
click at [55, 84] on span at bounding box center [57, 87] width 13 height 11
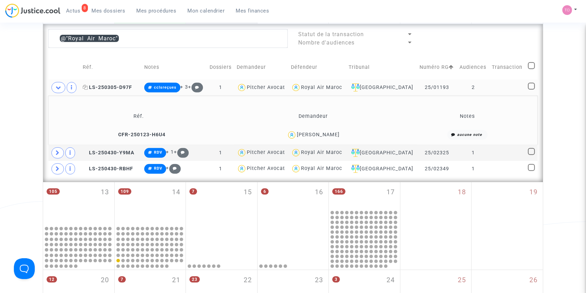
click at [104, 86] on span "LS-250305-D97F" at bounding box center [107, 87] width 49 height 6
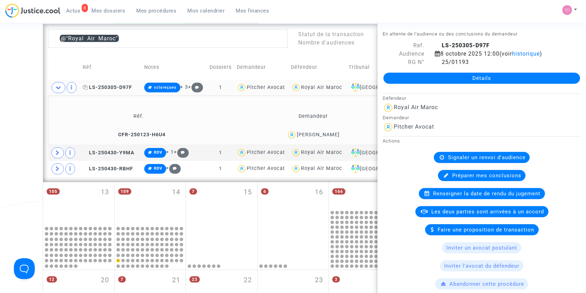
click at [103, 88] on span "LS-250305-D97F" at bounding box center [107, 87] width 49 height 6
click at [0, 107] on div "Date de clôture d'instruction Date de conciliation Date d'audience Date de juge…" at bounding box center [293, 44] width 586 height 599
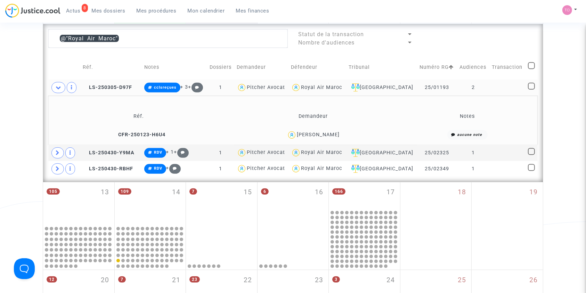
click at [338, 87] on div "Royal Air Maroc" at bounding box center [321, 87] width 41 height 6
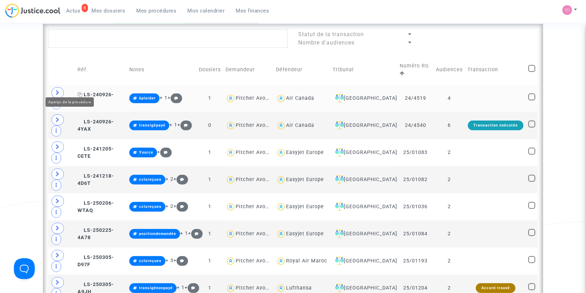
click at [102, 92] on span "LS-240926-D7JV" at bounding box center [95, 99] width 36 height 14
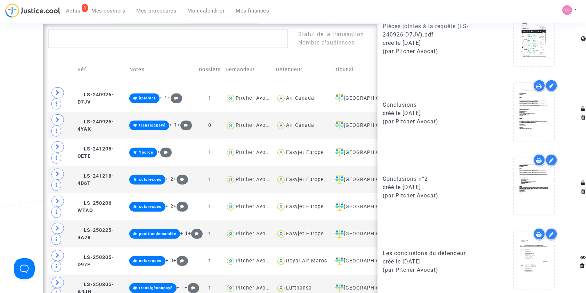
scroll to position [549, 0]
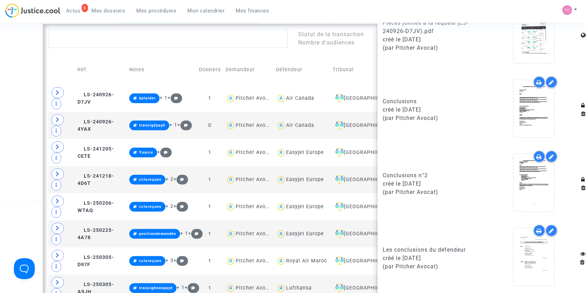
click at [536, 154] on icon at bounding box center [539, 157] width 6 height 6
click at [52, 88] on span at bounding box center [57, 92] width 13 height 11
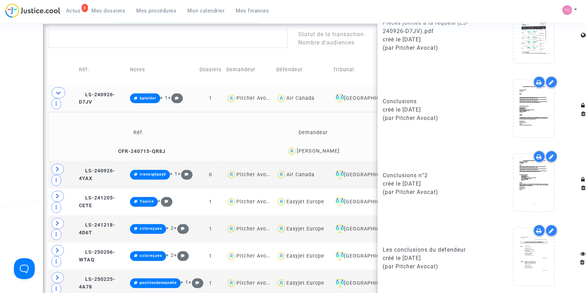
click at [324, 148] on div "Lionel Poibleaud" at bounding box center [318, 151] width 43 height 6
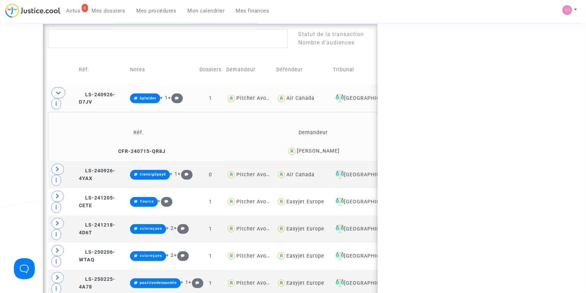
scroll to position [0, 0]
click at [324, 148] on div "Lionel Poibleaud" at bounding box center [318, 151] width 43 height 6
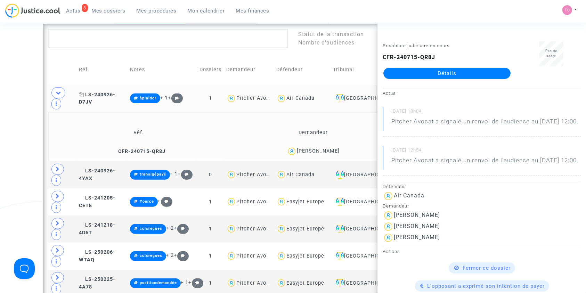
click at [107, 92] on span "LS-240926-D7JV" at bounding box center [97, 99] width 36 height 14
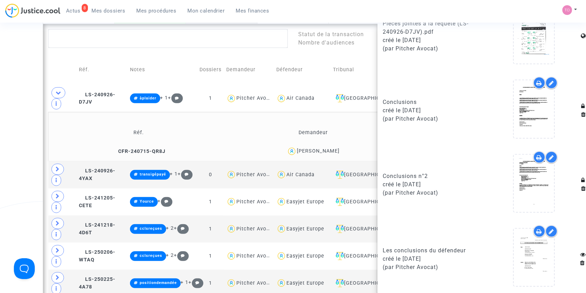
scroll to position [549, 0]
click at [536, 155] on icon at bounding box center [539, 157] width 6 height 6
click at [536, 154] on icon at bounding box center [539, 157] width 6 height 6
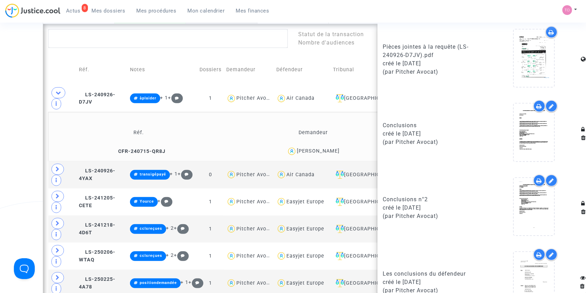
scroll to position [518, 0]
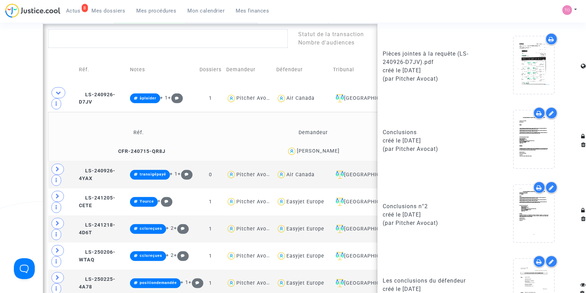
click at [549, 36] on icon at bounding box center [552, 39] width 6 height 6
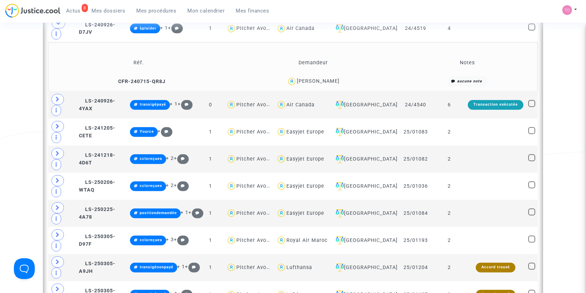
scroll to position [372, 0]
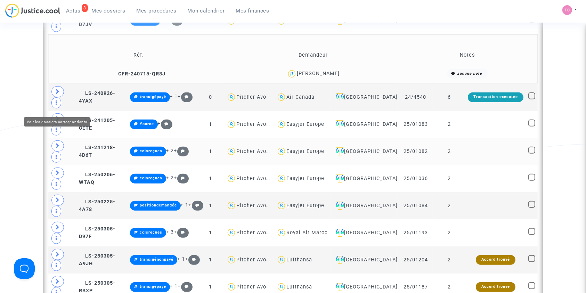
click at [54, 140] on span at bounding box center [57, 145] width 13 height 11
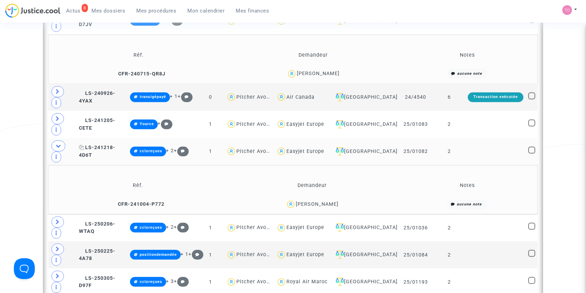
click at [108, 145] on span "LS-241218-4D6T" at bounding box center [97, 152] width 36 height 14
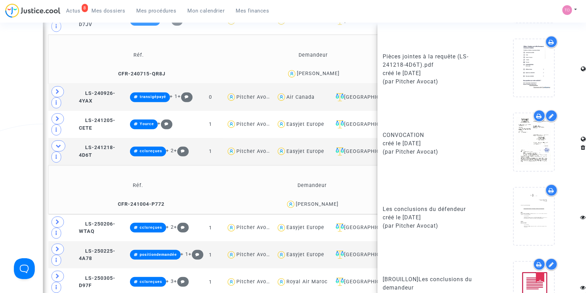
scroll to position [549, 0]
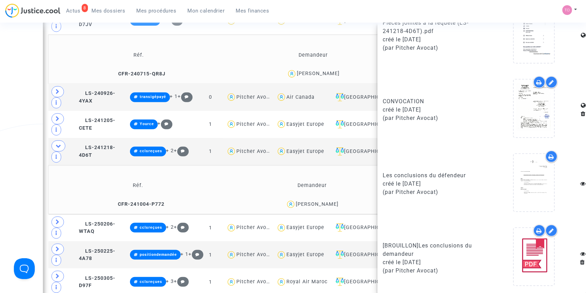
click at [536, 228] on icon at bounding box center [539, 231] width 6 height 6
drag, startPoint x: 334, startPoint y: 154, endPoint x: 320, endPoint y: 156, distance: 14.0
click at [320, 199] on div "Leila Minic" at bounding box center [312, 204] width 169 height 10
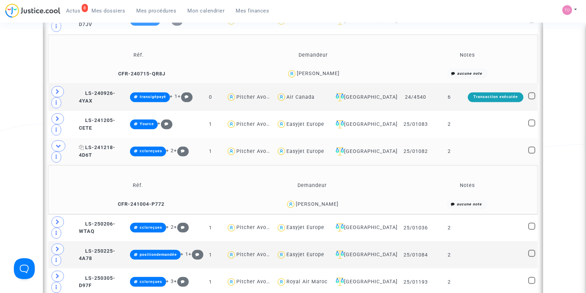
click at [105, 145] on span "LS-241218-4D6T" at bounding box center [97, 152] width 36 height 14
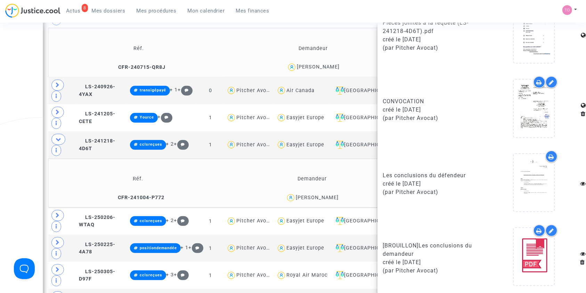
scroll to position [387, 0]
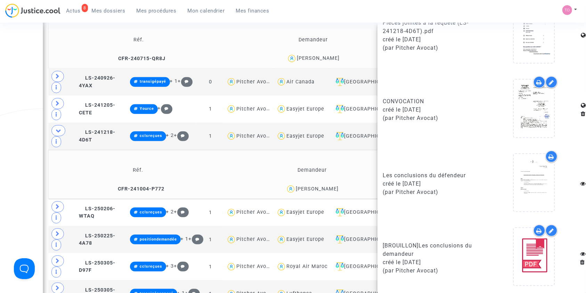
click at [536, 229] on icon at bounding box center [539, 231] width 6 height 6
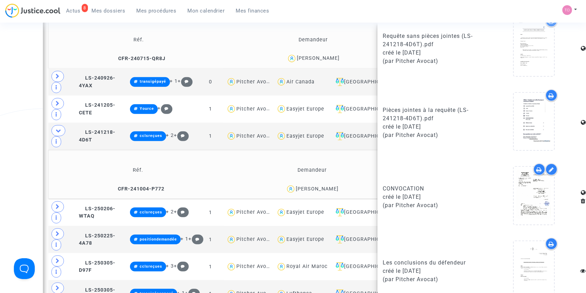
scroll to position [456, 0]
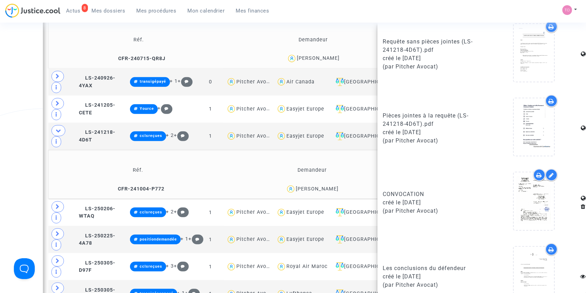
click at [549, 98] on icon at bounding box center [552, 101] width 6 height 6
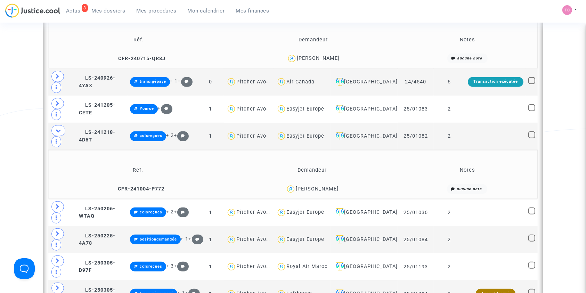
scroll to position [0, 0]
click at [59, 204] on icon at bounding box center [58, 206] width 4 height 5
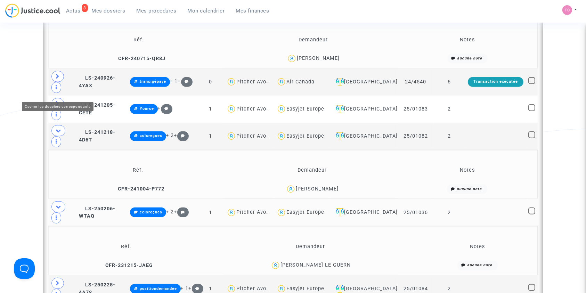
click at [56, 128] on icon at bounding box center [59, 130] width 6 height 5
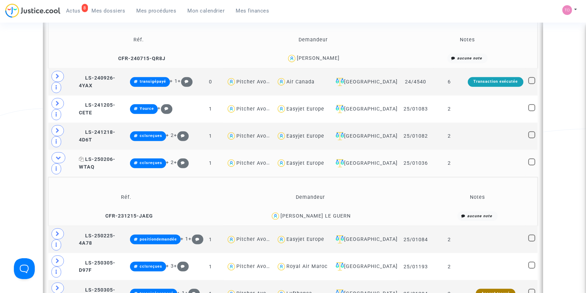
click at [105, 156] on span "LS-250206-WTAQ" at bounding box center [97, 163] width 36 height 14
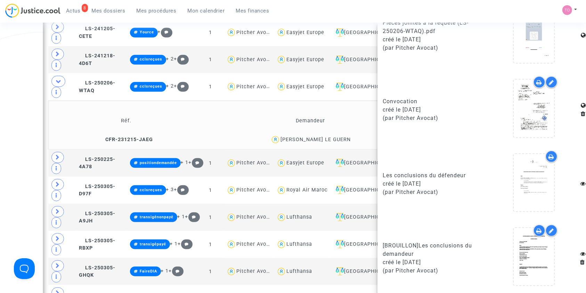
scroll to position [465, 0]
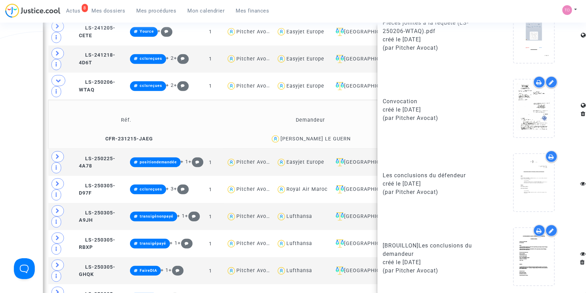
click at [536, 229] on icon at bounding box center [539, 231] width 6 height 6
click at [328, 136] on div "Cédric LE GUERN" at bounding box center [315, 139] width 70 height 6
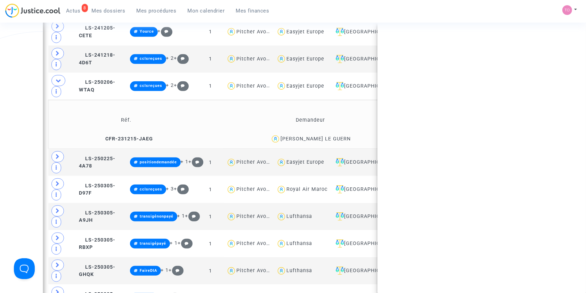
scroll to position [0, 0]
click at [328, 136] on div "Cédric LE GUERN" at bounding box center [315, 139] width 70 height 6
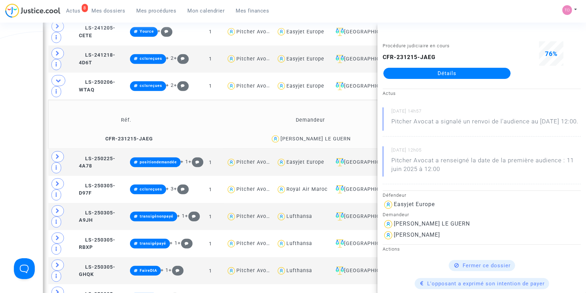
click at [341, 134] on div "Cédric LE GUERN" at bounding box center [310, 139] width 213 height 10
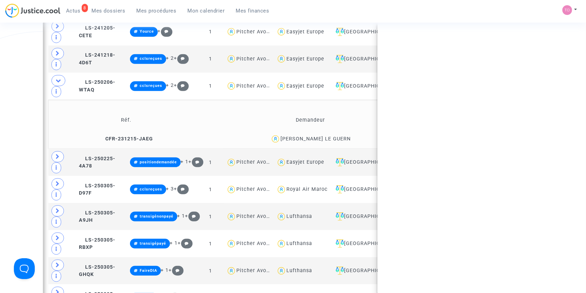
click at [345, 134] on div "Cédric LE GUERN" at bounding box center [310, 139] width 213 height 10
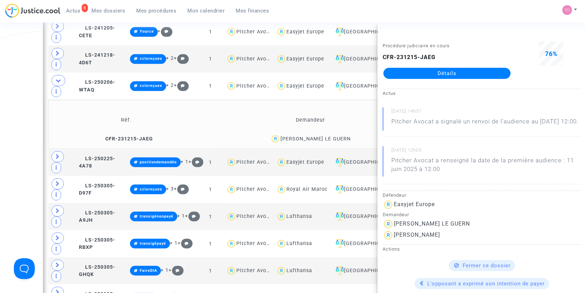
drag, startPoint x: 343, startPoint y: 77, endPoint x: 314, endPoint y: 77, distance: 28.1
click at [314, 134] on div "Cédric LE GUERN" at bounding box center [310, 139] width 213 height 10
click at [105, 79] on span "LS-250206-WTAQ" at bounding box center [97, 86] width 36 height 14
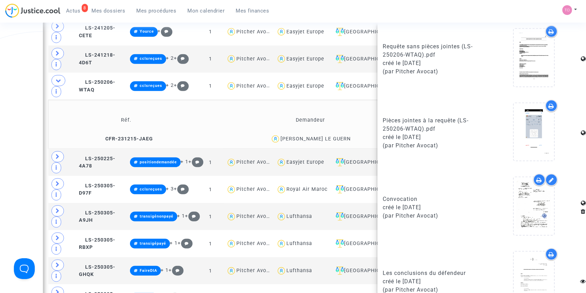
scroll to position [549, 0]
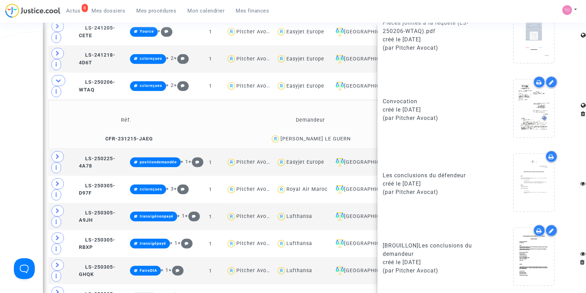
click at [533, 227] on div at bounding box center [539, 230] width 12 height 12
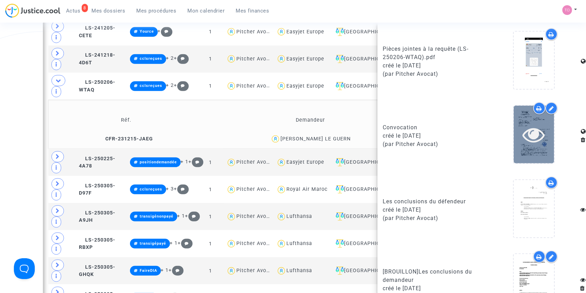
scroll to position [518, 0]
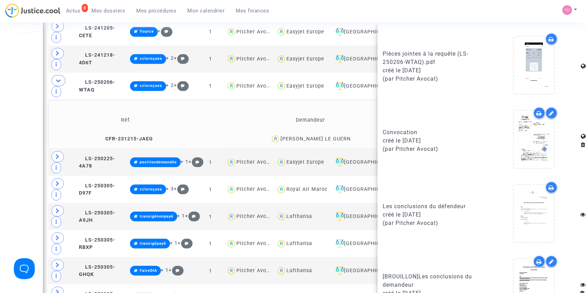
click at [549, 38] on icon at bounding box center [552, 39] width 6 height 6
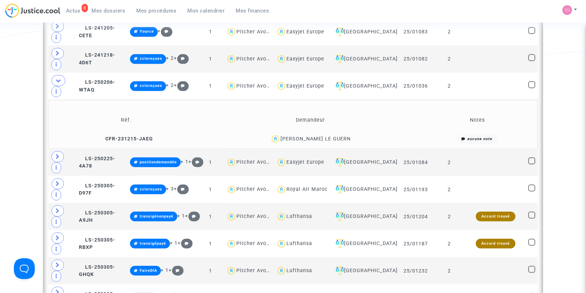
scroll to position [0, 0]
click at [59, 78] on icon at bounding box center [59, 80] width 6 height 5
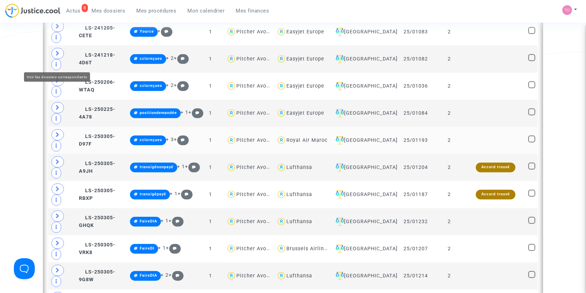
click at [58, 132] on icon at bounding box center [58, 134] width 4 height 5
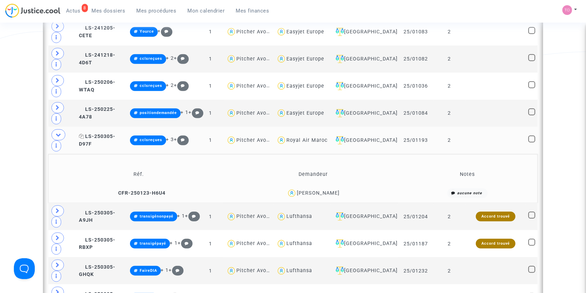
click at [103, 133] on span "LS-250305-D97F" at bounding box center [97, 140] width 36 height 14
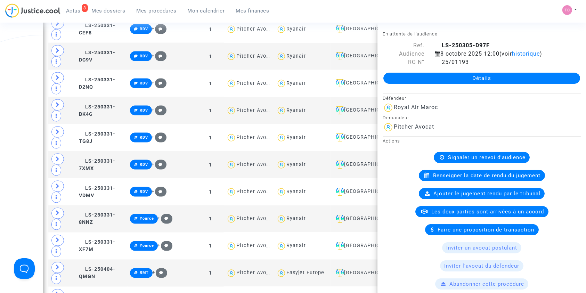
scroll to position [1113, 0]
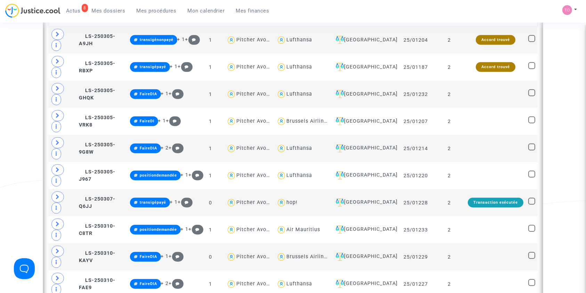
scroll to position [634, 0]
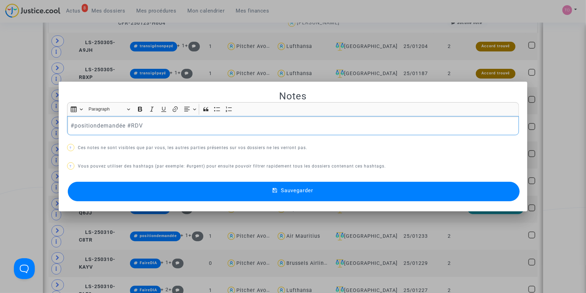
scroll to position [0, 0]
drag, startPoint x: 0, startPoint y: 139, endPoint x: 5, endPoint y: 138, distance: 4.7
click at [0, 139] on div at bounding box center [293, 146] width 586 height 293
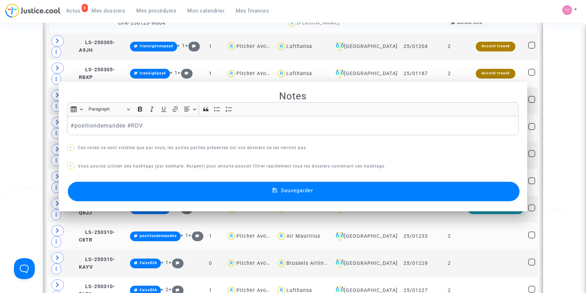
scroll to position [634, 0]
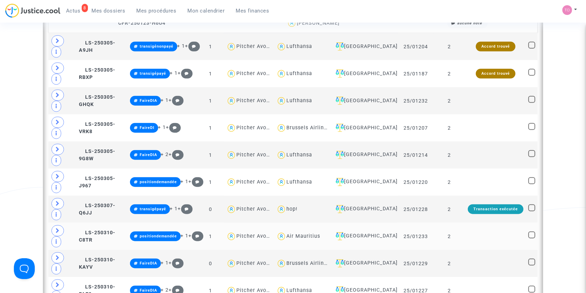
click at [312, 233] on div "Air Mauritius" at bounding box center [303, 236] width 34 height 6
type textarea "@"Air Mauritius""
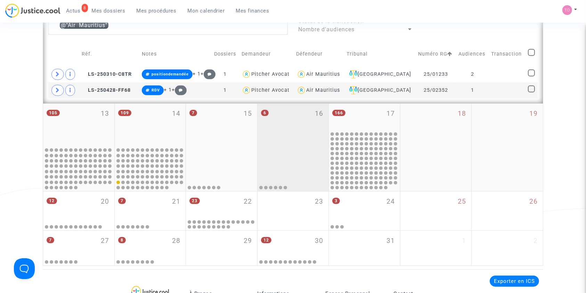
scroll to position [264, 0]
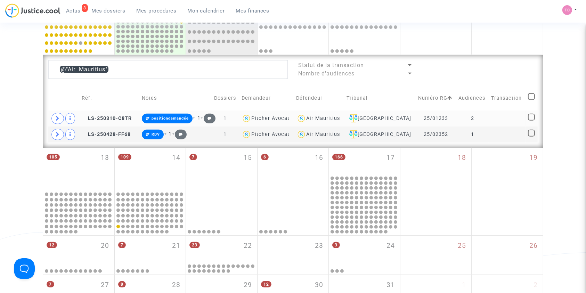
click at [335, 116] on div "Air Mauritius" at bounding box center [323, 118] width 34 height 6
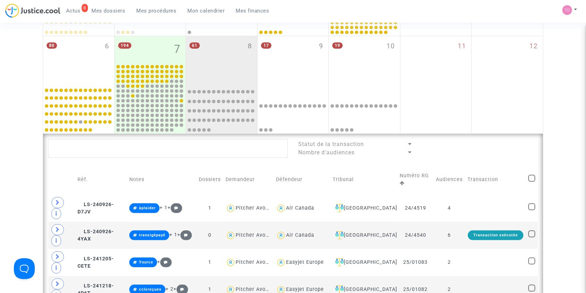
scroll to position [186, 0]
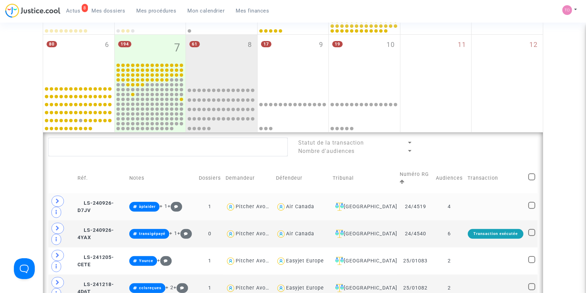
click at [312, 204] on div "Air Canada" at bounding box center [300, 207] width 28 height 6
type textarea "@"Air Canada""
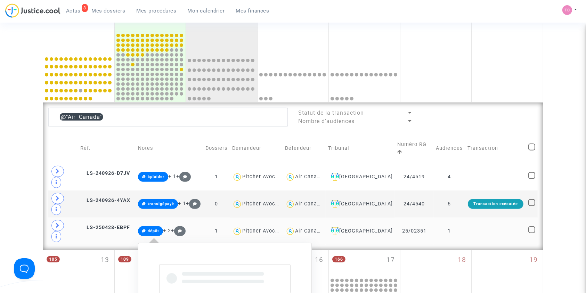
scroll to position [217, 0]
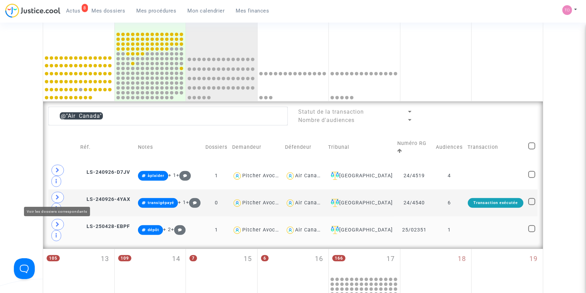
click at [55, 219] on span at bounding box center [57, 224] width 13 height 11
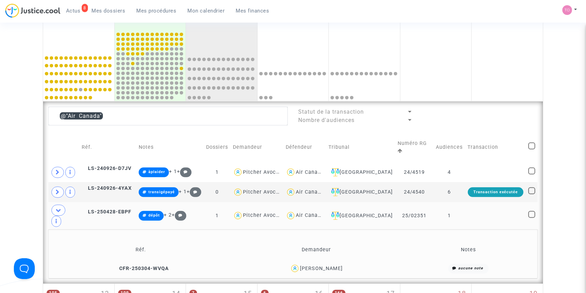
click at [328, 265] on div "Laurent Colonna" at bounding box center [321, 268] width 43 height 6
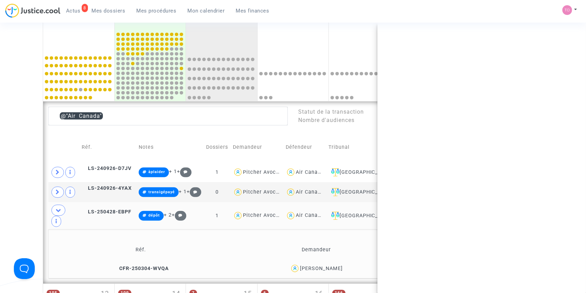
click at [328, 265] on div "Laurent Colonna" at bounding box center [321, 268] width 43 height 6
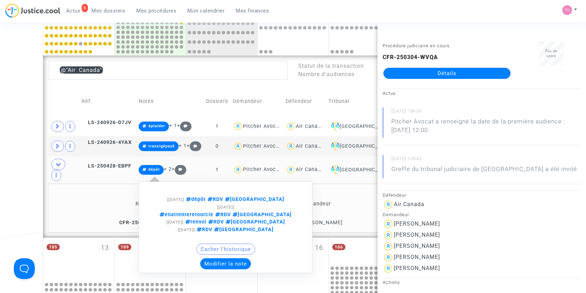
scroll to position [264, 0]
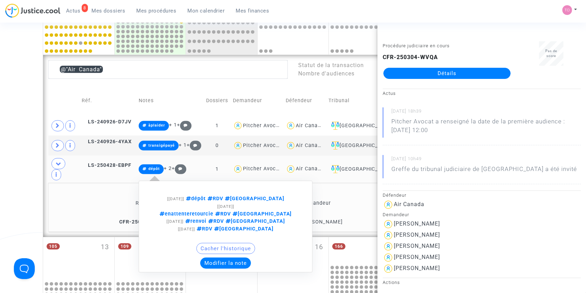
click at [228, 257] on button "Modifier la note" at bounding box center [225, 262] width 51 height 11
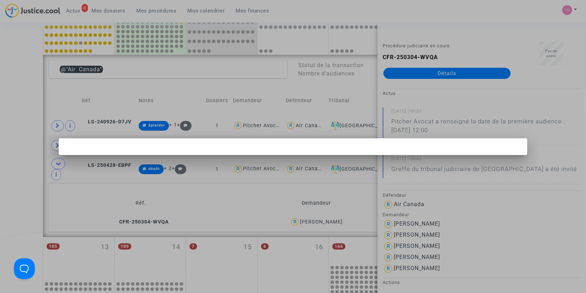
scroll to position [0, 0]
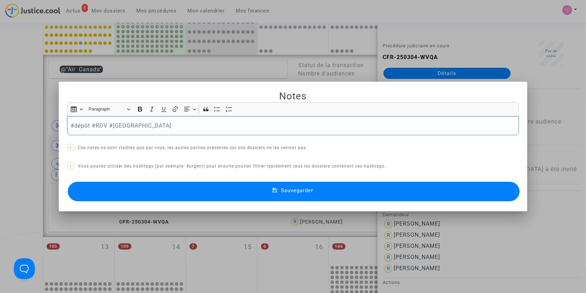
drag, startPoint x: 89, startPoint y: 124, endPoint x: 72, endPoint y: 125, distance: 16.7
click at [72, 125] on p "#dépôt #RDV #MONTREAL" at bounding box center [293, 125] width 445 height 9
click at [165, 194] on button "Sauvegarder" at bounding box center [294, 191] width 452 height 19
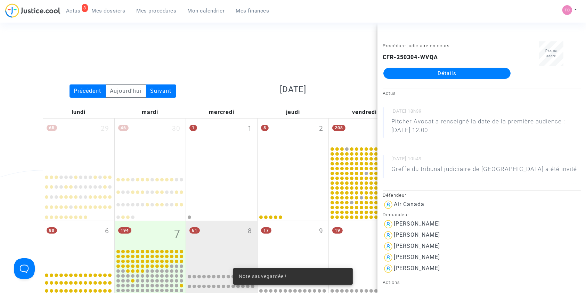
scroll to position [264, 0]
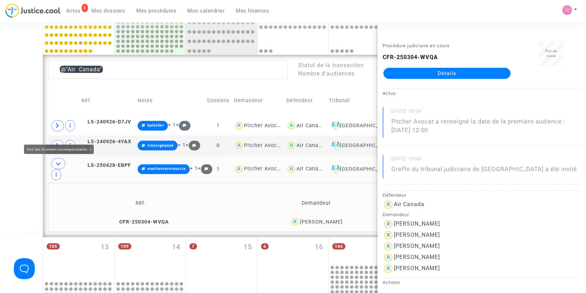
click at [22, 135] on div "Date de clôture d'instruction Date de conciliation Date d'audience Date de juge…" at bounding box center [293, 87] width 586 height 623
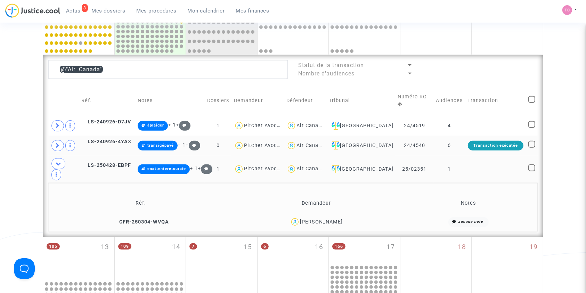
click at [325, 142] on div "Air Canada" at bounding box center [310, 145] width 28 height 6
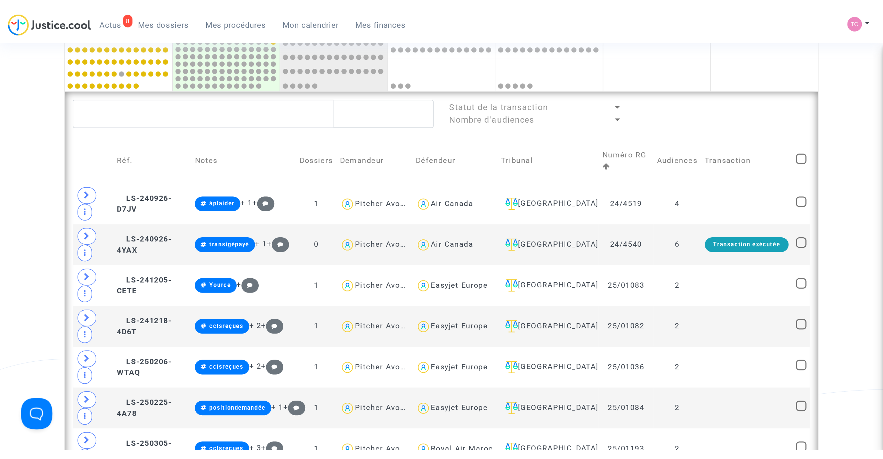
scroll to position [263, 0]
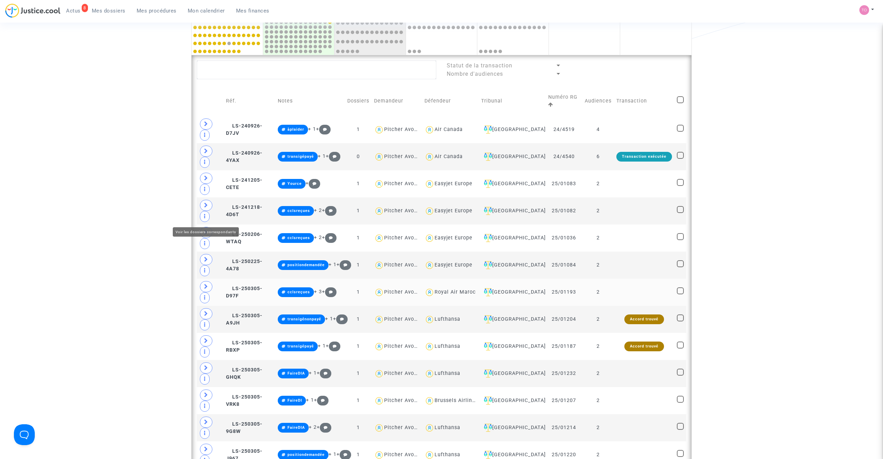
click at [211, 281] on span at bounding box center [206, 286] width 13 height 11
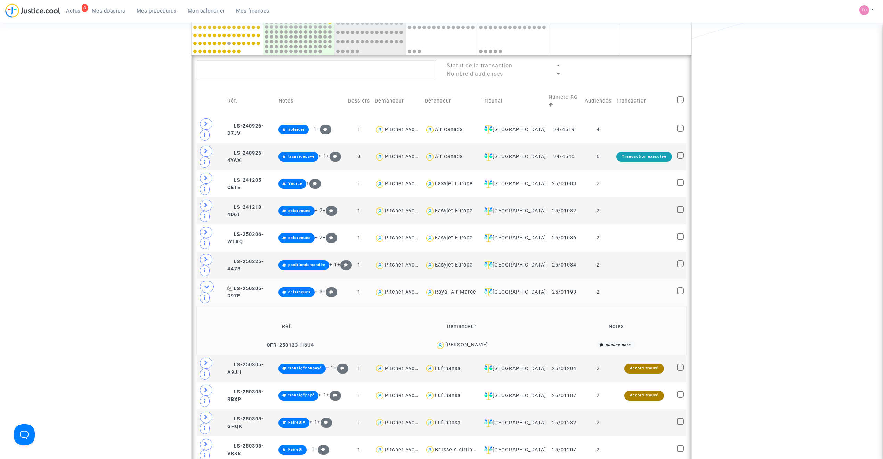
click at [256, 286] on span "LS-250305-D97F" at bounding box center [245, 293] width 36 height 14
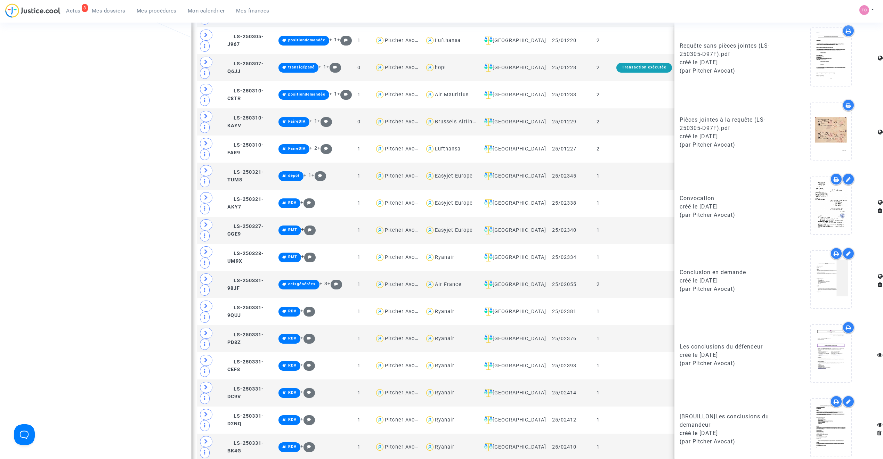
scroll to position [459, 0]
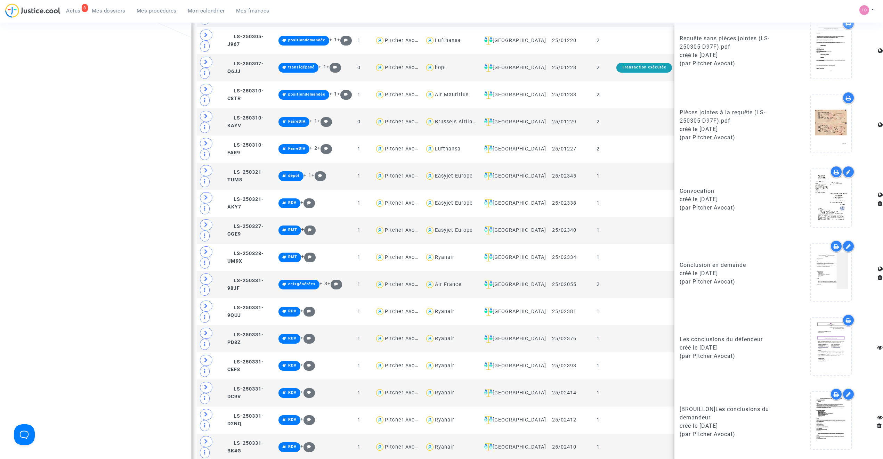
click at [585, 293] on icon at bounding box center [836, 395] width 6 height 6
click at [585, 103] on div at bounding box center [848, 98] width 12 height 12
click at [98, 196] on div "Date de clôture d'instruction Date de conciliation Date d'audience Date de juge…" at bounding box center [441, 281] width 883 height 1936
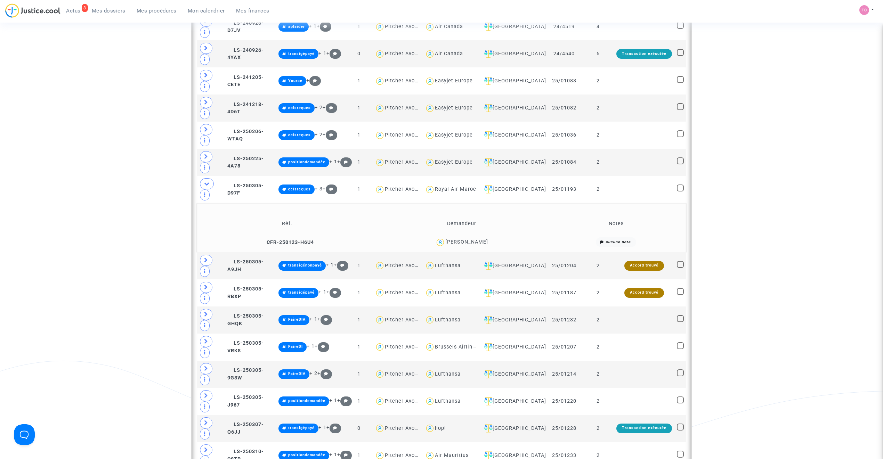
scroll to position [310, 0]
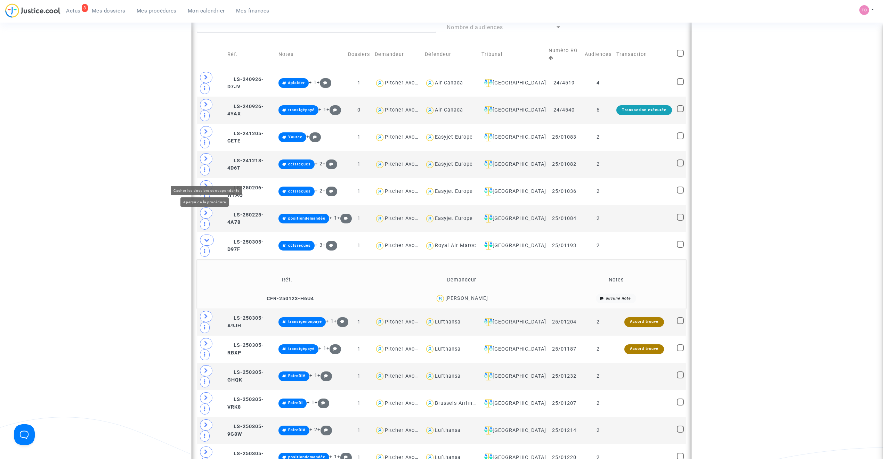
click at [207, 237] on icon at bounding box center [207, 239] width 6 height 5
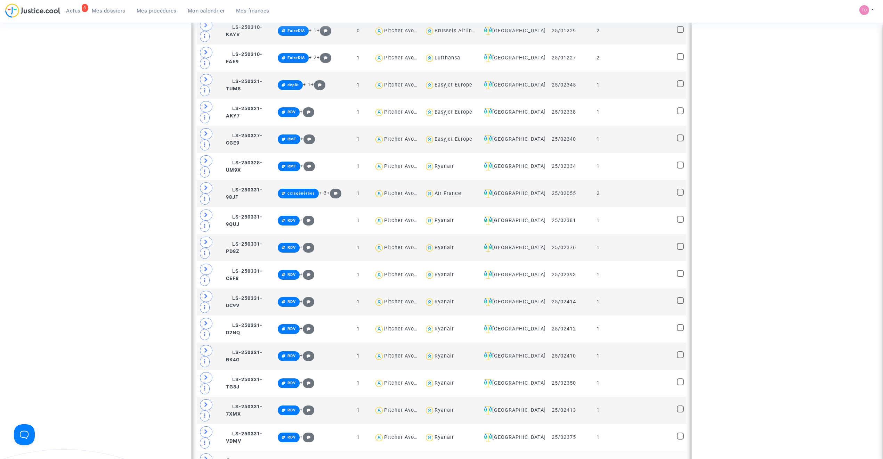
scroll to position [773, 0]
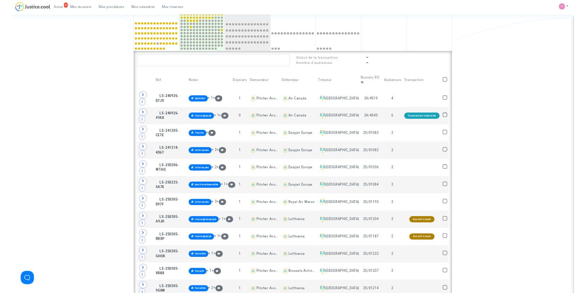
scroll to position [232, 0]
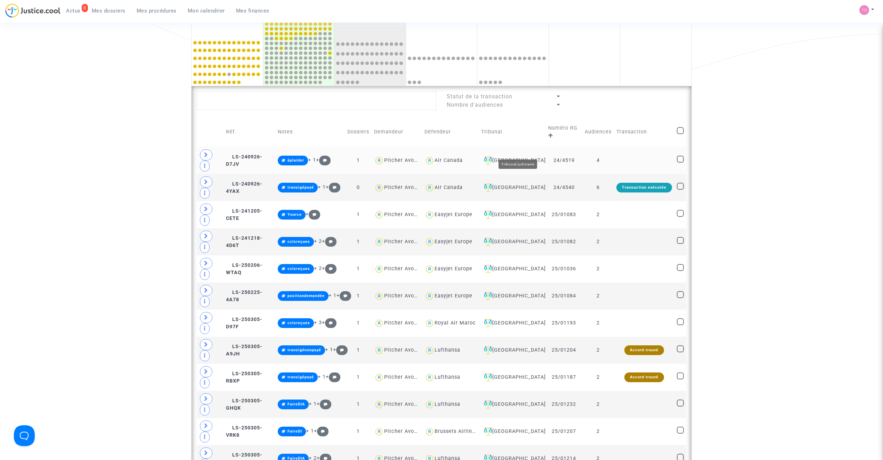
click at [532, 156] on div "[GEOGRAPHIC_DATA]" at bounding box center [512, 160] width 62 height 8
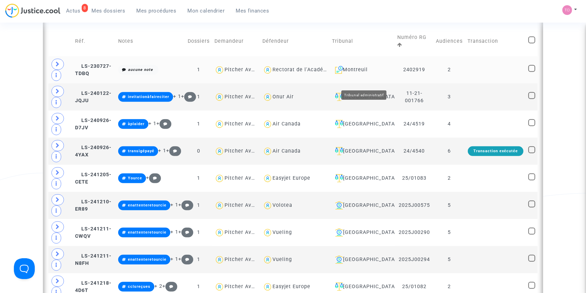
scroll to position [324, 0]
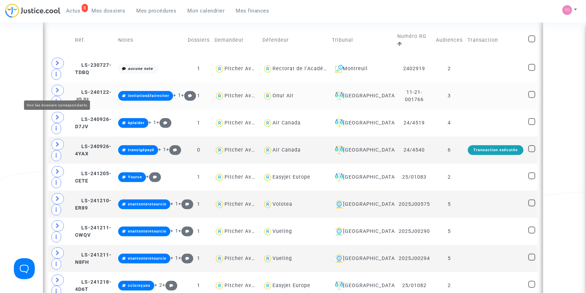
click at [61, 90] on span at bounding box center [57, 90] width 13 height 11
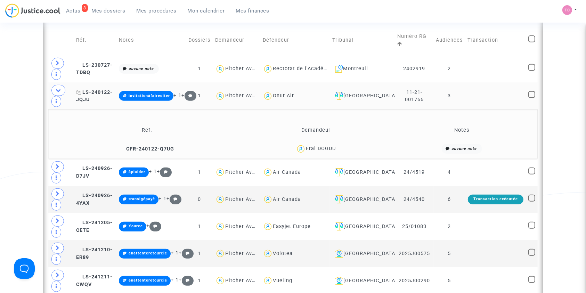
drag, startPoint x: 96, startPoint y: 98, endPoint x: 88, endPoint y: 96, distance: 8.5
click at [84, 93] on td "LS-240122-JQJU" at bounding box center [95, 95] width 43 height 27
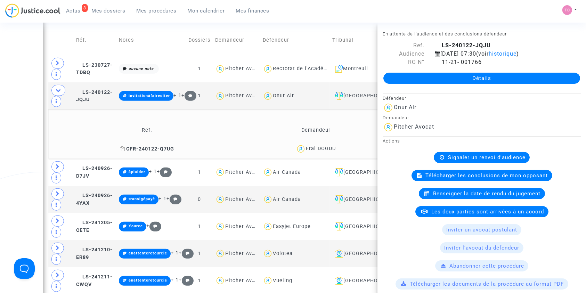
click at [121, 146] on icon at bounding box center [122, 148] width 5 height 5
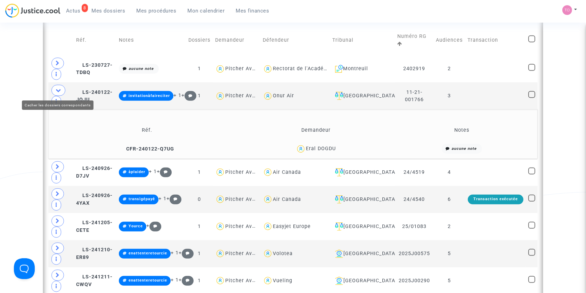
click at [57, 90] on icon at bounding box center [59, 90] width 6 height 5
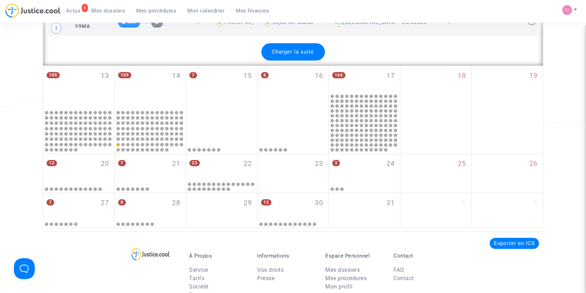
scroll to position [1698, 0]
click at [301, 49] on span "Charger la suite" at bounding box center [293, 52] width 42 height 6
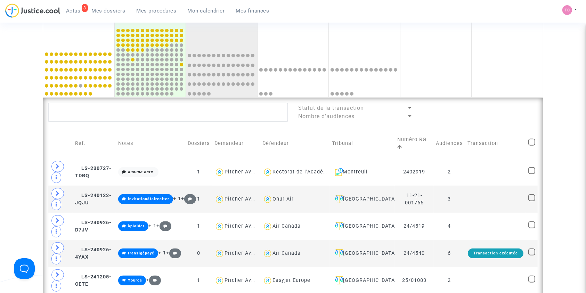
scroll to position [231, 0]
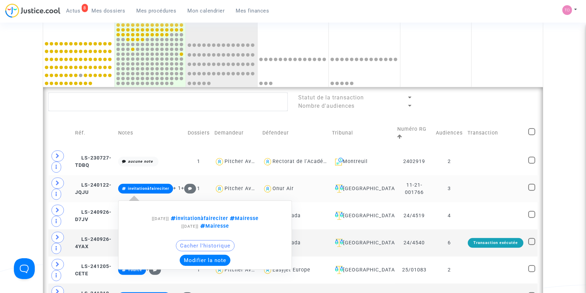
click at [198, 256] on button "Modifier la note" at bounding box center [205, 260] width 51 height 11
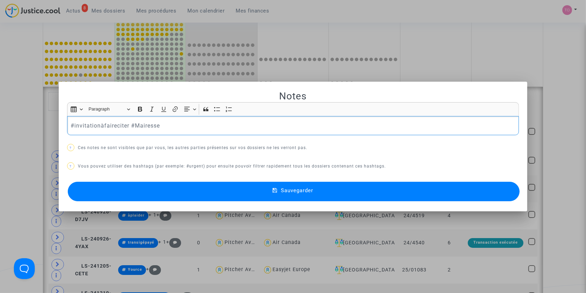
click at [67, 124] on div "#invitationàfaireciter #Mairesse" at bounding box center [293, 125] width 452 height 19
click at [117, 123] on p "#FaireDI #invitationàfaireciter #Mairesse" at bounding box center [293, 125] width 445 height 9
click at [168, 193] on button "Sauvegarder" at bounding box center [294, 191] width 452 height 19
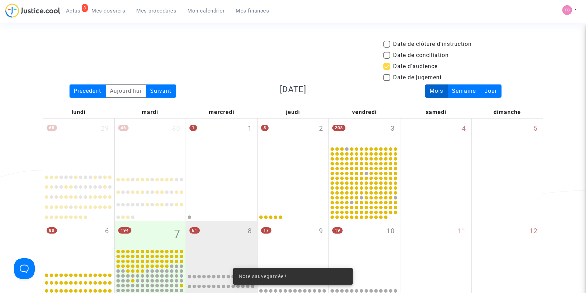
scroll to position [231, 0]
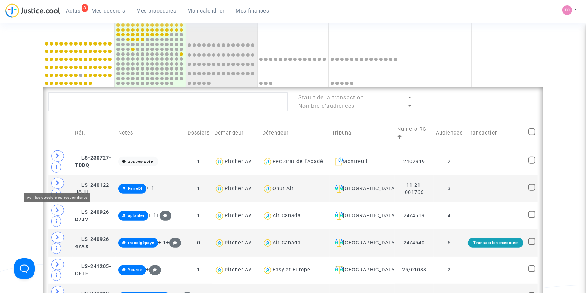
drag, startPoint x: 60, startPoint y: 180, endPoint x: 36, endPoint y: 171, distance: 25.4
click at [60, 180] on span at bounding box center [57, 183] width 13 height 11
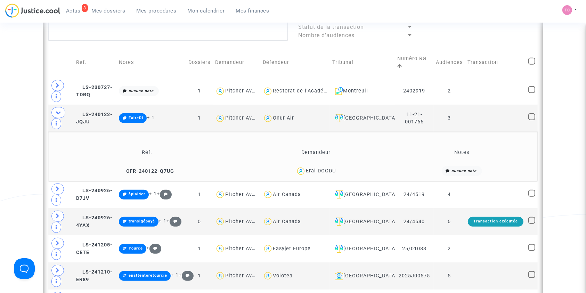
scroll to position [309, 0]
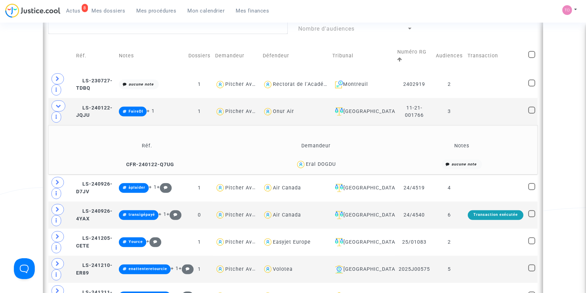
drag, startPoint x: 328, startPoint y: 163, endPoint x: 306, endPoint y: 165, distance: 22.0
click at [306, 165] on div "Eral DOGDU" at bounding box center [315, 164] width 141 height 10
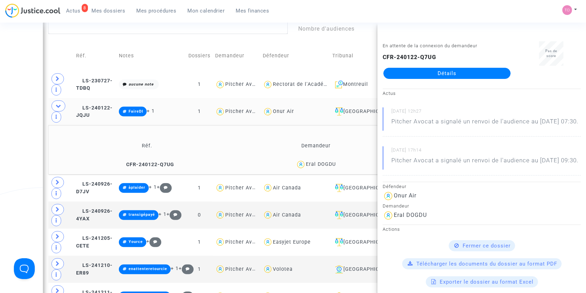
drag, startPoint x: 0, startPoint y: 108, endPoint x: 66, endPoint y: 101, distance: 66.3
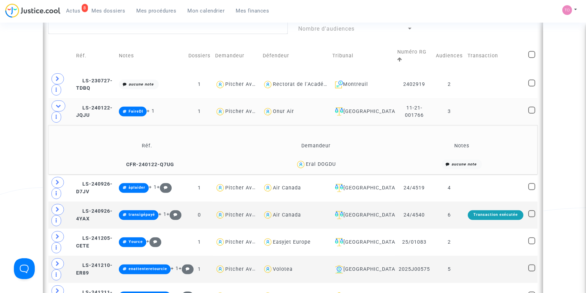
drag, startPoint x: 301, startPoint y: 110, endPoint x: 278, endPoint y: 112, distance: 23.4
click at [278, 112] on div "Onur Air" at bounding box center [295, 112] width 65 height 10
type textarea "@"Onur Air""
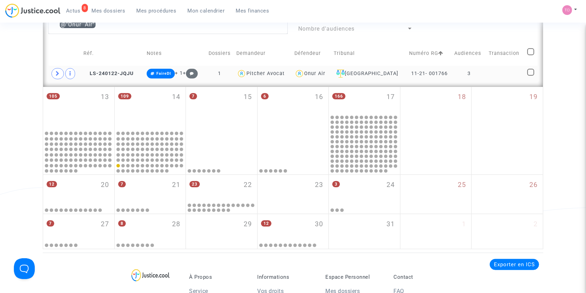
click at [114, 68] on td "LS-240122-JQJU" at bounding box center [113, 74] width 64 height 16
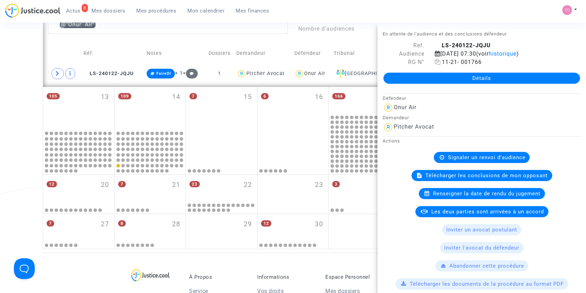
drag, startPoint x: 436, startPoint y: 62, endPoint x: 446, endPoint y: 62, distance: 10.4
click at [436, 62] on icon at bounding box center [438, 62] width 6 height 6
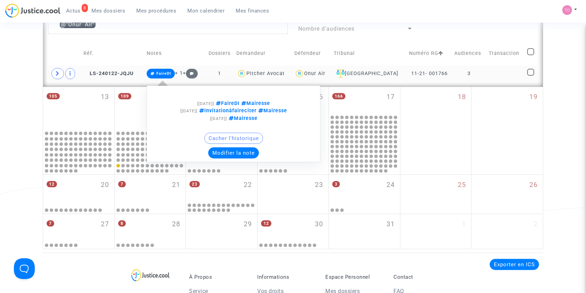
click at [230, 147] on button "Modifier la note" at bounding box center [233, 152] width 51 height 11
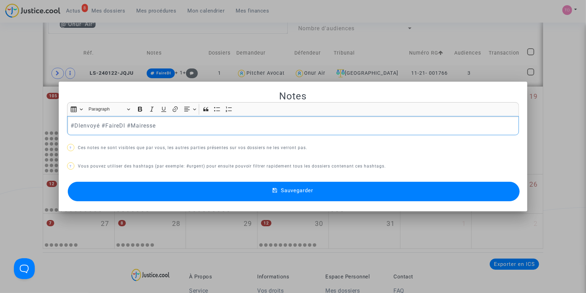
click at [110, 126] on p "#DIenvoyé #FaireDI #Mairesse" at bounding box center [293, 125] width 445 height 9
click at [208, 192] on button "Sauvegarder" at bounding box center [294, 191] width 452 height 19
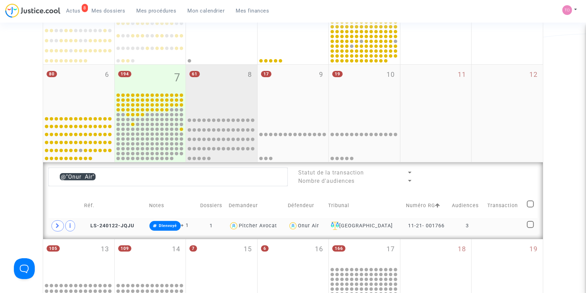
scroll to position [170, 0]
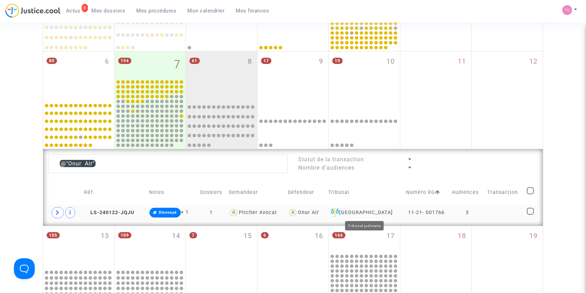
click at [361, 211] on div "Aulnay-sous-Bois" at bounding box center [364, 212] width 73 height 8
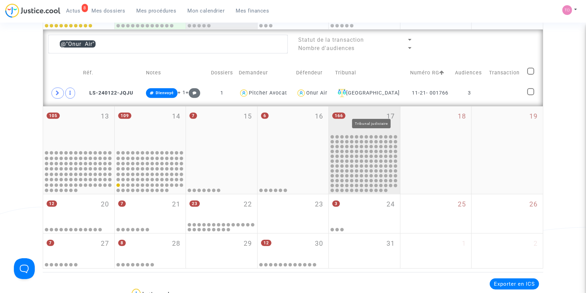
scroll to position [293, 0]
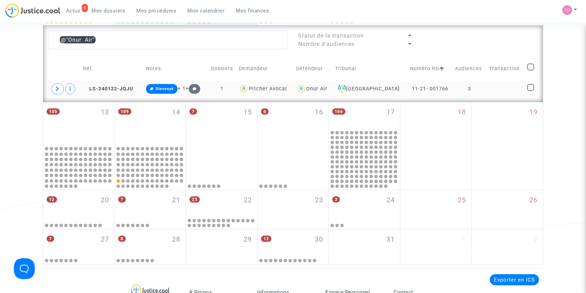
click at [317, 90] on div "Onur Air" at bounding box center [316, 89] width 21 height 6
click at [363, 82] on td "Aulnay-sous-Bois" at bounding box center [370, 89] width 75 height 16
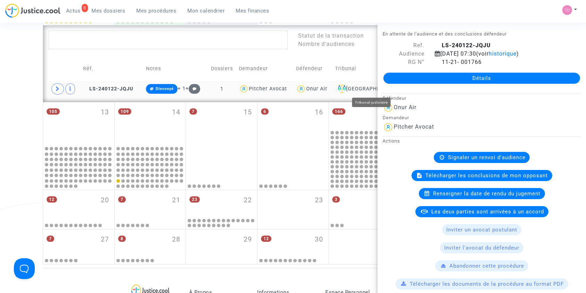
click at [363, 88] on div "Aulnay-sous-Bois" at bounding box center [370, 89] width 70 height 8
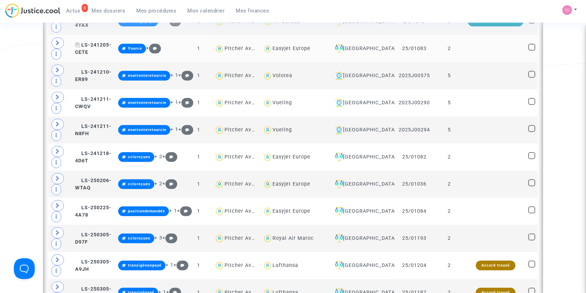
scroll to position [463, 0]
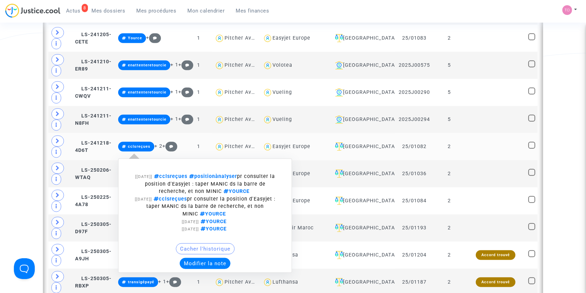
click at [207, 260] on button "Modifier la note" at bounding box center [205, 263] width 51 height 11
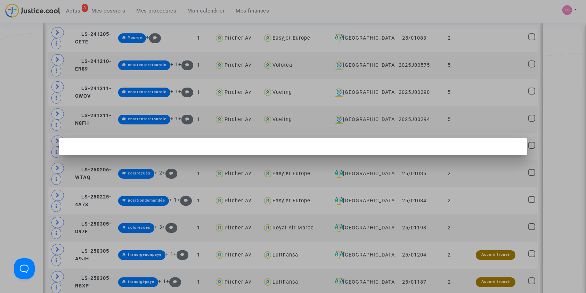
scroll to position [0, 0]
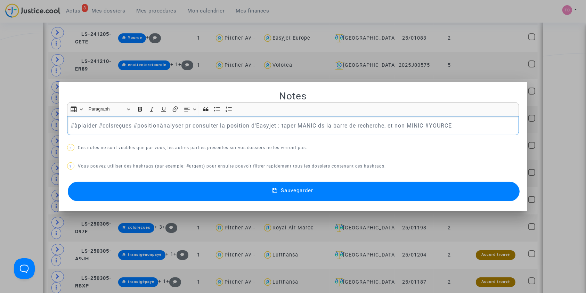
drag, startPoint x: 95, startPoint y: 125, endPoint x: 16, endPoint y: 122, distance: 78.6
click at [16, 122] on div "Notes Rich Text Editor Insert table Insert table Heading Paragraph Paragraph He…" at bounding box center [293, 146] width 586 height 293
click at [180, 195] on button "Sauvegarder" at bounding box center [294, 191] width 452 height 19
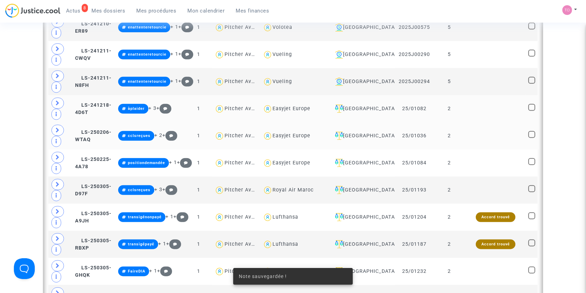
scroll to position [509, 0]
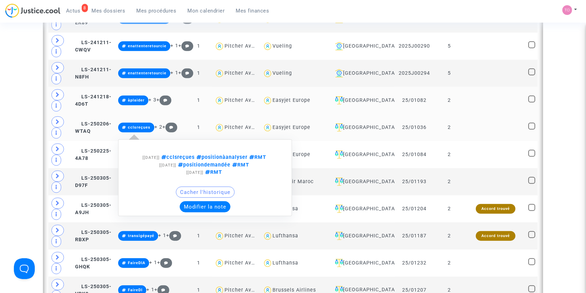
click at [197, 202] on button "Modifier la note" at bounding box center [205, 206] width 51 height 11
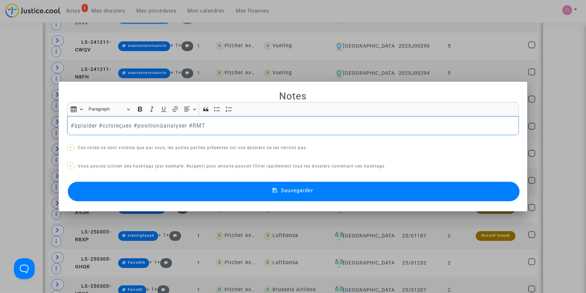
click at [185, 192] on button "Sauvegarder" at bounding box center [294, 191] width 452 height 19
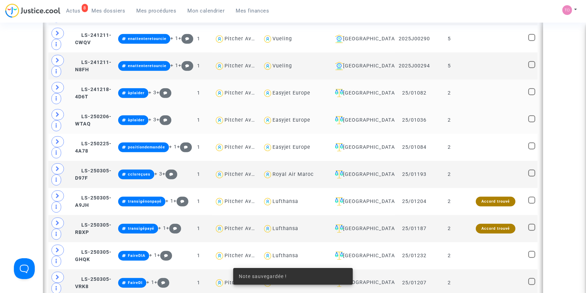
scroll to position [540, 0]
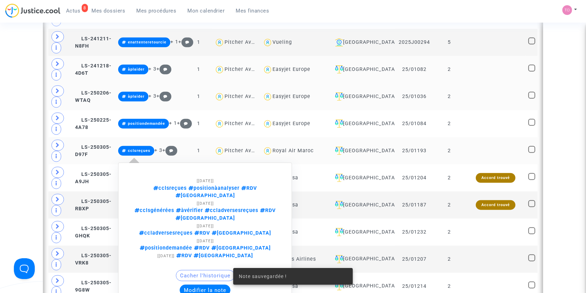
click at [211, 285] on button "Modifier la note" at bounding box center [205, 290] width 51 height 11
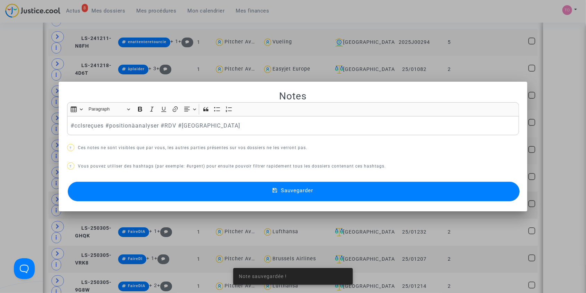
scroll to position [0, 0]
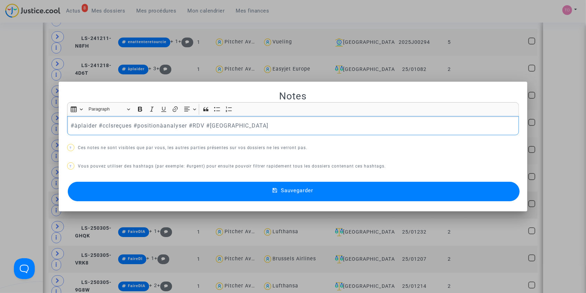
click at [175, 207] on mat-dialog-container "Notes Rich Text Editor Insert table Insert table Heading Paragraph Paragraph He…" at bounding box center [293, 147] width 469 height 130
drag, startPoint x: 164, startPoint y: 194, endPoint x: 152, endPoint y: 192, distance: 11.7
click at [163, 194] on button "Sauvegarder" at bounding box center [294, 191] width 452 height 19
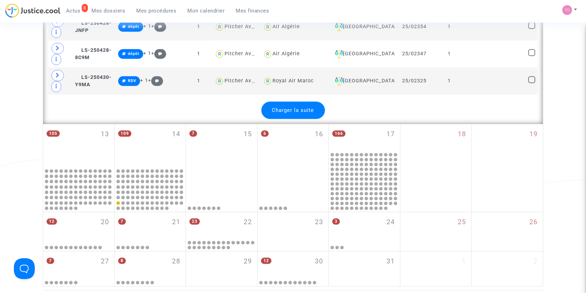
scroll to position [1640, 0]
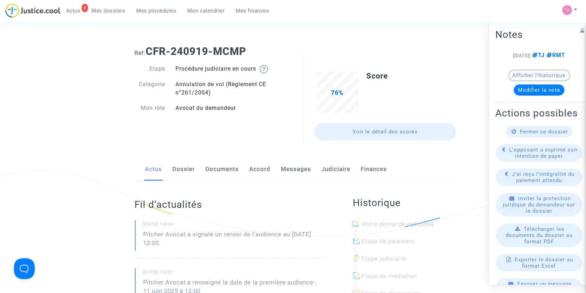
click at [174, 166] on link "Dossier" at bounding box center [184, 169] width 23 height 23
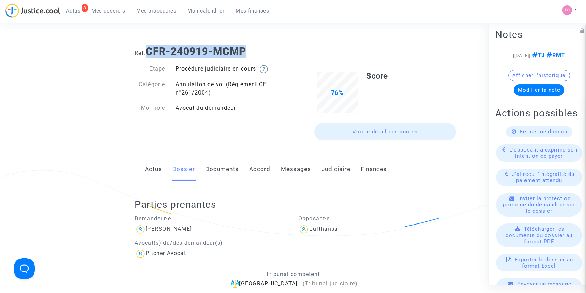
drag, startPoint x: 250, startPoint y: 50, endPoint x: 149, endPoint y: 52, distance: 100.4
click at [149, 52] on h1 "Ref. CFR-240919-MCMP" at bounding box center [293, 51] width 317 height 13
copy b "CFR-240919-MCMP"
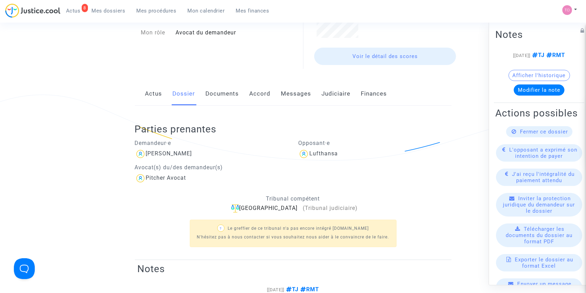
scroll to position [77, 0]
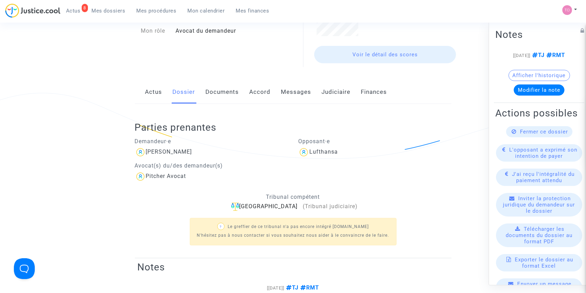
drag, startPoint x: 205, startPoint y: 153, endPoint x: 144, endPoint y: 154, distance: 60.8
click at [144, 154] on div "[PERSON_NAME]" at bounding box center [211, 152] width 153 height 11
copy div "[PERSON_NAME]"
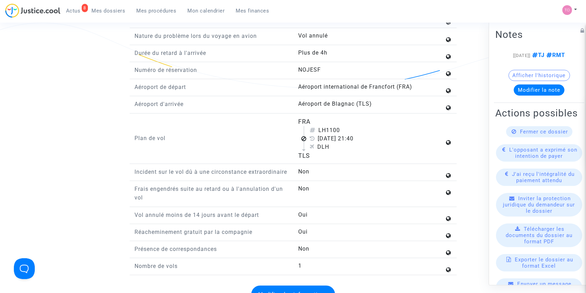
scroll to position [787, 0]
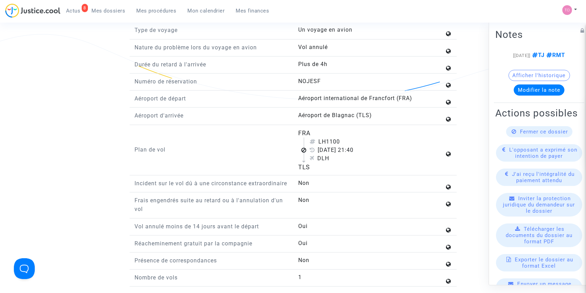
drag, startPoint x: 289, startPoint y: 139, endPoint x: 326, endPoint y: 169, distance: 47.4
click at [326, 169] on div "Plan de vol FRA LH1100 [DATE] 21:40 DLH TLS" at bounding box center [293, 152] width 327 height 47
click at [326, 169] on div "TLS" at bounding box center [371, 167] width 146 height 9
drag, startPoint x: 341, startPoint y: 175, endPoint x: 286, endPoint y: 138, distance: 65.7
click at [286, 138] on div "Plan de vol FRA LH1100 [DATE] 21:40 DLH TLS" at bounding box center [293, 152] width 327 height 47
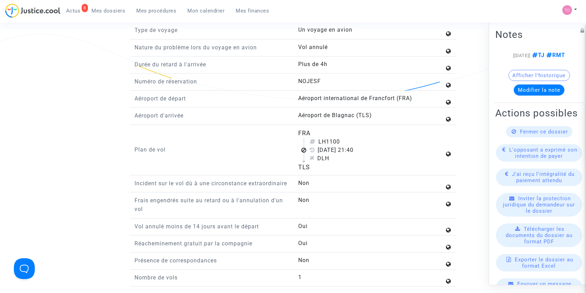
copy div "FRA LH1100 [DATE] 21:40 DLH TLS"
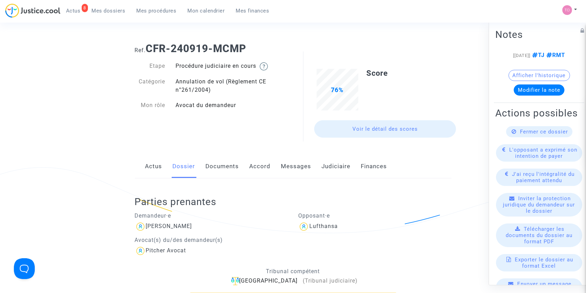
scroll to position [0, 0]
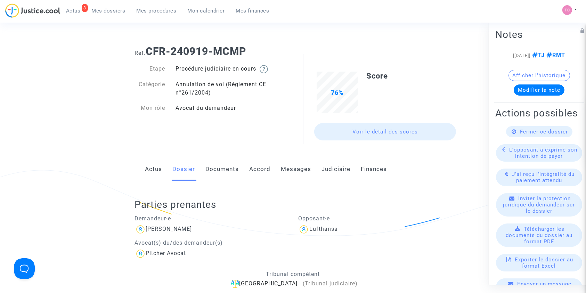
click at [252, 171] on link "Accord" at bounding box center [259, 169] width 21 height 23
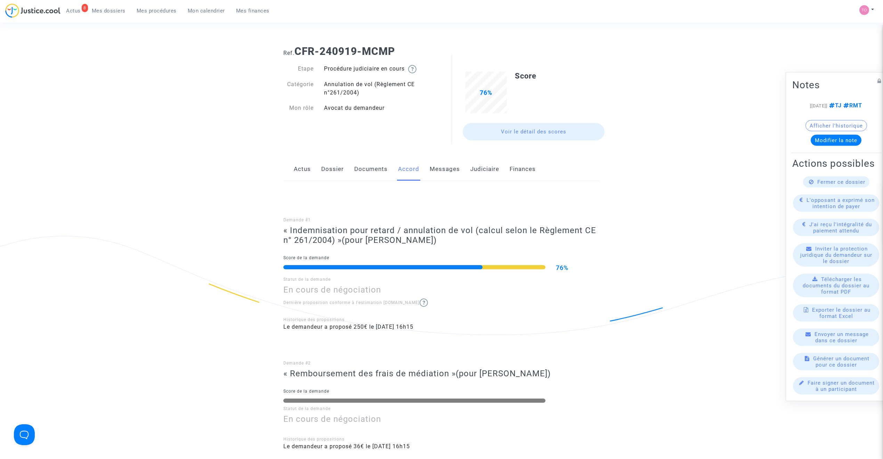
click at [362, 165] on link "Documents" at bounding box center [370, 169] width 33 height 23
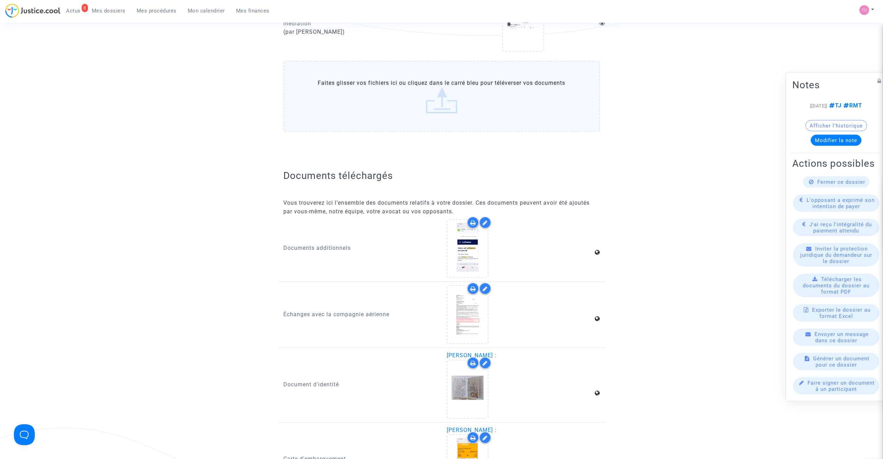
scroll to position [834, 0]
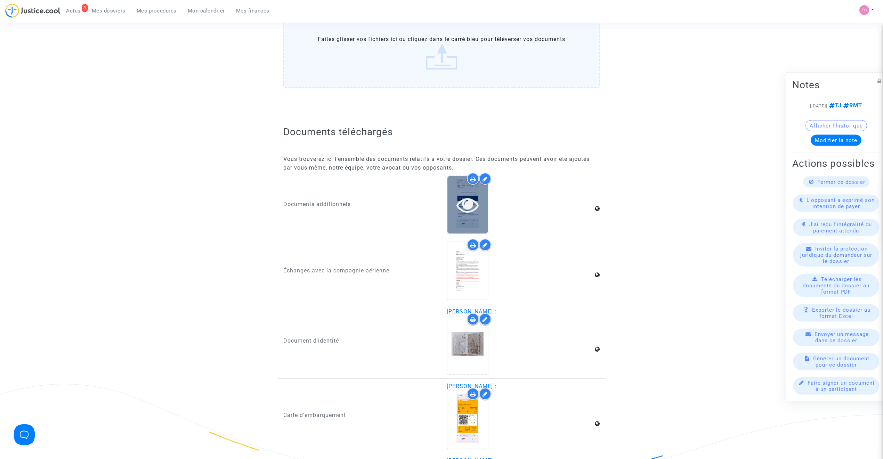
click at [455, 202] on div at bounding box center [467, 205] width 40 height 22
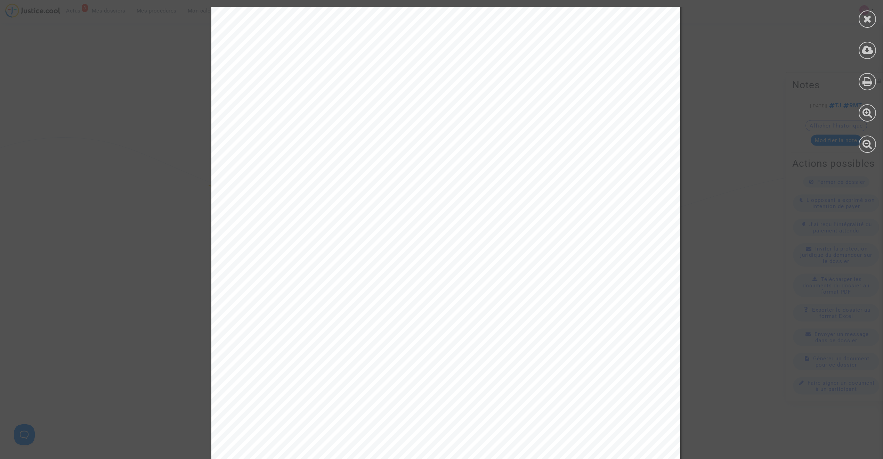
scroll to position [695, 0]
click at [585, 17] on div at bounding box center [866, 18] width 17 height 17
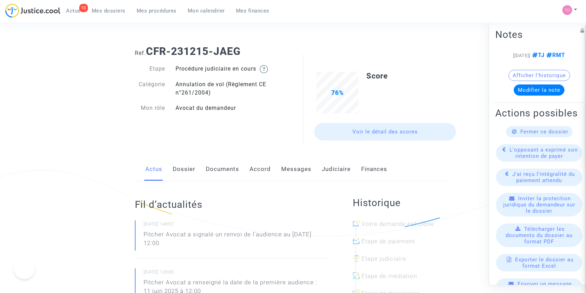
drag, startPoint x: 0, startPoint y: 0, endPoint x: 181, endPoint y: 171, distance: 249.5
click at [181, 171] on link "Dossier" at bounding box center [184, 169] width 23 height 23
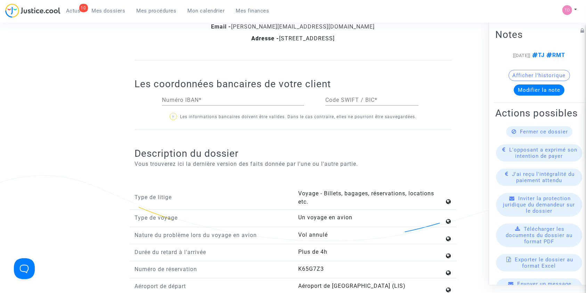
scroll to position [633, 0]
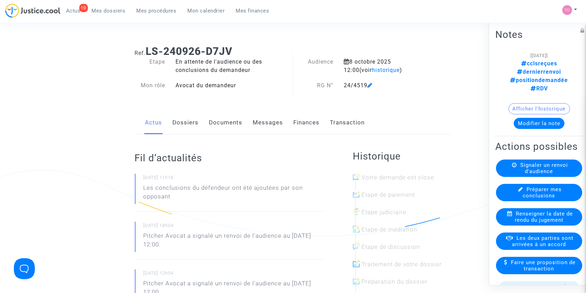
click at [221, 121] on link "Documents" at bounding box center [225, 122] width 33 height 23
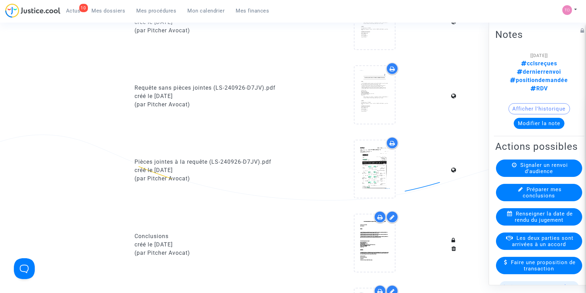
scroll to position [339, 0]
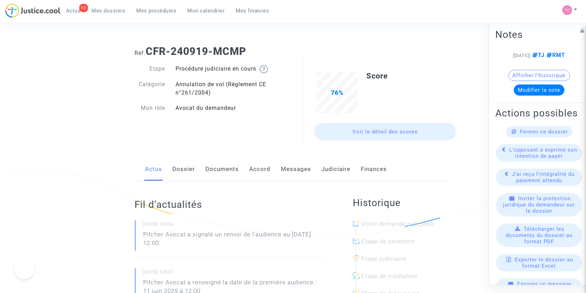
click at [185, 167] on link "Dossier" at bounding box center [184, 169] width 23 height 23
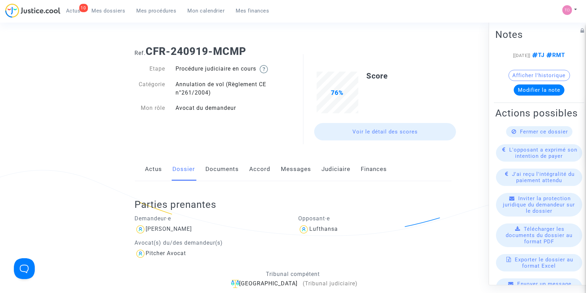
click at [264, 170] on link "Accord" at bounding box center [259, 169] width 21 height 23
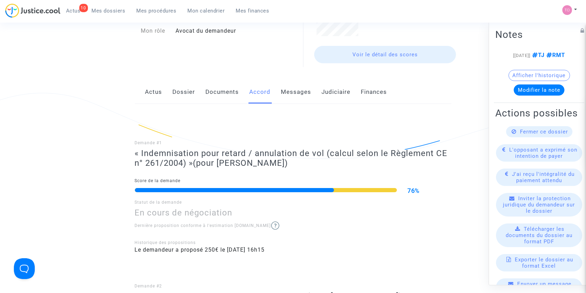
click at [187, 102] on link "Dossier" at bounding box center [184, 92] width 23 height 23
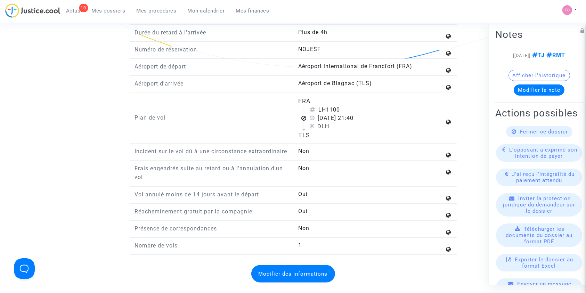
scroll to position [818, 0]
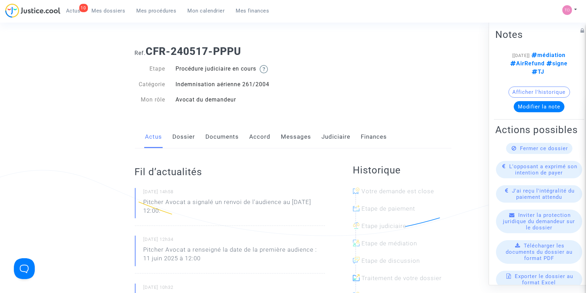
click at [295, 136] on link "Messages" at bounding box center [296, 136] width 30 height 23
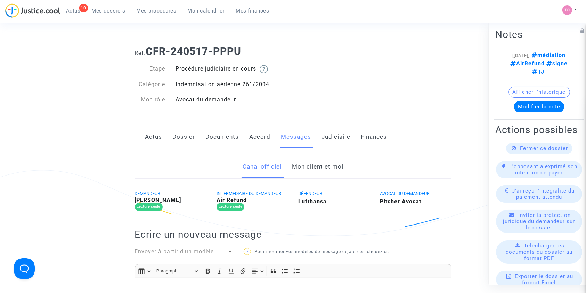
click at [309, 161] on link "Mon client et moi" at bounding box center [317, 166] width 51 height 23
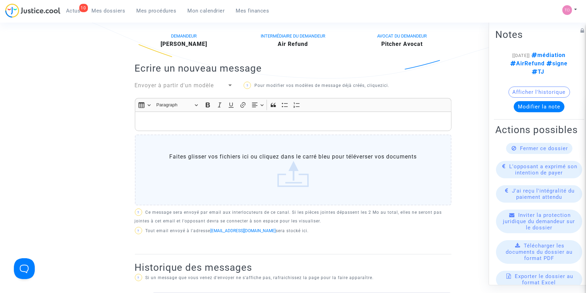
scroll to position [170, 0]
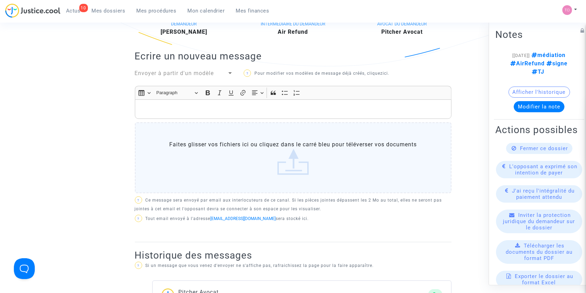
click at [158, 105] on p "Rich Text Editor, main" at bounding box center [292, 109] width 309 height 9
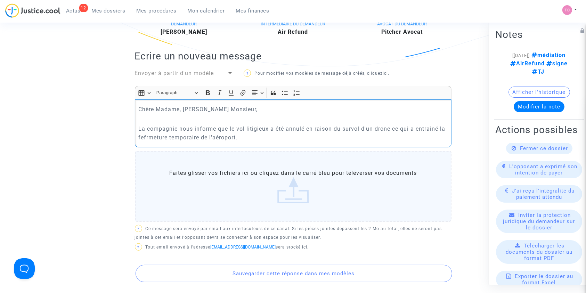
click at [145, 134] on p "La compagnie nous informe que le vol litigieux a été annulé en raison du survol…" at bounding box center [292, 132] width 309 height 17
click at [244, 137] on p "La compagnie nous informe que le vol litigieux a été annulé en raison du survol…" at bounding box center [292, 132] width 309 height 17
click at [402, 136] on p "La compagnie nous informe que le vol litigieux a été annulé en raison du survol…" at bounding box center [292, 132] width 309 height 17
click at [436, 135] on p "La compagnie nous informe que le vol litigieux a été annulé en raison du survol…" at bounding box center [292, 132] width 309 height 17
click at [412, 136] on p "La compagnie nous informe que le vol litigieux a été annulé en raison du survol…" at bounding box center [292, 132] width 309 height 17
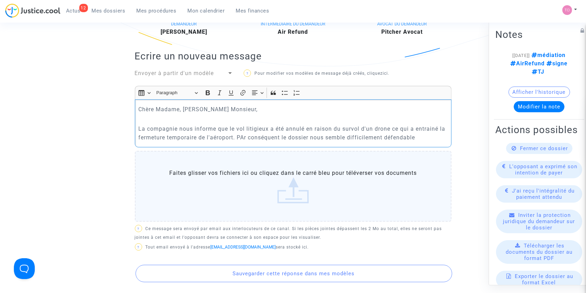
click at [417, 135] on p "La compagnie nous informe que le vol litigieux a été annulé en raison du survol…" at bounding box center [292, 132] width 309 height 17
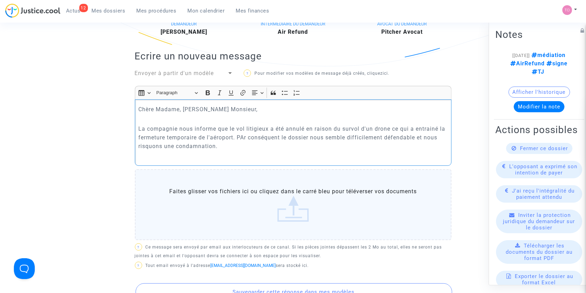
click at [261, 136] on p "La compagnie nous informe que le vol litigieux a été annulé en raison du survol…" at bounding box center [292, 137] width 309 height 26
click at [261, 135] on p "La compagnie nous informe que le vol litigieux a été annulé en raison du survol…" at bounding box center [292, 137] width 309 height 26
click at [213, 144] on p "La compagnie nous informe que le vol litigieux a été annulé en raison du survol…" at bounding box center [292, 137] width 309 height 26
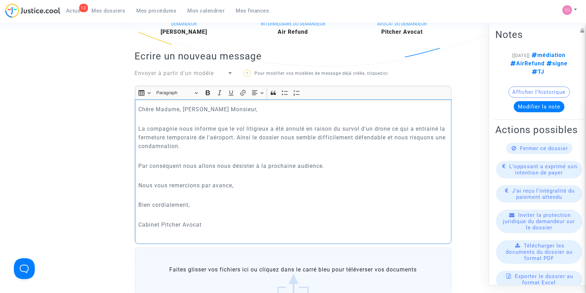
drag, startPoint x: 136, startPoint y: 194, endPoint x: 125, endPoint y: 100, distance: 94.4
click at [125, 100] on ng-component "Ref. CFR-240517-PPPU Etape Procédure judiciaire en cours Catégorie Indemnisatio…" at bounding box center [293, 250] width 500 height 760
copy div "Chère Madame, Cher Monsieur, La compagnie nous informe que le vol litigieux a é…"
click at [267, 203] on p "Bien cordialement," at bounding box center [292, 204] width 309 height 9
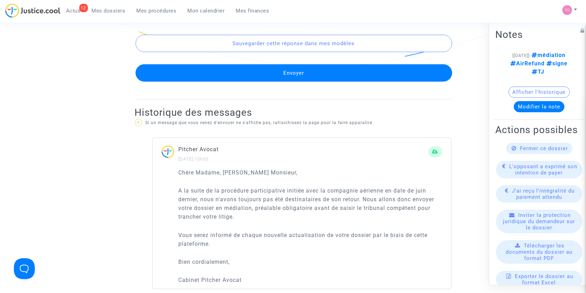
scroll to position [494, 0]
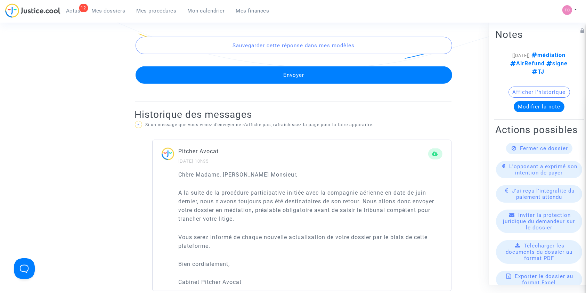
click at [273, 74] on button "Envoyer" at bounding box center [294, 74] width 317 height 17
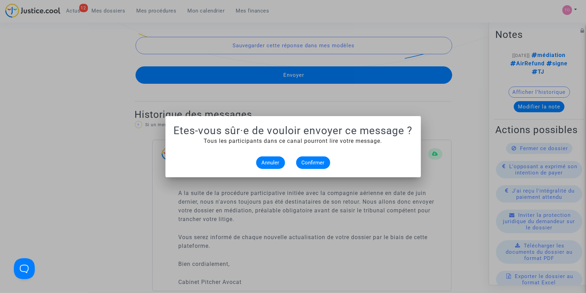
scroll to position [0, 0]
click at [248, 79] on div at bounding box center [293, 146] width 586 height 293
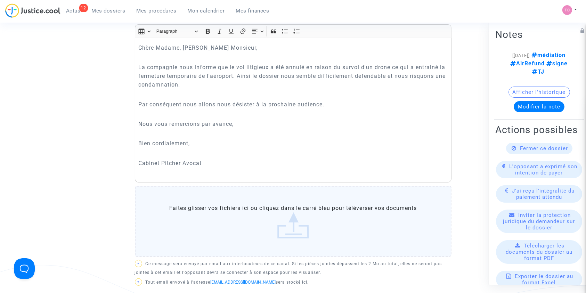
scroll to position [216, 0]
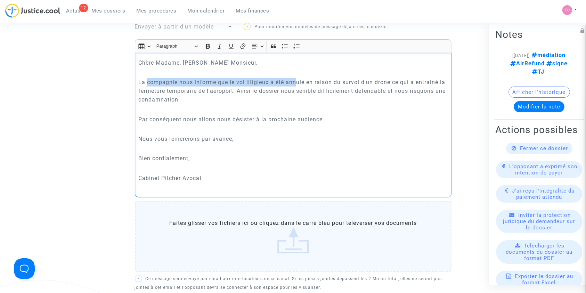
drag, startPoint x: 147, startPoint y: 80, endPoint x: 297, endPoint y: 80, distance: 150.5
click at [297, 80] on p "La compagnie nous informe que le vol litigieux a été annulé en raison du survol…" at bounding box center [292, 91] width 309 height 26
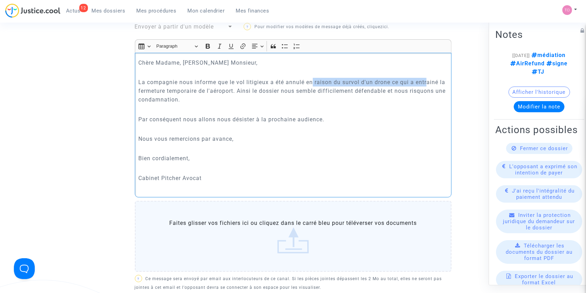
drag, startPoint x: 314, startPoint y: 80, endPoint x: 428, endPoint y: 80, distance: 114.7
click at [428, 80] on p "La compagnie nous informe que le vol litigieux a été annulé en raison du survol…" at bounding box center [292, 91] width 309 height 26
click at [432, 82] on p "La compagnie nous informe que le vol litigieux a été annulé en raison du survol…" at bounding box center [292, 91] width 309 height 26
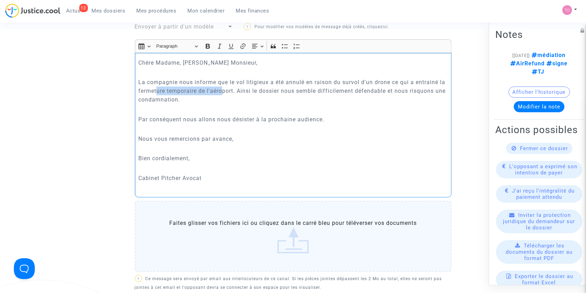
drag, startPoint x: 157, startPoint y: 90, endPoint x: 222, endPoint y: 89, distance: 65.0
click at [222, 89] on p "La compagnie nous informe que le vol litigieux a été annulé en raison du survol…" at bounding box center [292, 91] width 309 height 26
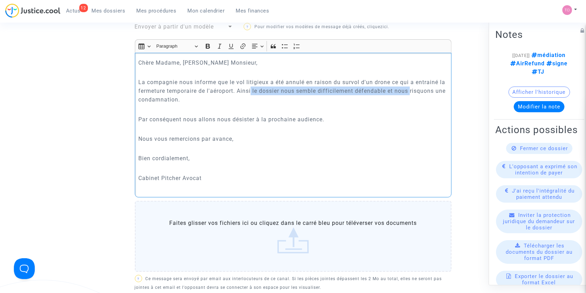
drag, startPoint x: 252, startPoint y: 90, endPoint x: 363, endPoint y: 90, distance: 111.2
click at [411, 89] on p "La compagnie nous informe que le vol litigieux a été annulé en raison du survol…" at bounding box center [292, 91] width 309 height 26
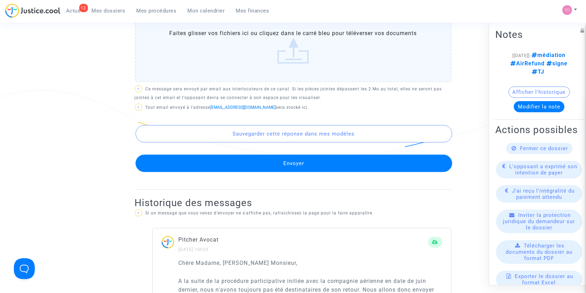
scroll to position [386, 0]
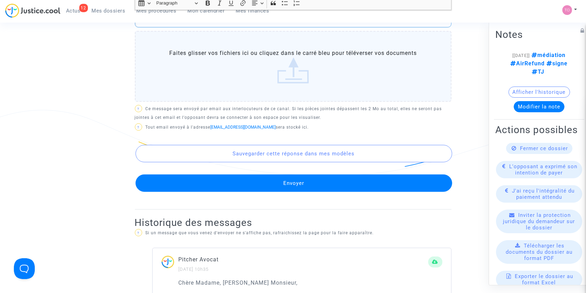
click at [267, 180] on button "Envoyer" at bounding box center [294, 182] width 317 height 17
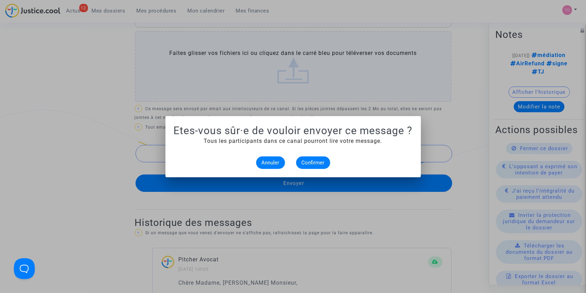
scroll to position [0, 0]
click at [310, 162] on span "Confirmer" at bounding box center [313, 162] width 23 height 6
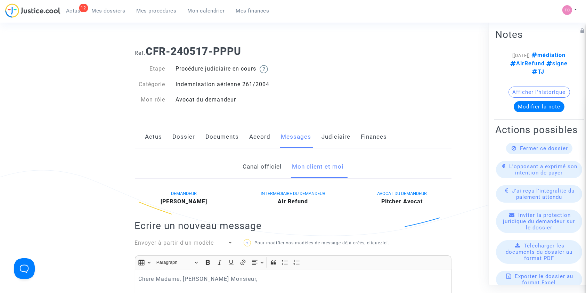
scroll to position [386, 0]
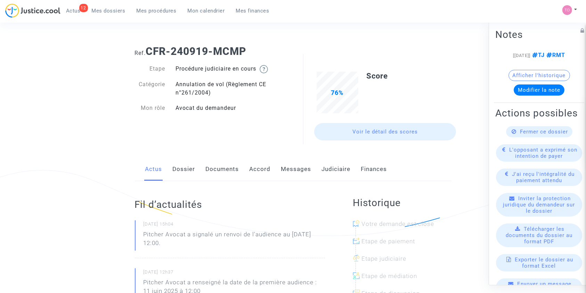
click at [287, 173] on link "Messages" at bounding box center [296, 169] width 30 height 23
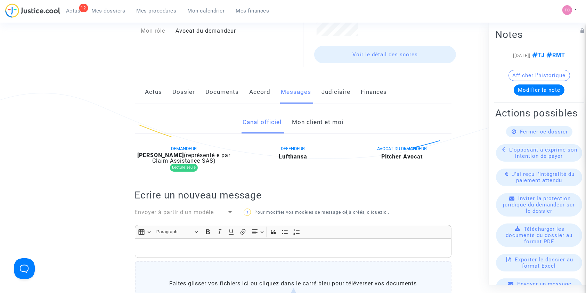
click at [313, 121] on link "Mon client et moi" at bounding box center [317, 122] width 51 height 23
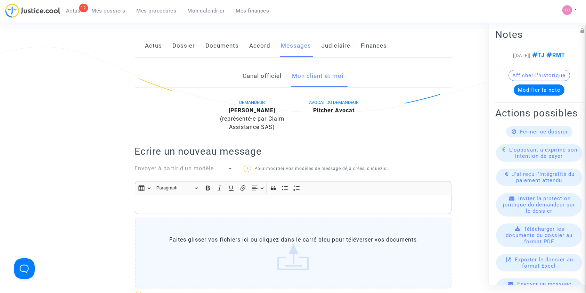
click at [162, 207] on p "Rich Text Editor, main" at bounding box center [292, 204] width 309 height 9
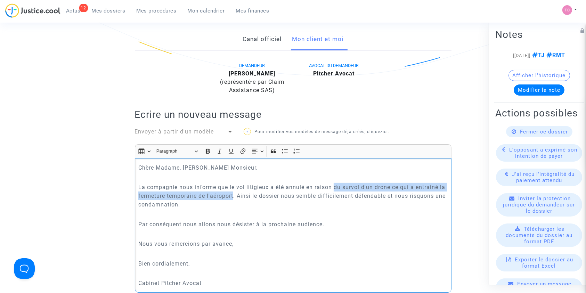
drag, startPoint x: 335, startPoint y: 185, endPoint x: 235, endPoint y: 191, distance: 100.3
click at [235, 191] on p "La compagnie nous informe que le vol litigieux a été annulé en raison du survol…" at bounding box center [292, 196] width 309 height 26
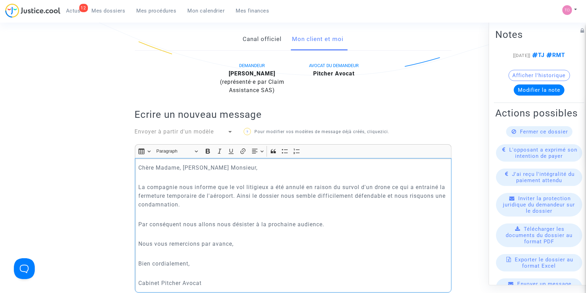
click at [304, 211] on p "Rich Text Editor, main" at bounding box center [292, 214] width 309 height 9
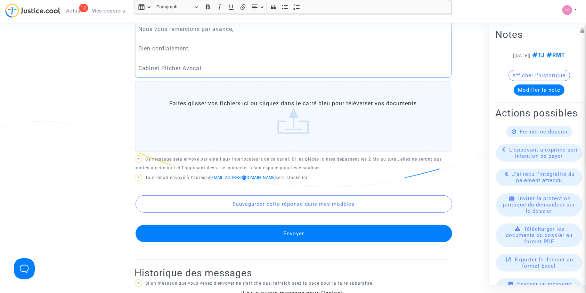
scroll to position [376, 0]
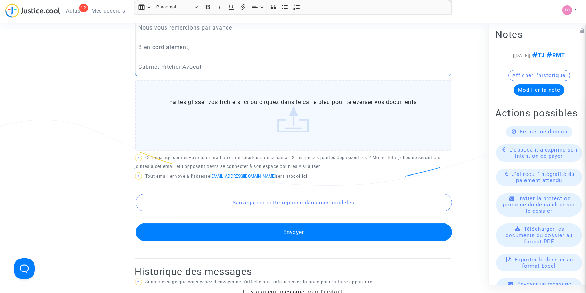
click at [283, 235] on button "Envoyer" at bounding box center [294, 231] width 317 height 17
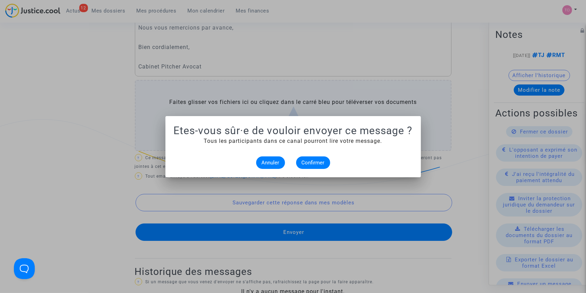
scroll to position [0, 0]
click at [308, 99] on div at bounding box center [293, 146] width 586 height 293
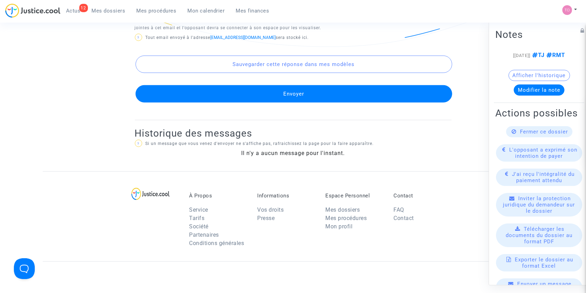
scroll to position [515, 0]
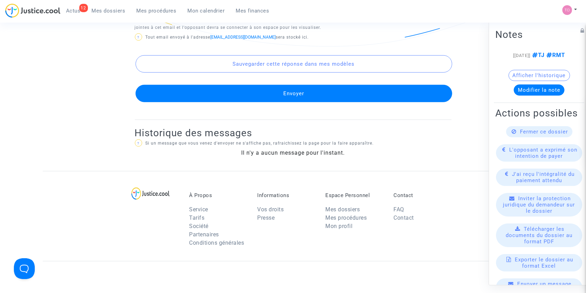
click at [286, 96] on button "Envoyer" at bounding box center [294, 93] width 317 height 17
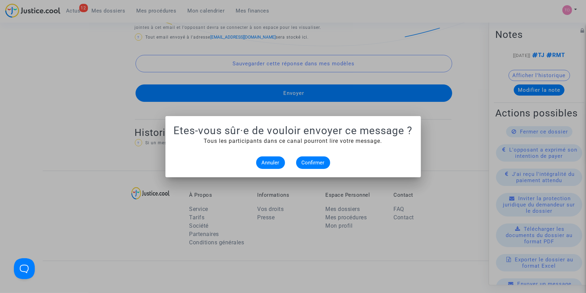
scroll to position [0, 0]
click at [313, 169] on mat-dialog-container "Etes-vous sûr·e de vouloir envoyer ce message ? Tous les participants dans ce c…" at bounding box center [292, 146] width 255 height 61
click at [311, 162] on span "Confirmer" at bounding box center [313, 162] width 23 height 6
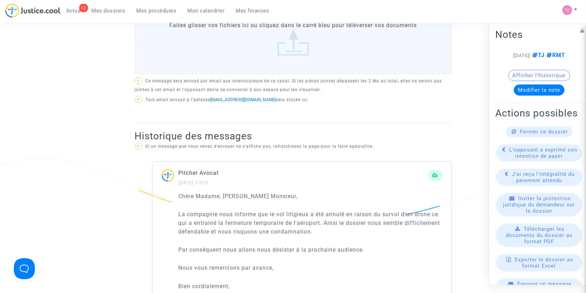
scroll to position [345, 0]
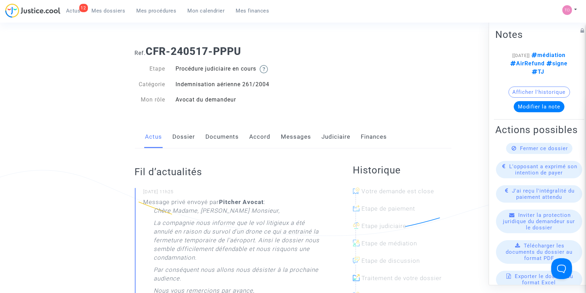
click at [296, 134] on link "Messages" at bounding box center [296, 136] width 30 height 23
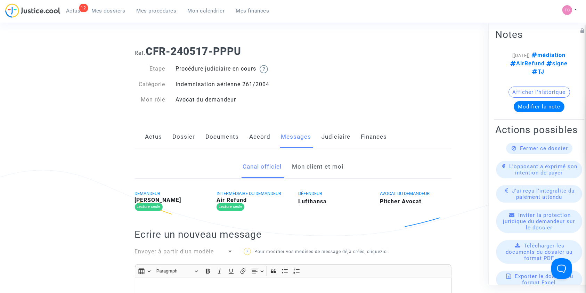
click at [309, 166] on link "Mon client et moi" at bounding box center [317, 166] width 51 height 23
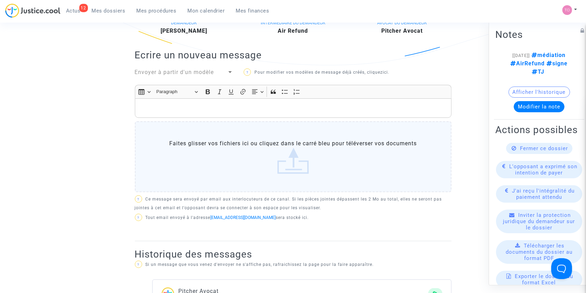
scroll to position [170, 0]
click at [179, 104] on div "Rich Text Editor, main" at bounding box center [293, 108] width 317 height 19
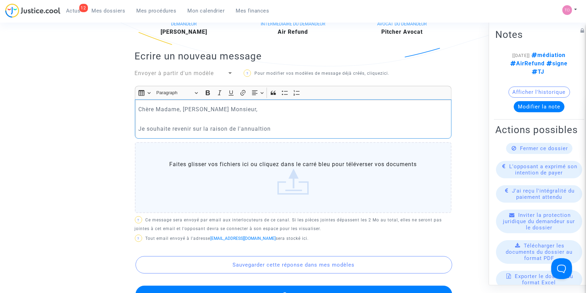
click at [257, 129] on p "Je souhaite revenir sur la raison de l'annualtion" at bounding box center [292, 128] width 309 height 9
click at [256, 126] on p "Je souhaite revenir sur la raison de l'annultion" at bounding box center [292, 128] width 309 height 9
click at [281, 126] on p "Je souhaite revenir sur la raison de l'annulation" at bounding box center [292, 128] width 309 height 9
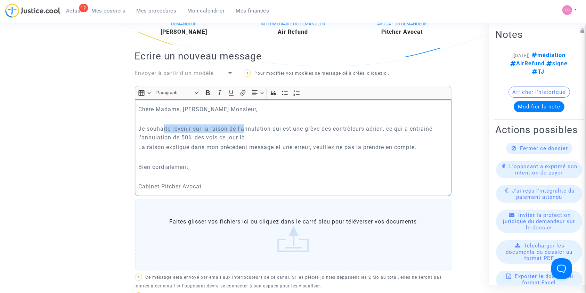
drag, startPoint x: 163, startPoint y: 125, endPoint x: 244, endPoint y: 125, distance: 80.6
click at [244, 125] on p "Je souhaite revenir sur la raison de l'annulation qui est une grève des contrôl…" at bounding box center [292, 132] width 309 height 17
click at [257, 136] on p "Je souhaite revenir sur la raison de l'annulation qui est une grève des contrôl…" at bounding box center [292, 132] width 309 height 17
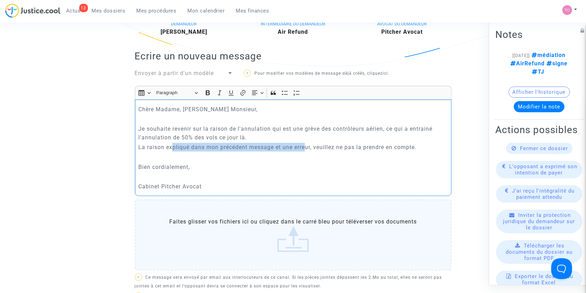
drag, startPoint x: 173, startPoint y: 146, endPoint x: 308, endPoint y: 148, distance: 134.8
click at [308, 148] on p "La raison expliqué dans mon précédent message et une erreur, veuillez ne pas la…" at bounding box center [292, 147] width 309 height 9
click at [306, 172] on p "Rich Text Editor, main" at bounding box center [292, 176] width 309 height 9
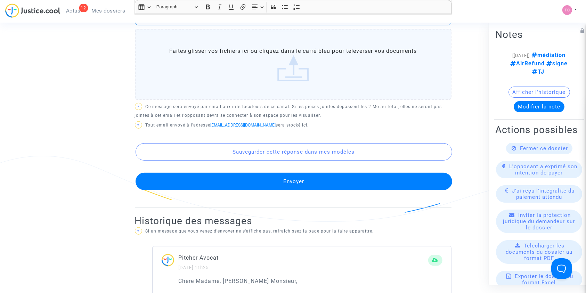
scroll to position [355, 0]
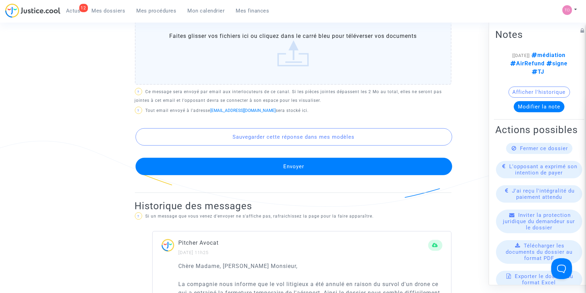
click at [285, 166] on button "Envoyer" at bounding box center [294, 166] width 317 height 17
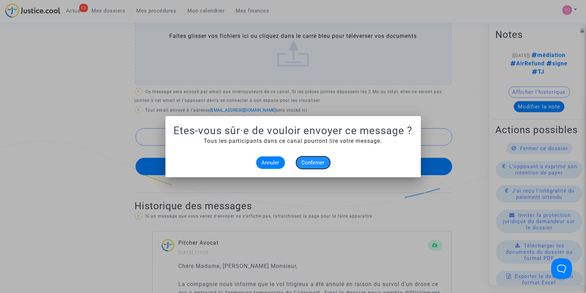
click at [314, 159] on span "Confirmer" at bounding box center [313, 162] width 23 height 6
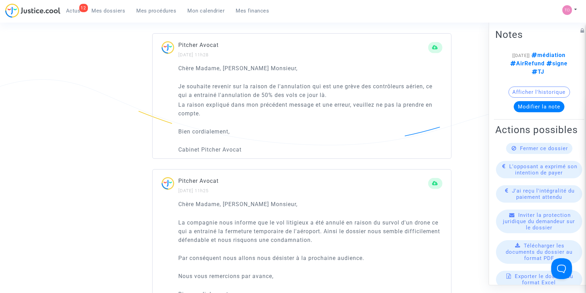
scroll to position [448, 0]
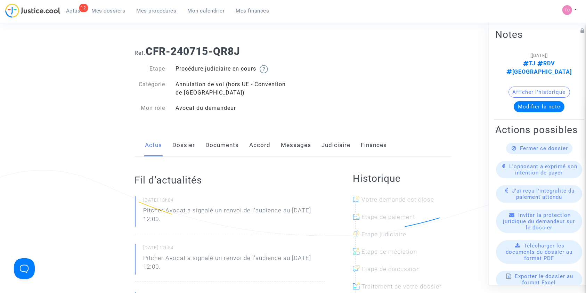
click at [341, 146] on link "Judiciaire" at bounding box center [336, 145] width 29 height 23
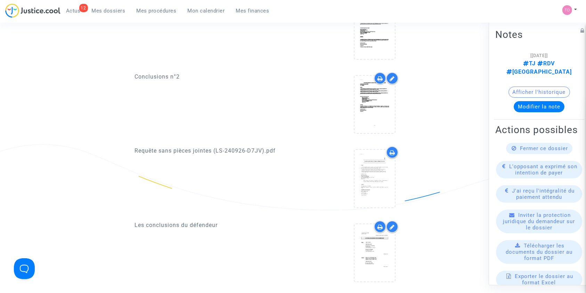
scroll to position [324, 0]
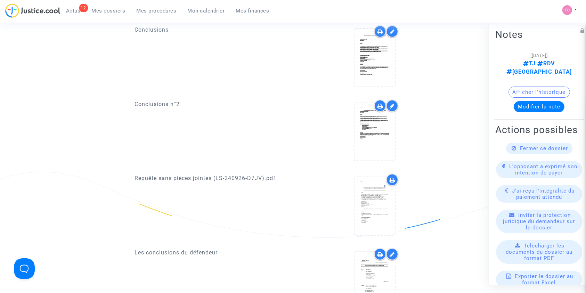
click at [380, 107] on icon at bounding box center [380, 106] width 6 height 6
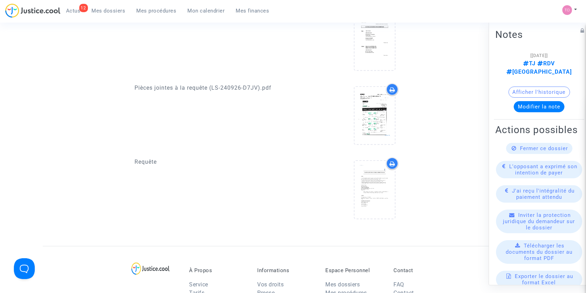
scroll to position [556, 0]
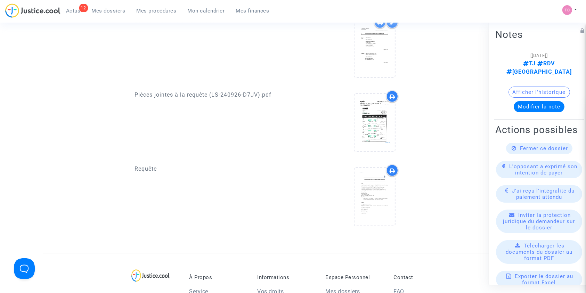
click at [392, 97] on icon at bounding box center [393, 97] width 6 height 6
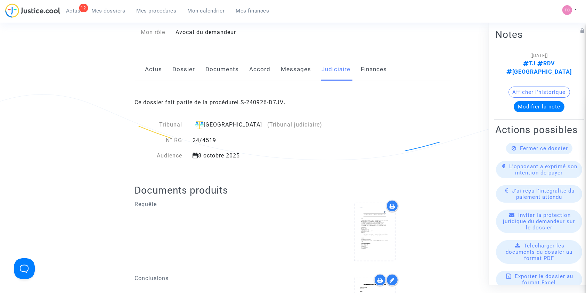
scroll to position [0, 0]
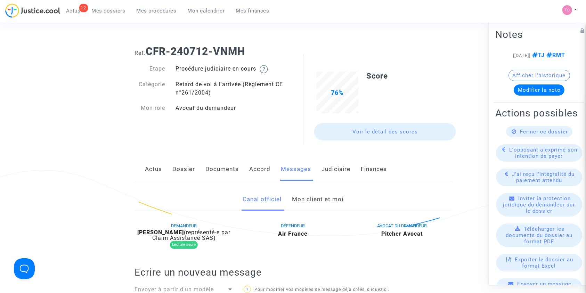
click at [303, 203] on link "Mon client et moi" at bounding box center [317, 199] width 51 height 23
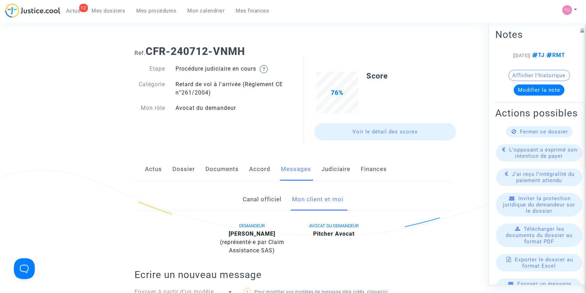
click at [273, 203] on link "Canal officiel" at bounding box center [262, 199] width 39 height 23
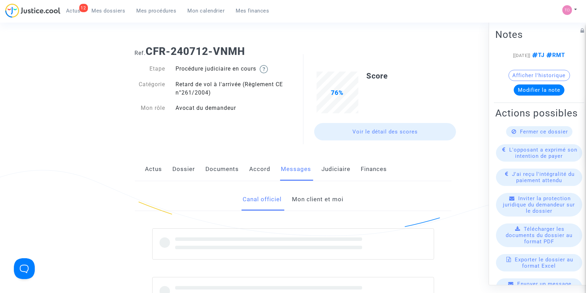
click at [302, 203] on link "Mon client et moi" at bounding box center [317, 199] width 51 height 23
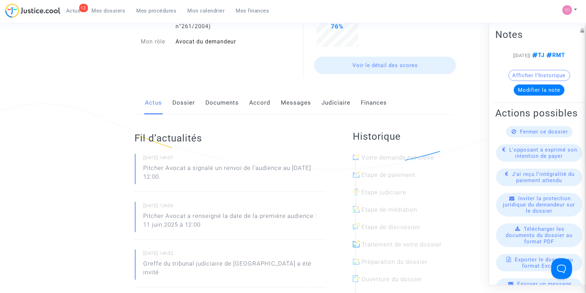
scroll to position [92, 0]
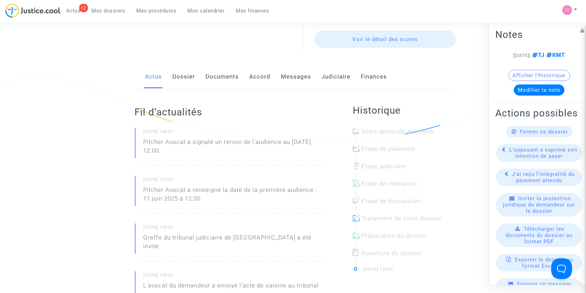
click at [331, 76] on link "Judiciaire" at bounding box center [336, 76] width 29 height 23
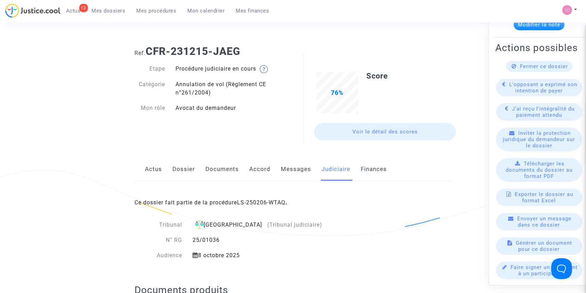
click at [269, 197] on div "Ce dossier fait partie de la procédure LS-250206-WTAQ ." at bounding box center [293, 197] width 317 height 33
click at [265, 203] on link "LS-250206-WTAQ" at bounding box center [261, 202] width 48 height 7
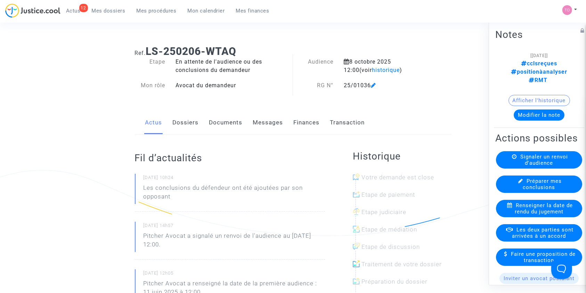
click at [225, 122] on link "Documents" at bounding box center [225, 122] width 33 height 23
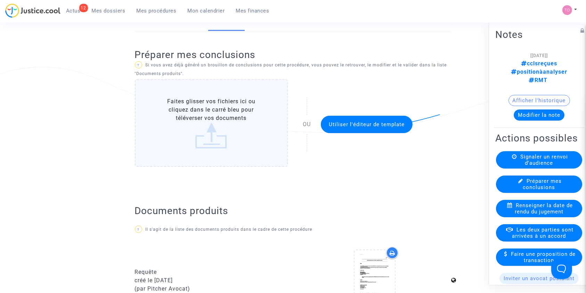
scroll to position [108, 0]
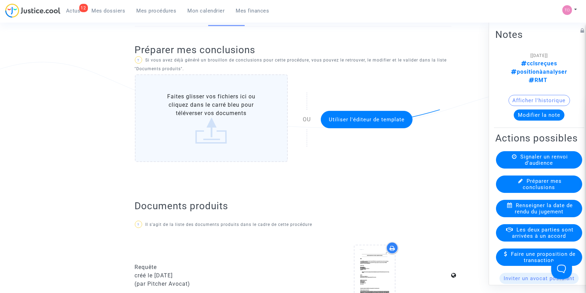
click at [186, 105] on label "Faites glisser vos fichiers ici ou cliquez dans le carré bleu pour téléverser v…" at bounding box center [211, 118] width 153 height 88
click at [0, 0] on input "Faites glisser vos fichiers ici ou cliquez dans le carré bleu pour téléverser v…" at bounding box center [0, 0] width 0 height 0
click at [361, 118] on span "Utiliser l'éditeur de template" at bounding box center [367, 119] width 76 height 6
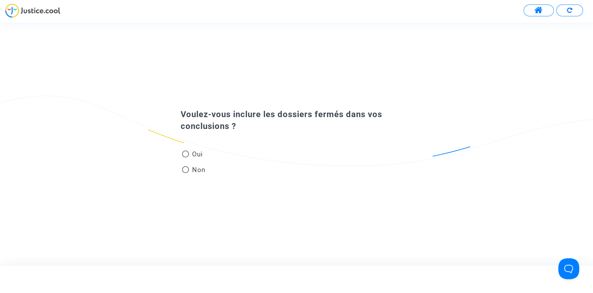
click at [186, 153] on span at bounding box center [185, 153] width 7 height 7
click at [186, 157] on input "Oui" at bounding box center [185, 157] width 0 height 0
radio input "true"
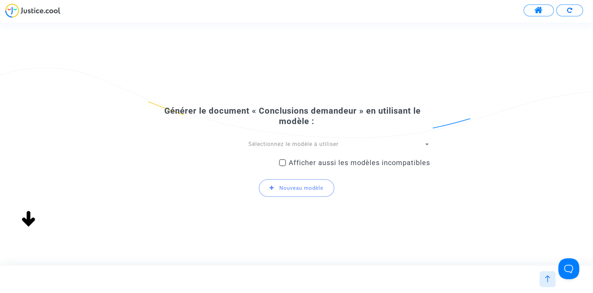
click at [313, 145] on span "Sélectionnez le modèle à utiliser" at bounding box center [293, 144] width 90 height 7
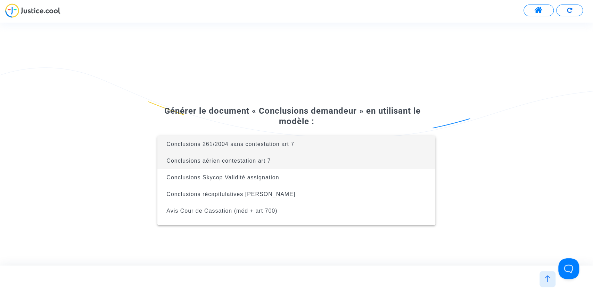
click at [220, 161] on span "Conclusions aérien contestation art 7" at bounding box center [218, 161] width 104 height 6
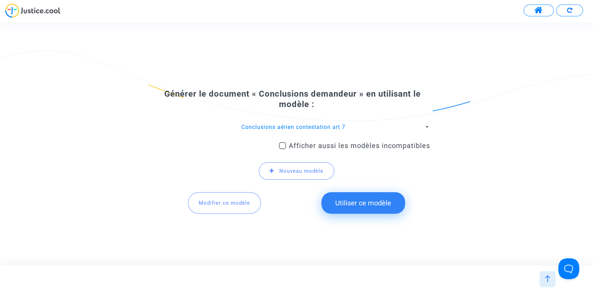
click at [350, 201] on button "Utiliser ce modèle" at bounding box center [363, 203] width 84 height 22
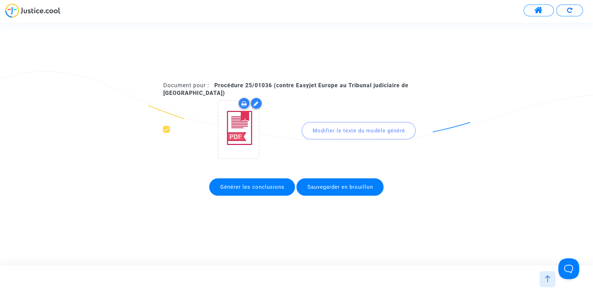
click at [323, 132] on div "Modifier le texte du modèle généré" at bounding box center [359, 130] width 114 height 17
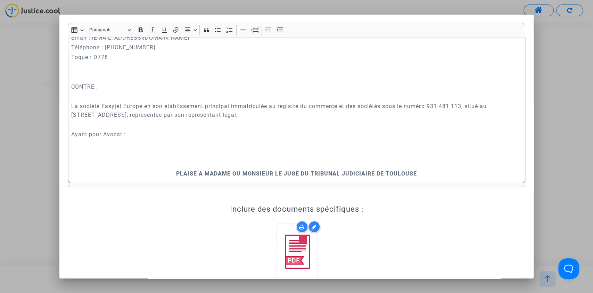
scroll to position [170, 0]
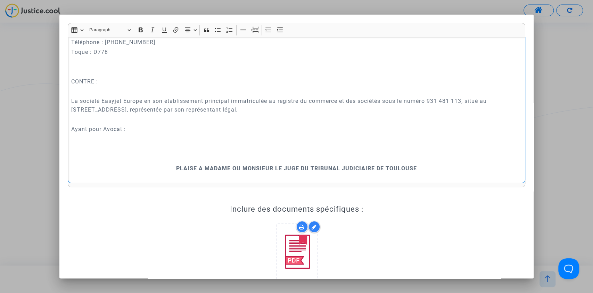
click at [132, 133] on p "Ayant pour Avocat :" at bounding box center [296, 129] width 450 height 9
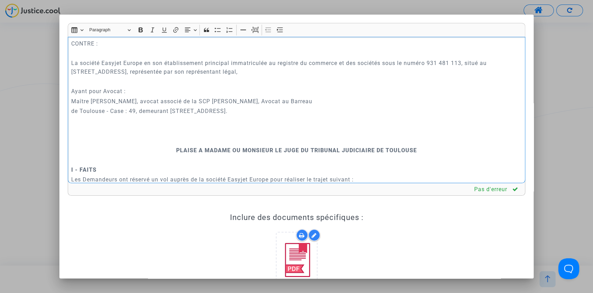
scroll to position [247, 0]
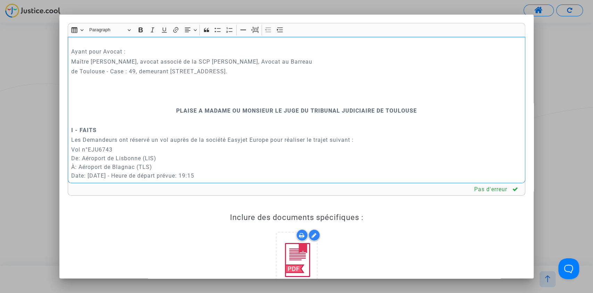
click at [150, 105] on p "Rich Text Editor, main" at bounding box center [296, 100] width 450 height 9
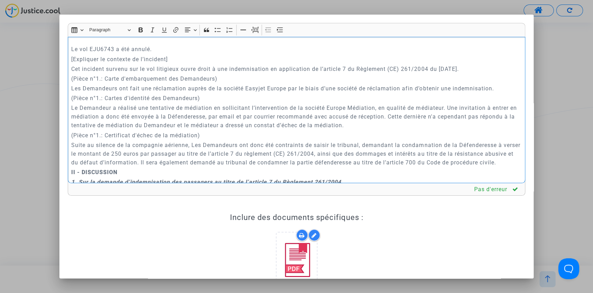
scroll to position [386, 0]
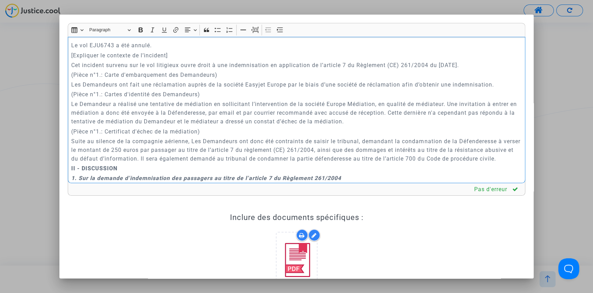
drag, startPoint x: 175, startPoint y: 64, endPoint x: 68, endPoint y: 61, distance: 107.0
click at [68, 61] on div "A MADAME, MONSIEUR LE JUGE DU TRIBUNAL JUDICIAIRE DE TOULOUSE Conclusions en ré…" at bounding box center [297, 110] width 458 height 147
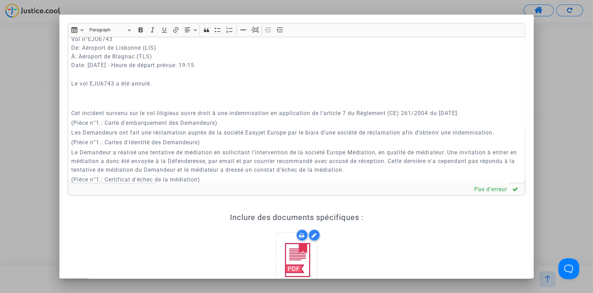
scroll to position [324, 0]
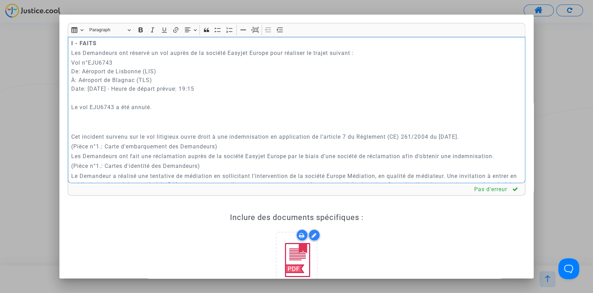
click at [150, 122] on p "Rich Text Editor, main" at bounding box center [296, 117] width 450 height 9
click at [90, 122] on p "Rich Text Editor, main" at bounding box center [296, 117] width 450 height 9
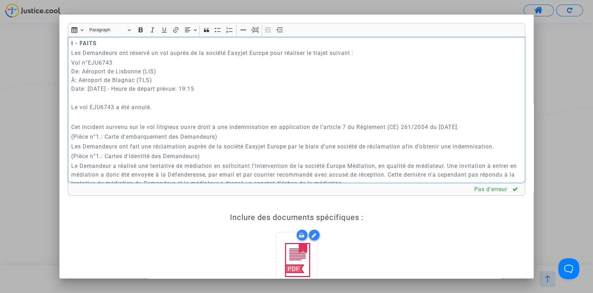
drag, startPoint x: 183, startPoint y: 128, endPoint x: 254, endPoint y: 128, distance: 70.2
click at [254, 122] on p "Rich Text Editor, main" at bounding box center [296, 117] width 450 height 9
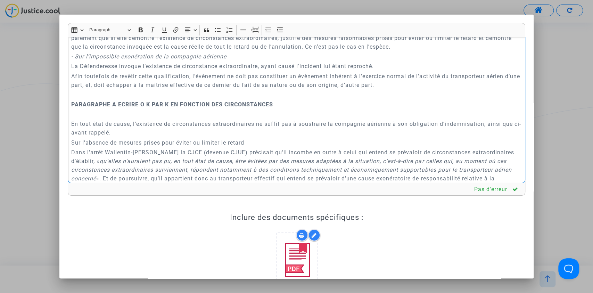
scroll to position [772, 0]
click at [78, 99] on p "Rich Text Editor, main" at bounding box center [296, 94] width 450 height 9
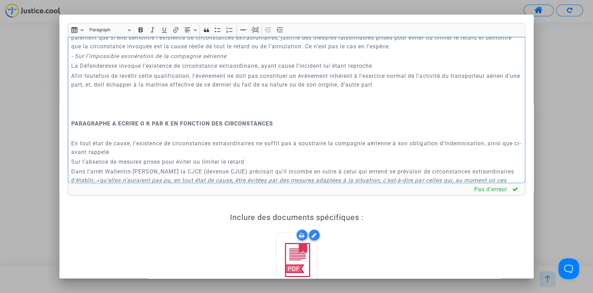
click at [78, 99] on p "Rich Text Editor, main" at bounding box center [296, 94] width 450 height 9
click at [76, 99] on p "Rich Text Editor, main" at bounding box center [296, 94] width 450 height 9
click at [75, 108] on p "Rich Text Editor, main" at bounding box center [296, 104] width 450 height 9
click at [99, 99] on p "Rich Text Editor, main" at bounding box center [296, 94] width 450 height 9
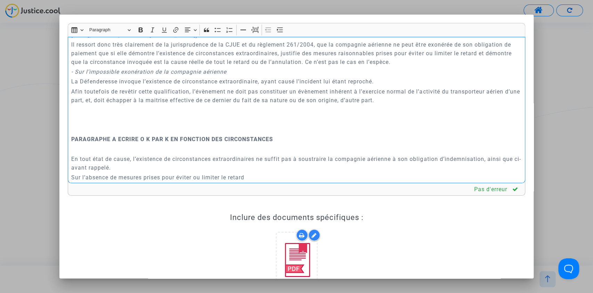
click at [92, 131] on div "A MADAME, MONSIEUR LE JUGE DU TRIBUNAL JUDICIAIRE DE TOULOUSE Conclusions en ré…" at bounding box center [297, 110] width 458 height 147
click at [90, 114] on p "Rich Text Editor, main" at bounding box center [296, 110] width 450 height 9
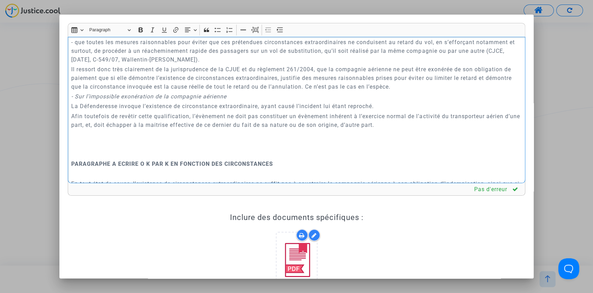
scroll to position [725, 0]
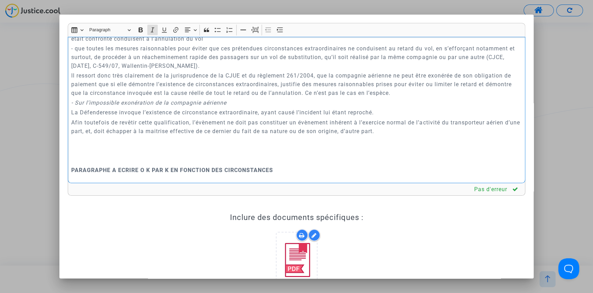
drag, startPoint x: 96, startPoint y: 121, endPoint x: 181, endPoint y: 121, distance: 84.4
click at [181, 106] on icon "- Sur l’impossible exonération de la compagnie aérienne" at bounding box center [148, 102] width 155 height 7
drag, startPoint x: 104, startPoint y: 129, endPoint x: 294, endPoint y: 128, distance: 189.7
click at [294, 117] on p "La Défenderesse invoque l’existence de circonstance extraordinaire, ayant causé…" at bounding box center [296, 112] width 450 height 9
drag, startPoint x: 86, startPoint y: 141, endPoint x: 175, endPoint y: 140, distance: 89.3
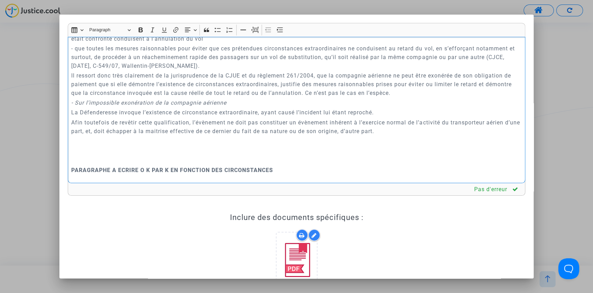
click at [158, 136] on p "Afin toutefois de revêtir cette qualification, l’évènement ne doit pas constitu…" at bounding box center [296, 126] width 450 height 17
drag, startPoint x: 225, startPoint y: 136, endPoint x: 420, endPoint y: 137, distance: 195.3
click at [420, 136] on p "Afin toutefois de revêtir cette qualification, l’évènement ne doit pas constitu…" at bounding box center [296, 126] width 450 height 17
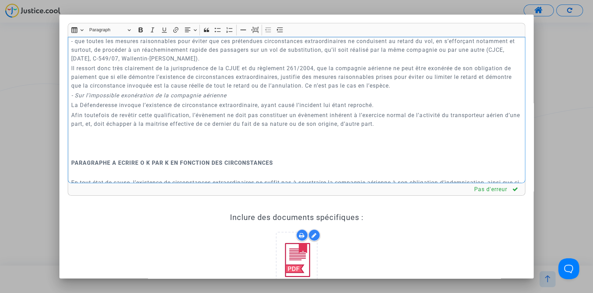
scroll to position [756, 0]
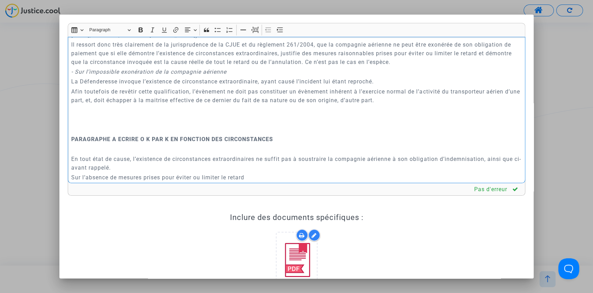
click at [96, 105] on p "Afin toutefois de revêtir cette qualification, l’évènement ne doit pas constitu…" at bounding box center [296, 95] width 450 height 17
drag, startPoint x: 148, startPoint y: 118, endPoint x: 382, endPoint y: 116, distance: 233.8
click at [382, 105] on p "Afin toutefois de revêtir cette qualification, l’évènement ne doit pas constitu…" at bounding box center [296, 95] width 450 height 17
click at [83, 124] on p "Rich Text Editor, main" at bounding box center [296, 119] width 450 height 9
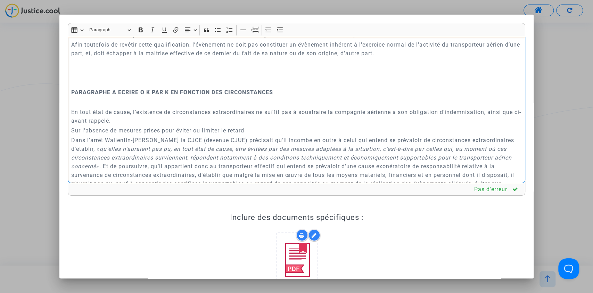
scroll to position [803, 0]
click at [234, 77] on p "En l'espèce, le vol litigieux a été annulé en raison de retard successifs des" at bounding box center [296, 73] width 450 height 9
click at [290, 77] on p "En l'espèce, le vol litigieux a été annulé en raison de retards successifs des" at bounding box center [296, 73] width 450 height 9
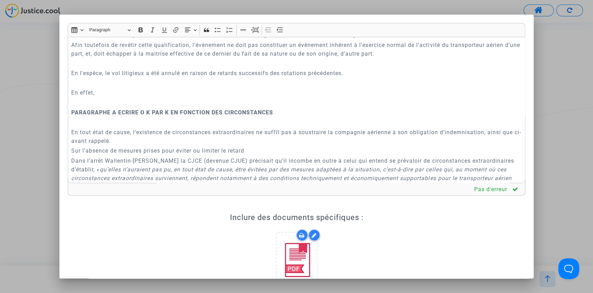
click at [120, 97] on p "En effet," at bounding box center [296, 92] width 450 height 9
click at [269, 97] on p "En effet, EJU6711 LIS-Bristol, 12h25-14h55, retardé de 49 minutes" at bounding box center [296, 92] width 450 height 9
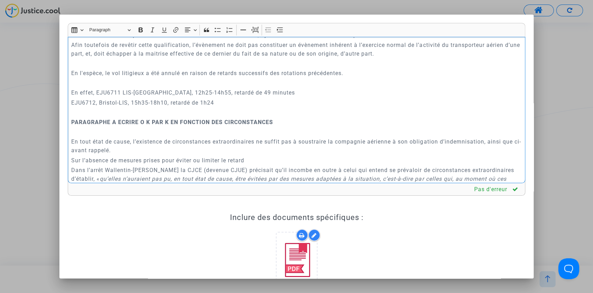
click at [70, 118] on div "A MADAME, MONSIEUR LE JUGE DU TRIBUNAL JUDICIAIRE DE TOULOUSE Conclusions en ré…" at bounding box center [297, 110] width 458 height 147
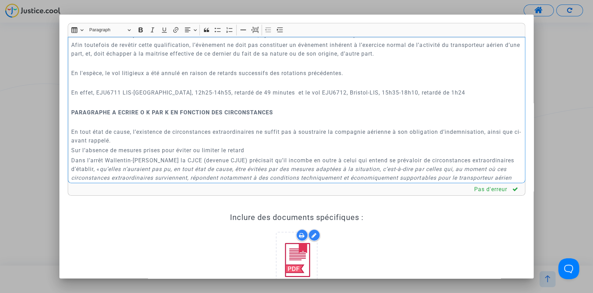
click at [257, 97] on p "En effet, EJU6711 LIS-Bristol, 12h25-14h55, retardé de 49 minutes et le vol EJU…" at bounding box center [296, 92] width 450 height 9
drag, startPoint x: 123, startPoint y: 107, endPoint x: 164, endPoint y: 109, distance: 41.0
click at [123, 97] on p "En effet, EJU6711 LIS-Bristol, 12h25-14h55, retardé de 49 minutes et le vol EJU…" at bounding box center [296, 92] width 450 height 9
click at [142, 97] on p "En effet, EJU6711 le vol LIS-Bristol, 12h25-14h55, retardé de 49 minutes et le …" at bounding box center [296, 92] width 450 height 9
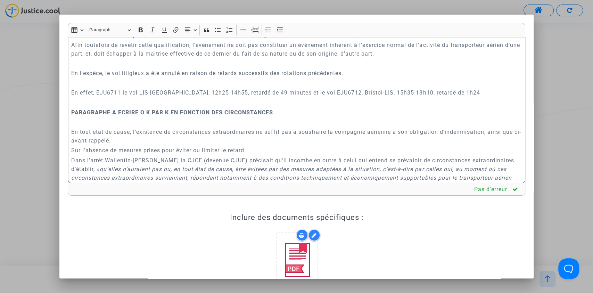
click at [95, 97] on p "En effet, EJU6711 le vol LIS-Bristol, 12h25-14h55, retardé de 49 minutes et le …" at bounding box center [296, 92] width 450 height 9
click at [148, 97] on p "En effet, le vol EJU6711 le vol LIS-Bristol, 12h25-14h55, retardé de 49 minutes…" at bounding box center [296, 92] width 450 height 9
click at [185, 97] on p "En effet, le vol EJU6711 au départ de LIS-Bristol, 12h25-14h55, retardé de 49 m…" at bounding box center [296, 92] width 450 height 9
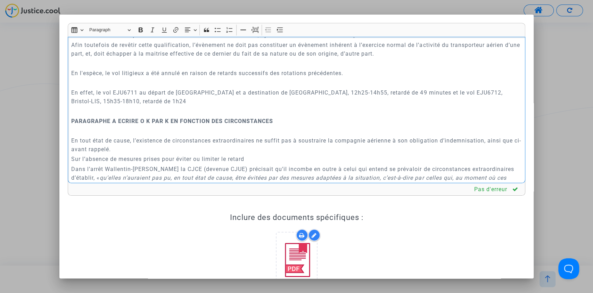
drag, startPoint x: 280, startPoint y: 109, endPoint x: 318, endPoint y: 108, distance: 38.2
click at [318, 106] on p "En effet, le vol EJU6711 au départ de Lisbonne et a destination de Bristol, 12h…" at bounding box center [296, 96] width 450 height 17
click at [407, 106] on p "En effet, le vol EJU6711 au départ de Lisbonne et a destination de Bristol a ét…" at bounding box center [296, 96] width 450 height 17
click at [462, 106] on p "En effet, le vol EJU6711 au départ de Lisbonne et a destination de Bristol a ét…" at bounding box center [296, 96] width 450 height 17
drag, startPoint x: 148, startPoint y: 120, endPoint x: 106, endPoint y: 119, distance: 42.1
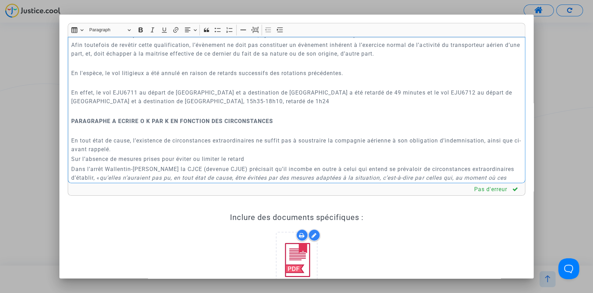
click at [106, 106] on p "En effet, le vol EJU6711 au départ de Lisbonne et a destination de Bristol a ét…" at bounding box center [296, 96] width 450 height 17
click at [172, 106] on p "En effet, le vol EJU6711 au départ de Lisbonne et a destination de Bristol a ét…" at bounding box center [296, 96] width 450 height 17
click at [181, 106] on p "En effet, le vol EJU6711 au départ de Lisbonne et a destination de Bristol a ét…" at bounding box center [296, 96] width 450 height 17
click at [383, 106] on p "En effet, le vol EJU6711 au départ de Lisbonne et a destination de Bristol a ét…" at bounding box center [296, 96] width 450 height 17
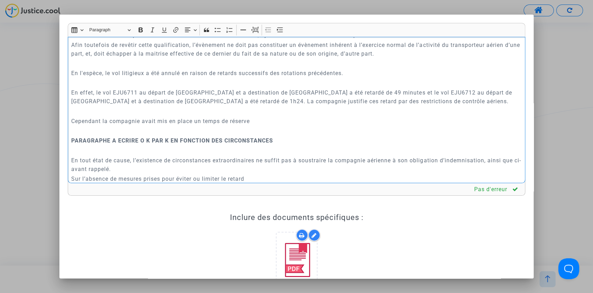
drag, startPoint x: 239, startPoint y: 141, endPoint x: 74, endPoint y: 138, distance: 165.1
click at [74, 125] on p "Cependant la compagnie avait mis en place un temps de réserve" at bounding box center [296, 121] width 450 height 9
copy p "ependant la compagnie avait mis en place un temps de réserve"
click at [256, 125] on p "Cependant la compagnie avait mis en place un temps de réserve" at bounding box center [296, 121] width 450 height 9
drag, startPoint x: 137, startPoint y: 108, endPoint x: 111, endPoint y: 108, distance: 25.4
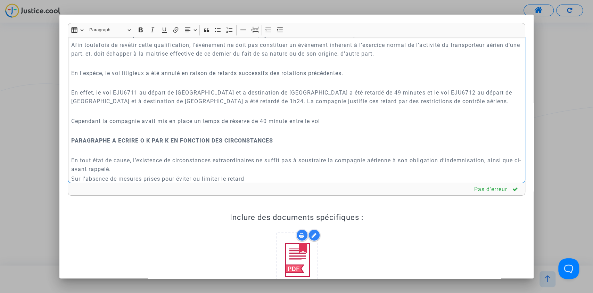
click at [111, 106] on p "En effet, le vol EJU6711 au départ de Lisbonne et a destination de Bristol a ét…" at bounding box center [296, 96] width 450 height 17
copy p "EJU6711"
click at [335, 125] on p "Cependant la compagnie avait mis en place un temps de réserve de 40 minute entr…" at bounding box center [296, 121] width 450 height 9
drag, startPoint x: 378, startPoint y: 110, endPoint x: 403, endPoint y: 109, distance: 25.0
click at [403, 106] on p "En effet, le vol EJU6711 au départ de Lisbonne et a destination de Bristol a ét…" at bounding box center [296, 96] width 450 height 17
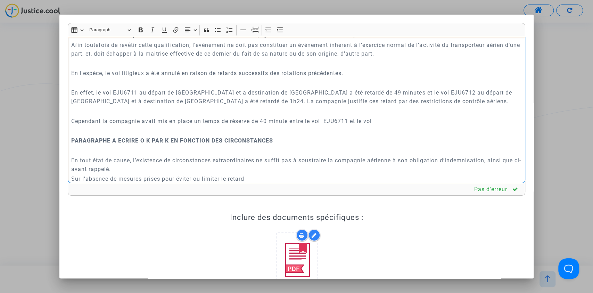
copy p "EJU6712"
click at [380, 125] on p "Cependant la compagnie avait mis en place un temps de réserve de 40 minute entr…" at bounding box center [296, 121] width 450 height 9
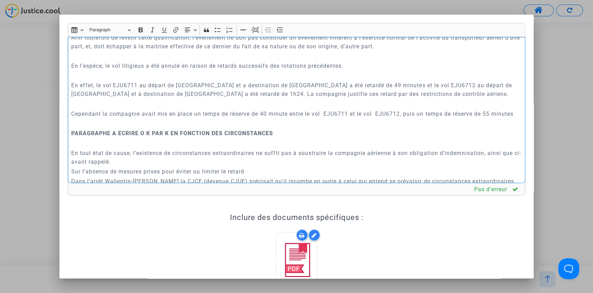
scroll to position [818, 0]
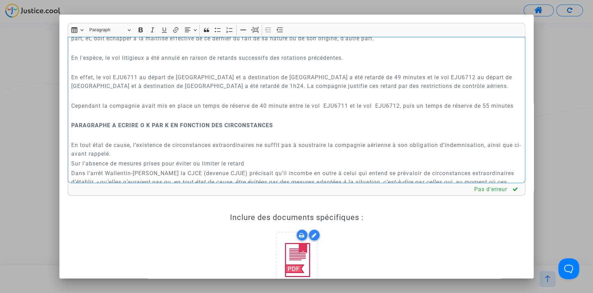
click at [289, 110] on p "Cependant la compagnie avait mis en place un temps de réserve de 40 minute entr…" at bounding box center [296, 105] width 450 height 9
click at [108, 110] on p "Cependant la compagnie avait mis en place un temps de réserve de 40 minutes ent…" at bounding box center [296, 105] width 450 height 9
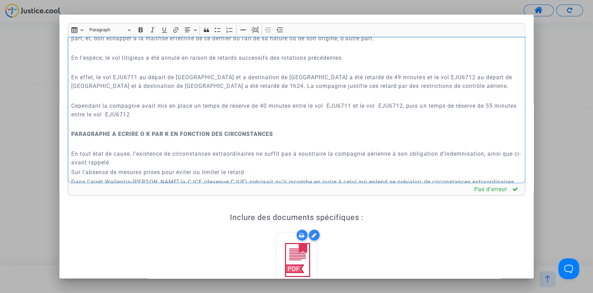
click at [130, 119] on p "Cependant la compagnie avait mis en place un temps de réserve de 40 minutes ent…" at bounding box center [296, 109] width 450 height 17
click at [381, 119] on p "Cependant la compagnie avait mis en place un temps de réserve de 40 minutes ent…" at bounding box center [296, 109] width 450 height 17
click at [174, 119] on p "Cependant la compagnie avait mis en place un temps de réserve de 40 minutes ent…" at bounding box center [296, 109] width 450 height 17
drag, startPoint x: 374, startPoint y: 134, endPoint x: 276, endPoint y: 133, distance: 97.6
click at [276, 119] on p "Cependant la compagnie avait mis en place un temps de réserve de 40 minutes ent…" at bounding box center [296, 109] width 450 height 17
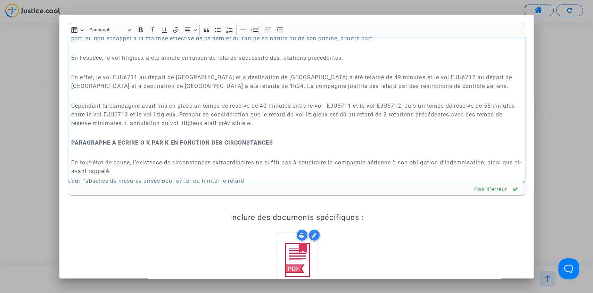
drag, startPoint x: 193, startPoint y: 143, endPoint x: 256, endPoint y: 141, distance: 62.9
click at [256, 128] on p "Cependant la compagnie avait mis en place un temps de réserve de 40 minutes ent…" at bounding box center [296, 114] width 450 height 26
click at [290, 128] on p "Cependant la compagnie avait mis en place un temps de réserve de 40 minutes ent…" at bounding box center [296, 114] width 450 height 26
drag, startPoint x: 244, startPoint y: 140, endPoint x: 253, endPoint y: 140, distance: 8.4
click at [245, 128] on p "Cependant la compagnie avait mis en place un temps de réserve de 40 minutes ent…" at bounding box center [296, 114] width 450 height 26
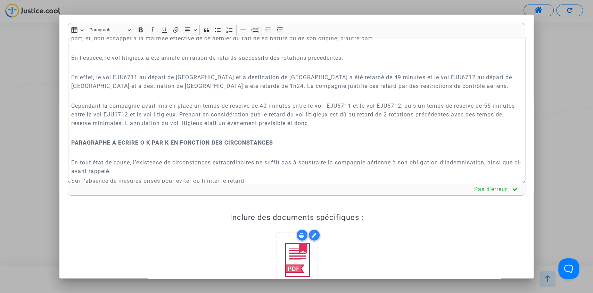
click at [345, 128] on p "Cependant la compagnie avait mis en place un temps de réserve de 40 minutes ent…" at bounding box center [296, 114] width 450 height 26
click at [267, 128] on p "Cependant la compagnie avait mis en place un temps de réserve de 40 minutes ent…" at bounding box center [296, 114] width 450 height 26
click at [264, 128] on p "Cependant la compagnie avait mis en place un temps de réserve de 40 minutes ent…" at bounding box center [296, 114] width 450 height 26
drag, startPoint x: 224, startPoint y: 56, endPoint x: 323, endPoint y: 55, distance: 98.3
click at [323, 43] on p "Afin toutefois de revêtir cette qualification, l’évènement ne doit pas constitu…" at bounding box center [296, 33] width 450 height 17
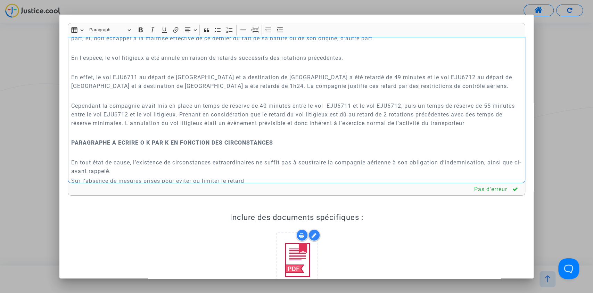
click at [322, 52] on p "Rich Text Editor, main" at bounding box center [296, 48] width 450 height 9
drag, startPoint x: 497, startPoint y: 141, endPoint x: 506, endPoint y: 141, distance: 9.0
click at [498, 128] on p "Cependant la compagnie avait mis en place un temps de réserve de 40 minutes ent…" at bounding box center [296, 114] width 450 height 26
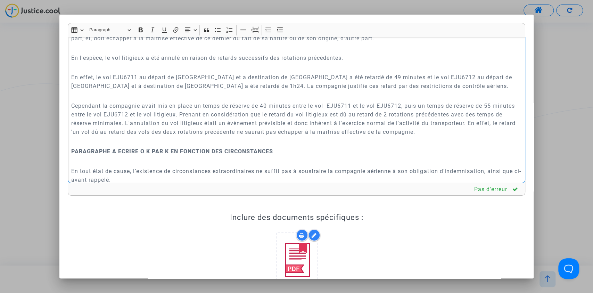
drag, startPoint x: 222, startPoint y: 57, endPoint x: 290, endPoint y: 53, distance: 68.9
click at [290, 43] on p "Afin toutefois de revêtir cette qualification, l’évènement ne doit pas constitu…" at bounding box center [296, 33] width 450 height 17
drag, startPoint x: 462, startPoint y: 147, endPoint x: 466, endPoint y: 149, distance: 4.2
click at [462, 136] on p "Cependant la compagnie avait mis en place un temps de réserve de 40 minutes ent…" at bounding box center [296, 118] width 450 height 35
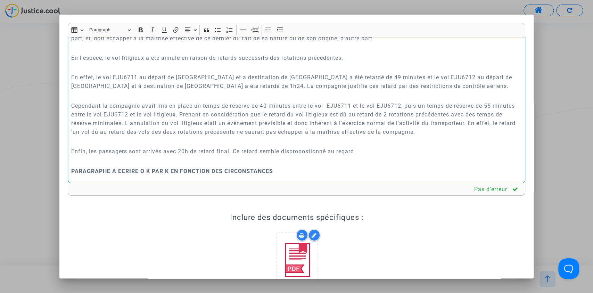
click at [303, 156] on p "Enfin, les passagers sont arrivés avec 20h de retard final. Ce retard semble di…" at bounding box center [296, 151] width 450 height 9
click at [308, 156] on p "Enfin, les passagers sont arrivés avec 20h de retard final. Ce retard semble di…" at bounding box center [296, 151] width 450 height 9
copy p "dispropostionné"
click at [302, 156] on p "Enfin, les passagers sont arrivés avec 20h de retard final. Ce retard semble di…" at bounding box center [296, 151] width 450 height 9
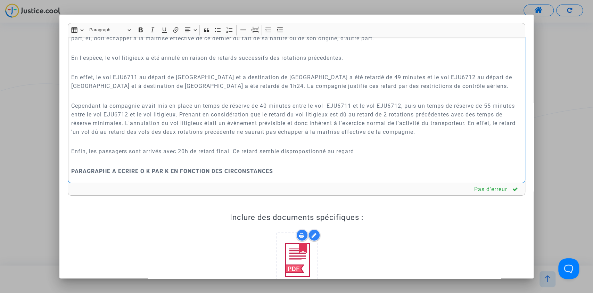
click at [302, 156] on p "Enfin, les passagers sont arrivés avec 20h de retard final. Ce retard semble di…" at bounding box center [296, 151] width 450 height 9
click at [368, 156] on p "Enfin, les passagers sont arrivés avec 20h de retard final. Ce retard semble di…" at bounding box center [296, 151] width 450 height 9
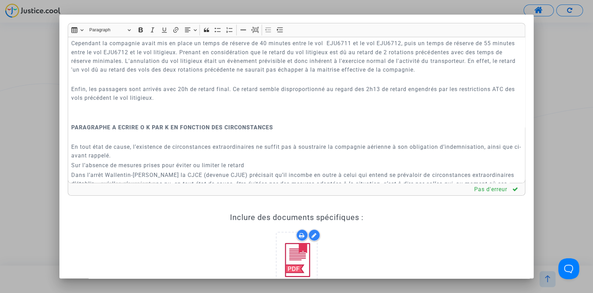
scroll to position [889, 0]
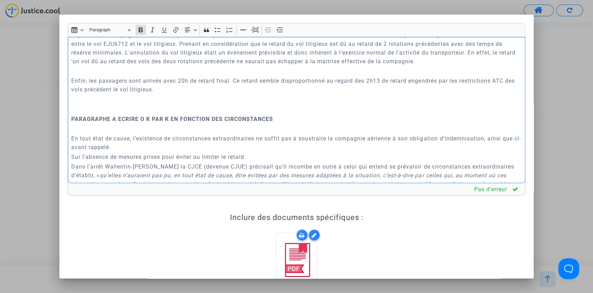
drag, startPoint x: 72, startPoint y: 133, endPoint x: 287, endPoint y: 134, distance: 214.4
click at [287, 123] on p "PARAGRAPHE A ECRIRE O K PAR K EN FONCTION DES CIRCONSTANCES" at bounding box center [296, 119] width 450 height 9
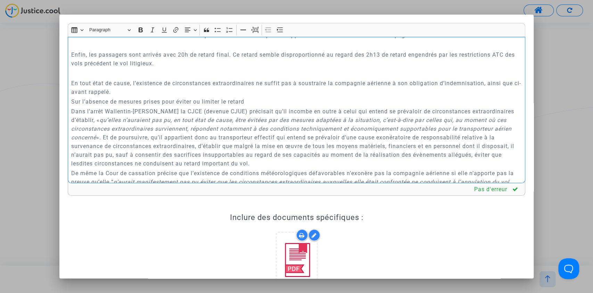
scroll to position [920, 0]
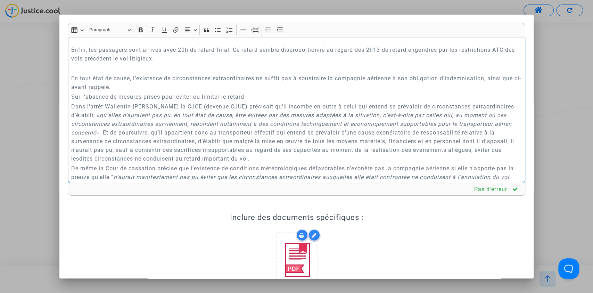
drag, startPoint x: 106, startPoint y: 97, endPoint x: 411, endPoint y: 93, distance: 305.4
click at [411, 91] on p "En tout état de cause, l’existence de circonstances extraordinaires ne suffit p…" at bounding box center [296, 82] width 450 height 17
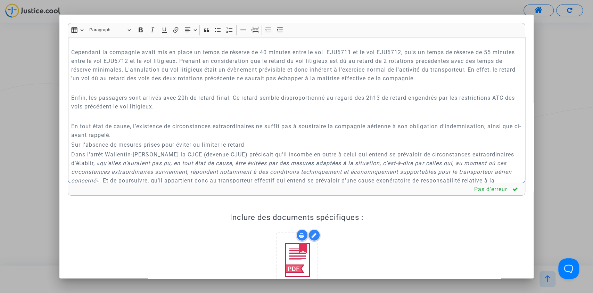
scroll to position [858, 0]
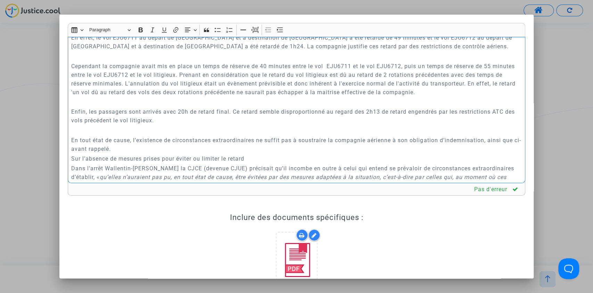
click at [190, 125] on p "Enfin, les passagers sont arrivés avec 20h de retard final. Ce retard semble di…" at bounding box center [296, 115] width 450 height 17
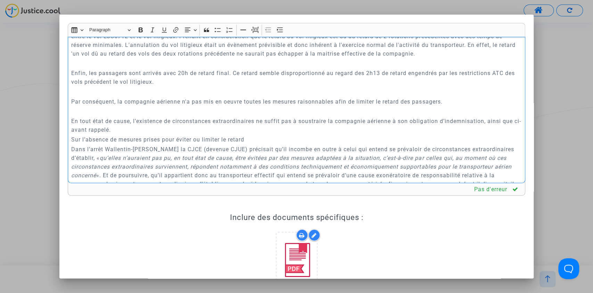
scroll to position [904, 0]
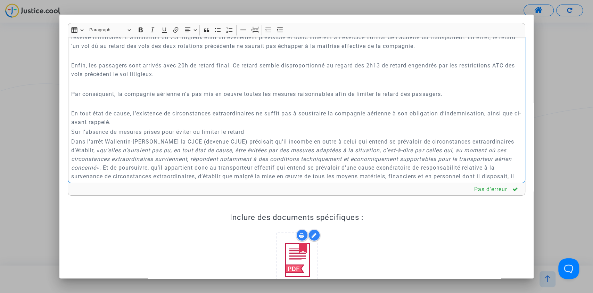
click at [228, 98] on p "Par conséquent, la compagnie aérienne n'a pas mis en oeuvre toutes les mesures …" at bounding box center [296, 94] width 450 height 9
click at [230, 98] on p "Par conséquent, la compagnie aérienne n'a pas mis en oeuvre toutes les mesures …" at bounding box center [296, 94] width 450 height 9
click at [230, 98] on p "Par conséquent, la compagnie aérienne n'a pas mis en oeuvretoutes les mesures r…" at bounding box center [296, 94] width 450 height 9
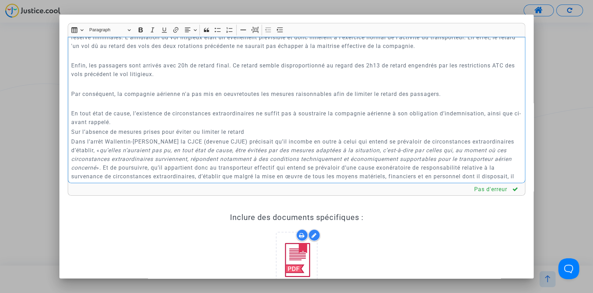
click at [237, 98] on p "Par conséquent, la compagnie aérienne n'a pas mis en oeuvretoutes les mesures r…" at bounding box center [296, 94] width 450 height 9
click at [243, 98] on p "Par conséquent, la compagnie aérienne n'a pas mis en oeuvretoutes les mesures r…" at bounding box center [296, 94] width 450 height 9
click at [228, 98] on p "Par conséquent, la compagnie aérienne n'a pas mis en oeuvre toutes les mesures …" at bounding box center [296, 94] width 450 height 9
drag, startPoint x: 94, startPoint y: 131, endPoint x: 242, endPoint y: 128, distance: 148.0
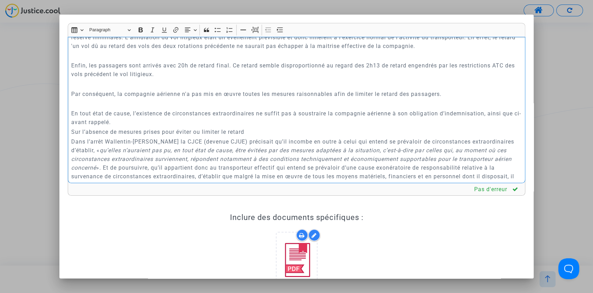
click at [242, 126] on p "En tout état de cause, l’existence de circonstances extraordinaires ne suffit p…" at bounding box center [296, 117] width 450 height 17
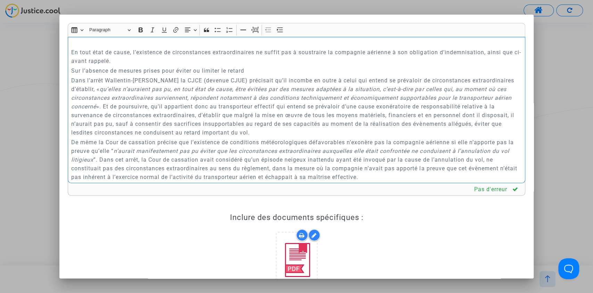
scroll to position [966, 0]
drag, startPoint x: 72, startPoint y: 88, endPoint x: 242, endPoint y: 89, distance: 170.3
click at [242, 74] on p "Sur l’absence de mesures prises pour éviter ou limiter le retard" at bounding box center [296, 70] width 450 height 9
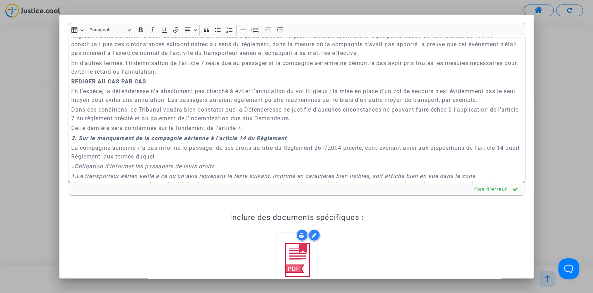
scroll to position [1090, 0]
drag, startPoint x: 125, startPoint y: 82, endPoint x: 295, endPoint y: 82, distance: 169.6
click at [295, 76] on p "En d’autres termes, l’indemnisation de l’article 7 reste due au passager si la …" at bounding box center [296, 66] width 450 height 17
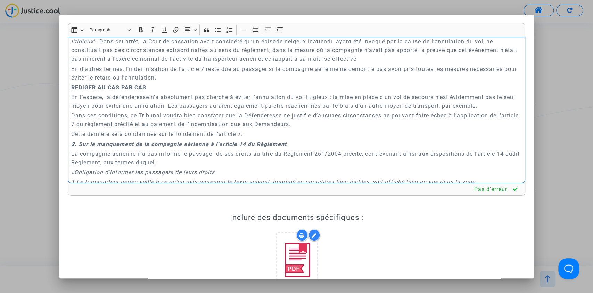
scroll to position [1105, 0]
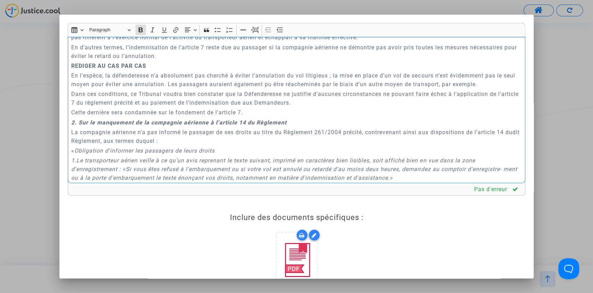
click at [154, 70] on p "REDIGER AU CAS PAR CAS" at bounding box center [296, 66] width 450 height 9
drag, startPoint x: 159, startPoint y: 81, endPoint x: 56, endPoint y: 79, distance: 103.6
click at [56, 79] on div "Rich Text Editor Insert table Insert table Heading Paragraph Paragraph Heading …" at bounding box center [296, 146] width 593 height 293
drag, startPoint x: 154, startPoint y: 93, endPoint x: 367, endPoint y: 88, distance: 213.4
click at [367, 88] on p "En l’espèce, la défenderesse n’a absolument pas cherché à éviter l’annulation d…" at bounding box center [296, 79] width 450 height 17
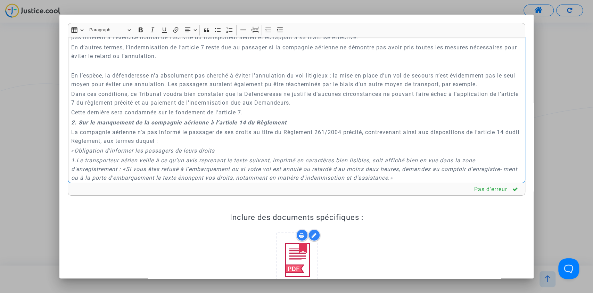
drag, startPoint x: 359, startPoint y: 98, endPoint x: 465, endPoint y: 96, distance: 106.7
click at [465, 89] on p "En l’espèce, la défenderesse n’a absolument pas cherché à éviter l’annulation d…" at bounding box center [296, 79] width 450 height 17
click at [72, 107] on p "Dans ces conditions, ce Tribunal voudra bien constater que la Défenderesse ne j…" at bounding box center [296, 98] width 450 height 17
drag, startPoint x: 81, startPoint y: 111, endPoint x: 128, endPoint y: 109, distance: 47.0
click at [128, 107] on p "Dans ces conditions, ce Tribunal voudra bien constater que la Défenderesse ne j…" at bounding box center [296, 98] width 450 height 17
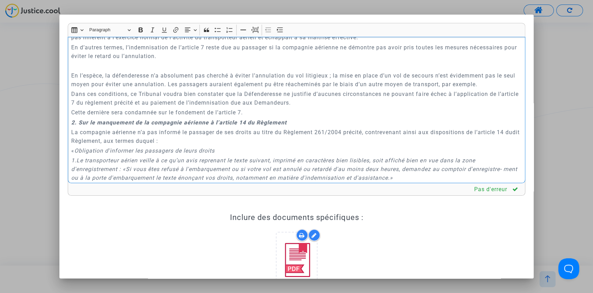
drag, startPoint x: 143, startPoint y: 110, endPoint x: 271, endPoint y: 110, distance: 127.5
click at [271, 107] on p "Dans ces conditions, ce Tribunal voudra bien constater que la Défenderesse ne j…" at bounding box center [296, 98] width 450 height 17
drag, startPoint x: 250, startPoint y: 109, endPoint x: 289, endPoint y: 109, distance: 38.9
click at [289, 107] on p "Dans ces conditions, ce Tribunal voudra bien constater que la Défenderesse ne j…" at bounding box center [296, 98] width 450 height 17
click at [325, 107] on p "Dans ces conditions, ce Tribunal voudra bien constater que la Défenderesse ne j…" at bounding box center [296, 98] width 450 height 17
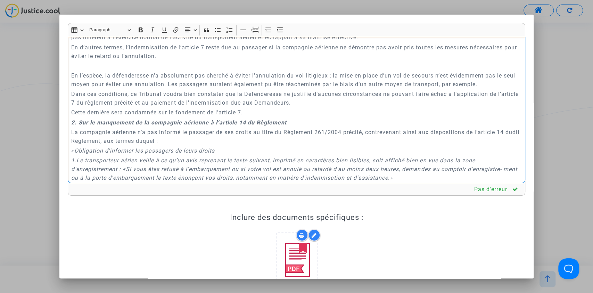
click at [338, 107] on p "Dans ces conditions, ce Tribunal voudra bien constater que la Défenderesse ne j…" at bounding box center [296, 98] width 450 height 17
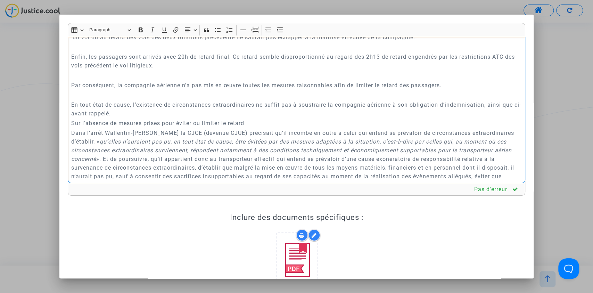
scroll to position [904, 0]
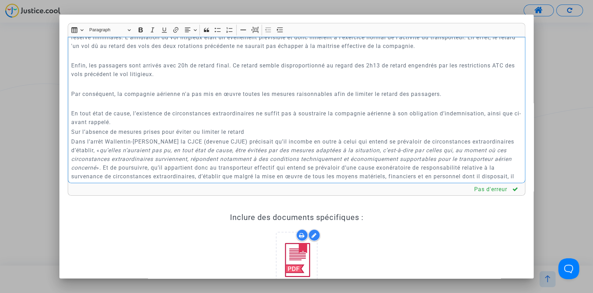
drag, startPoint x: 87, startPoint y: 108, endPoint x: 196, endPoint y: 107, distance: 109.1
click at [196, 98] on p "Par conséquent, la compagnie aérienne n'a pas mis en œuvre toutes les mesures r…" at bounding box center [296, 94] width 450 height 9
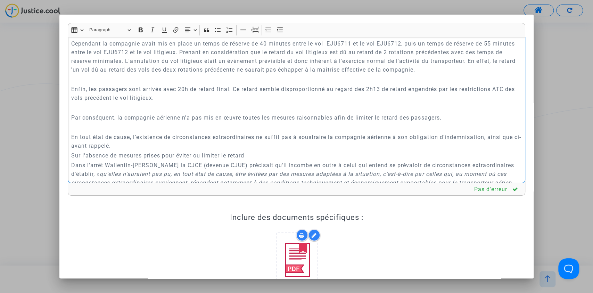
scroll to position [873, 0]
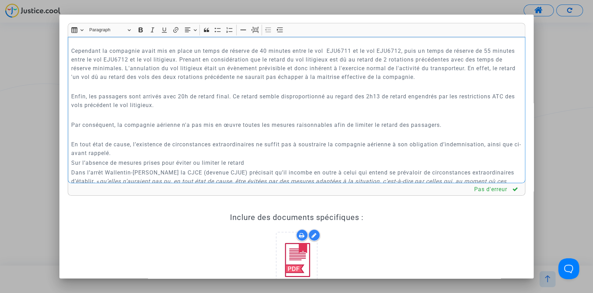
drag, startPoint x: 207, startPoint y: 127, endPoint x: 259, endPoint y: 132, distance: 51.4
click at [208, 127] on div "A MADAME, MONSIEUR LE JUGE DU TRIBUNAL JUDICIAIRE DE TOULOUSE Conclusions en ré…" at bounding box center [297, 110] width 458 height 147
drag, startPoint x: 407, startPoint y: 146, endPoint x: 72, endPoint y: 109, distance: 337.7
click at [72, 109] on div "A MADAME, MONSIEUR LE JUGE DU TRIBUNAL JUDICIAIRE DE TOULOUSE Conclusions en ré…" at bounding box center [297, 110] width 458 height 147
copy div "Enfin, les passagers sont arrivés avec 20h de retard final. Ce retard semble di…"
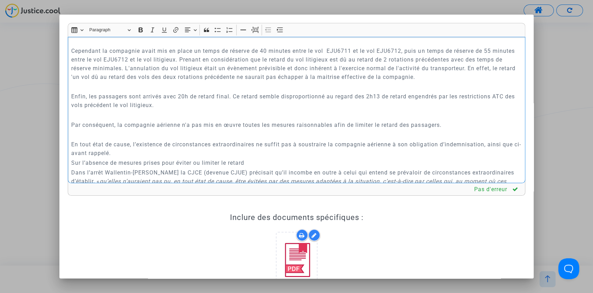
copy div "Enfin, les passagers sont arrivés avec 20h de retard final. Ce retard semble di…"
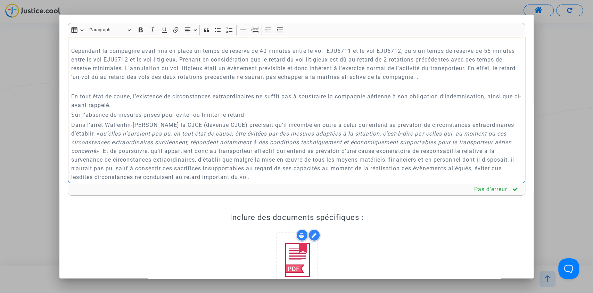
click at [469, 81] on p "Cependant la compagnie avait mis en place un temps de réserve de 40 minutes ent…" at bounding box center [296, 64] width 450 height 35
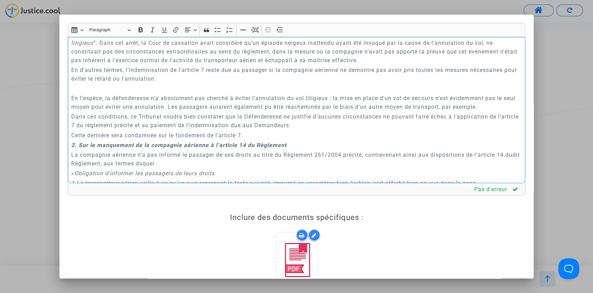
scroll to position [1059, 0]
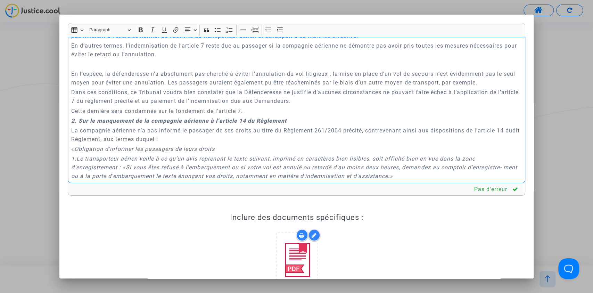
click at [216, 59] on p "En d’autres termes, l’indemnisation de l’article 7 reste due au passager si la …" at bounding box center [296, 49] width 450 height 17
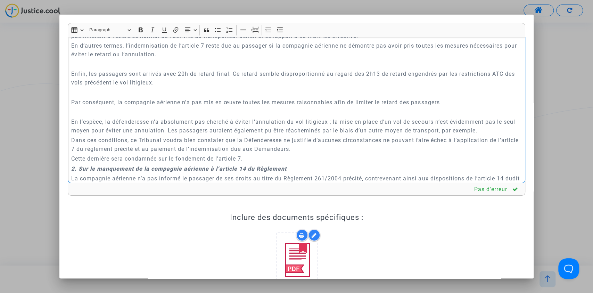
click at [80, 87] on p "Enfin, les passagers sont arrivés avec 20h de retard final. Ce retard semble di…" at bounding box center [296, 77] width 450 height 17
drag, startPoint x: 88, startPoint y: 62, endPoint x: 286, endPoint y: 60, distance: 198.4
click at [286, 59] on p "En d’autres termes, l’indemnisation de l’article 7 reste due au passager si la …" at bounding box center [296, 49] width 450 height 17
click at [253, 68] on p "Rich Text Editor, main" at bounding box center [296, 64] width 450 height 9
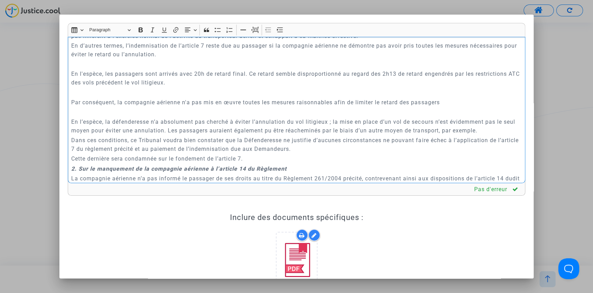
click at [75, 97] on p "Rich Text Editor, main" at bounding box center [296, 92] width 450 height 9
drag, startPoint x: 221, startPoint y: 117, endPoint x: 392, endPoint y: 121, distance: 170.7
click at [392, 107] on p "Par conséquent, la compagnie aérienne n'a pas mis en œuvre toutes les mesures r…" at bounding box center [296, 102] width 450 height 9
click at [74, 116] on p "Rich Text Editor, main" at bounding box center [296, 112] width 450 height 9
drag, startPoint x: 119, startPoint y: 138, endPoint x: 278, endPoint y: 135, distance: 158.8
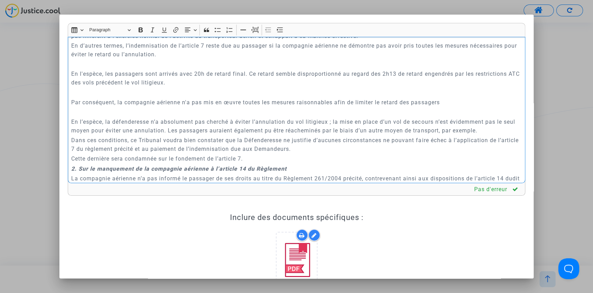
click at [278, 135] on p "En l’espèce, la défenderesse n’a absolument pas cherché à éviter l’annulation d…" at bounding box center [296, 125] width 450 height 17
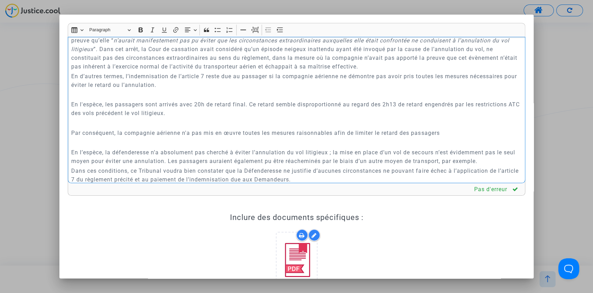
scroll to position [1028, 0]
drag, startPoint x: 137, startPoint y: 95, endPoint x: 270, endPoint y: 96, distance: 132.7
click at [270, 90] on p "En d’autres termes, l’indemnisation de l’article 7 reste due au passager si la …" at bounding box center [296, 80] width 450 height 17
drag, startPoint x: 98, startPoint y: 123, endPoint x: 263, endPoint y: 121, distance: 165.1
click at [263, 118] on p "En l'espèce, les passagers sont arrivés avec 20h de retard final. Ce retard sem…" at bounding box center [296, 108] width 450 height 17
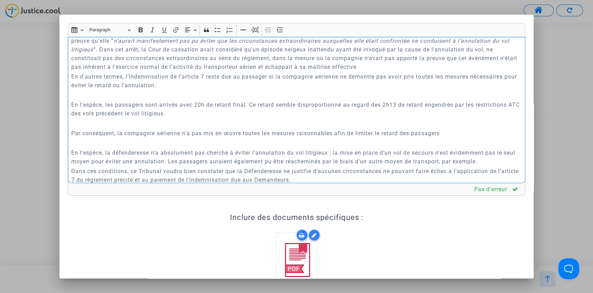
click at [271, 136] on div "A MADAME, MONSIEUR LE JUGE DU TRIBUNAL JUDICIAIRE DE TOULOUSE Conclusions en ré…" at bounding box center [297, 110] width 458 height 147
drag, startPoint x: 276, startPoint y: 120, endPoint x: 415, endPoint y: 119, distance: 139.7
click at [415, 118] on p "En l'espèce, les passagers sont arrivés avec 20h de retard final. Ce retard sem…" at bounding box center [296, 108] width 450 height 17
click at [353, 118] on p "En l'espèce, les passagers sont arrivés avec 20h de retard final. Ce retard sem…" at bounding box center [296, 108] width 450 height 17
drag, startPoint x: 100, startPoint y: 132, endPoint x: 138, endPoint y: 131, distance: 37.2
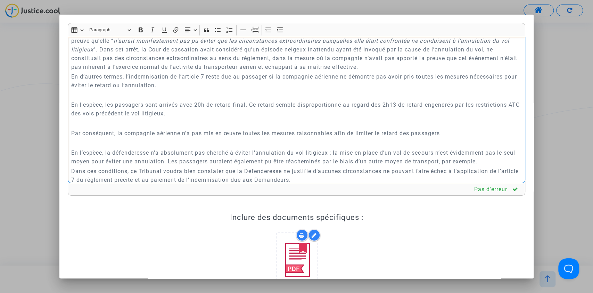
click at [137, 118] on p "En l'espèce, les passagers sont arrivés avec 20h de retard final. Ce retard sem…" at bounding box center [296, 108] width 450 height 17
drag, startPoint x: 156, startPoint y: 141, endPoint x: 160, endPoint y: 140, distance: 3.8
click at [158, 128] on p "Rich Text Editor, main" at bounding box center [296, 123] width 450 height 9
drag, startPoint x: 82, startPoint y: 149, endPoint x: 235, endPoint y: 146, distance: 152.9
click at [235, 138] on p "Par conséquent, la compagnie aérienne n'a pas mis en œuvre toutes les mesures r…" at bounding box center [296, 133] width 450 height 9
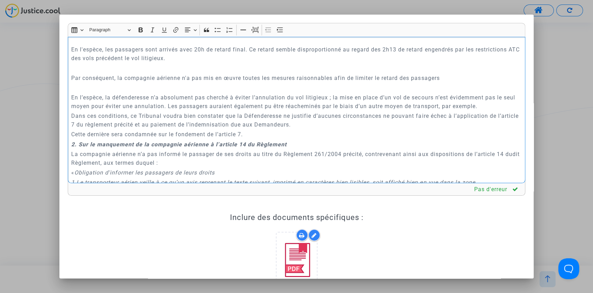
scroll to position [1090, 0]
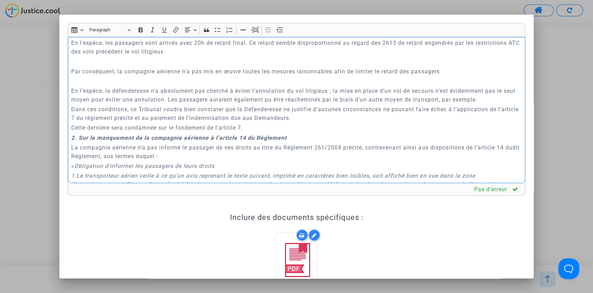
drag, startPoint x: 89, startPoint y: 108, endPoint x: 281, endPoint y: 110, distance: 191.8
click at [283, 104] on p "En l’espèce, la défenderesse n’a absolument pas cherché à éviter l’annulation d…" at bounding box center [296, 95] width 450 height 17
drag, startPoint x: 71, startPoint y: 86, endPoint x: 447, endPoint y: 90, distance: 376.0
click at [447, 76] on p "Par conséquent, la compagnie aérienne n'a pas mis en œuvre toutes les mesures r…" at bounding box center [296, 71] width 450 height 9
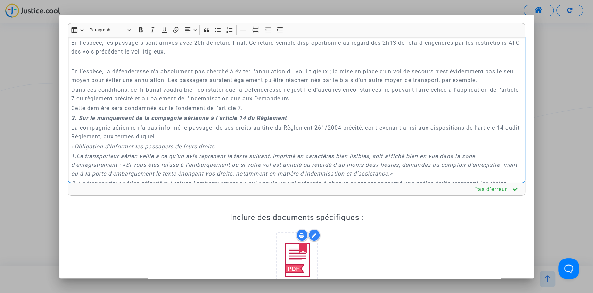
drag, startPoint x: 95, startPoint y: 88, endPoint x: 315, endPoint y: 88, distance: 220.3
click at [315, 84] on p "En l’espèce, la défenderesse n’a absolument pas cherché à éviter l’annulation d…" at bounding box center [296, 75] width 450 height 17
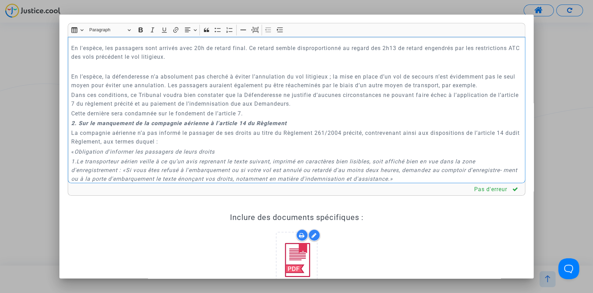
scroll to position [1074, 0]
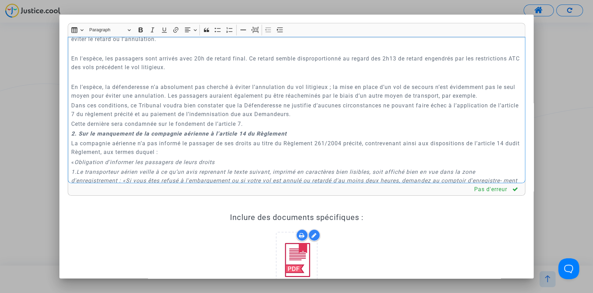
drag, startPoint x: 397, startPoint y: 106, endPoint x: 471, endPoint y: 103, distance: 73.7
click at [472, 100] on p "En l’espèce, la défenderesse n’a absolument pas cherché à éviter l’annulation d…" at bounding box center [296, 91] width 450 height 17
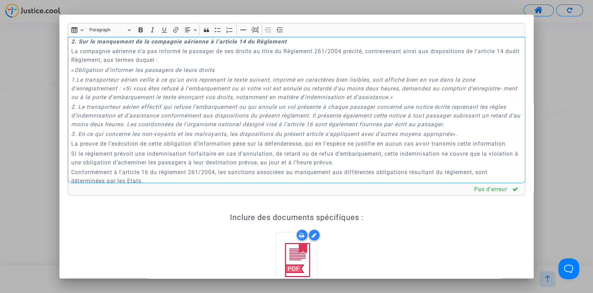
scroll to position [1167, 0]
drag, startPoint x: 105, startPoint y: 68, endPoint x: 228, endPoint y: 69, distance: 122.7
click at [228, 64] on p "La compagnie aérienne n’a pas informé le passager de ses droits au titre du Règ…" at bounding box center [296, 54] width 450 height 17
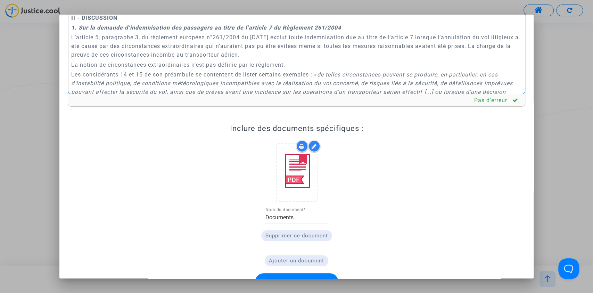
scroll to position [109, 0]
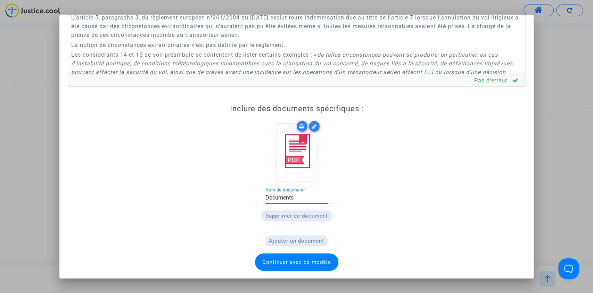
click at [286, 195] on input "Documents" at bounding box center [296, 198] width 63 height 6
drag, startPoint x: 302, startPoint y: 197, endPoint x: 224, endPoint y: 198, distance: 77.1
click at [224, 198] on div "Inclure des documents spécifiques : Documents Nom du document * Supprimer ce do…" at bounding box center [297, 175] width 444 height 142
type input "Conclusion en demande"
click at [294, 262] on span "Continuer avec ce modèle" at bounding box center [296, 262] width 69 height 6
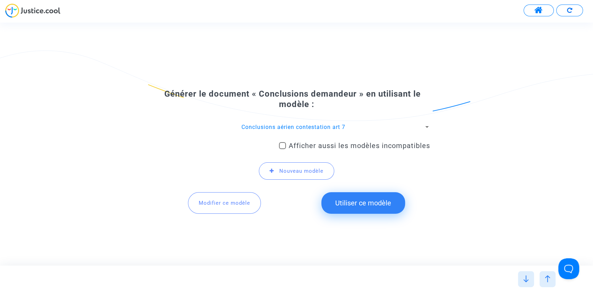
click at [416, 128] on div "Conclusions aérien contestation art 7" at bounding box center [293, 127] width 261 height 8
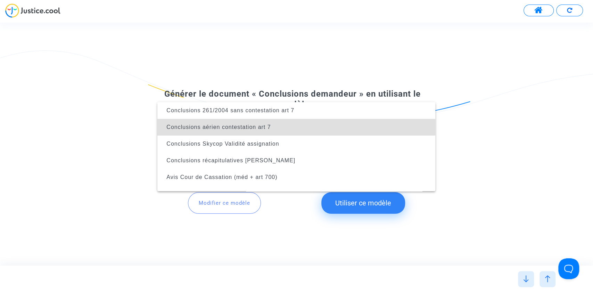
click at [516, 131] on div at bounding box center [296, 146] width 593 height 293
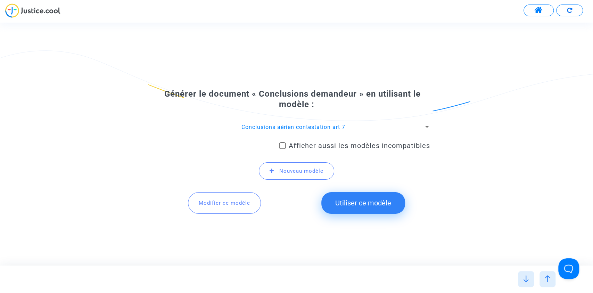
click at [347, 197] on button "Utiliser ce modèle" at bounding box center [363, 203] width 84 height 22
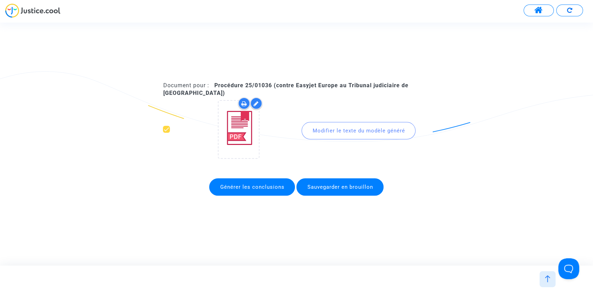
click at [319, 130] on div "Modifier le texte du modèle généré" at bounding box center [359, 130] width 114 height 17
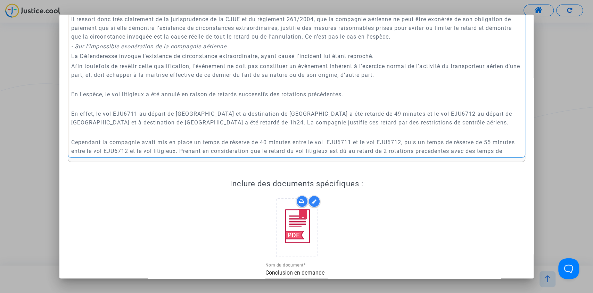
scroll to position [23, 0]
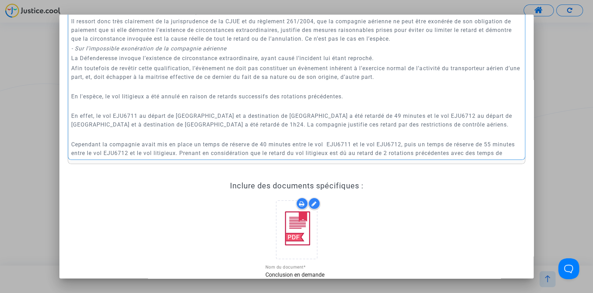
drag, startPoint x: 105, startPoint y: 116, endPoint x: 276, endPoint y: 116, distance: 171.3
click at [276, 101] on p "En l'espèce, le vol litigieux a été annulé en raison de retards successifs des …" at bounding box center [296, 96] width 450 height 9
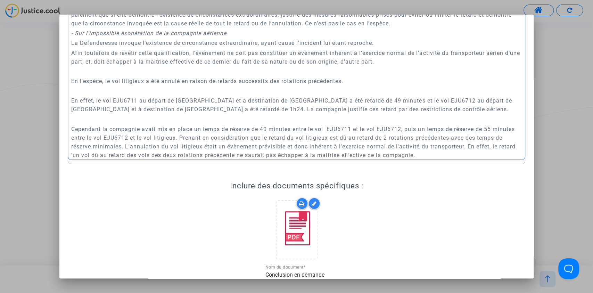
scroll to position [772, 0]
drag, startPoint x: 149, startPoint y: 117, endPoint x: 327, endPoint y: 114, distance: 178.3
click at [327, 113] on p "En effet, le vol EJU6711 au départ de Lisbonne et a destination de Bristol a ét…" at bounding box center [296, 104] width 450 height 17
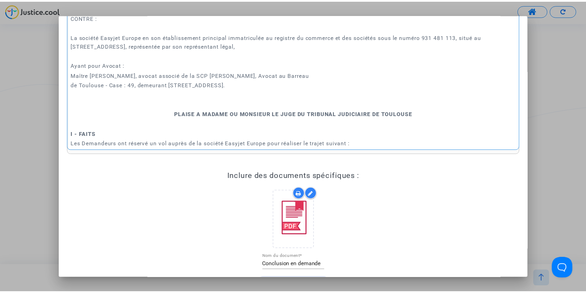
scroll to position [100, 0]
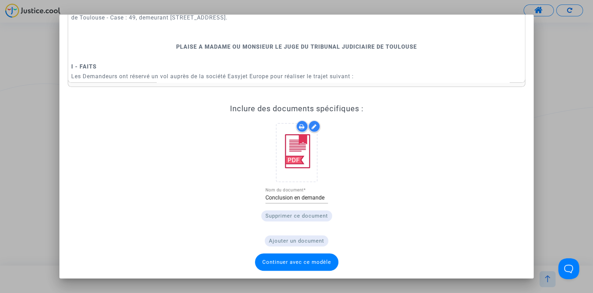
click at [557, 92] on div at bounding box center [296, 146] width 593 height 293
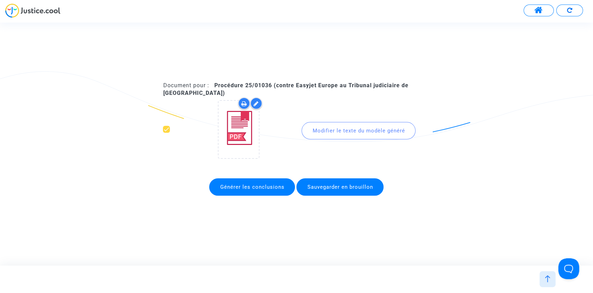
click at [334, 190] on span "Sauvegarder en brouillon" at bounding box center [339, 186] width 87 height 17
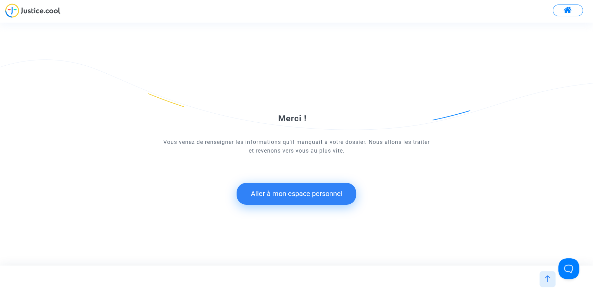
click at [293, 192] on button "Aller à mon espace personnel" at bounding box center [297, 194] width 120 height 22
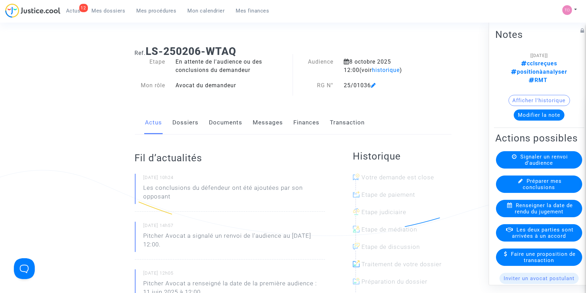
click at [177, 123] on link "Dossiers" at bounding box center [186, 122] width 26 height 23
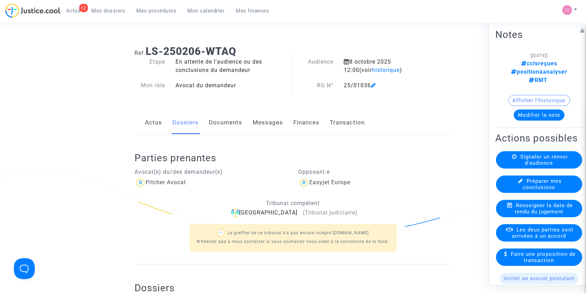
click at [220, 122] on link "Documents" at bounding box center [225, 122] width 33 height 23
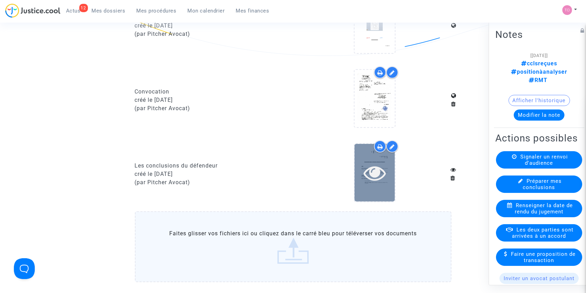
scroll to position [509, 0]
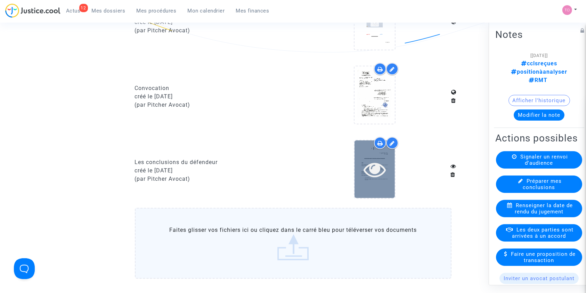
click at [389, 173] on div at bounding box center [374, 169] width 40 height 22
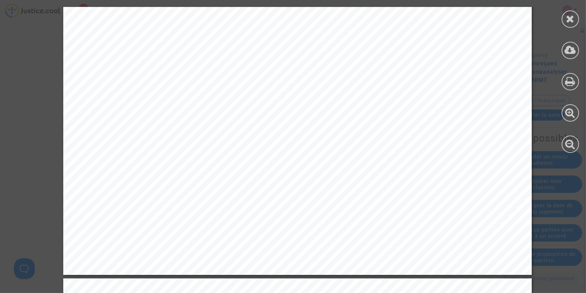
scroll to position [1081, 0]
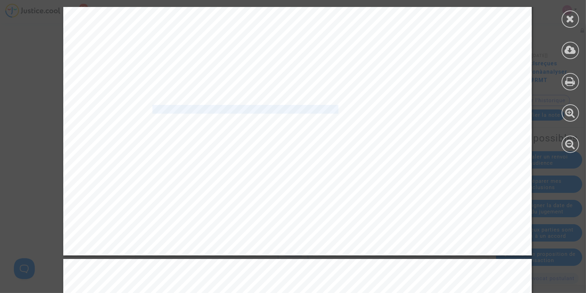
drag, startPoint x: 146, startPoint y: 108, endPoint x: 330, endPoint y: 108, distance: 184.2
click at [330, 108] on span "La CJUE ajoute, concernant les retards ayant affecté un vol précédent le vol li…" at bounding box center [288, 110] width 338 height 8
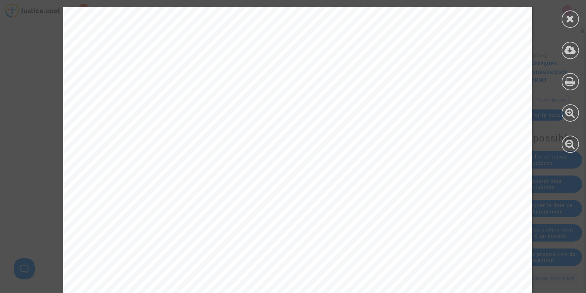
scroll to position [3444, 0]
click at [571, 15] on icon at bounding box center [570, 19] width 9 height 10
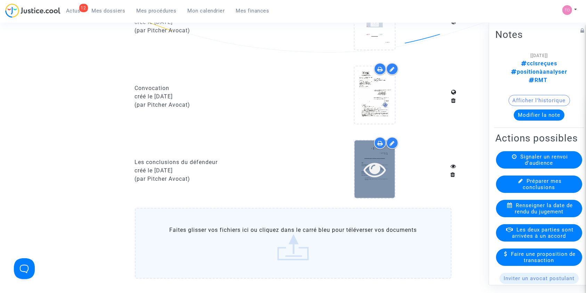
click at [377, 156] on div at bounding box center [374, 168] width 40 height 57
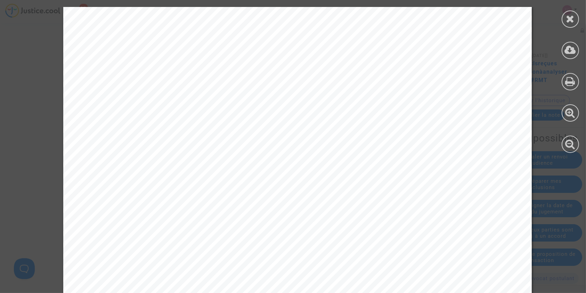
click at [564, 24] on div at bounding box center [569, 18] width 17 height 17
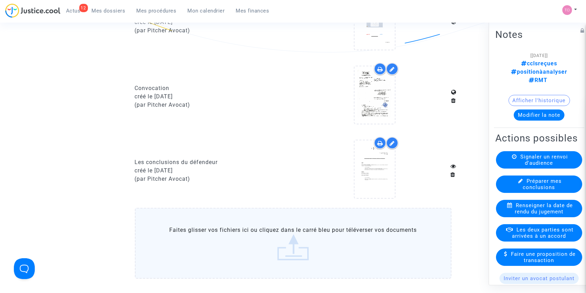
click at [379, 141] on icon at bounding box center [380, 143] width 6 height 6
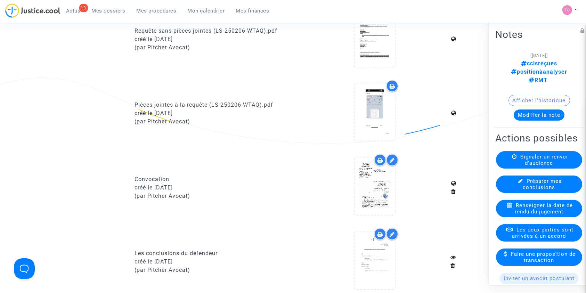
scroll to position [417, 0]
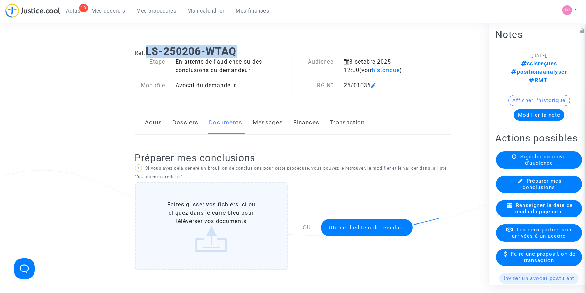
drag, startPoint x: 249, startPoint y: 49, endPoint x: 146, endPoint y: 49, distance: 102.9
click at [146, 49] on h1 "Ref. LS-250206-WTAQ" at bounding box center [293, 51] width 317 height 13
copy h1 "LS-250206-WTAQ"
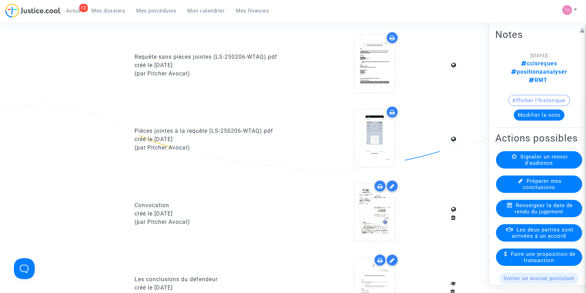
scroll to position [370, 0]
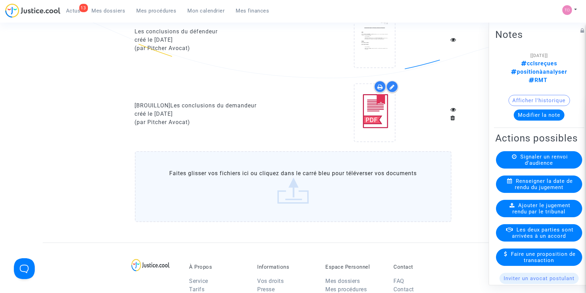
scroll to position [463, 0]
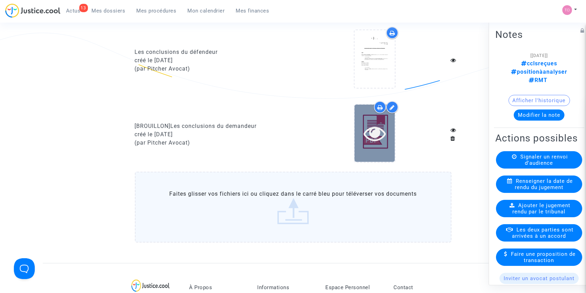
click at [363, 136] on div at bounding box center [374, 133] width 40 height 22
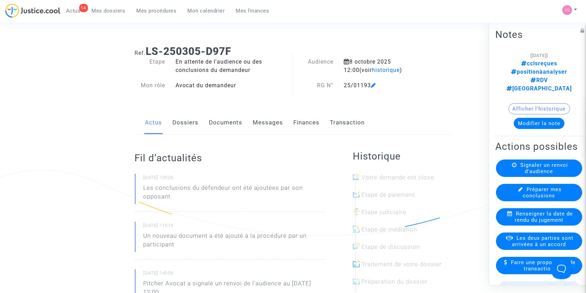
click at [188, 121] on link "Dossiers" at bounding box center [186, 122] width 26 height 23
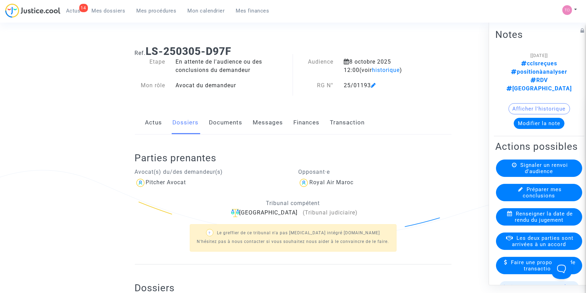
click at [236, 118] on link "Documents" at bounding box center [225, 122] width 33 height 23
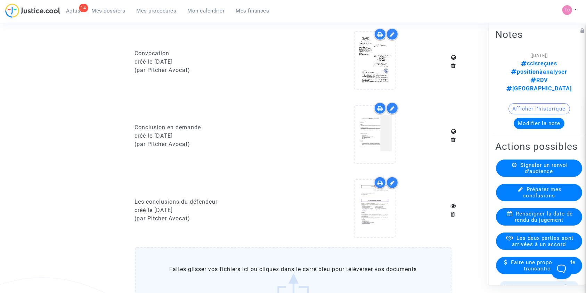
scroll to position [571, 0]
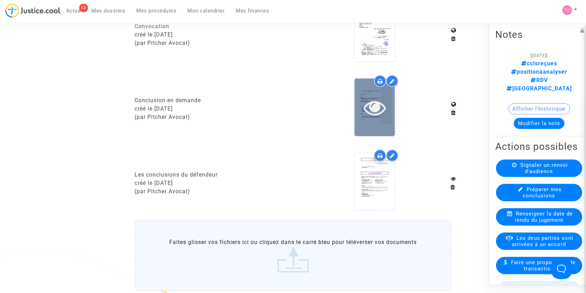
click at [369, 105] on icon at bounding box center [374, 107] width 23 height 22
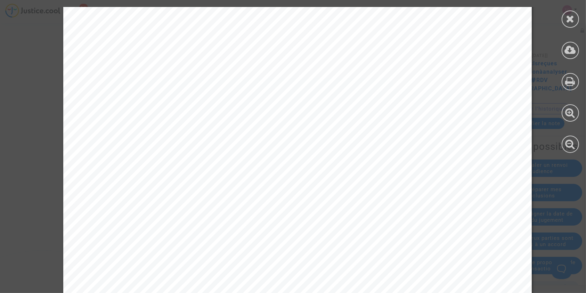
scroll to position [2085, 0]
click at [565, 19] on div at bounding box center [569, 18] width 17 height 17
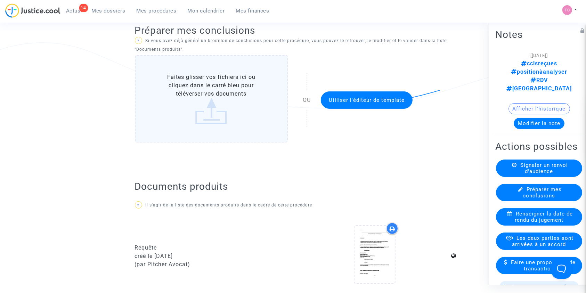
scroll to position [123, 0]
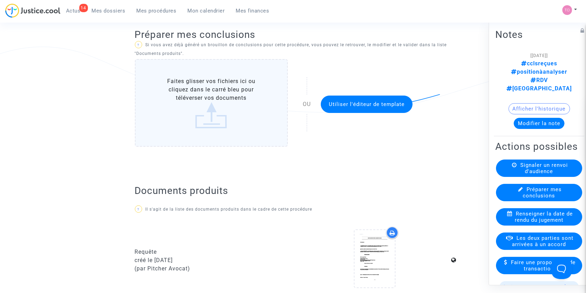
click at [362, 107] on button "Utiliser l'éditeur de template" at bounding box center [367, 104] width 92 height 17
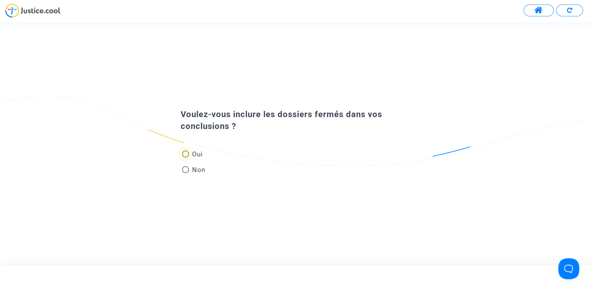
click at [189, 151] on span "Oui" at bounding box center [196, 153] width 14 height 9
click at [186, 157] on input "Oui" at bounding box center [185, 157] width 0 height 0
radio input "true"
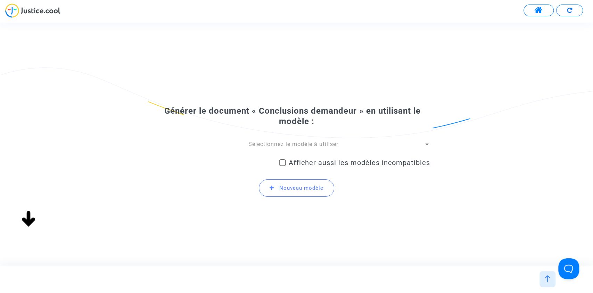
click at [306, 147] on span "Sélectionnez le modèle à utiliser" at bounding box center [293, 144] width 90 height 7
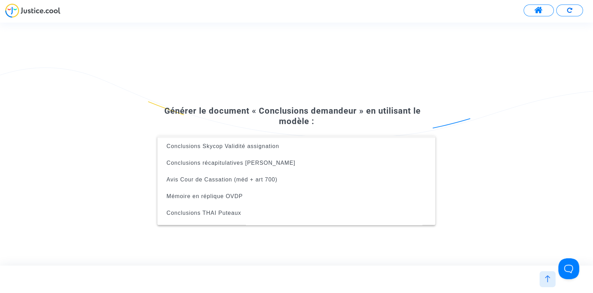
scroll to position [44, 0]
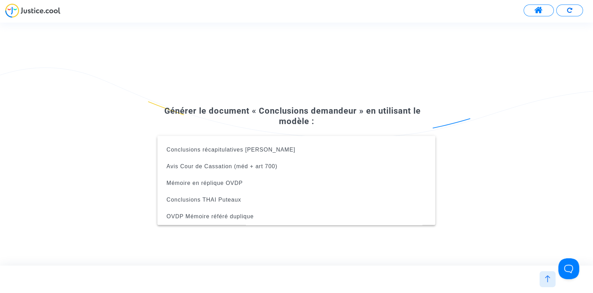
click at [165, 113] on div at bounding box center [296, 146] width 593 height 293
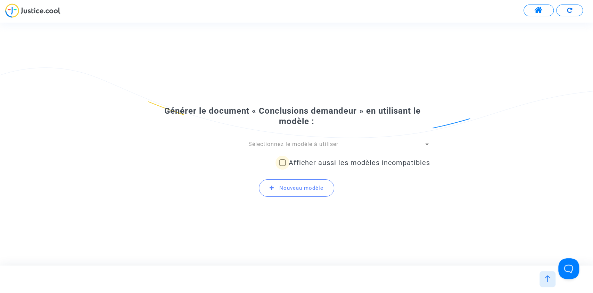
click at [289, 163] on span "Afficher aussi les modèles incompatibles" at bounding box center [359, 162] width 141 height 8
click at [282, 166] on input "Afficher aussi les modèles incompatibles" at bounding box center [282, 166] width 0 height 0
checkbox input "true"
click at [296, 143] on span "Sélectionnez le modèle à utiliser" at bounding box center [293, 144] width 90 height 7
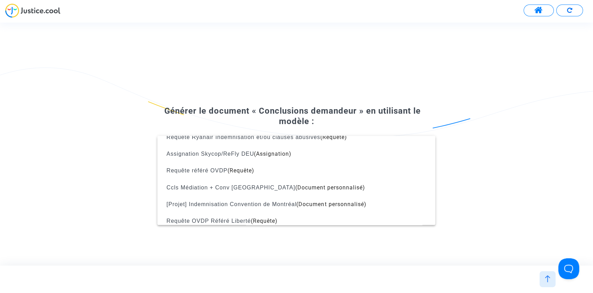
scroll to position [849, 0]
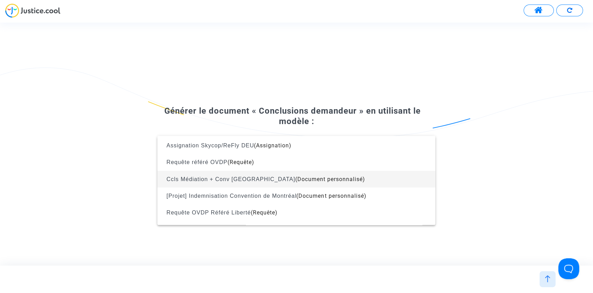
click at [227, 181] on span "Ccls Médiation + Conv [GEOGRAPHIC_DATA]" at bounding box center [230, 179] width 129 height 6
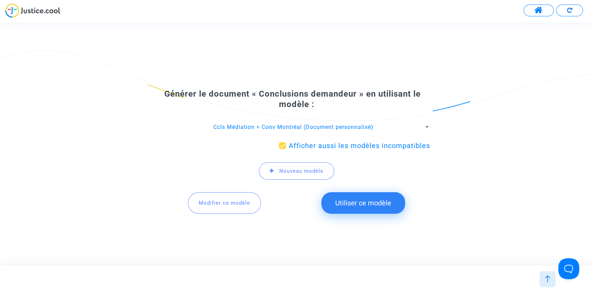
click at [347, 203] on button "Utiliser ce modèle" at bounding box center [363, 203] width 84 height 22
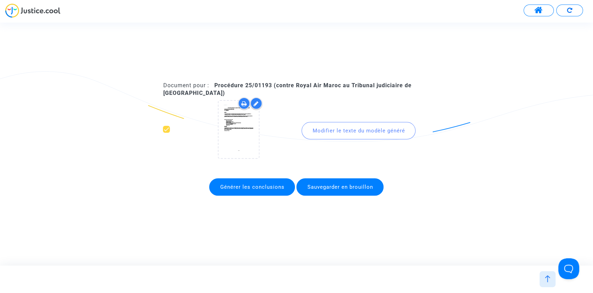
click at [329, 132] on div "Modifier le texte du modèle généré" at bounding box center [359, 130] width 114 height 17
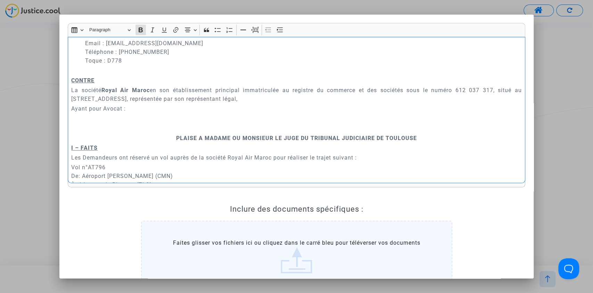
scroll to position [154, 0]
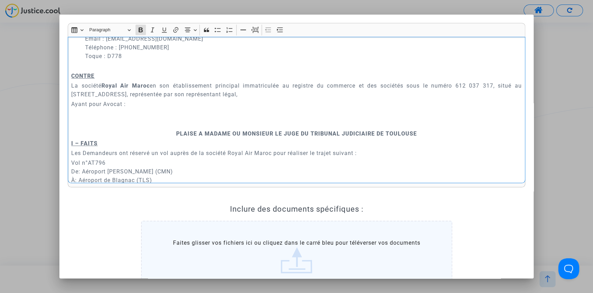
click at [72, 105] on p "Ayant pour Avocat :" at bounding box center [296, 104] width 450 height 9
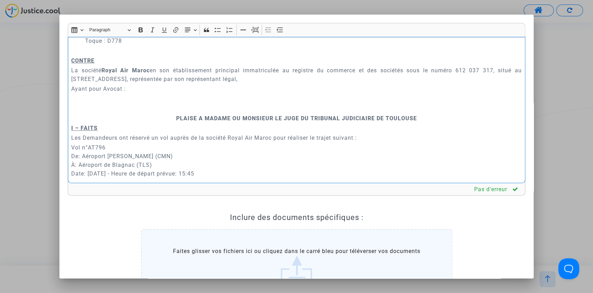
scroll to position [170, 0]
click at [76, 95] on p "Rich Text Editor, main" at bounding box center [296, 98] width 450 height 9
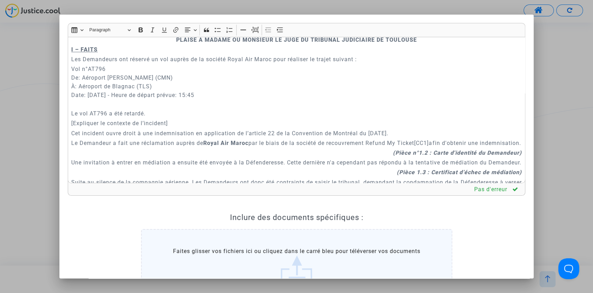
scroll to position [293, 0]
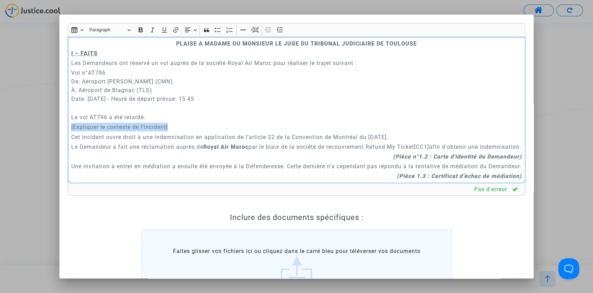
drag, startPoint x: 178, startPoint y: 126, endPoint x: 67, endPoint y: 129, distance: 111.2
click at [67, 129] on div "Rich Text Editor Insert table Insert table Heading Paragraph Paragraph Heading …" at bounding box center [297, 184] width 468 height 323
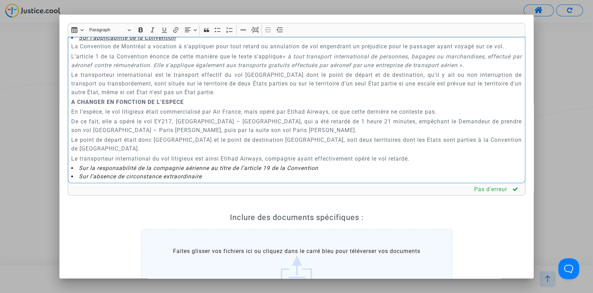
scroll to position [1266, 0]
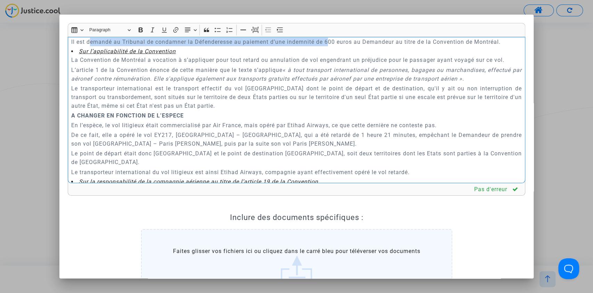
drag, startPoint x: 91, startPoint y: 93, endPoint x: 330, endPoint y: 90, distance: 238.7
click at [329, 46] on p "Il est demandé au Tribunal de condamner la Défenderesse au paiement d’une indem…" at bounding box center [296, 42] width 450 height 9
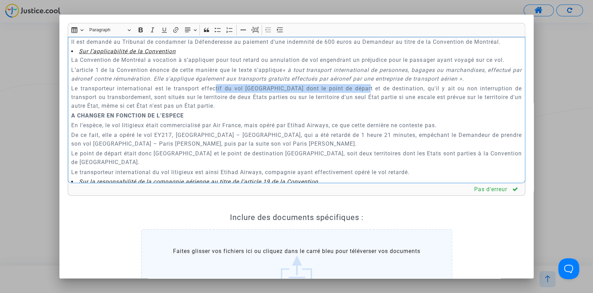
drag, startPoint x: 214, startPoint y: 138, endPoint x: 347, endPoint y: 136, distance: 133.4
click at [347, 110] on p "Le transporteur international est le transport effectif du vol [GEOGRAPHIC_DATA…" at bounding box center [296, 97] width 450 height 26
drag, startPoint x: 82, startPoint y: 148, endPoint x: 103, endPoint y: 148, distance: 21.2
click at [103, 110] on p "Le transporteur international est le transport effectif du vol [GEOGRAPHIC_DATA…" at bounding box center [296, 97] width 450 height 26
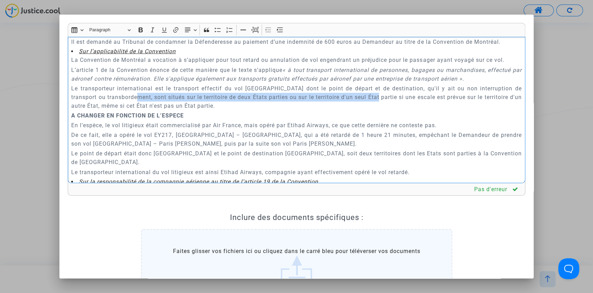
drag, startPoint x: 144, startPoint y: 148, endPoint x: 367, endPoint y: 145, distance: 223.1
click at [367, 110] on p "Le transporteur international est le transport effectif du vol [GEOGRAPHIC_DATA…" at bounding box center [296, 97] width 450 height 26
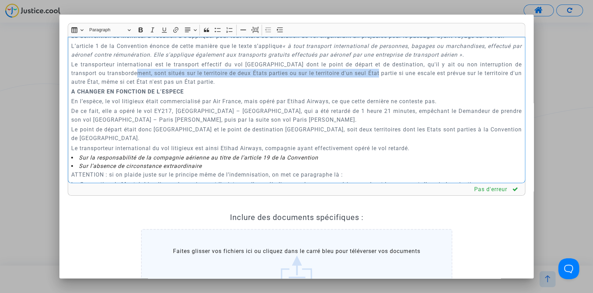
scroll to position [1297, 0]
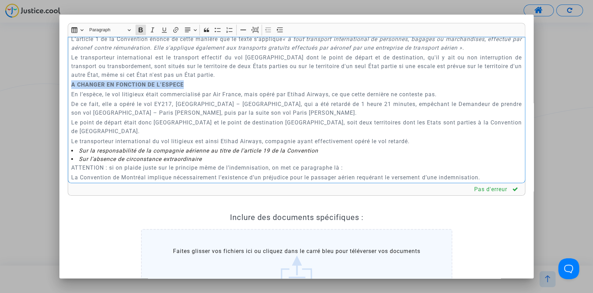
drag, startPoint x: 187, startPoint y: 134, endPoint x: 56, endPoint y: 131, distance: 131.4
click at [56, 131] on div "Rich Text Editor Insert table Insert table Heading Paragraph Paragraph Heading …" at bounding box center [296, 146] width 593 height 293
click at [232, 99] on p "En l’espèce, le vol litigieux était commercialisé par Air France, mais opéré pa…" at bounding box center [296, 94] width 450 height 9
click at [256, 99] on p "En l’espèce, le vol litigieux était commercialisé par Air France, mais opéré pa…" at bounding box center [296, 94] width 450 height 9
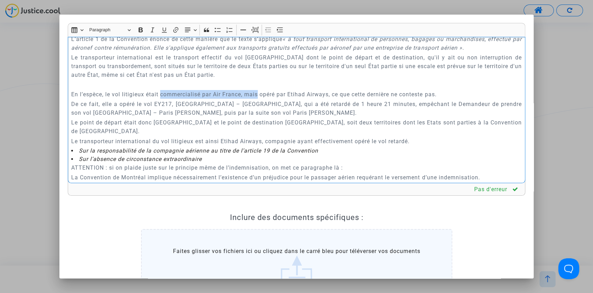
drag, startPoint x: 161, startPoint y: 146, endPoint x: 259, endPoint y: 142, distance: 97.7
click at [259, 99] on p "En l’espèce, le vol litigieux était commercialisé par Air France, mais opéré pa…" at bounding box center [296, 94] width 450 height 9
drag, startPoint x: 230, startPoint y: 144, endPoint x: 189, endPoint y: 148, distance: 40.8
click at [189, 99] on p "En l’espèce, le vol litigieux était opéré par Etihad Airways, ce que cette dern…" at bounding box center [296, 94] width 450 height 9
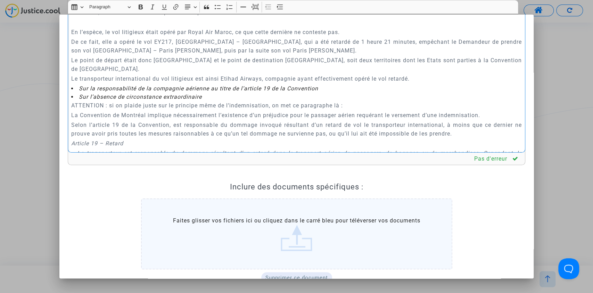
scroll to position [1328, 0]
click at [163, 56] on p "De ce fait, elle a opéré le vol EY217, [GEOGRAPHIC_DATA] – [GEOGRAPHIC_DATA], q…" at bounding box center [296, 46] width 450 height 17
click at [192, 56] on p "De ce fait, elle a opéré le vol AT791, [GEOGRAPHIC_DATA] – [GEOGRAPHIC_DATA], q…" at bounding box center [296, 46] width 450 height 17
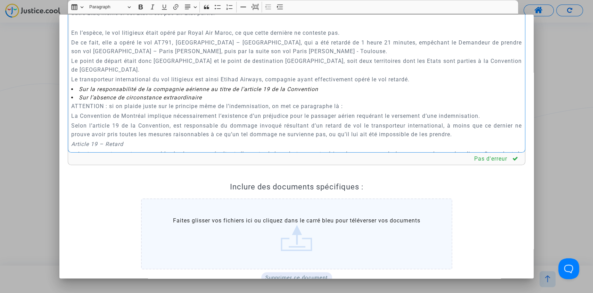
click at [237, 56] on p "De ce fait, elle a opéré le vol AT791, [GEOGRAPHIC_DATA] – [GEOGRAPHIC_DATA], q…" at bounding box center [296, 46] width 450 height 17
click at [172, 56] on p "De ce fait, elle a opéré le vol AT791, [GEOGRAPHIC_DATA] – [GEOGRAPHIC_DATA], q…" at bounding box center [296, 46] width 450 height 17
click at [308, 56] on p "De ce fait, elle a opéré le vol AT796, [GEOGRAPHIC_DATA] – [GEOGRAPHIC_DATA], q…" at bounding box center [296, 46] width 450 height 17
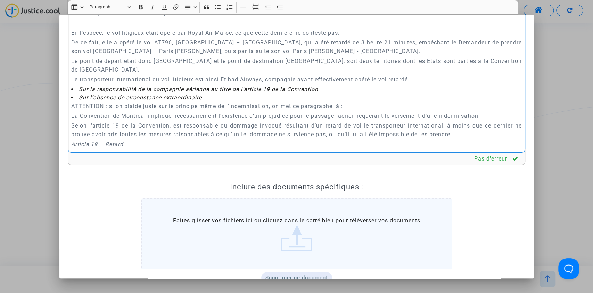
click at [334, 56] on p "De ce fait, elle a opéré le vol AT796, [GEOGRAPHIC_DATA] – [GEOGRAPHIC_DATA], q…" at bounding box center [296, 46] width 450 height 17
drag, startPoint x: 423, startPoint y: 93, endPoint x: 480, endPoint y: 93, distance: 57.0
click at [480, 56] on p "De ce fait, elle a opéré le vol AT796, [GEOGRAPHIC_DATA] – [GEOGRAPHIC_DATA], q…" at bounding box center [296, 46] width 450 height 17
click at [450, 74] on p "Le point de départ était donc [GEOGRAPHIC_DATA] et le point de destination [GEO…" at bounding box center [296, 65] width 450 height 17
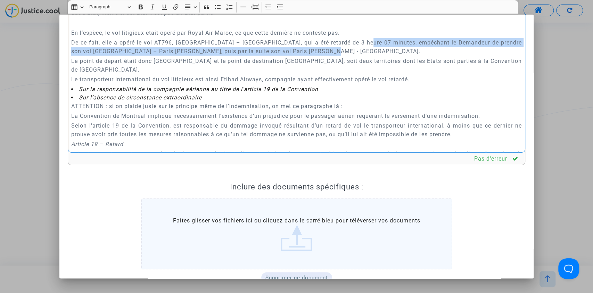
drag, startPoint x: 367, startPoint y: 92, endPoint x: 366, endPoint y: 103, distance: 10.8
click at [366, 56] on p "De ce fait, elle a opéré le vol AT796, [GEOGRAPHIC_DATA] – [GEOGRAPHIC_DATA], q…" at bounding box center [296, 46] width 450 height 17
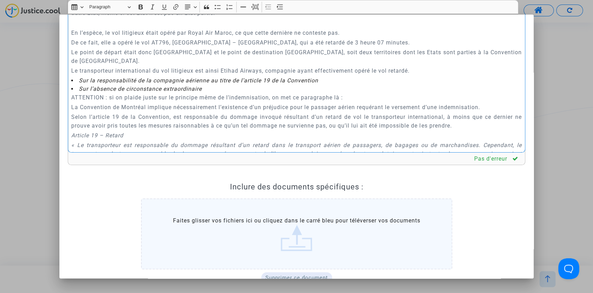
click at [167, 65] on p "Le point de départ était donc [GEOGRAPHIC_DATA] et le point de destination [GEO…" at bounding box center [296, 56] width 450 height 17
click at [183, 47] on p "De ce fait, elle a opéré le vol AT796, [GEOGRAPHIC_DATA] – [GEOGRAPHIC_DATA], q…" at bounding box center [296, 42] width 450 height 9
copy p "[GEOGRAPHIC_DATA]"
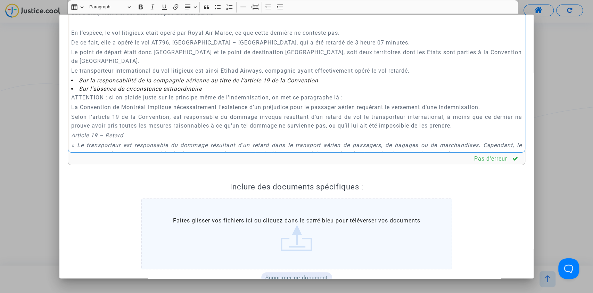
click at [173, 65] on p "Le point de départ était donc [GEOGRAPHIC_DATA] et le point de destination [GEO…" at bounding box center [296, 56] width 450 height 17
click at [224, 47] on p "De ce fait, elle a opéré le vol AT796, [GEOGRAPHIC_DATA] – [GEOGRAPHIC_DATA], q…" at bounding box center [296, 42] width 450 height 9
copy p "[GEOGRAPHIC_DATA]"
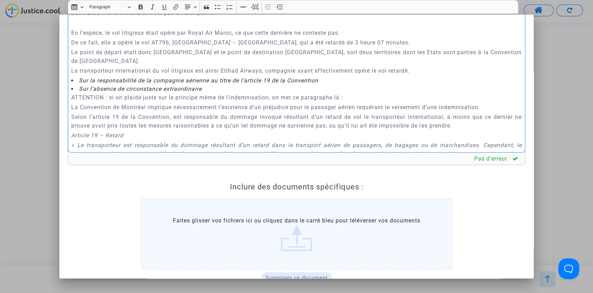
click at [269, 65] on p "Le point de départ était donc [GEOGRAPHIC_DATA] et le point de destination [GEO…" at bounding box center [296, 56] width 450 height 17
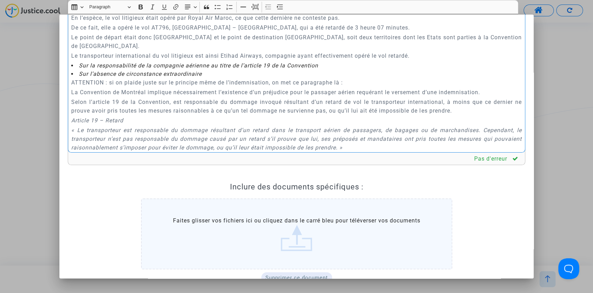
scroll to position [1343, 0]
drag, startPoint x: 89, startPoint y: 99, endPoint x: 194, endPoint y: 101, distance: 104.6
click at [194, 60] on p "Le transporteur international du vol litigieux est ainsi Etihad Airways, compag…" at bounding box center [296, 55] width 450 height 9
click at [228, 60] on p "Le transporteur international du vol litigieux est ainsi Etihad Airways, compag…" at bounding box center [296, 55] width 450 height 9
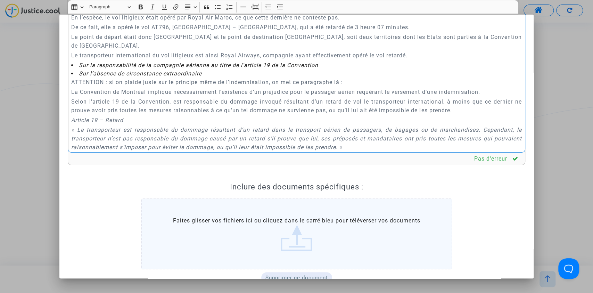
click at [259, 60] on p "Le transporteur international du vol litigieux est ainsi Royal Airways, compagn…" at bounding box center [296, 55] width 450 height 9
drag, startPoint x: 83, startPoint y: 98, endPoint x: 238, endPoint y: 98, distance: 154.3
click at [235, 60] on p "Le transporteur international du vol litigieux est ainsi Royal Air Maroc, compa…" at bounding box center [296, 55] width 450 height 9
drag, startPoint x: 300, startPoint y: 100, endPoint x: 374, endPoint y: 99, distance: 74.0
click at [374, 60] on p "Le transporteur international du vol litigieux est ainsi Royal Air Maroc, compa…" at bounding box center [296, 55] width 450 height 9
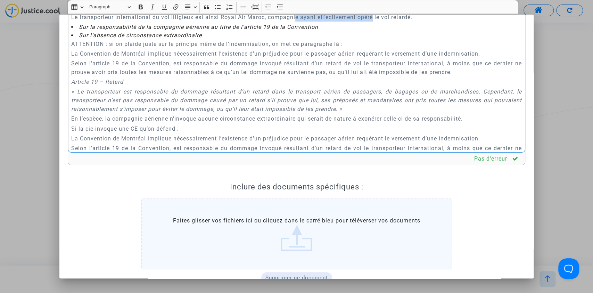
scroll to position [1390, 0]
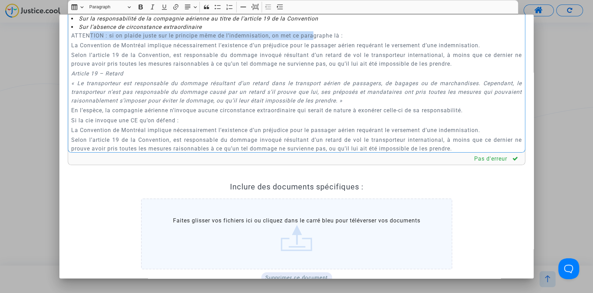
drag, startPoint x: 91, startPoint y: 80, endPoint x: 314, endPoint y: 80, distance: 223.1
click at [314, 40] on p "ATTENTION : si on plaide juste sur le principe même de l’indemnisation, on met …" at bounding box center [296, 35] width 450 height 9
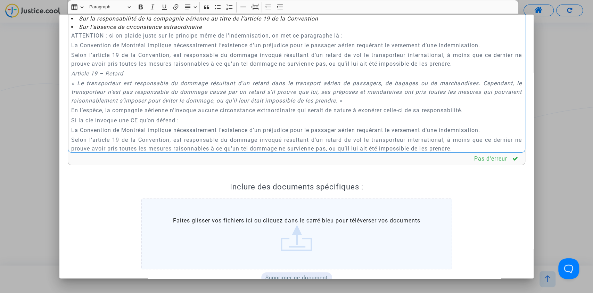
click at [336, 40] on p "ATTENTION : si on plaide juste sur le principe même de l’indemnisation, on met …" at bounding box center [296, 35] width 450 height 9
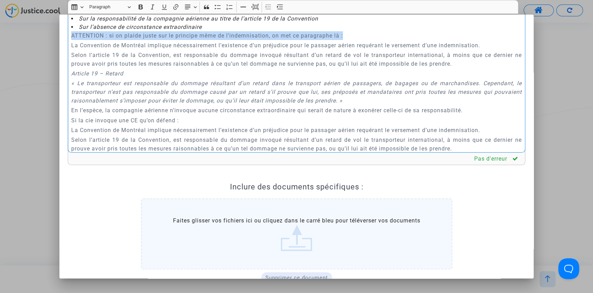
drag, startPoint x: 364, startPoint y: 78, endPoint x: 65, endPoint y: 75, distance: 299.2
click at [65, 75] on div "Rich Text Editor Insert table Insert table Heading Paragraph Paragraph Heading …" at bounding box center [297, 153] width 468 height 323
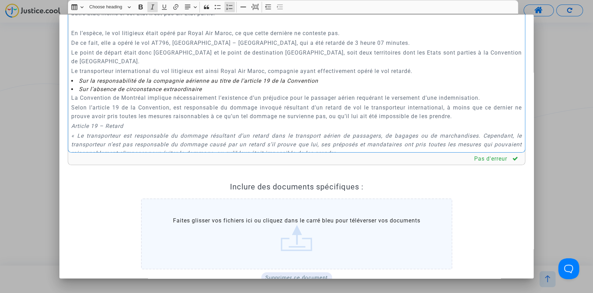
scroll to position [1328, 0]
click at [428, 75] on p "Le transporteur international du vol litigieux est ainsi Royal Air Maroc, compa…" at bounding box center [296, 70] width 450 height 9
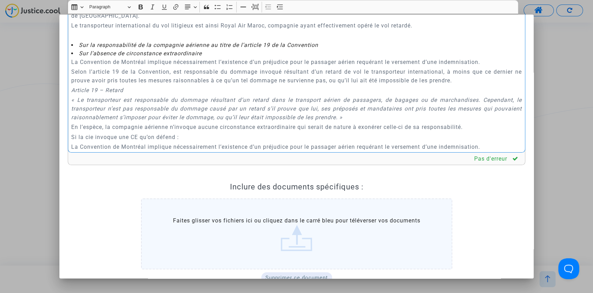
scroll to position [1374, 0]
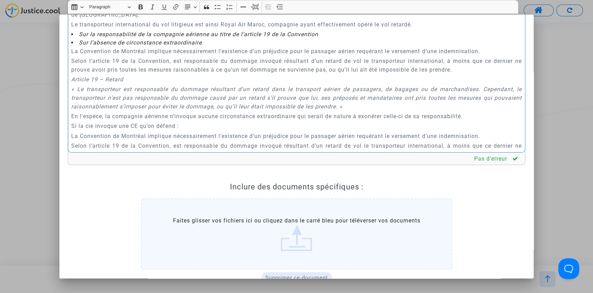
click at [216, 47] on li "Sur l’absence de circonstance extraordinaire" at bounding box center [296, 43] width 450 height 8
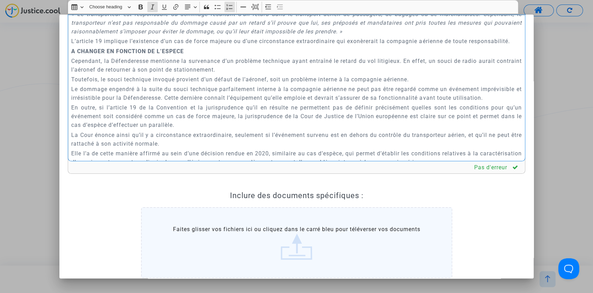
scroll to position [1558, 0]
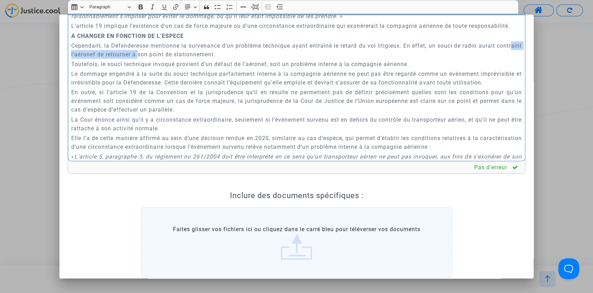
drag, startPoint x: 85, startPoint y: 105, endPoint x: 165, endPoint y: 104, distance: 80.6
click at [165, 59] on p "Cependant, la Défenderesse mentionne la survenance d’un problème technique ayan…" at bounding box center [296, 49] width 450 height 17
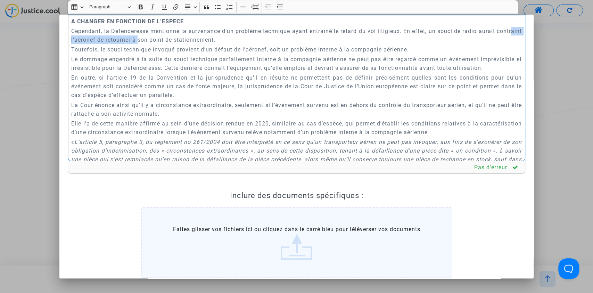
scroll to position [1573, 0]
click at [263, 43] on p "Cependant, la Défenderesse mentionne la survenance d’un problème technique ayan…" at bounding box center [296, 34] width 450 height 17
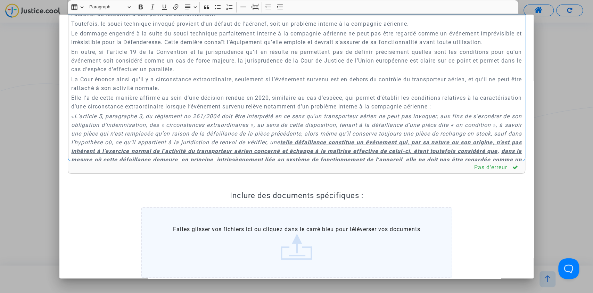
scroll to position [1604, 0]
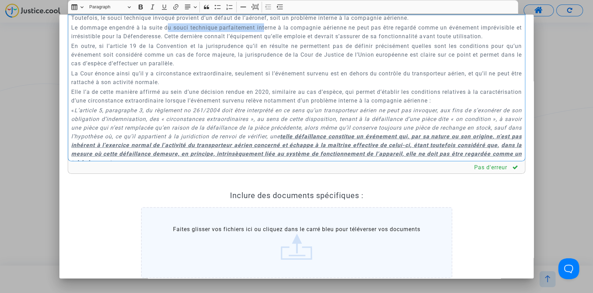
drag, startPoint x: 195, startPoint y: 80, endPoint x: 278, endPoint y: 82, distance: 83.4
click at [278, 41] on p "Le dommage engendré à la suite du souci technique parfaitement interne à la com…" at bounding box center [296, 31] width 450 height 17
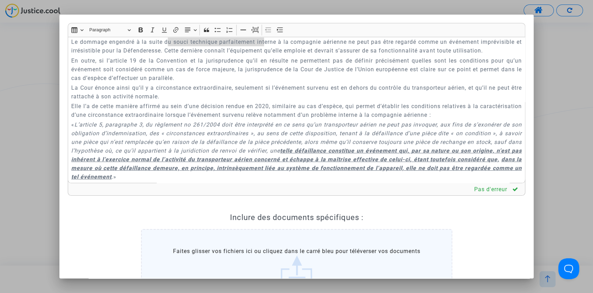
scroll to position [1620, 0]
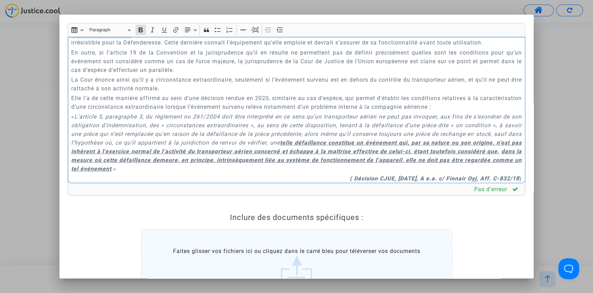
drag, startPoint x: 72, startPoint y: 49, endPoint x: 133, endPoint y: 83, distance: 70.6
click at [133, 83] on div "A MADAME, MONSIEUR LE JUGE DU TRIBUNAL JUDICIAIRE DE TOULOUSE Audience du [DATE…" at bounding box center [297, 110] width 458 height 147
click at [131, 47] on p "Le dommage engendré à la suite du souci technique parfaitement interne à la com…" at bounding box center [296, 38] width 450 height 17
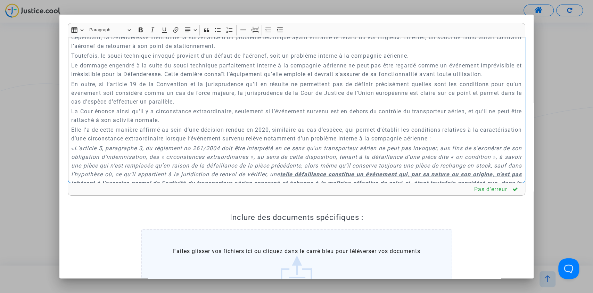
scroll to position [1589, 0]
click at [151, 50] on p "Cependant, la Défenderesse mentionne la survenance d’un problème technique ayan…" at bounding box center [296, 40] width 450 height 17
click at [192, 50] on p "Cependant, la Défenderesse ne mentionne la survenance d’un problème technique a…" at bounding box center [296, 40] width 450 height 17
drag, startPoint x: 98, startPoint y: 60, endPoint x: 260, endPoint y: 60, distance: 161.9
click at [260, 22] on p "L’article 19 implique l’existence d’un cas de force majeure ou d’une circonstan…" at bounding box center [296, 17] width 450 height 9
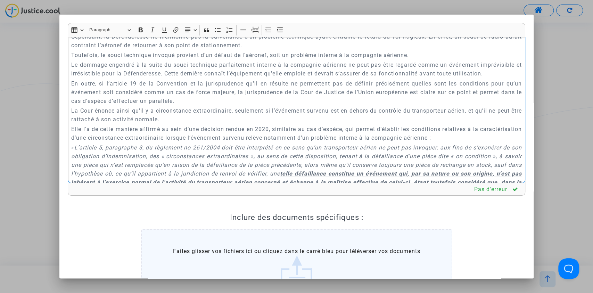
click at [276, 31] on p "A CHANGER EN FONCTION DE L’ESPECE" at bounding box center [296, 27] width 450 height 9
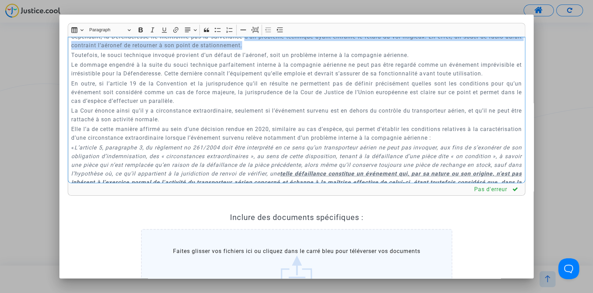
drag, startPoint x: 246, startPoint y: 87, endPoint x: 294, endPoint y: 96, distance: 48.7
click at [294, 50] on p "Cependant, la Défenderesse ne mentionne pas la survenance d’un problème techniq…" at bounding box center [296, 40] width 450 height 17
click at [246, 50] on p "Cependant, la Défenderesse ne mentionne pas la survenance d’un problème techniq…" at bounding box center [296, 40] width 450 height 17
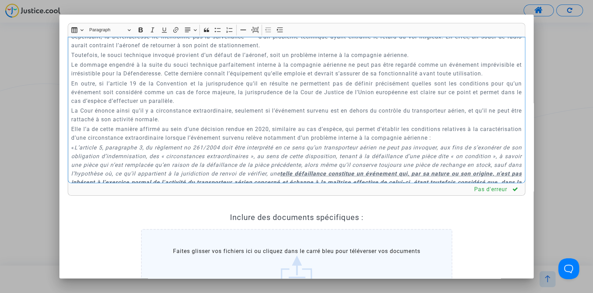
drag, startPoint x: 243, startPoint y: 87, endPoint x: 256, endPoint y: 89, distance: 14.0
click at [243, 50] on p "Cependant, la Défenderesse ne mentionne pas la survenance d’un problème techniq…" at bounding box center [296, 40] width 450 height 17
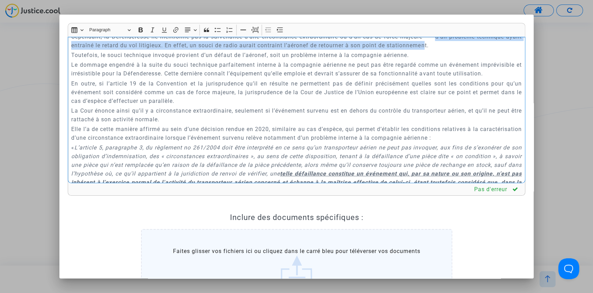
drag, startPoint x: 437, startPoint y: 90, endPoint x: 443, endPoint y: 98, distance: 10.5
click at [443, 50] on p "Cependant, la Défenderesse ne mentionne pas la survenance d'une circonstance ex…" at bounding box center [296, 40] width 450 height 17
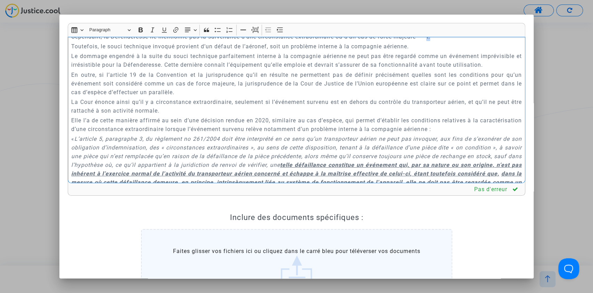
drag, startPoint x: 439, startPoint y: 91, endPoint x: 428, endPoint y: 91, distance: 10.8
click at [428, 41] on p "Cependant, la Défenderesse ne mentionne pas la survenance d'une circonstance ex…" at bounding box center [296, 36] width 450 height 9
drag, startPoint x: 106, startPoint y: 100, endPoint x: 192, endPoint y: 102, distance: 86.2
click at [191, 51] on p "Toutefois, le souci technique invoqué provient d’un défaut de l’aéronef, soit u…" at bounding box center [296, 46] width 450 height 9
drag, startPoint x: 195, startPoint y: 113, endPoint x: 183, endPoint y: 113, distance: 12.2
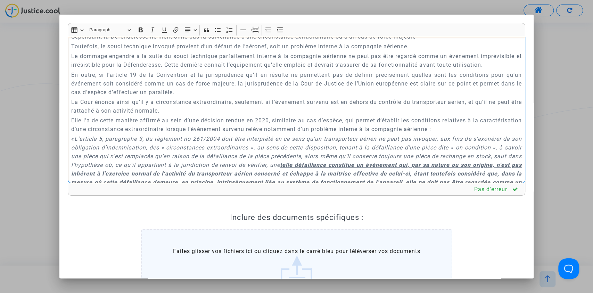
click at [196, 69] on p "Le dommage engendré à la suite du souci technique parfaitement interne à la com…" at bounding box center [296, 60] width 450 height 17
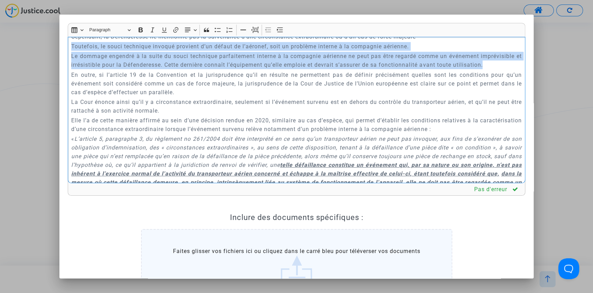
drag, startPoint x: 71, startPoint y: 95, endPoint x: 122, endPoint y: 124, distance: 59.4
click at [122, 124] on div "A MADAME, MONSIEUR LE JUGE DU TRIBUNAL JUDICIAIRE DE TOULOUSE Audience du [DATE…" at bounding box center [297, 110] width 458 height 147
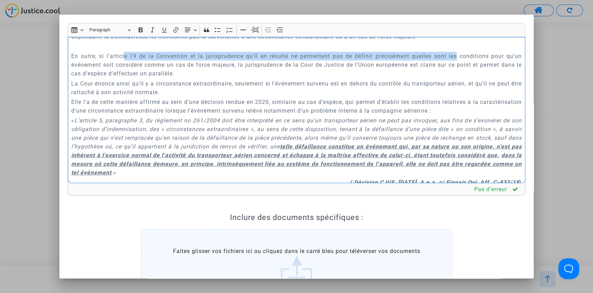
drag, startPoint x: 123, startPoint y: 106, endPoint x: 444, endPoint y: 110, distance: 320.7
click at [444, 78] on p "En outre, si l’article 19 de la Convention et la jurisprudence qu’il en résulte…" at bounding box center [296, 65] width 450 height 26
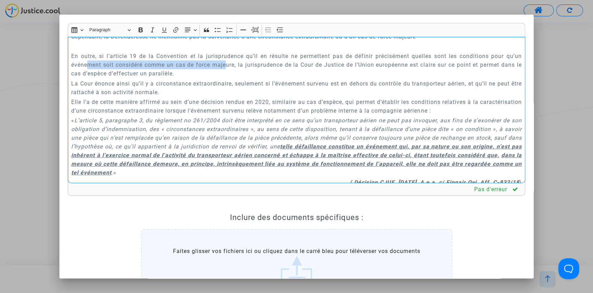
drag, startPoint x: 87, startPoint y: 118, endPoint x: 228, endPoint y: 121, distance: 140.7
click at [228, 78] on p "En outre, si l’article 19 de la Convention et la jurisprudence qu’il en résulte…" at bounding box center [296, 65] width 450 height 26
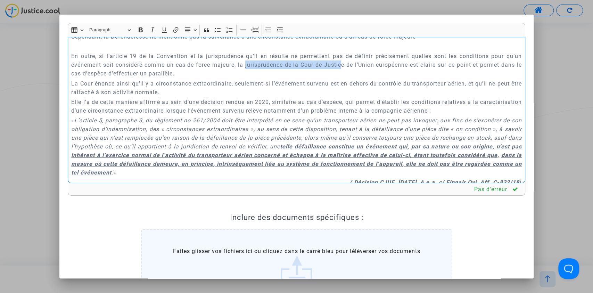
drag, startPoint x: 250, startPoint y: 115, endPoint x: 345, endPoint y: 116, distance: 95.2
click at [345, 78] on p "En outre, si l’article 19 de la Convention et la jurisprudence qu’il en résulte…" at bounding box center [296, 65] width 450 height 26
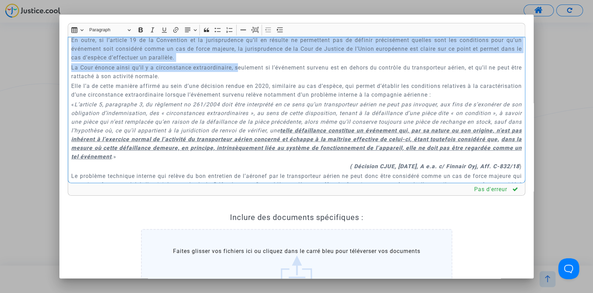
scroll to position [1604, 0]
drag, startPoint x: 71, startPoint y: 104, endPoint x: 244, endPoint y: 107, distance: 173.1
click at [244, 107] on div "A MADAME, MONSIEUR LE JUGE DU TRIBUNAL JUDICIAIRE DE TOULOUSE Audience du [DATE…" at bounding box center [297, 110] width 458 height 147
click at [240, 63] on p "En outre, si l’article 19 de la Convention et la jurisprudence qu’il en résulte…" at bounding box center [296, 49] width 450 height 26
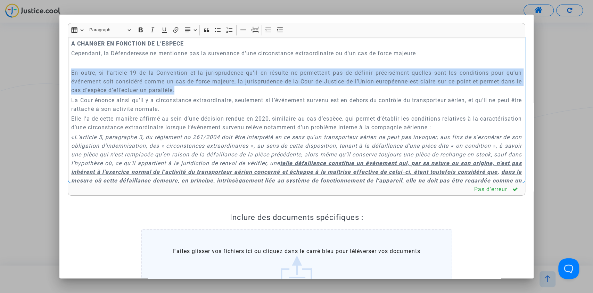
scroll to position [1573, 0]
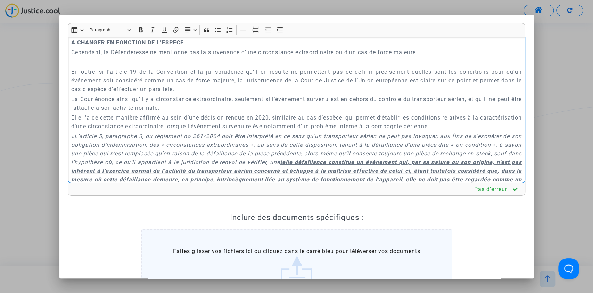
click at [86, 66] on p "Rich Text Editor, main" at bounding box center [296, 62] width 450 height 9
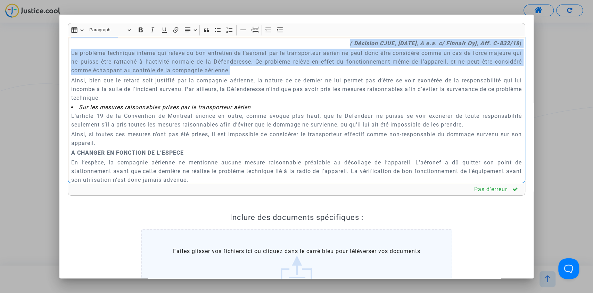
scroll to position [1743, 0]
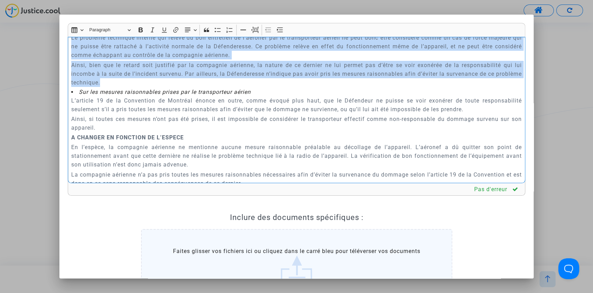
drag, startPoint x: 68, startPoint y: 118, endPoint x: 251, endPoint y: 132, distance: 182.9
click at [251, 132] on div "A MADAME, MONSIEUR LE JUGE DU TRIBUNAL JUDICIAIRE DE TOULOUSE Audience du [DATE…" at bounding box center [297, 110] width 458 height 147
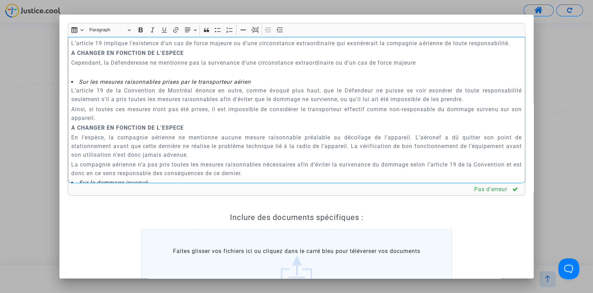
scroll to position [1553, 0]
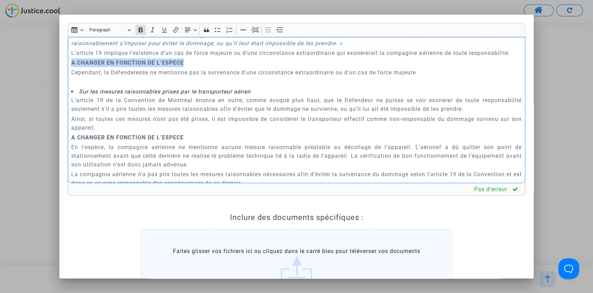
drag, startPoint x: 186, startPoint y: 110, endPoint x: 70, endPoint y: 112, distance: 116.1
click at [70, 112] on div "A MADAME, MONSIEUR LE JUGE DU TRIBUNAL JUDICIAIRE DE TOULOUSE Audience du [DATE…" at bounding box center [297, 110] width 458 height 147
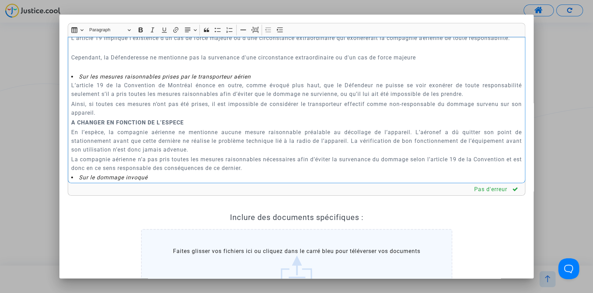
scroll to position [1568, 0]
click at [418, 62] on p "Cependant, la Défenderesse ne mentionne pas la survenance d'une circonstance ex…" at bounding box center [296, 57] width 450 height 9
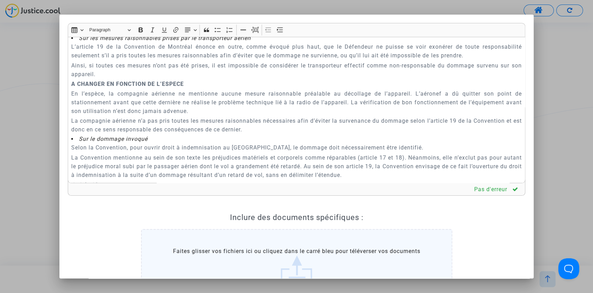
scroll to position [1584, 0]
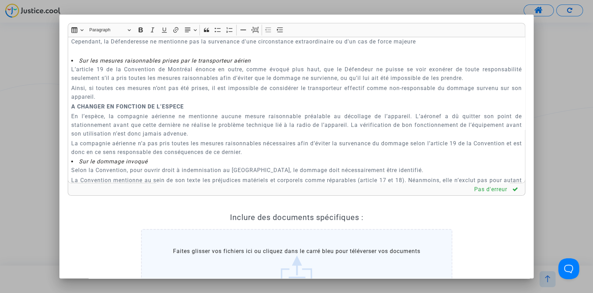
drag, startPoint x: 115, startPoint y: 92, endPoint x: 123, endPoint y: 92, distance: 7.6
click at [115, 46] on p "Cependant, la Défenderesse ne mentionne pas la survenance d'une circonstance ex…" at bounding box center [296, 41] width 450 height 9
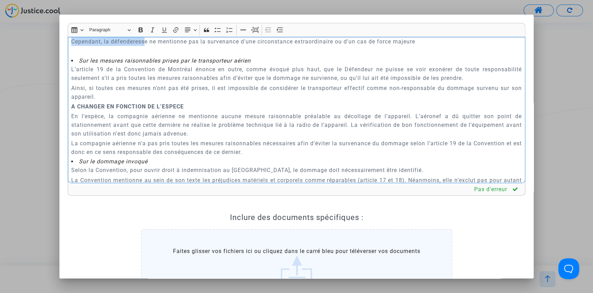
drag, startPoint x: 147, startPoint y: 92, endPoint x: 273, endPoint y: 90, distance: 126.8
click at [277, 88] on div "A MADAME, MONSIEUR LE JUGE DU TRIBUNAL JUDICIAIRE DE TOULOUSE Audience du [DATE…" at bounding box center [297, 110] width 458 height 147
click at [278, 56] on p "Rich Text Editor, main" at bounding box center [296, 51] width 450 height 9
drag, startPoint x: 418, startPoint y: 92, endPoint x: 429, endPoint y: 94, distance: 12.1
click at [419, 46] on p "Cependant, la défenderesse ne mentionne pas la survenance d'une circonstance ex…" at bounding box center [296, 41] width 450 height 9
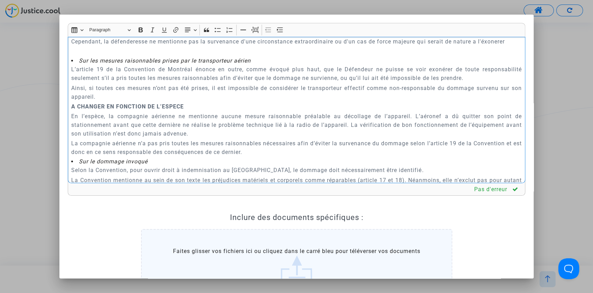
click at [81, 46] on p "Cependant, la défenderesse ne mentionne pas la survenance d'une circonstance ex…" at bounding box center [296, 41] width 450 height 9
click at [88, 46] on p "Cependant, la défenderesse ne mentionne pas la survenance d'une circonstance ex…" at bounding box center [296, 41] width 450 height 9
click at [89, 46] on p "Cependant, la défenderesse ne mentionne pas la survenance d'une circonstance ex…" at bounding box center [296, 41] width 450 height 9
click at [117, 46] on p "Cependant, la défenderesse ne mentionne pas la survenance d'une circonstance ex…" at bounding box center [296, 41] width 450 height 9
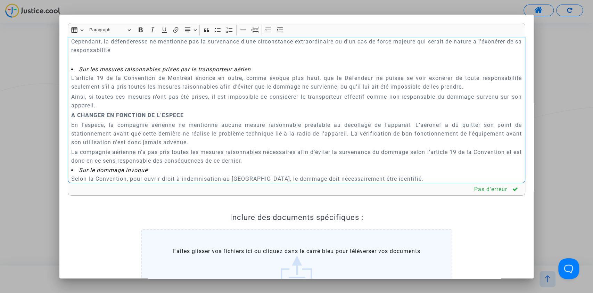
click at [90, 55] on p "Cependant, la défenderesse ne mentionne pas la survenance d'une circonstance ex…" at bounding box center [296, 45] width 450 height 17
click at [123, 55] on p "Cependant, la défenderesse ne mentionne pas la survenance d'une circonstance ex…" at bounding box center [296, 45] width 450 height 17
click at [172, 55] on p "Cependant, la défenderesse ne mentionne pas la survenance d'une circonstance ex…" at bounding box center [296, 45] width 450 height 17
click at [75, 55] on p "Cependant, la défenderesse ne mentionne pas la survenance d'une circonstance ex…" at bounding box center [296, 45] width 450 height 17
drag, startPoint x: 499, startPoint y: 93, endPoint x: 504, endPoint y: 92, distance: 4.6
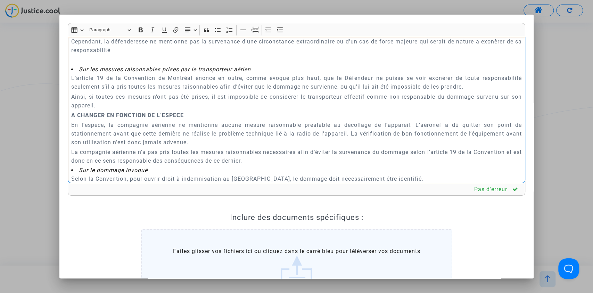
click at [500, 55] on p "Cependant, la défenderesse ne mentionne pas la survenance d'une circonstance ex…" at bounding box center [296, 45] width 450 height 17
click at [281, 116] on div "A MADAME, MONSIEUR LE JUGE DU TRIBUNAL JUDICIAIRE DE TOULOUSE Audience du [DATE…" at bounding box center [297, 110] width 458 height 147
click at [76, 55] on p "Cependant, la défenderesse ne mentionne pas la survenance d'une circonstance ex…" at bounding box center [296, 45] width 450 height 17
click at [69, 100] on div "A MADAME, MONSIEUR LE JUGE DU TRIBUNAL JUDICIAIRE DE TOULOUSE Audience du [DATE…" at bounding box center [297, 110] width 458 height 147
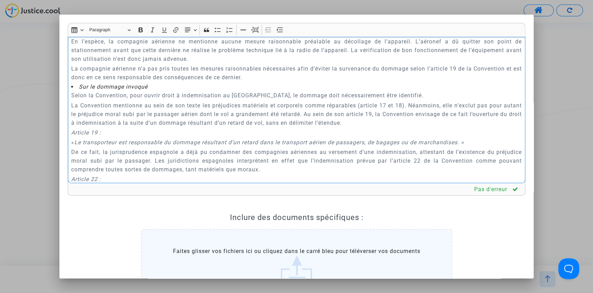
scroll to position [1661, 0]
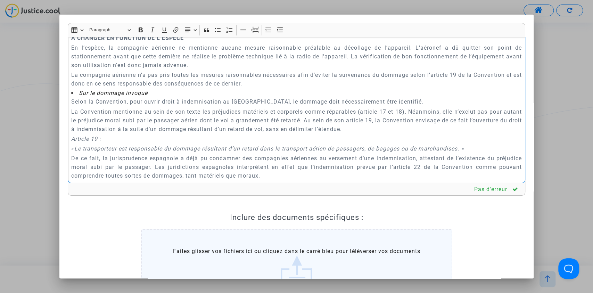
click at [68, 97] on div "A MADAME, MONSIEUR LE JUGE DU TRIBUNAL JUDICIAIRE DE TOULOUSE Audience du [DATE…" at bounding box center [297, 110] width 458 height 147
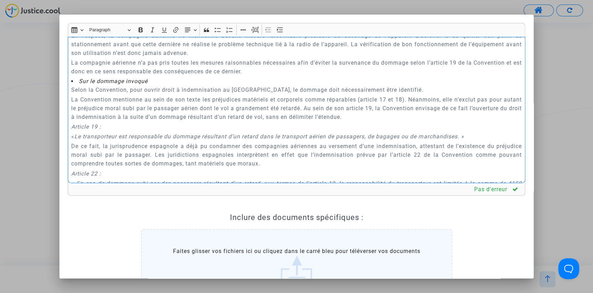
scroll to position [1692, 0]
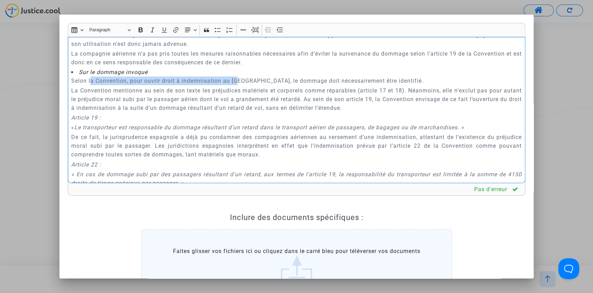
drag, startPoint x: 95, startPoint y: 130, endPoint x: 241, endPoint y: 128, distance: 146.3
click at [241, 85] on p "Selon la Convention, pour ouvrir droit à indemnisation au [GEOGRAPHIC_DATA], le…" at bounding box center [296, 80] width 450 height 9
click at [107, 48] on p "En l’espèce, la compagnie aérienne ne mentionne aucune mesure raisonnable préal…" at bounding box center [296, 35] width 450 height 26
drag, startPoint x: 72, startPoint y: 59, endPoint x: 211, endPoint y: 52, distance: 139.5
click at [211, 52] on div "A MADAME, MONSIEUR LE JUGE DU TRIBUNAL JUDICIAIRE DE TOULOUSE Audience du 8 oct…" at bounding box center [297, 110] width 458 height 147
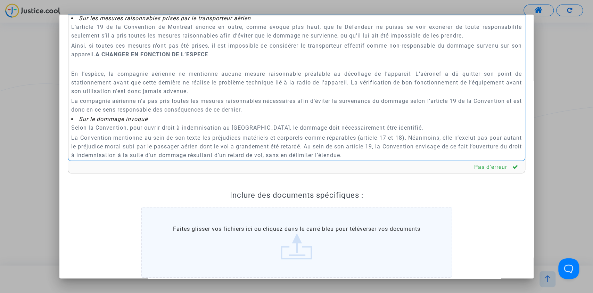
scroll to position [1620, 0]
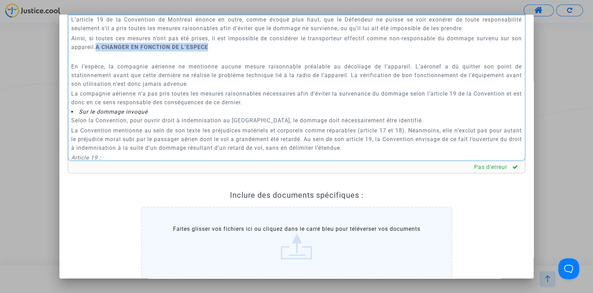
drag, startPoint x: 228, startPoint y: 100, endPoint x: 108, endPoint y: 101, distance: 119.9
click at [108, 51] on p "Ainsi, si toutes ces mesures n’ont pas été prises, il est impossible de considé…" at bounding box center [296, 42] width 450 height 17
click at [76, 61] on p "Rich Text Editor, main" at bounding box center [296, 56] width 450 height 9
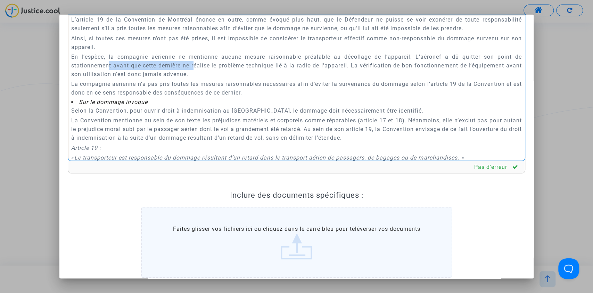
drag, startPoint x: 155, startPoint y: 116, endPoint x: 196, endPoint y: 115, distance: 41.4
click at [196, 79] on p "En l’espèce, la compagnie aérienne ne mentionne aucune mesure raisonnable préal…" at bounding box center [296, 65] width 450 height 26
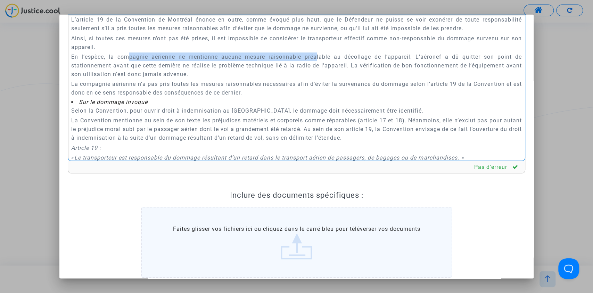
drag, startPoint x: 129, startPoint y: 109, endPoint x: 311, endPoint y: 112, distance: 181.7
click at [311, 79] on p "En l’espèce, la compagnie aérienne ne mentionne aucune mesure raisonnable préal…" at bounding box center [296, 65] width 450 height 26
click at [304, 97] on p "La compagnie aérienne n’a pas pris toutes les mesures raisonnables nécessaires …" at bounding box center [296, 88] width 450 height 17
drag, startPoint x: 289, startPoint y: 109, endPoint x: 300, endPoint y: 109, distance: 11.1
click at [300, 79] on p "En l’espèce, la compagnie aérienne ne mentionne aucune mesure raisonnable préal…" at bounding box center [296, 65] width 450 height 26
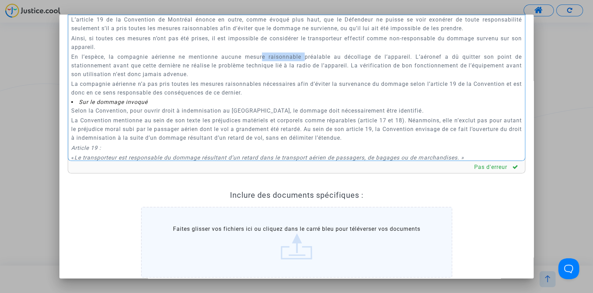
click at [293, 79] on p "En l’espèce, la compagnie aérienne ne mentionne aucune mesure raisonnable préal…" at bounding box center [296, 65] width 450 height 26
click at [295, 79] on p "En l’espèce, la compagnie aérienne ne mentionne aucune mesure raisonnable préal…" at bounding box center [296, 65] width 450 height 26
click at [260, 79] on p "En l’espèce, la compagnie aérienne ne mentionne aucune mesure raisonnables préa…" at bounding box center [296, 65] width 450 height 26
click at [405, 79] on p "En l’espèce, la compagnie aérienne ne mentionne aucune mesures raisonnables pré…" at bounding box center [296, 65] width 450 height 26
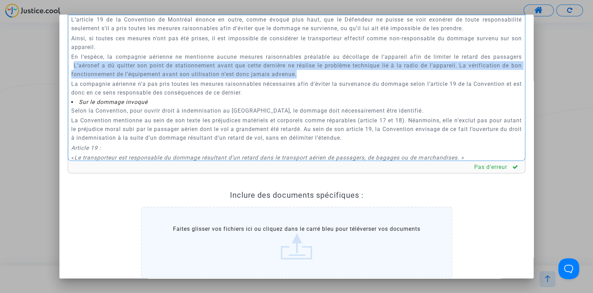
drag, startPoint x: 74, startPoint y: 117, endPoint x: 419, endPoint y: 123, distance: 344.7
click at [419, 79] on p "En l’espèce, la compagnie aérienne ne mentionne aucune mesures raisonnables pré…" at bounding box center [296, 65] width 450 height 26
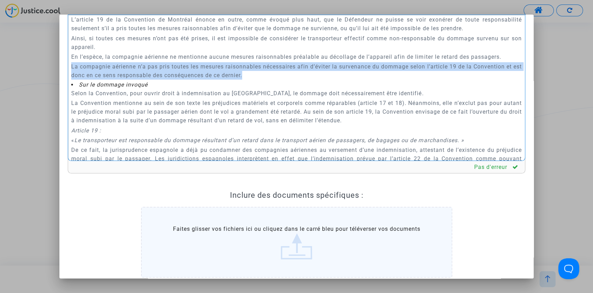
drag, startPoint x: 268, startPoint y: 126, endPoint x: 71, endPoint y: 121, distance: 197.1
click at [71, 121] on div "A MADAME, MONSIEUR LE JUGE DU TRIBUNAL JUDICIAIRE DE TOULOUSE Audience du 8 oct…" at bounding box center [297, 88] width 458 height 147
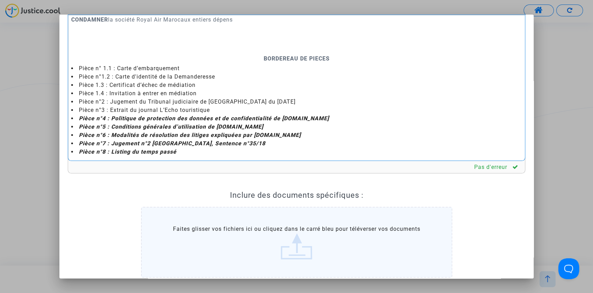
scroll to position [2991, 0]
click at [189, 108] on li "Pièce n°3 : Extrait du journal L’Echo touristique" at bounding box center [296, 110] width 450 height 8
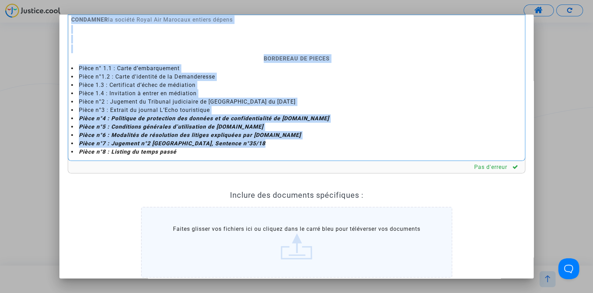
copy div "A MADAME, MONSIEUR LE JUGE DU TRIBUNAL JUDICIAIRE DE TOULOUSE Audience du 8 oct…"
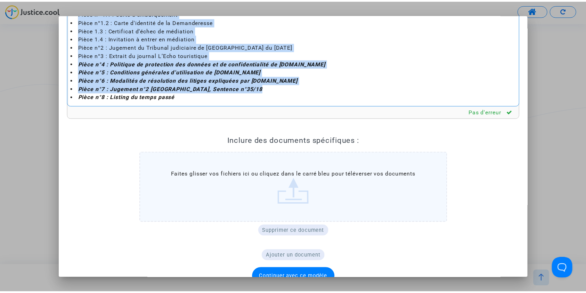
scroll to position [92, 0]
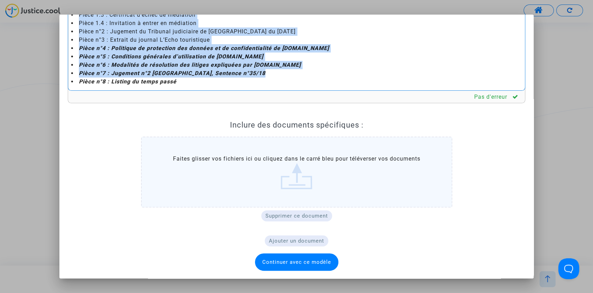
click at [294, 259] on span "Continuer avec ce modèle" at bounding box center [296, 262] width 69 height 6
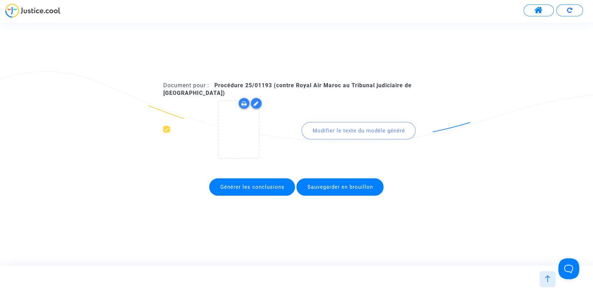
click at [336, 189] on span "Sauvegarder en brouillon" at bounding box center [340, 187] width 66 height 6
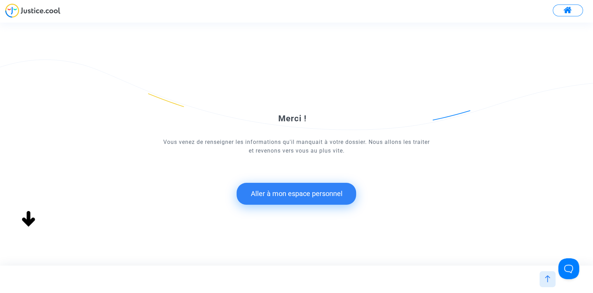
click at [289, 191] on button "Aller à mon espace personnel" at bounding box center [297, 194] width 120 height 22
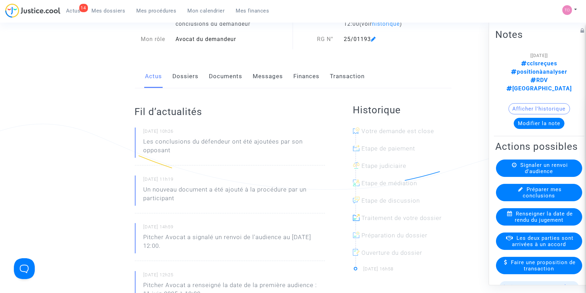
click at [224, 74] on link "Documents" at bounding box center [225, 76] width 33 height 23
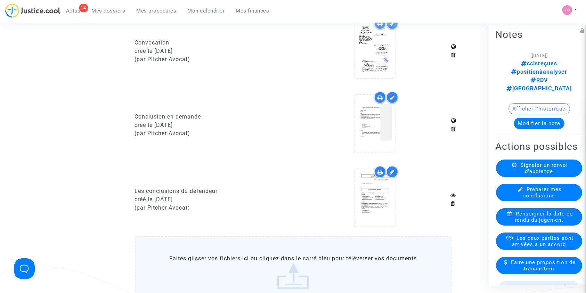
scroll to position [556, 0]
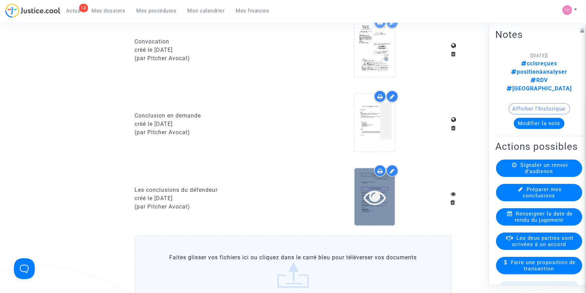
click at [372, 196] on icon at bounding box center [374, 197] width 23 height 22
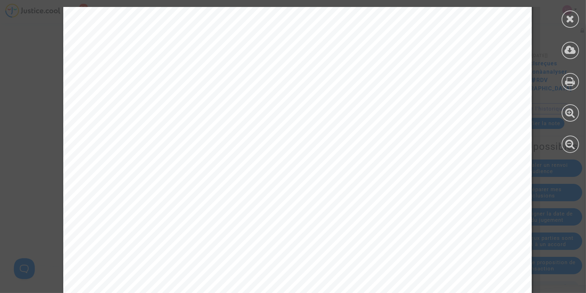
scroll to position [216, 0]
click at [568, 80] on icon at bounding box center [570, 81] width 10 height 10
click at [568, 19] on icon at bounding box center [570, 19] width 9 height 10
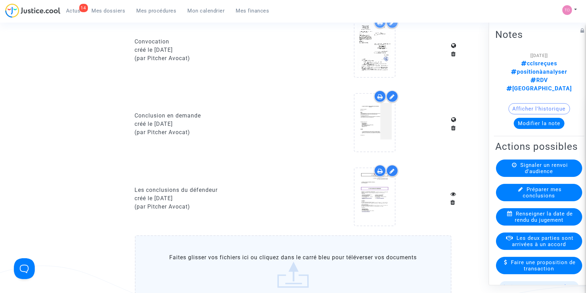
click at [378, 170] on icon at bounding box center [380, 171] width 6 height 6
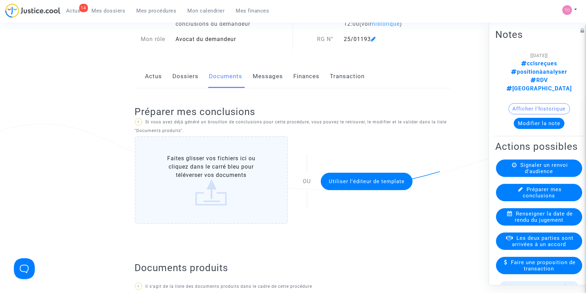
click at [179, 76] on link "Dossiers" at bounding box center [186, 76] width 26 height 23
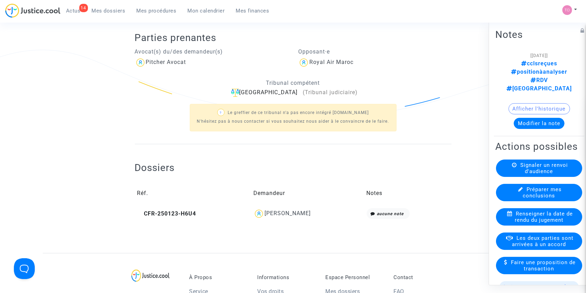
scroll to position [139, 0]
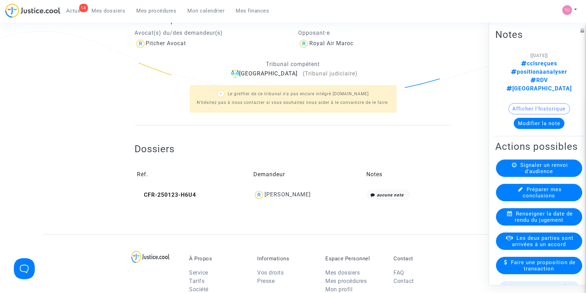
click at [277, 195] on div "[PERSON_NAME]" at bounding box center [287, 194] width 46 height 7
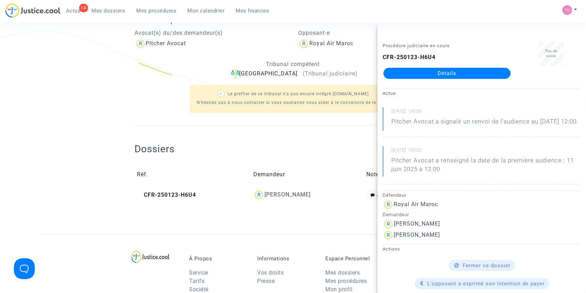
click at [444, 77] on link "Détails" at bounding box center [446, 73] width 127 height 11
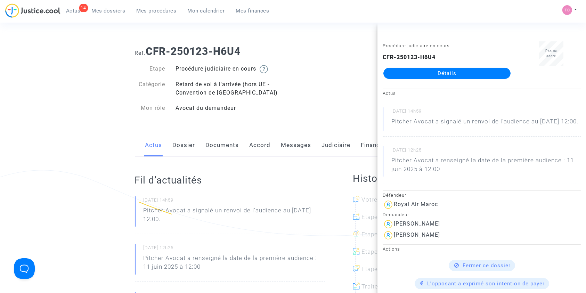
click at [186, 144] on link "Dossier" at bounding box center [184, 145] width 23 height 23
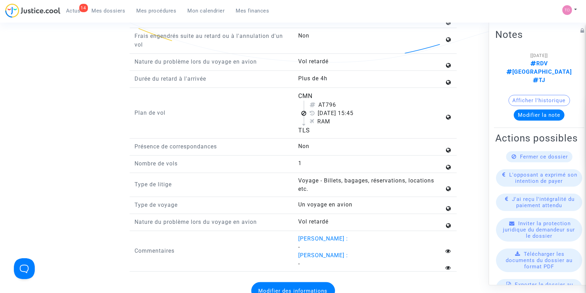
scroll to position [834, 0]
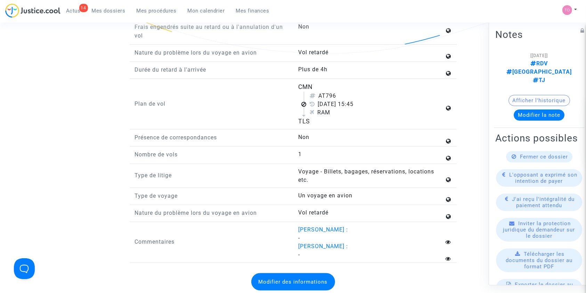
drag, startPoint x: 302, startPoint y: 94, endPoint x: 320, endPoint y: 93, distance: 18.1
click at [320, 93] on div "CMN AT796 1 novembre 2024 15:45 RAM TLS" at bounding box center [375, 103] width 164 height 43
copy div "CMN"
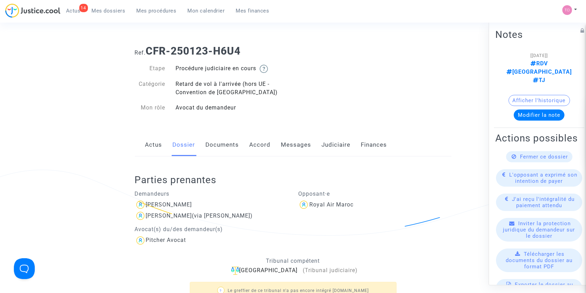
scroll to position [0, 0]
click at [219, 140] on link "Documents" at bounding box center [222, 145] width 33 height 23
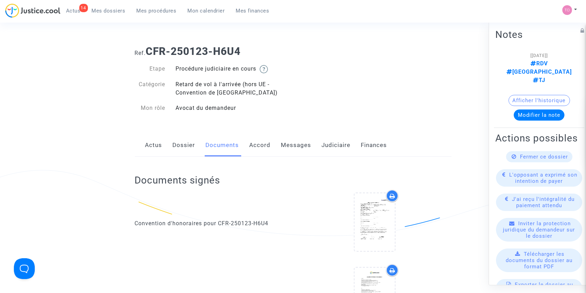
click at [181, 146] on link "Dossier" at bounding box center [184, 145] width 23 height 23
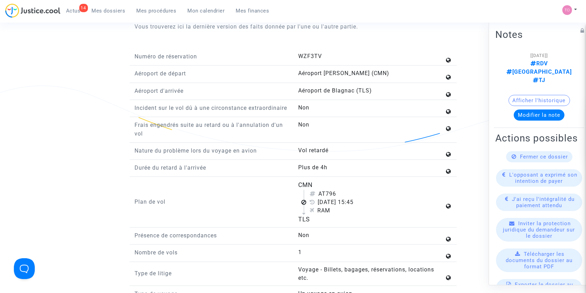
scroll to position [756, 0]
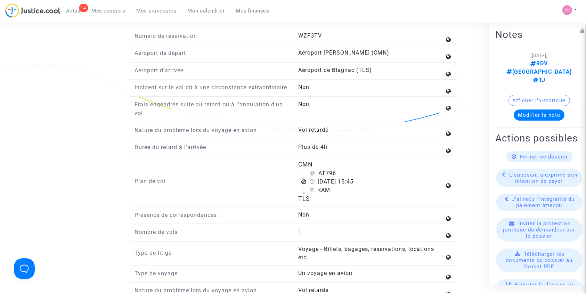
drag, startPoint x: 292, startPoint y: 202, endPoint x: 328, endPoint y: 208, distance: 36.7
click at [328, 207] on div "Plan de vol CMN AT796 1 novembre 2024 15:45 RAM TLS" at bounding box center [293, 183] width 327 height 47
click at [313, 203] on div "TLS" at bounding box center [371, 198] width 146 height 9
drag, startPoint x: 317, startPoint y: 206, endPoint x: 284, endPoint y: 203, distance: 33.2
click at [284, 203] on div "Plan de vol CMN AT796 1 novembre 2024 15:45 RAM TLS" at bounding box center [293, 183] width 327 height 47
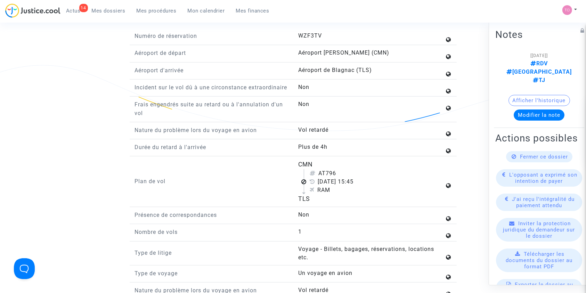
click at [323, 203] on div "TLS" at bounding box center [371, 198] width 146 height 9
drag, startPoint x: 296, startPoint y: 206, endPoint x: 316, endPoint y: 208, distance: 20.0
click at [316, 203] on div "CMN AT796 1 novembre 2024 15:45 RAM TLS" at bounding box center [375, 181] width 164 height 43
copy div "TLS"
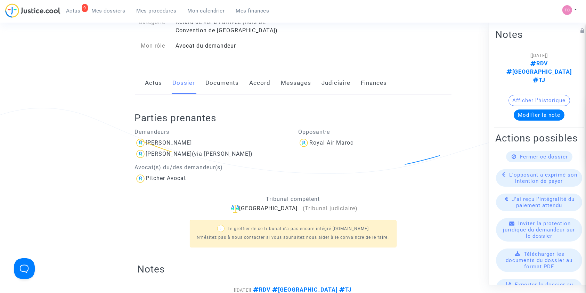
scroll to position [62, 0]
click at [329, 90] on link "Judiciaire" at bounding box center [336, 83] width 29 height 23
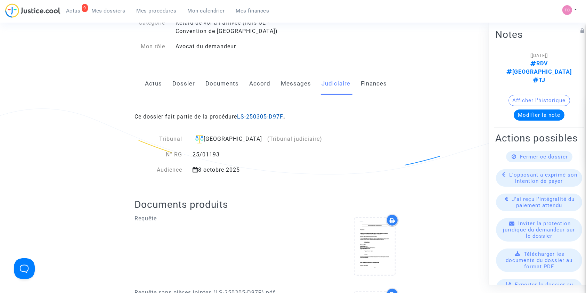
click at [269, 114] on link "LS-250305-D97F" at bounding box center [260, 116] width 46 height 7
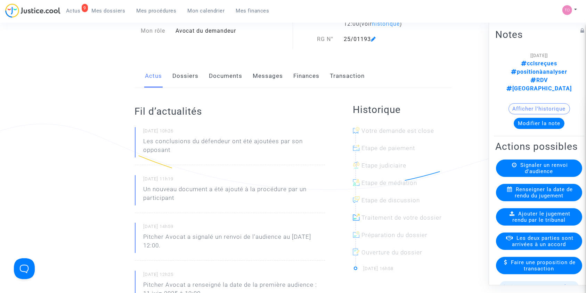
click at [219, 71] on link "Documents" at bounding box center [225, 76] width 33 height 23
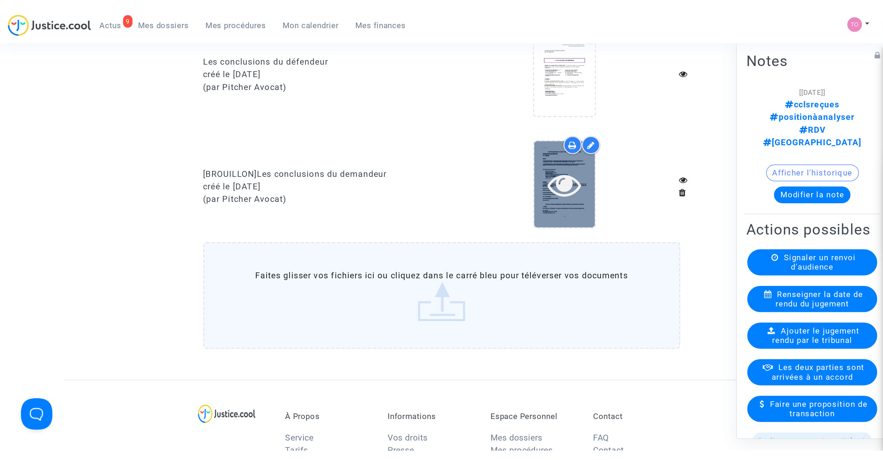
scroll to position [556, 0]
